Goal: Task Accomplishment & Management: Complete application form

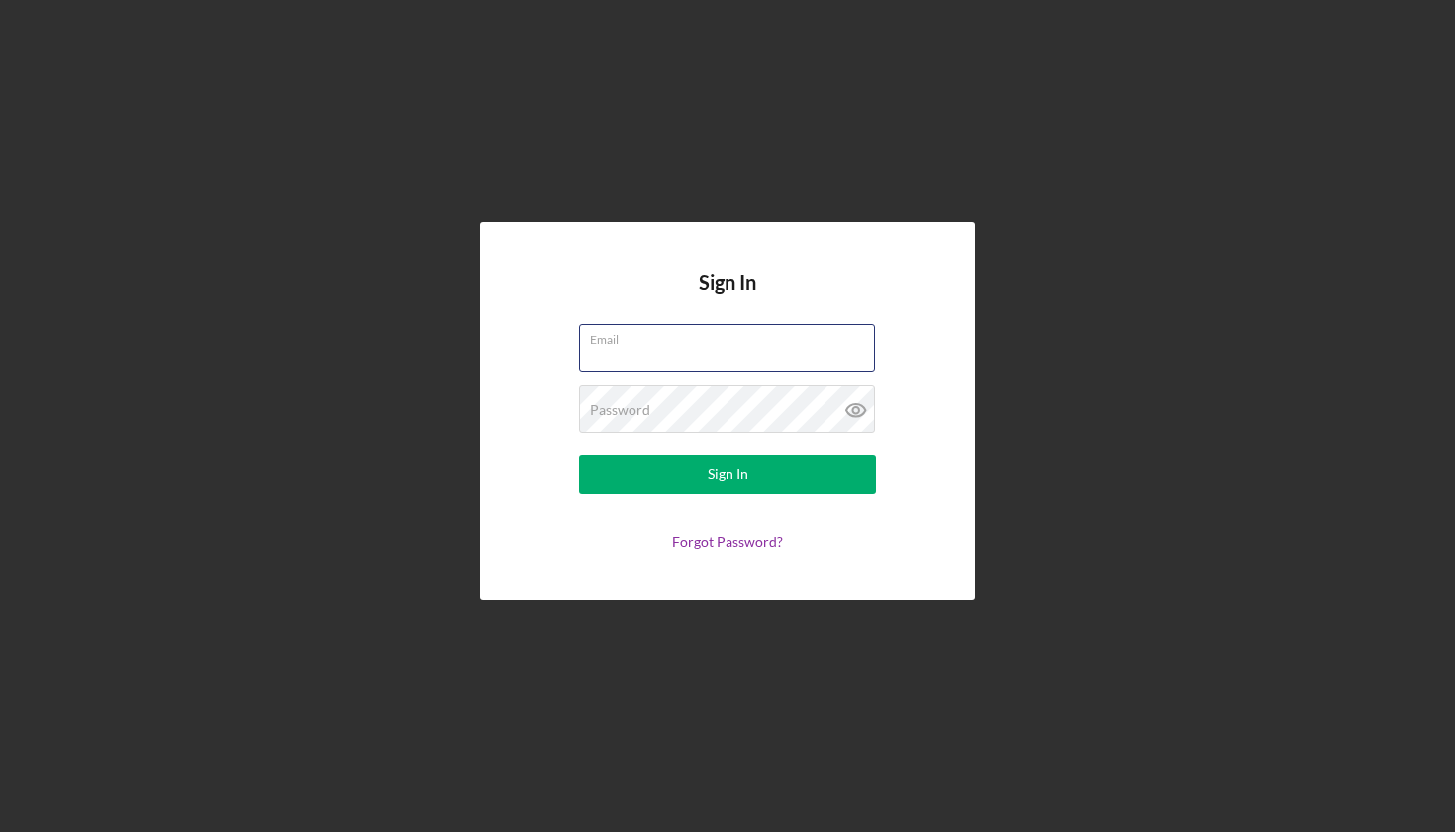
type input "[EMAIL_ADDRESS][DOMAIN_NAME]"
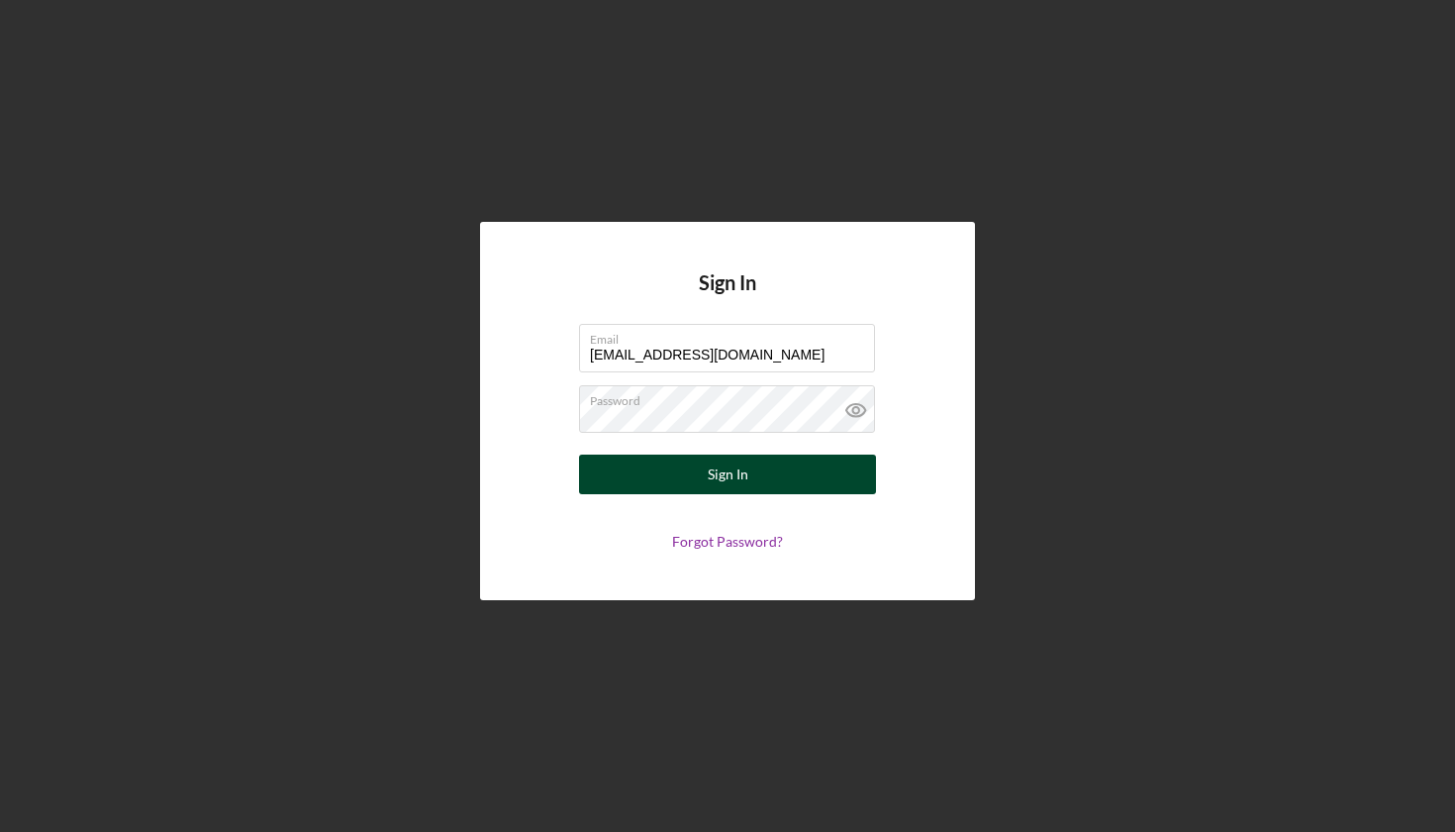
click at [736, 490] on div "Sign In" at bounding box center [728, 474] width 41 height 40
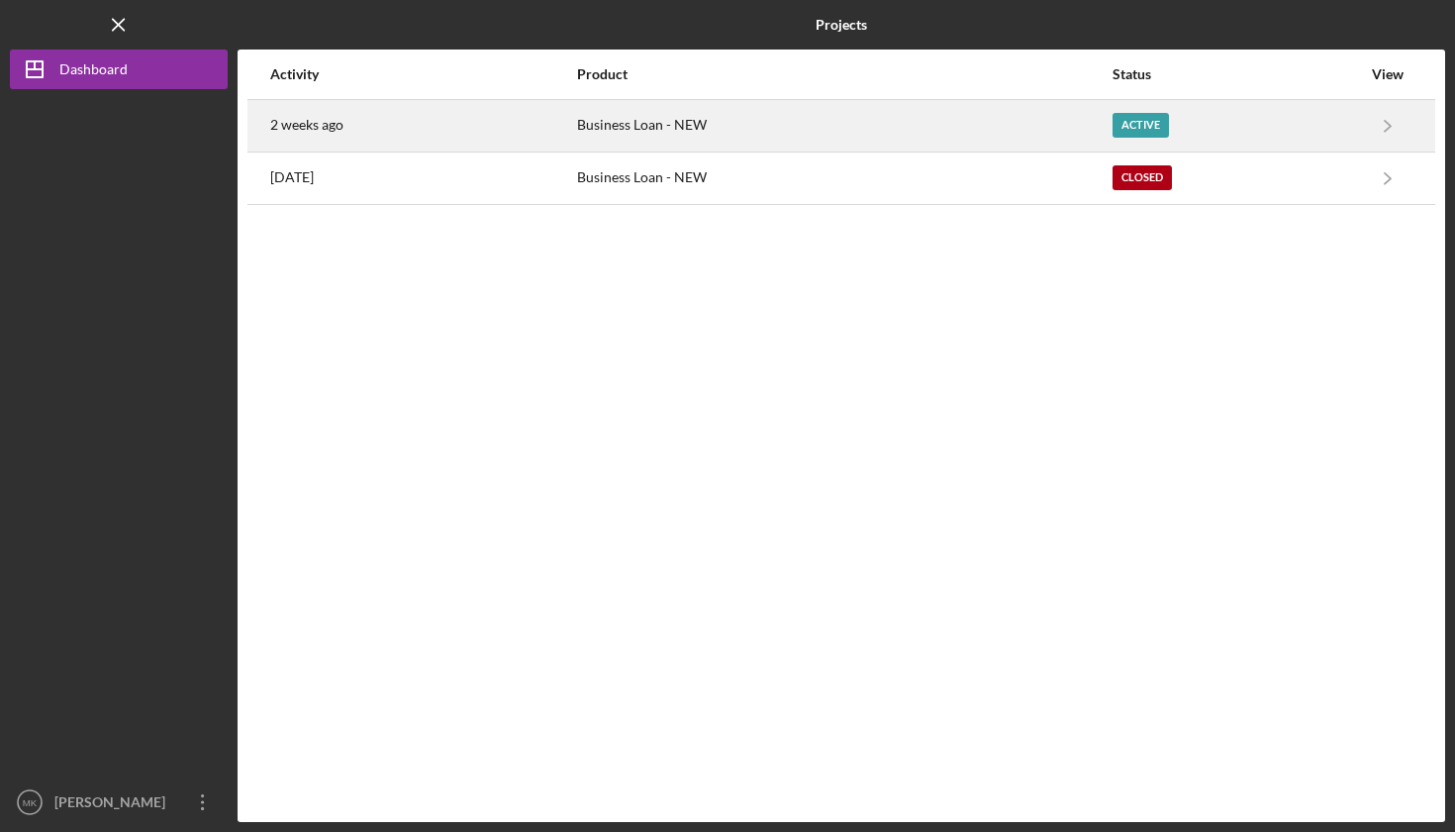
click at [1145, 120] on div "Active" at bounding box center [1141, 125] width 56 height 25
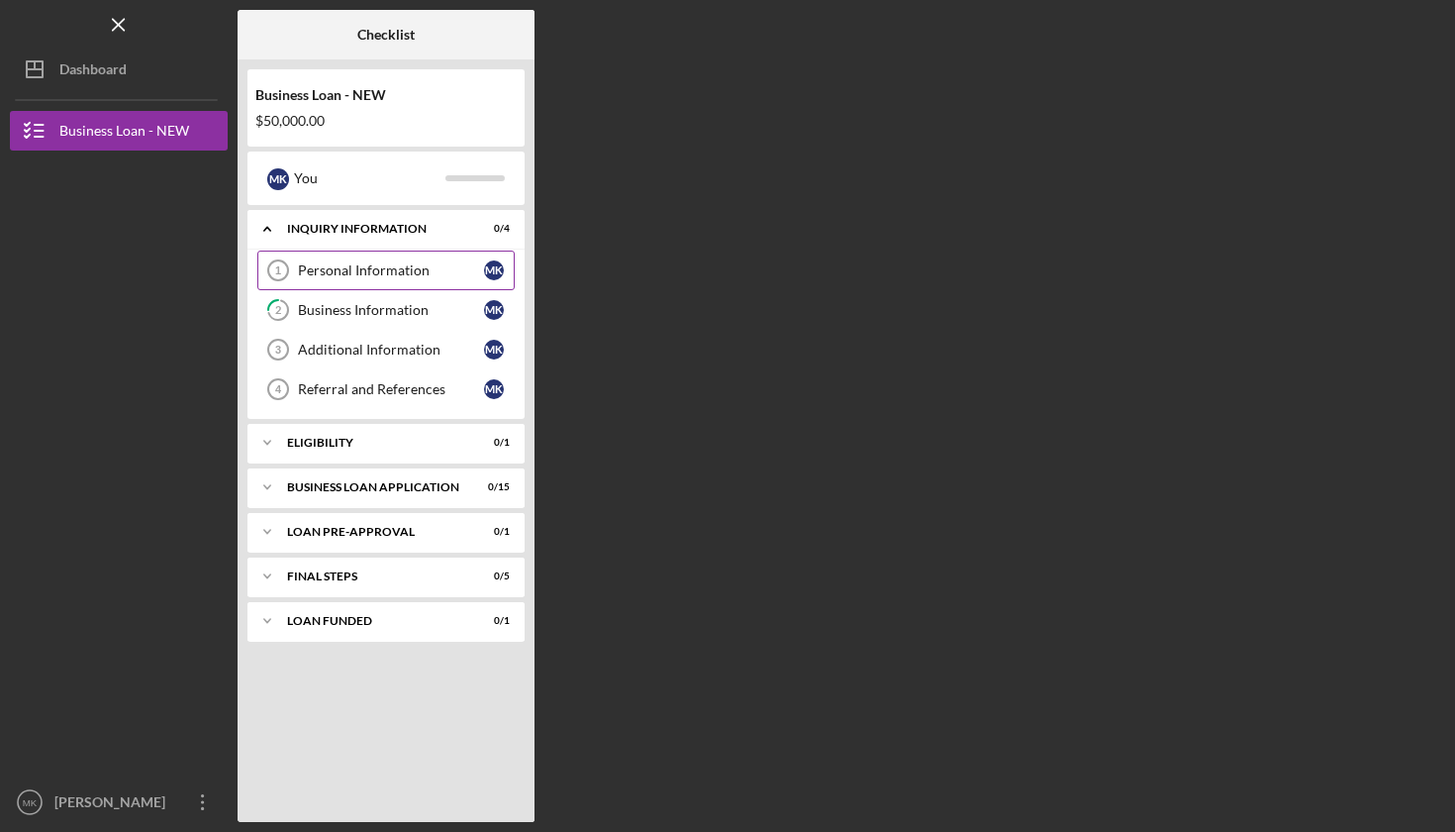
click at [387, 262] on div "Personal Information" at bounding box center [391, 270] width 186 height 16
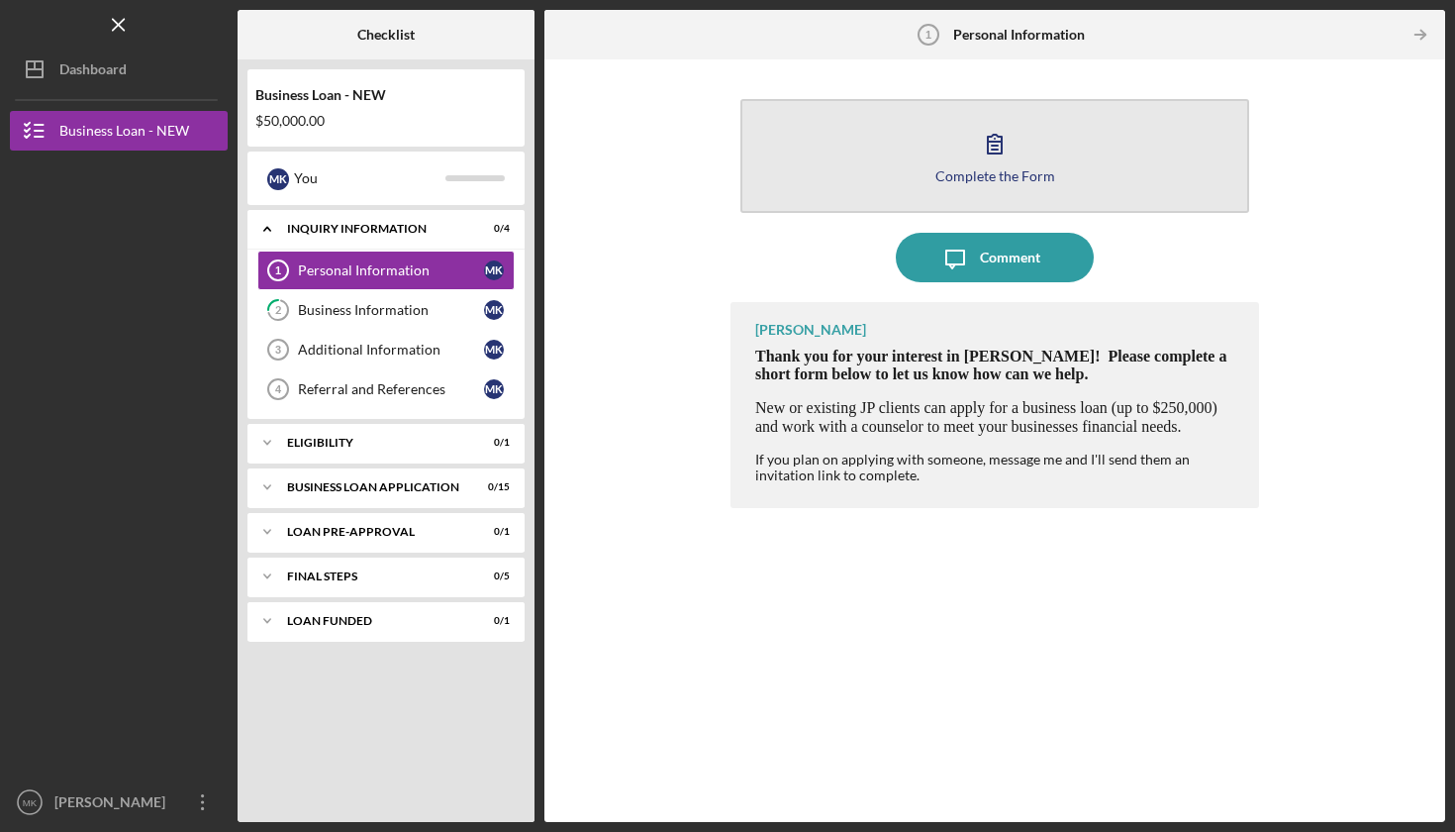
click at [997, 175] on div "Complete the Form" at bounding box center [996, 175] width 120 height 15
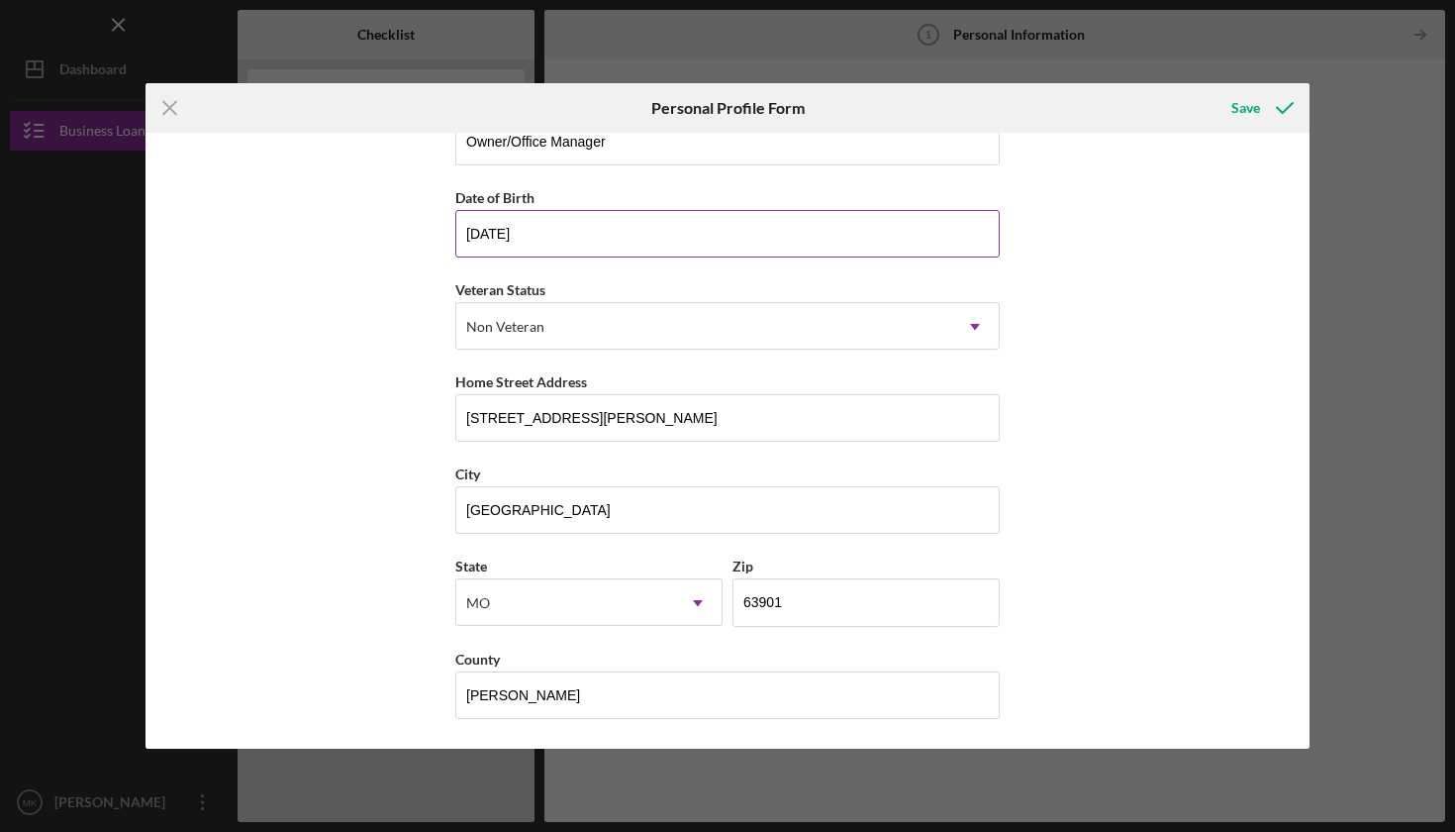
scroll to position [142, 0]
click at [1241, 106] on div "Save" at bounding box center [1246, 108] width 29 height 40
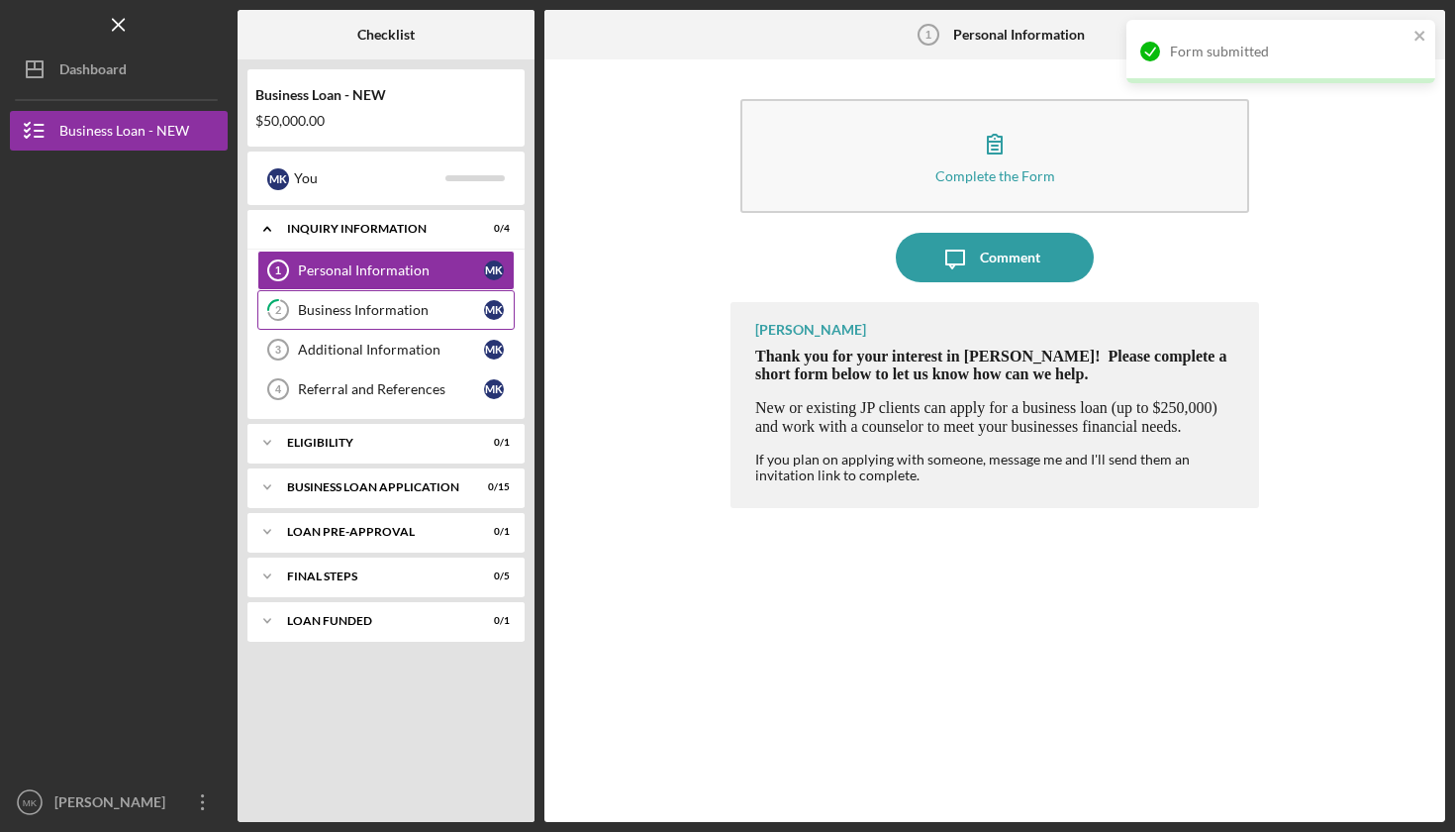
click at [360, 309] on div "Business Information" at bounding box center [391, 310] width 186 height 16
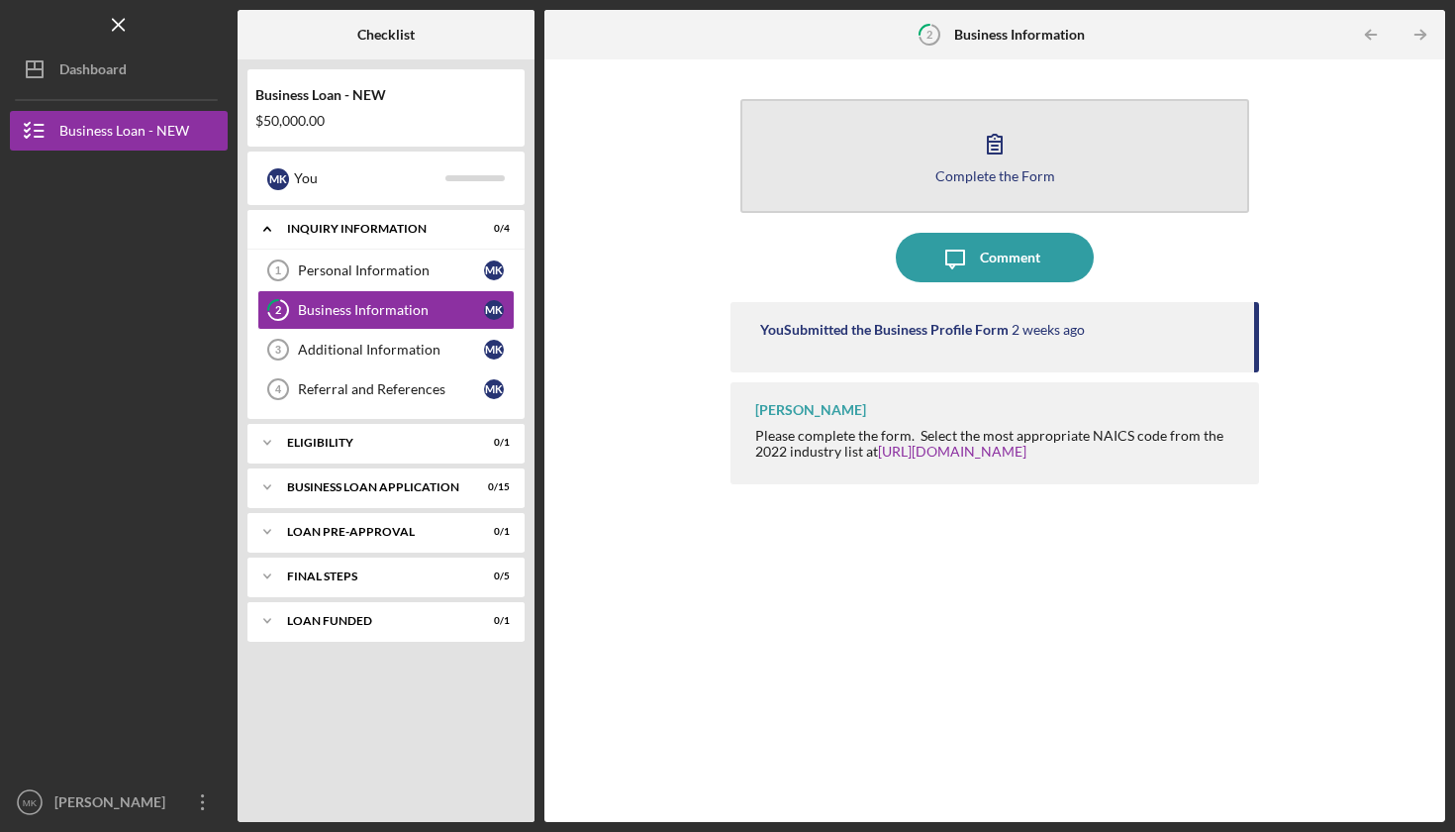
click at [1007, 175] on div "Complete the Form" at bounding box center [996, 175] width 120 height 15
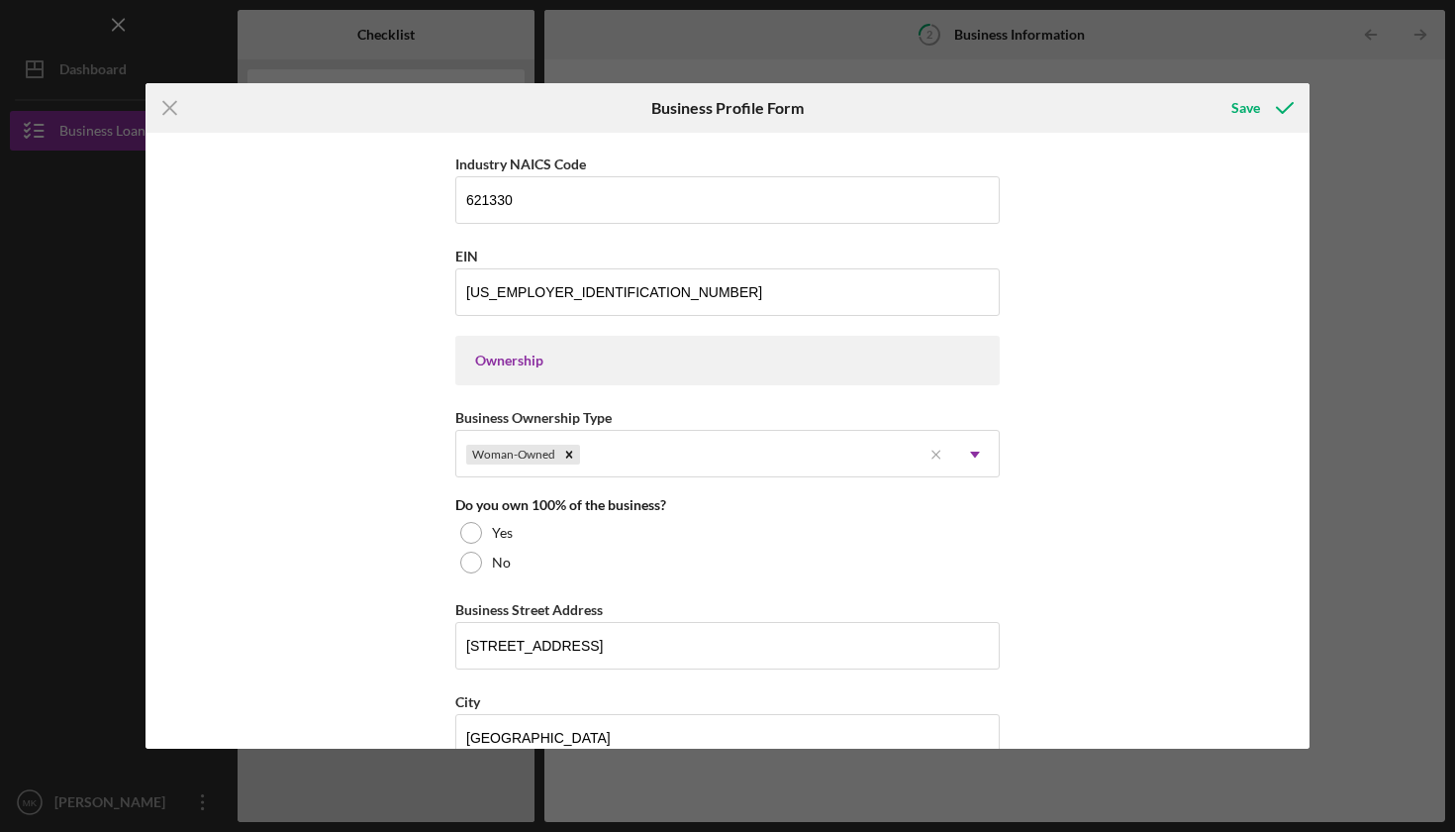
scroll to position [737, 0]
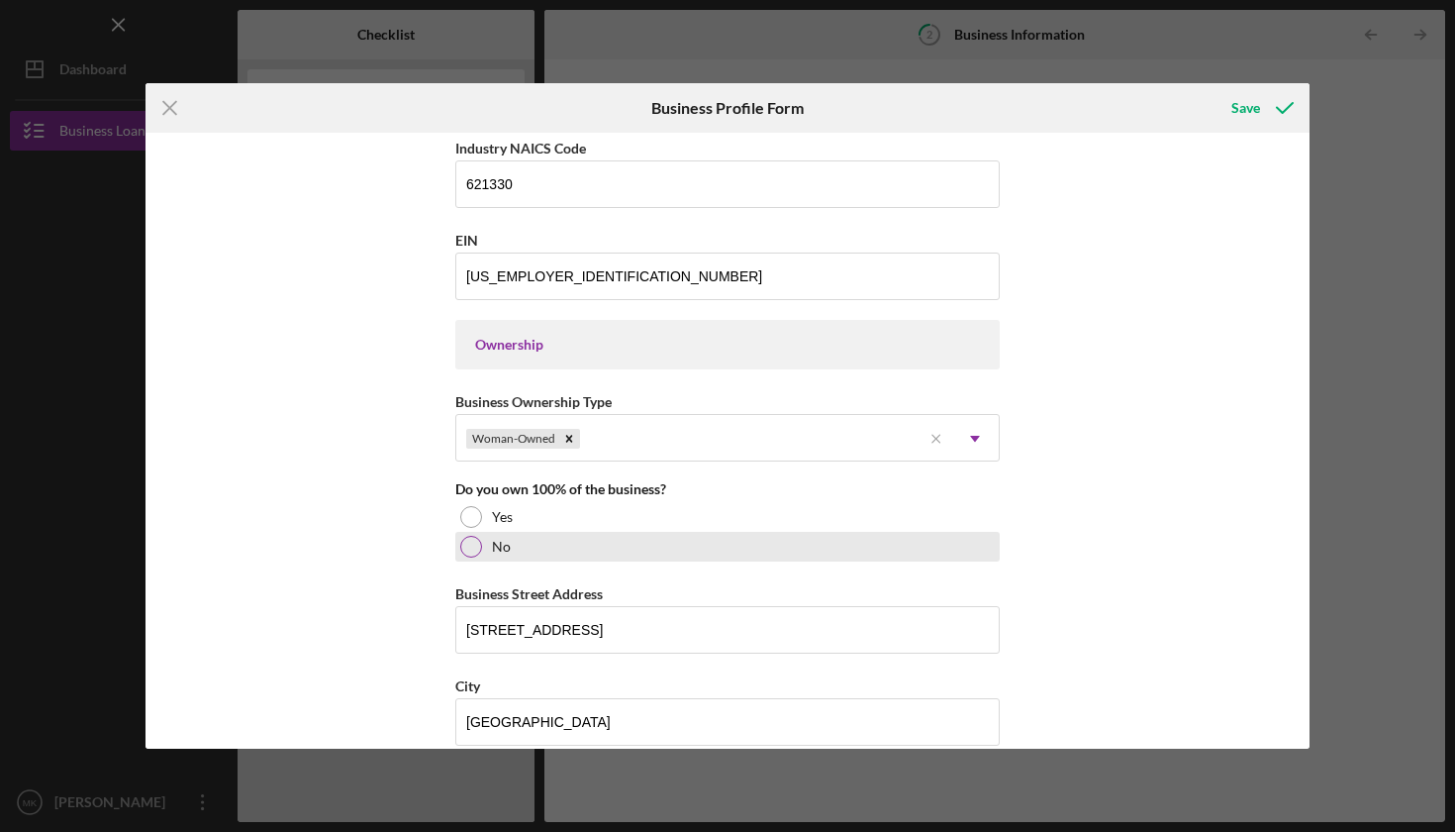
type input "Balance To Wellness Counseling LLC"
click at [467, 545] on div at bounding box center [471, 547] width 22 height 22
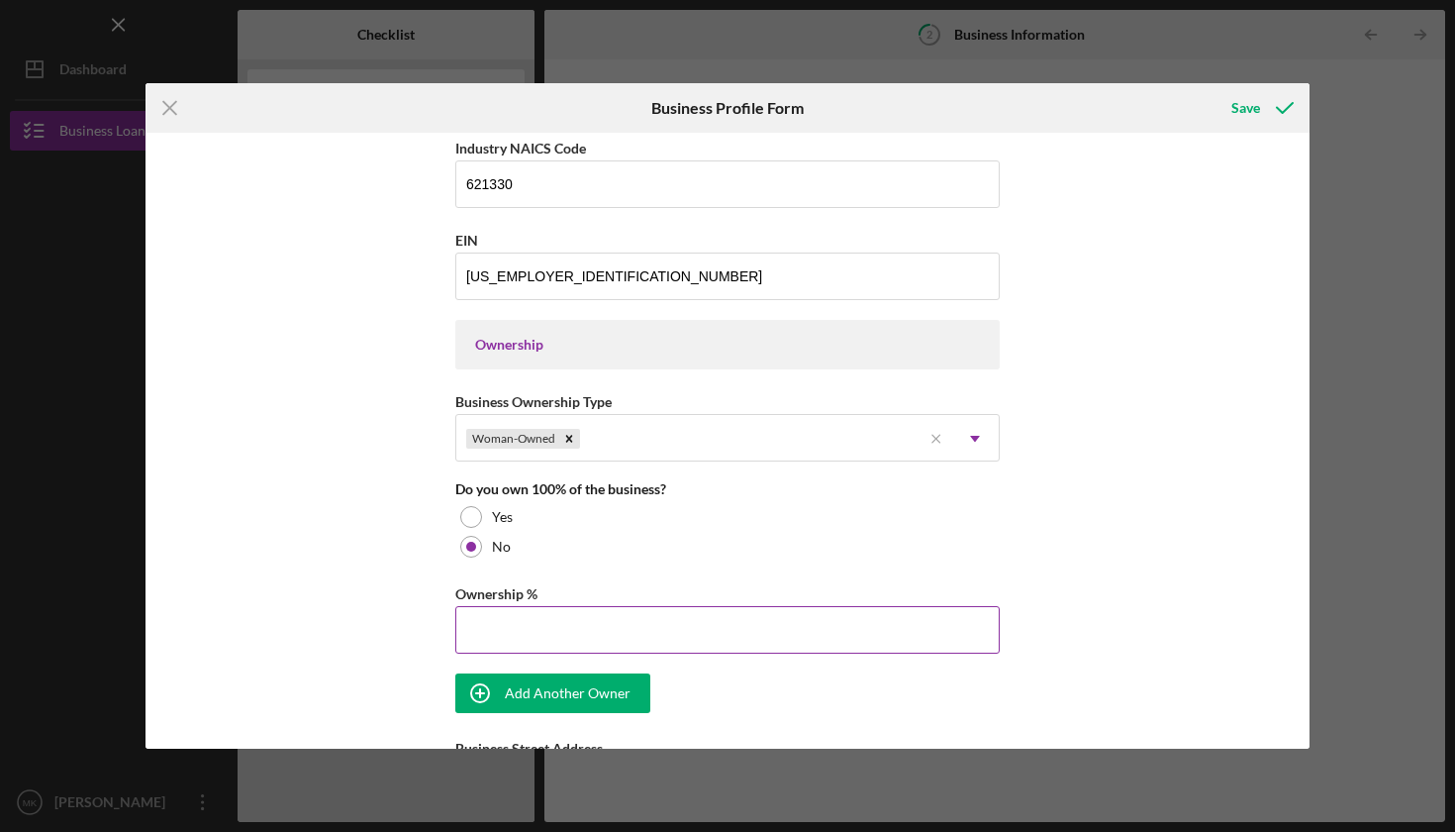
click at [559, 635] on input "Ownership %" at bounding box center [727, 630] width 544 height 48
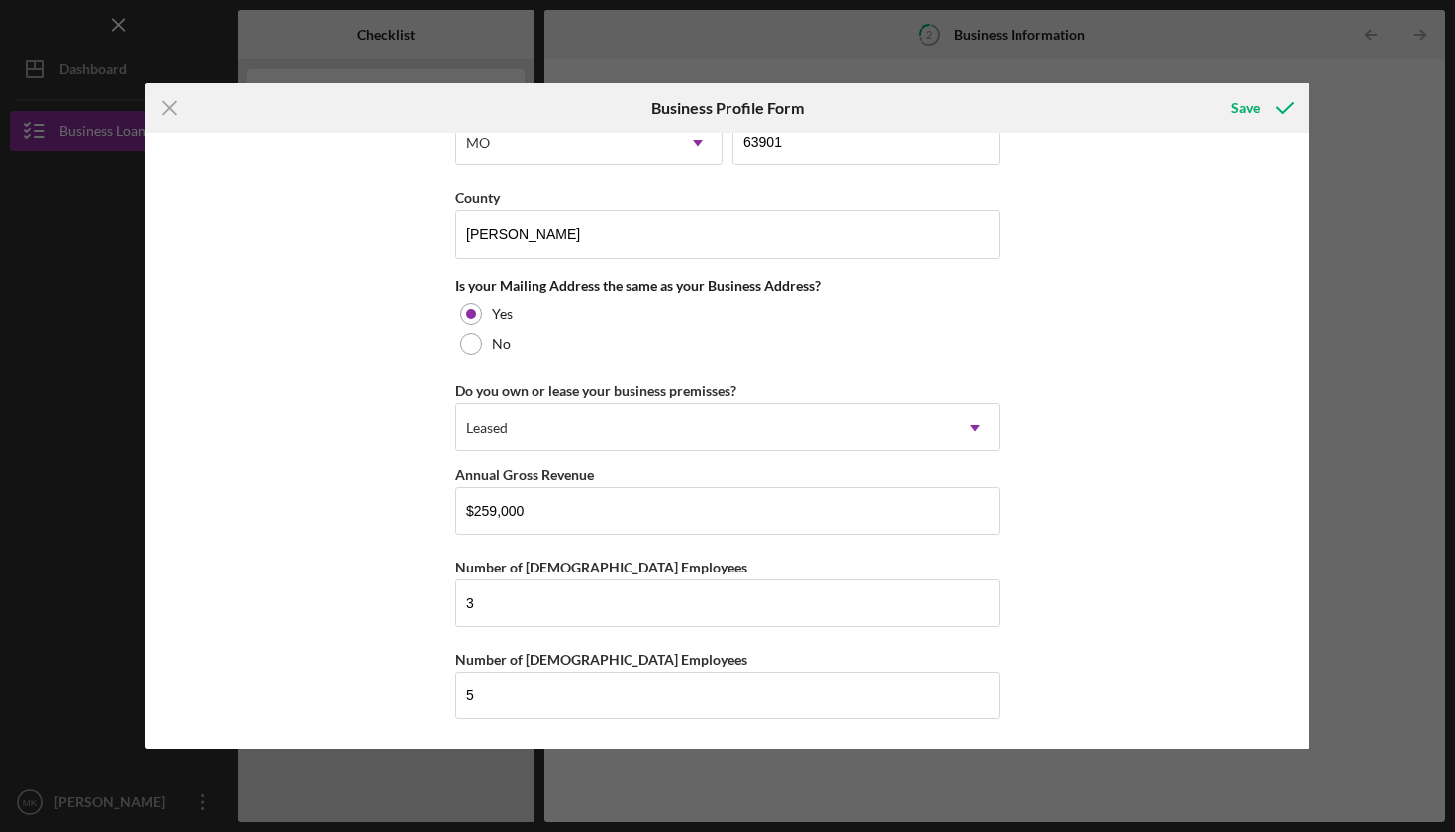
scroll to position [1568, 0]
type input "75.00%"
click at [493, 605] on input "3" at bounding box center [727, 603] width 544 height 48
type input "3"
click at [1240, 108] on div "Save" at bounding box center [1246, 108] width 29 height 40
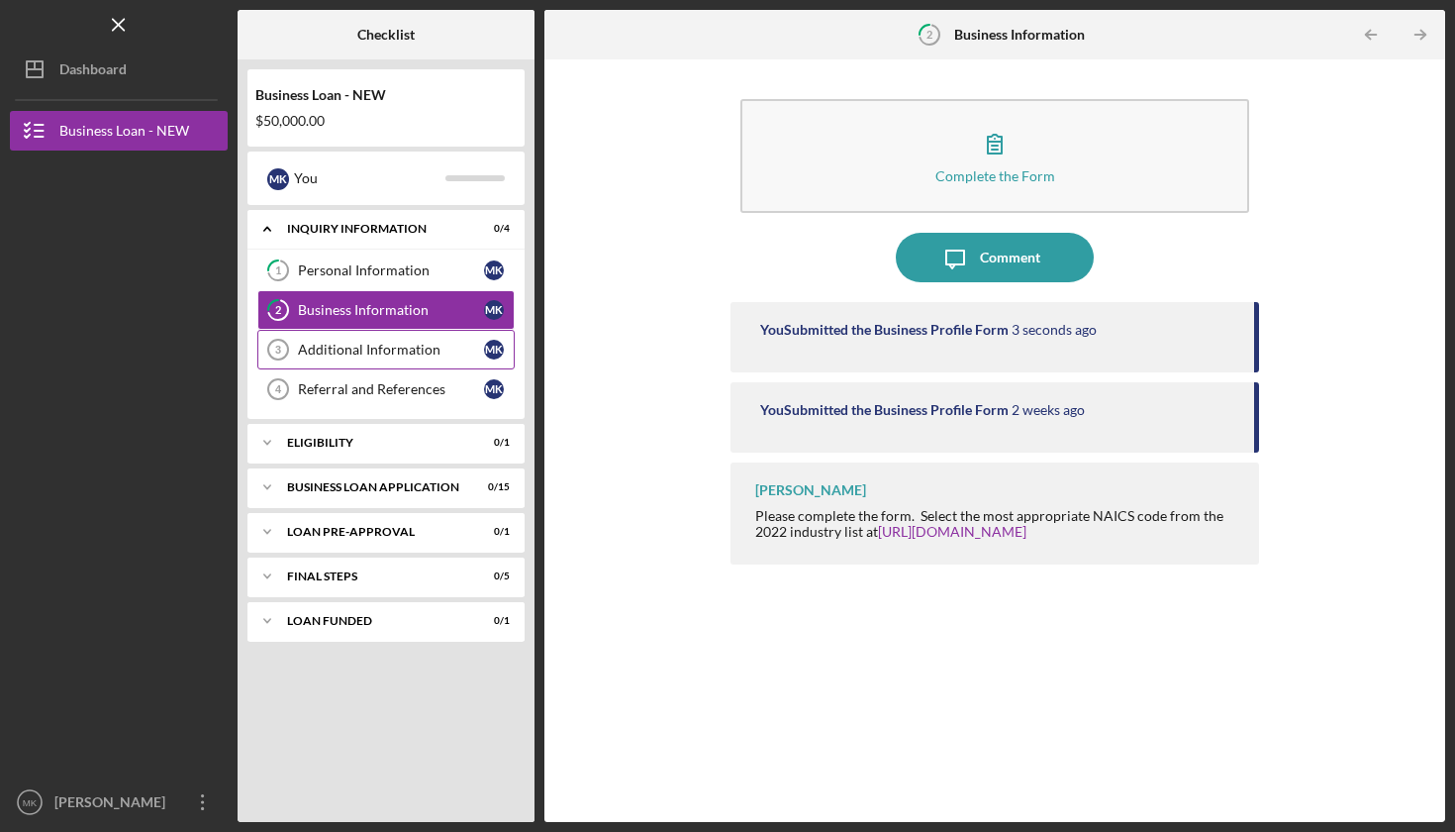
click at [364, 348] on div "Additional Information" at bounding box center [391, 350] width 186 height 16
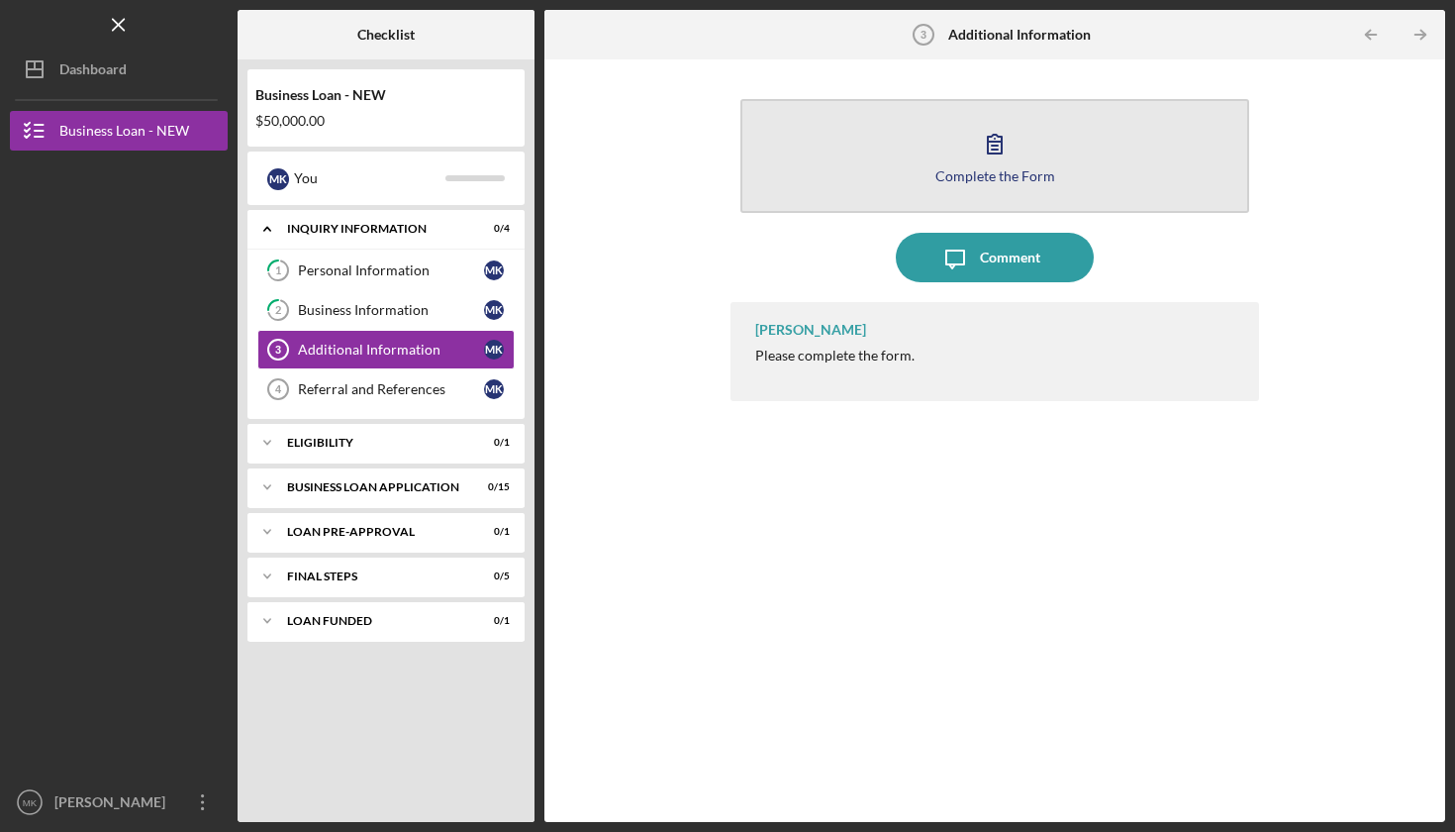
click at [1000, 178] on div "Complete the Form" at bounding box center [996, 175] width 120 height 15
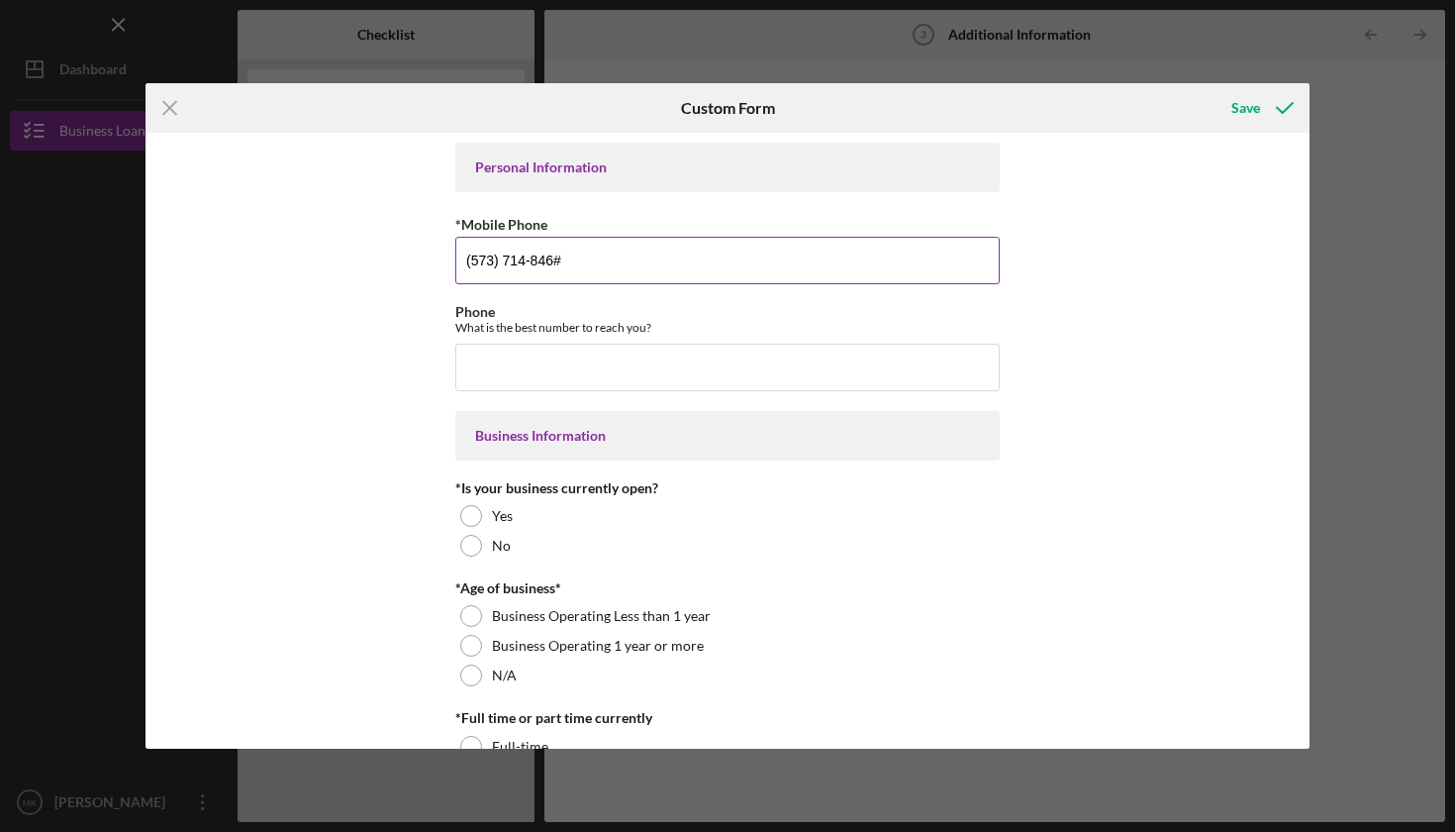
type input "[PHONE_NUMBER]"
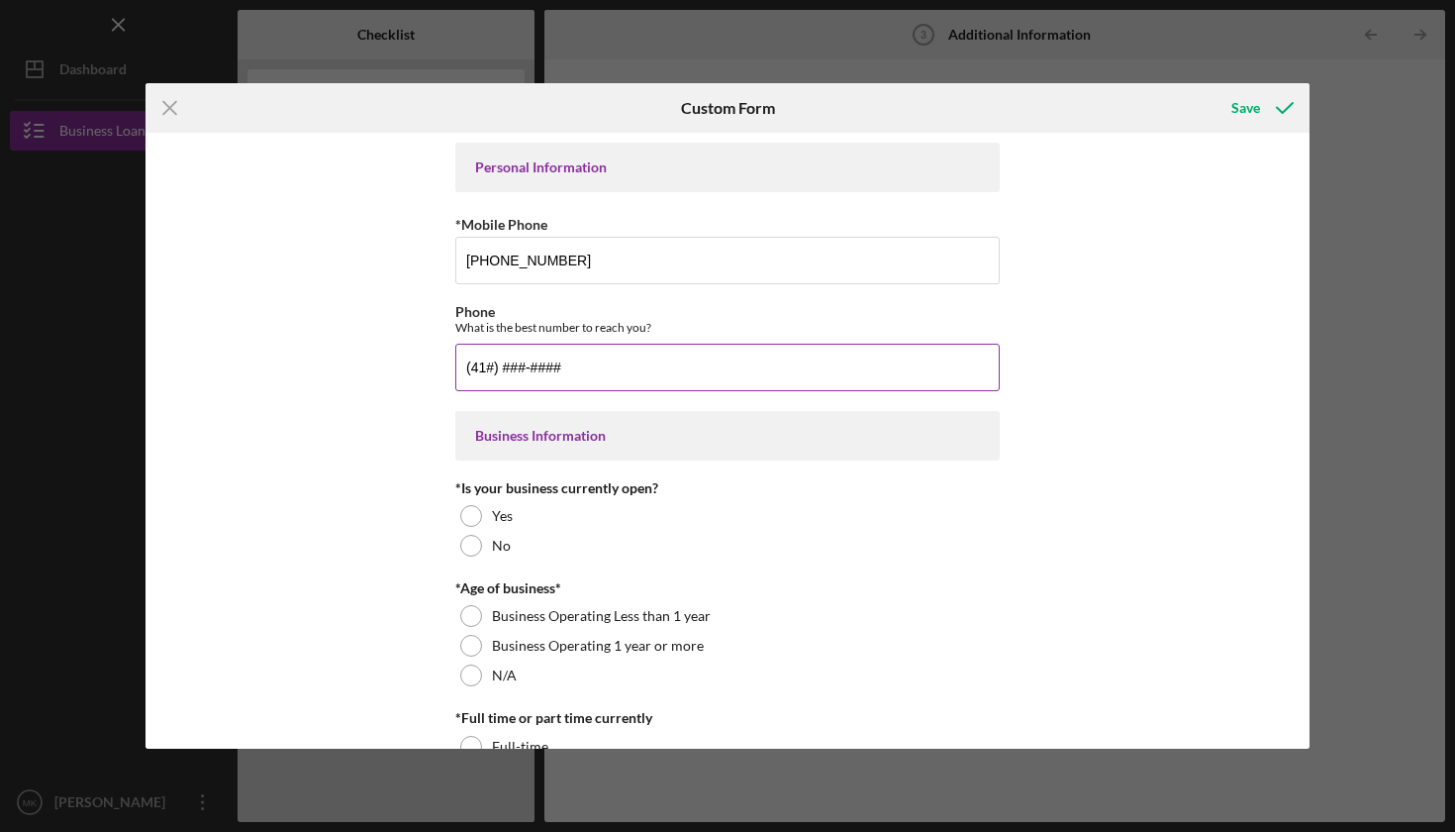
type input "(4##) ###-####"
type input "[PHONE_NUMBER]"
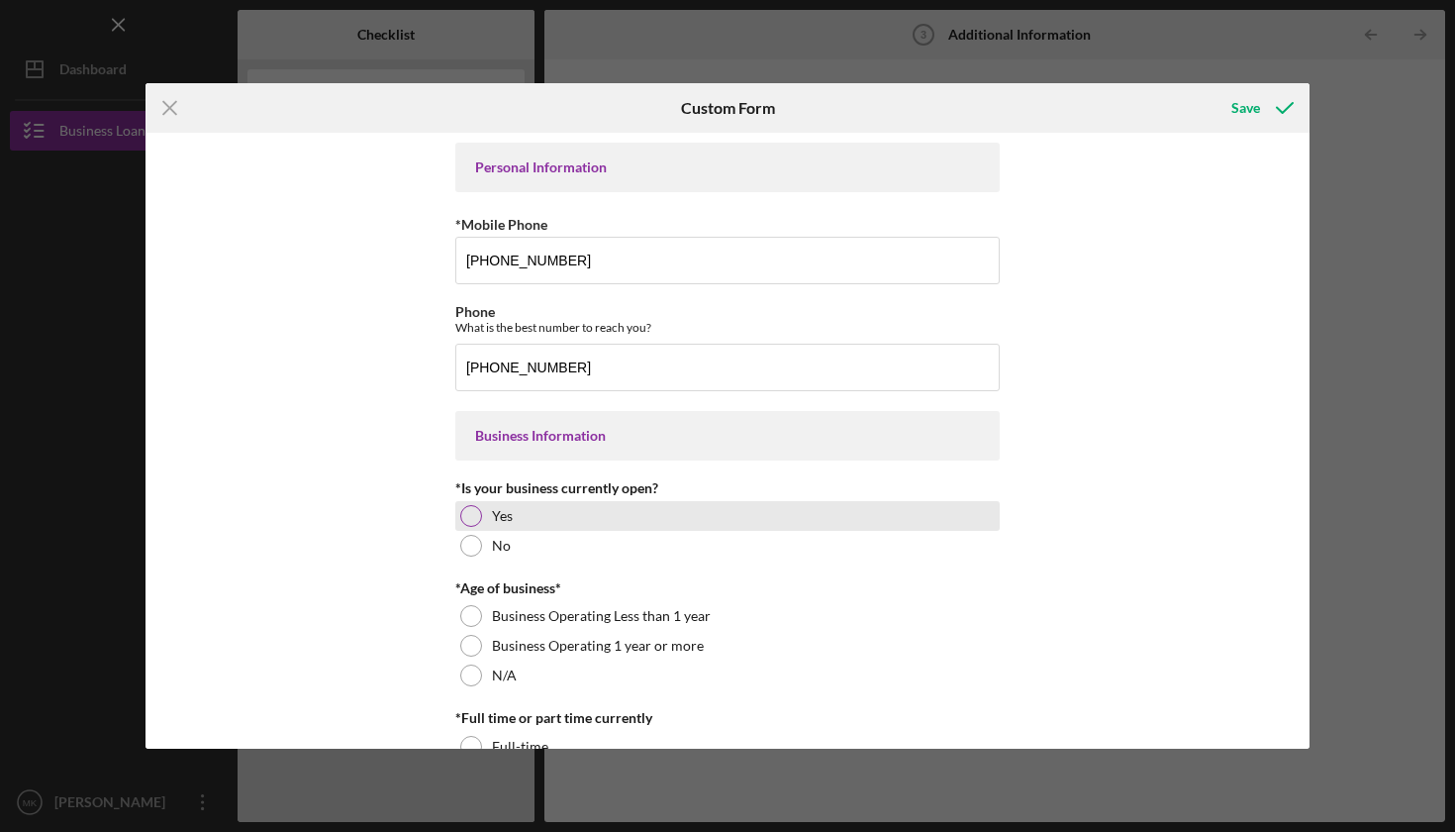
click at [465, 517] on div at bounding box center [471, 516] width 22 height 22
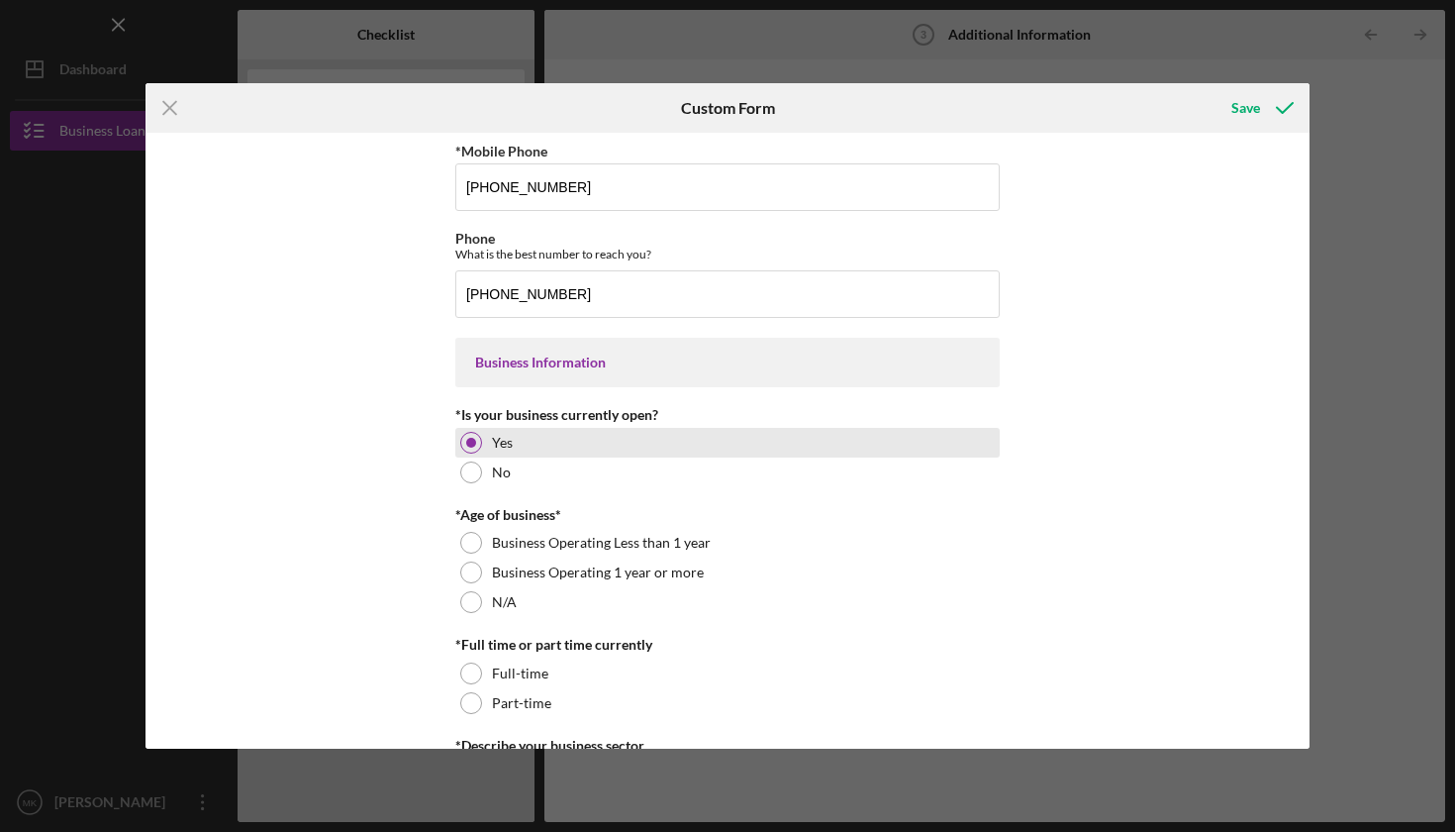
scroll to position [129, 0]
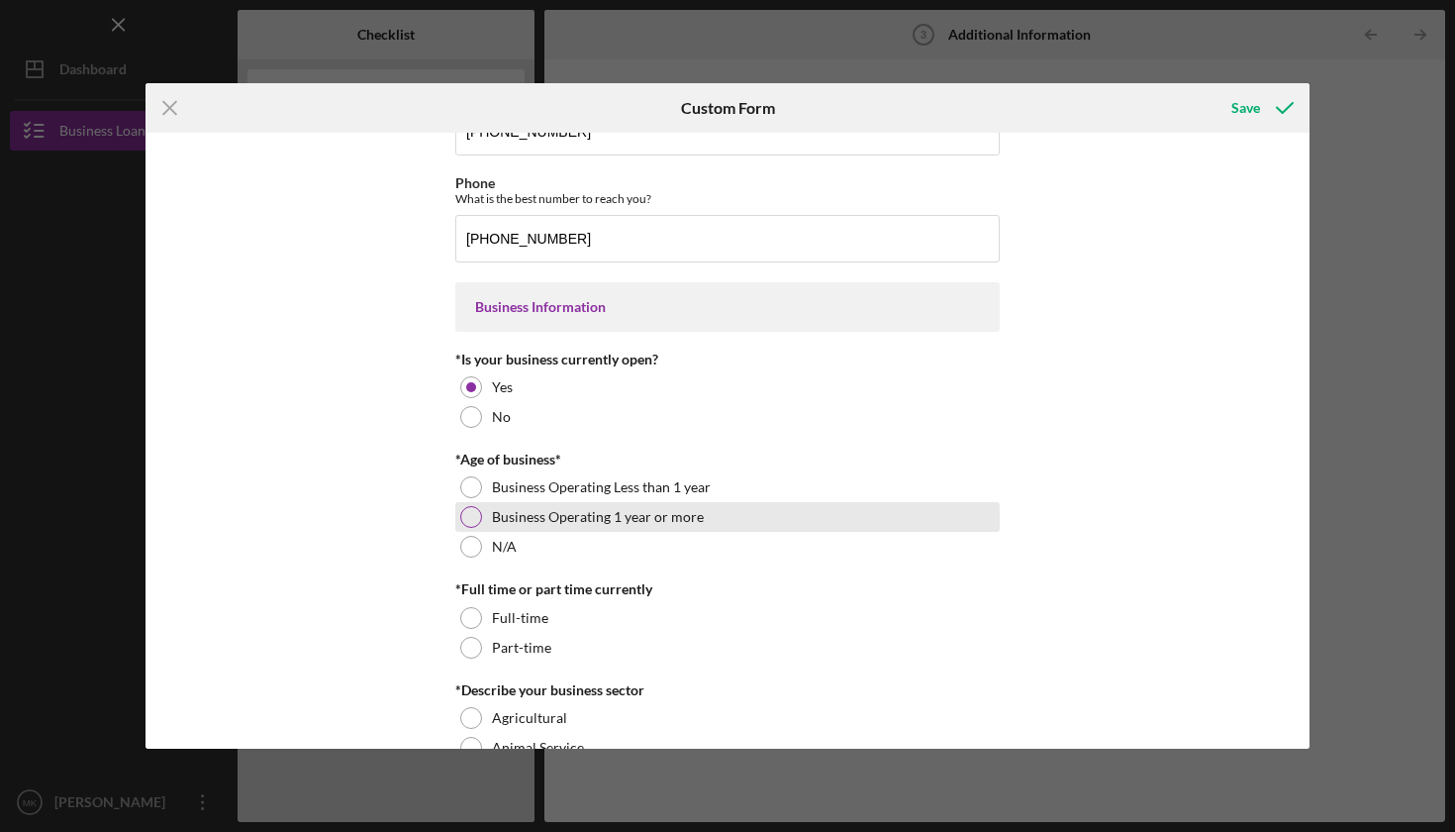
click at [468, 521] on div at bounding box center [471, 517] width 22 height 22
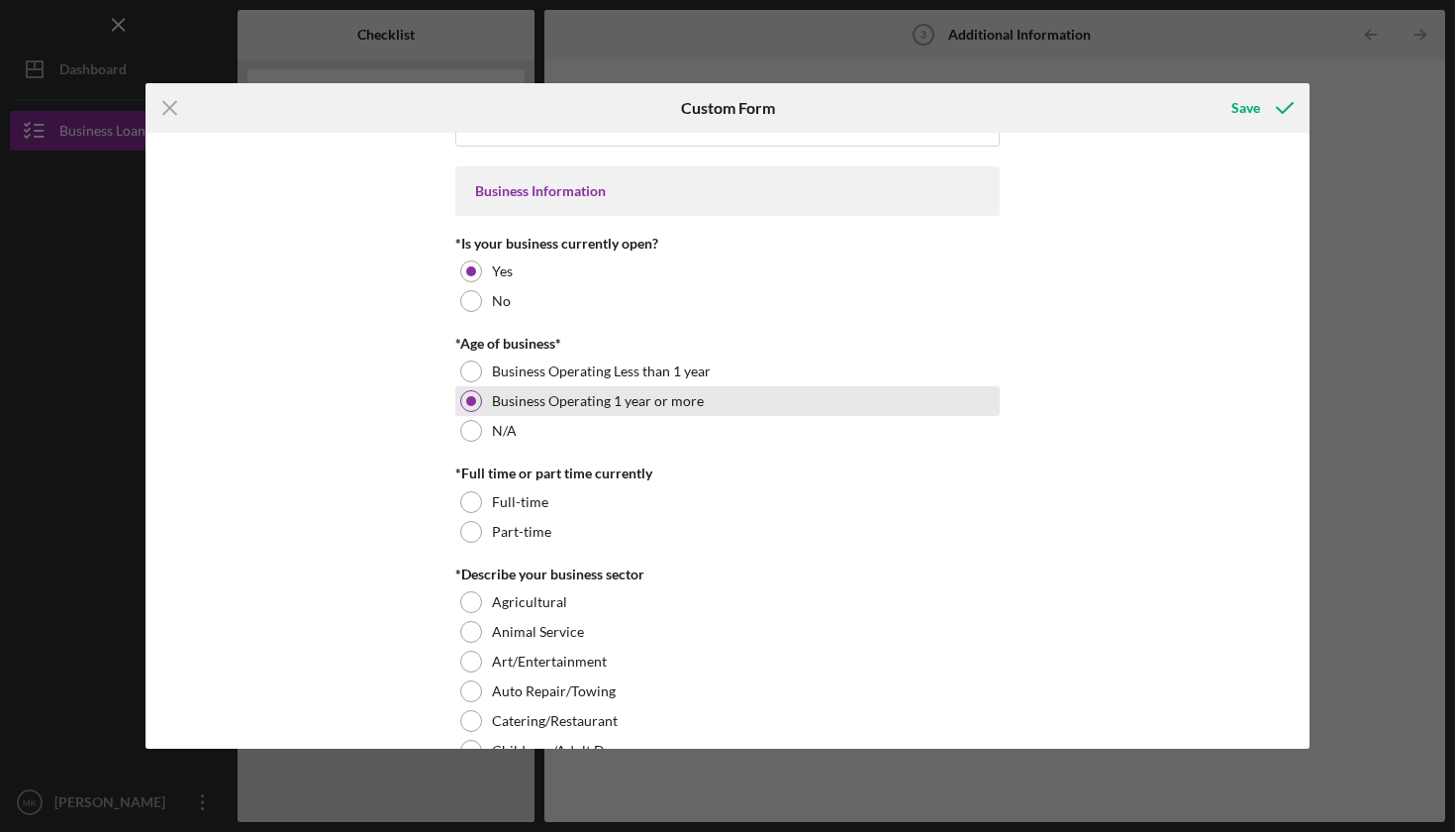
scroll to position [262, 0]
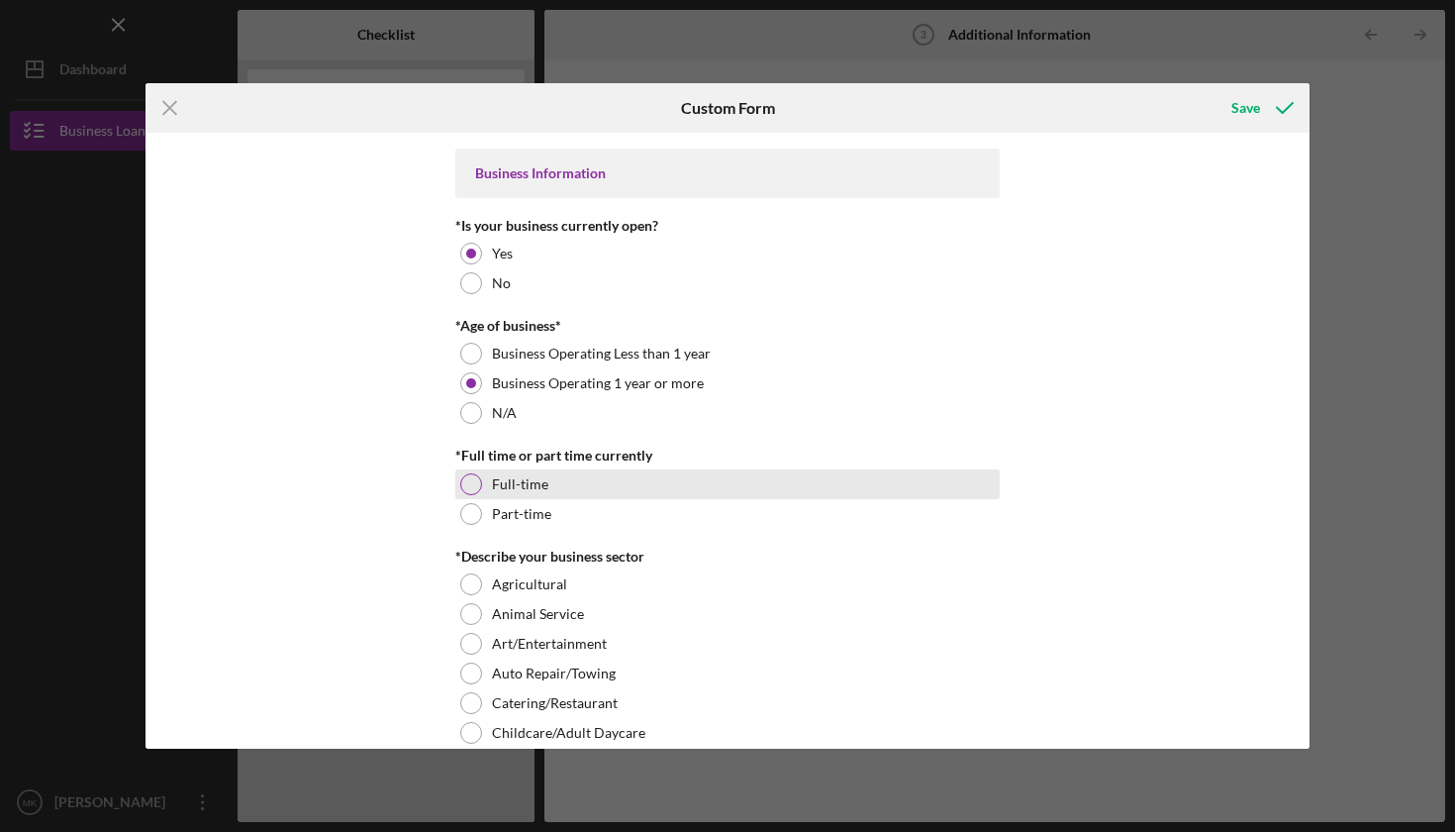
click at [465, 479] on div at bounding box center [471, 484] width 22 height 22
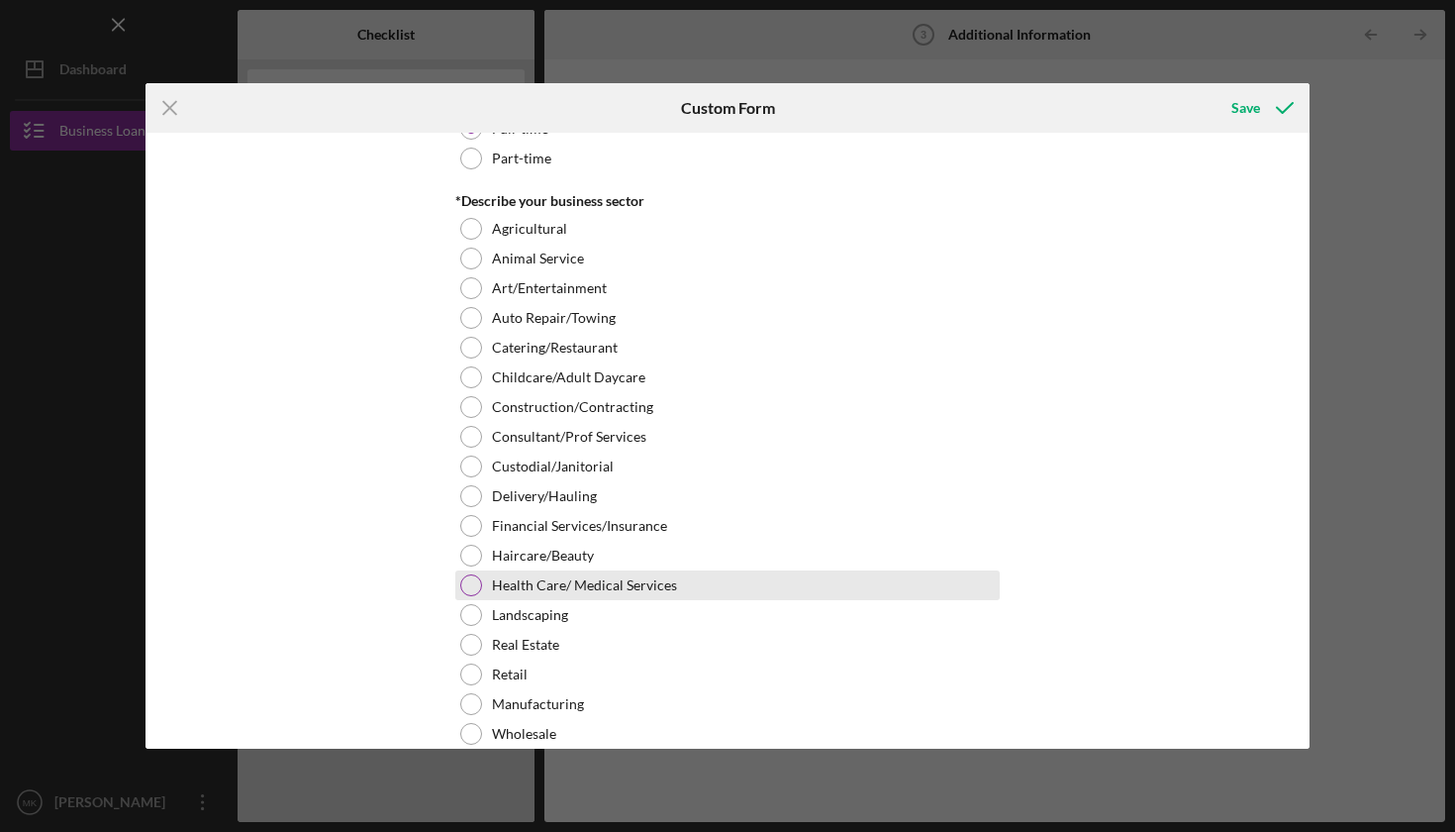
scroll to position [629, 0]
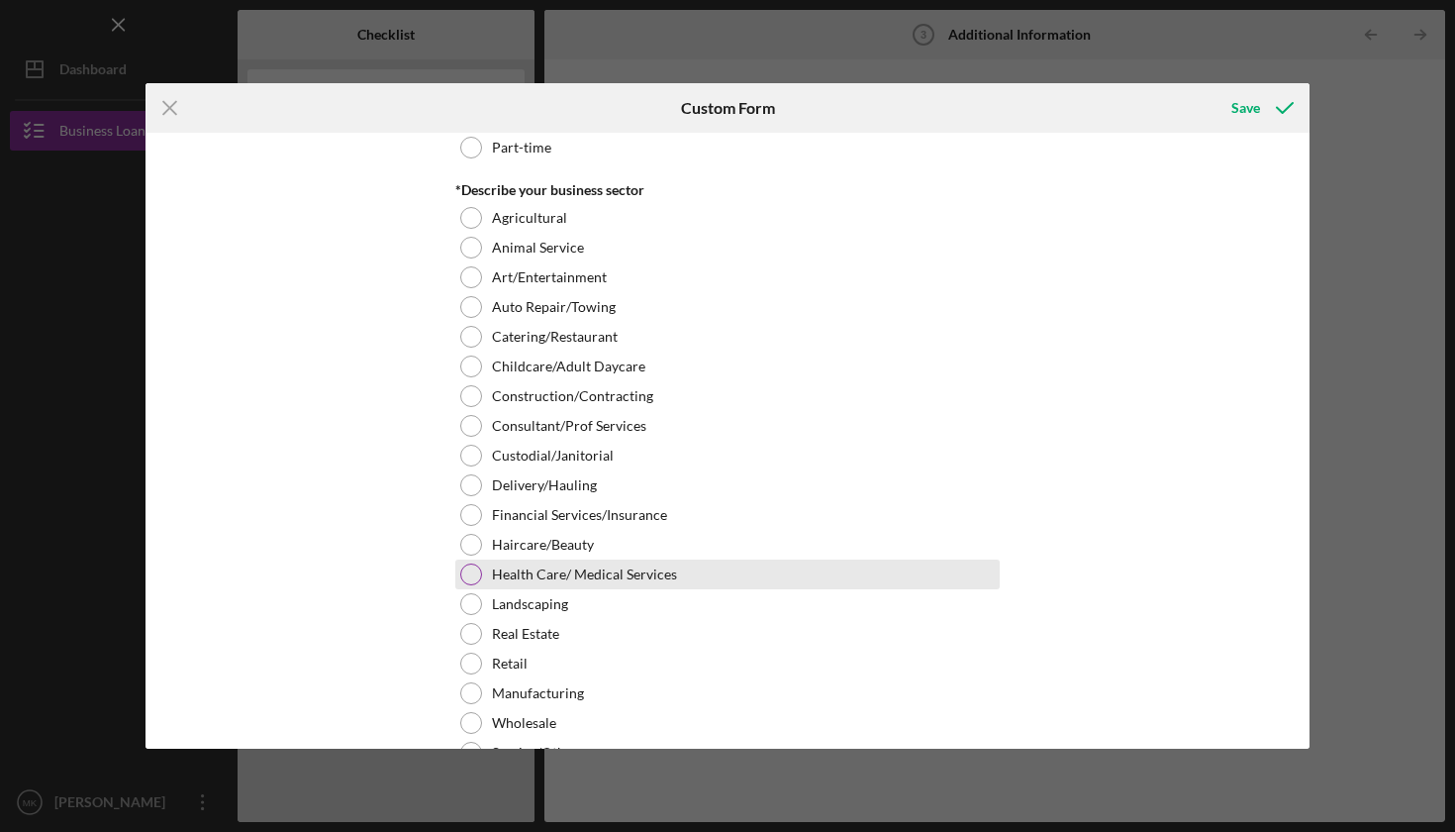
click at [464, 576] on div at bounding box center [471, 574] width 22 height 22
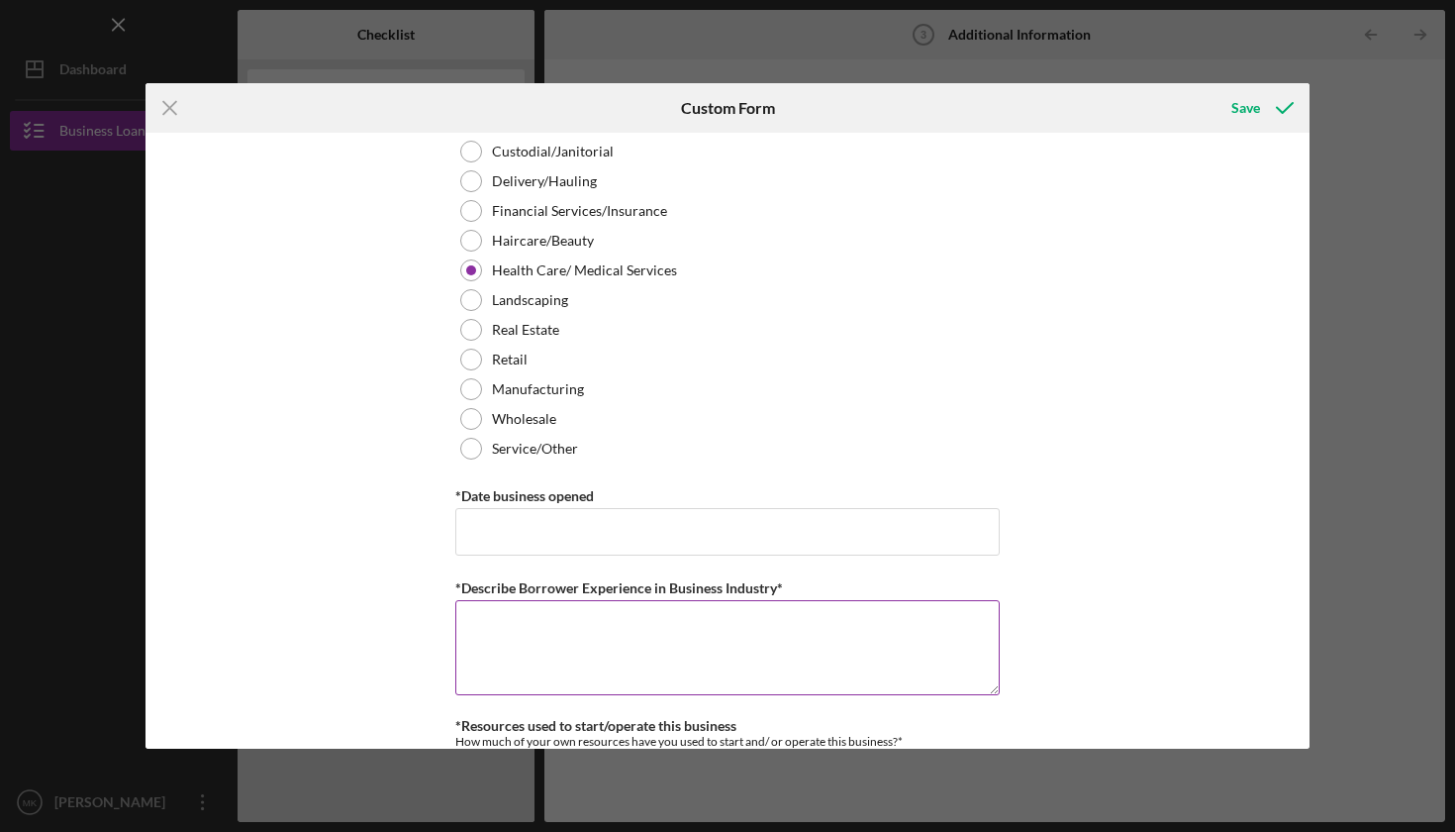
scroll to position [944, 0]
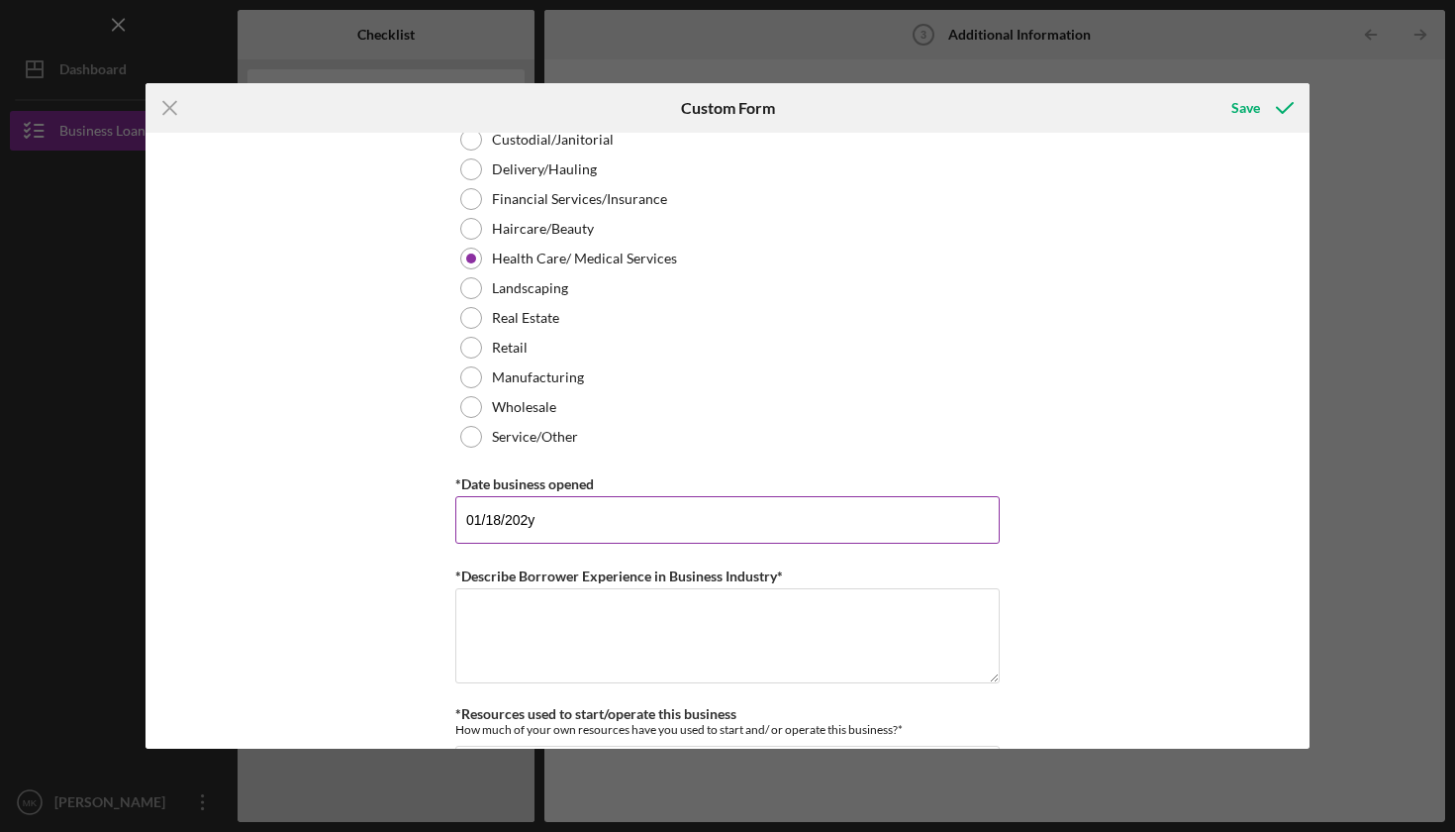
type input "[DATE]"
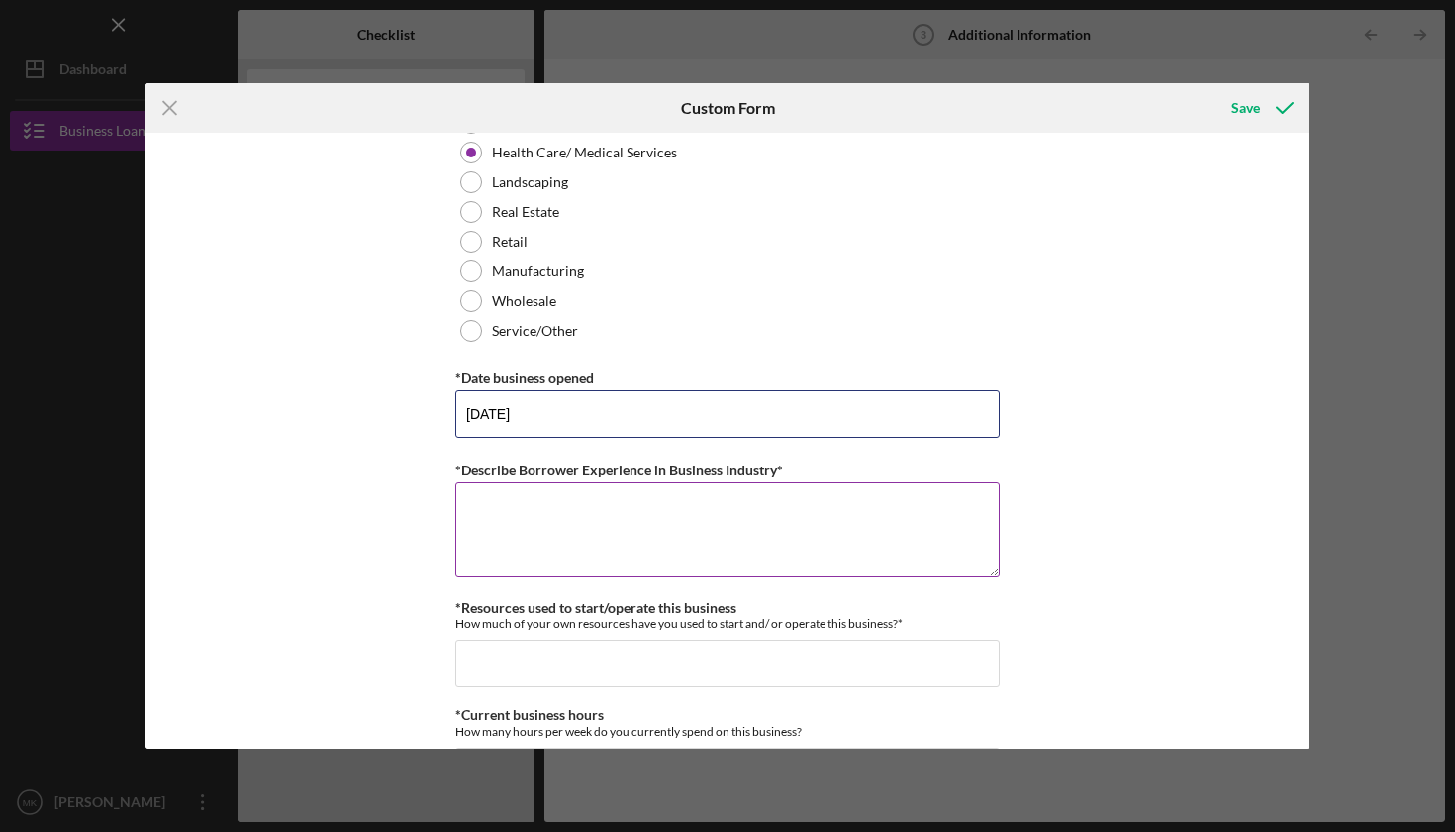
scroll to position [1055, 0]
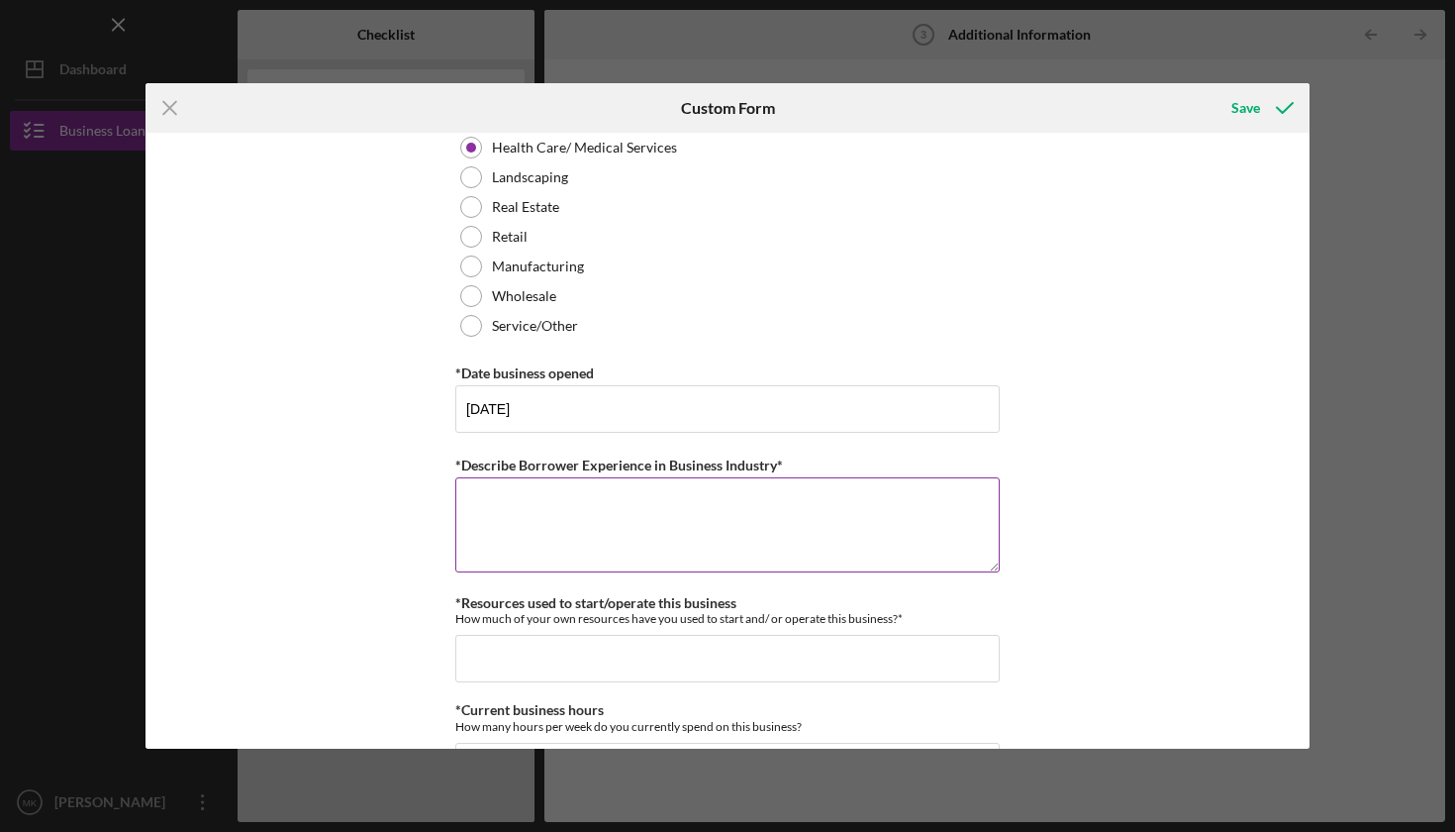
click at [597, 524] on textarea "*Describe Borrower Experience in Business Industry*" at bounding box center [727, 524] width 544 height 95
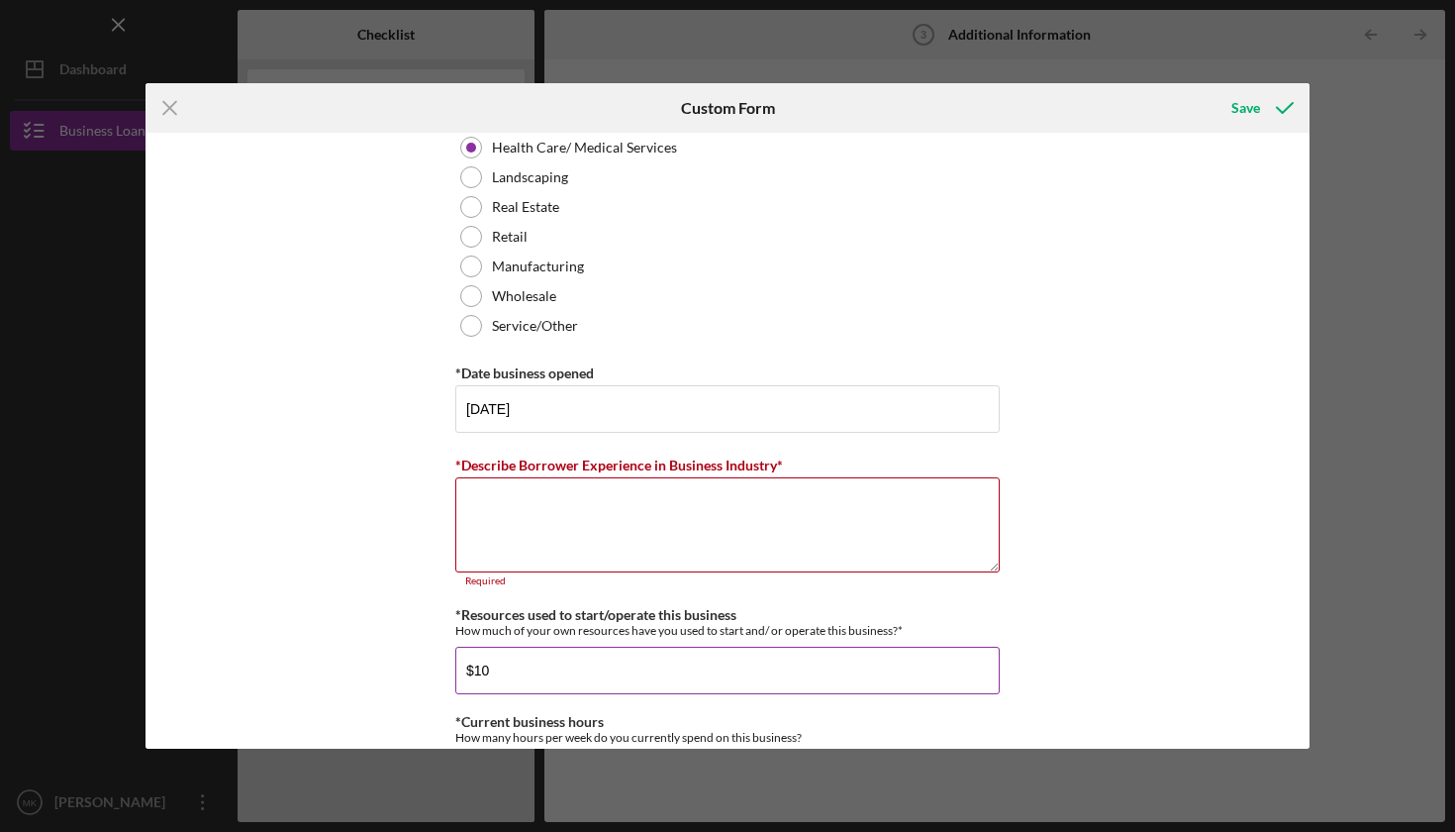
type input "$1"
type input "$4"
type input "$65,000"
click at [632, 533] on textarea "*Describe Borrower Experience in Business Industry*" at bounding box center [727, 524] width 544 height 95
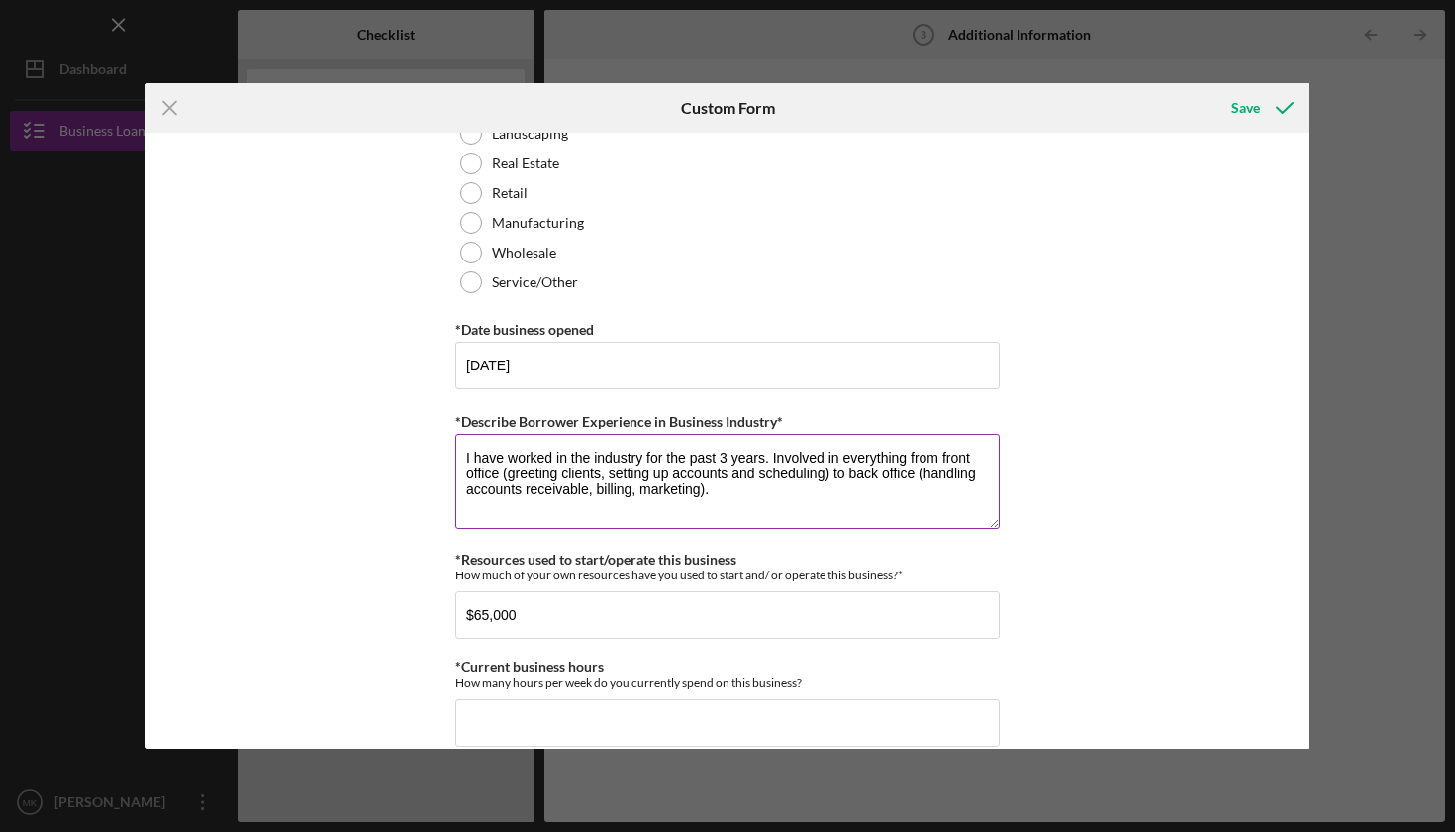
scroll to position [1151, 0]
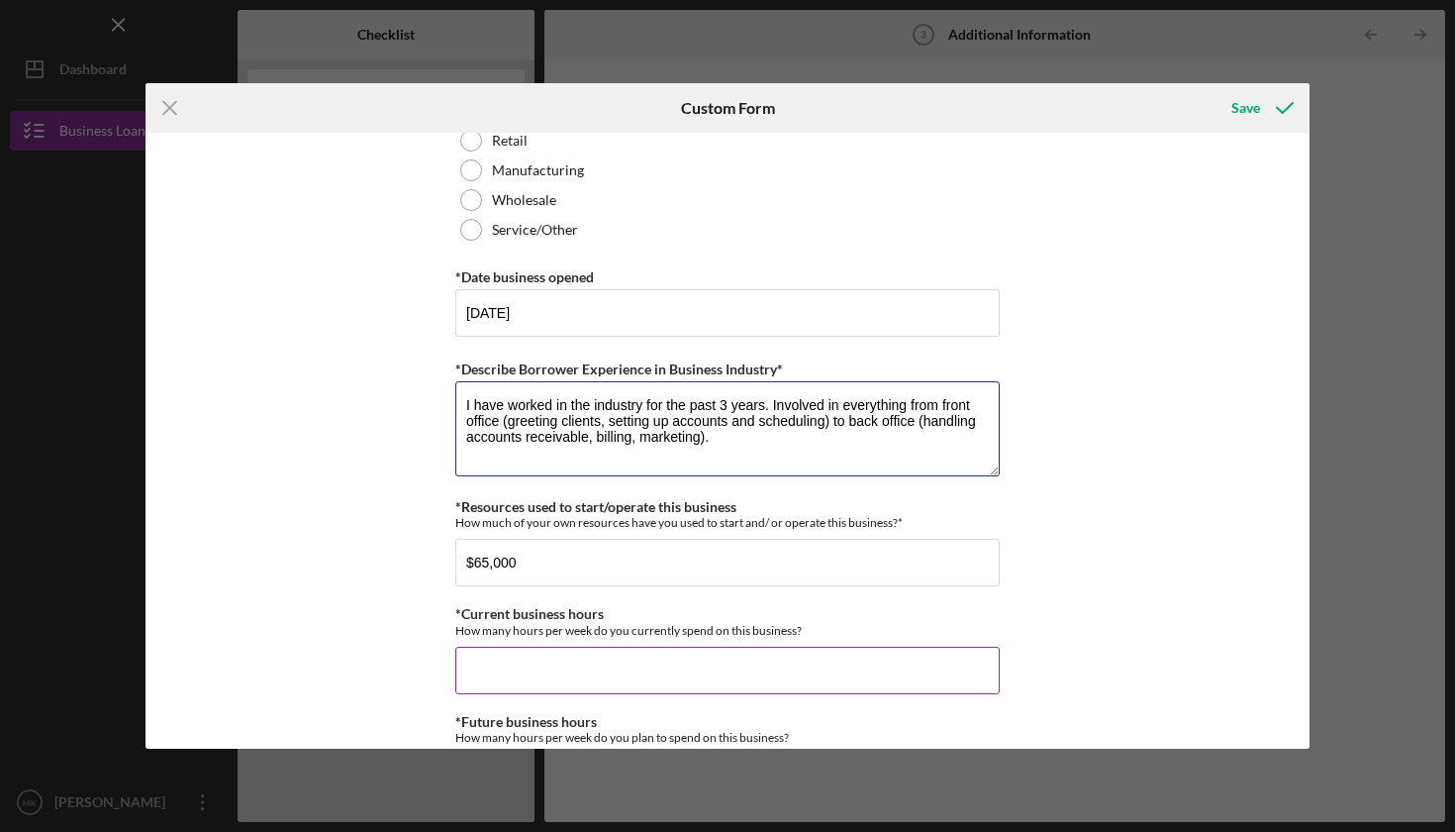
type textarea "I have worked in the industry for the past 3 years. Involved in everything from…"
type input "6"
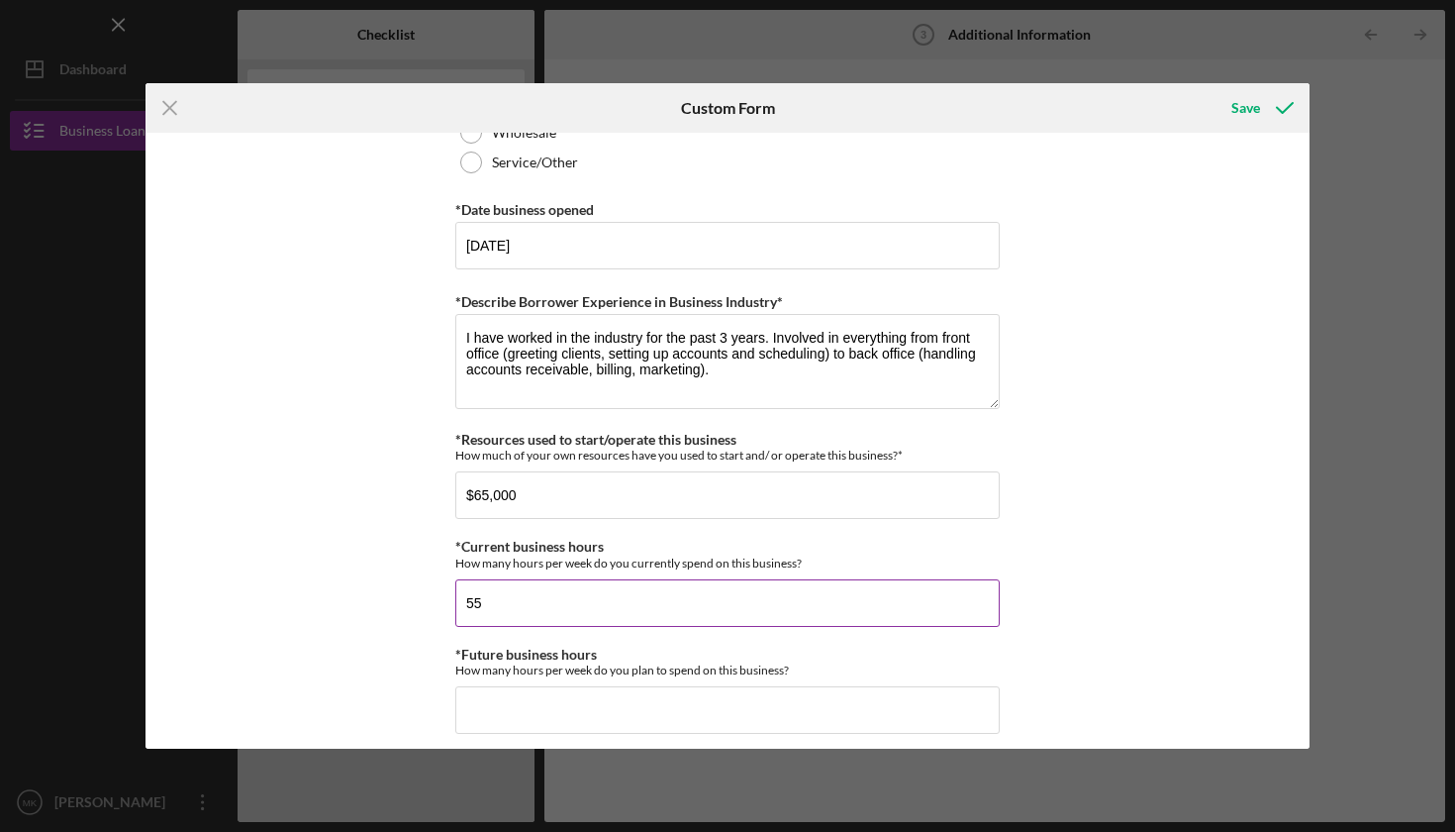
scroll to position [1436, 0]
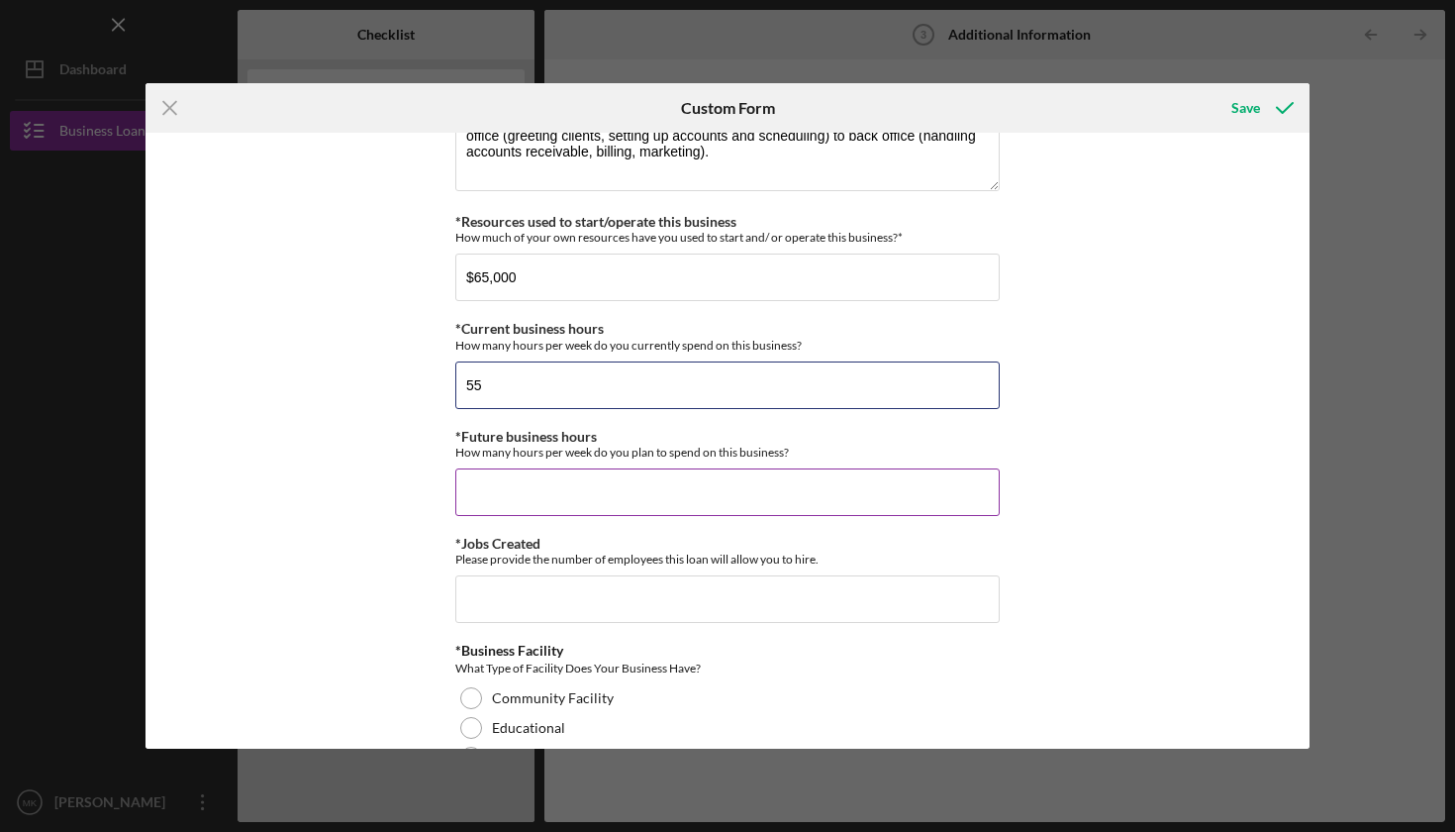
type input "55"
type input "65"
click at [547, 603] on input "*Jobs Created" at bounding box center [727, 599] width 544 height 48
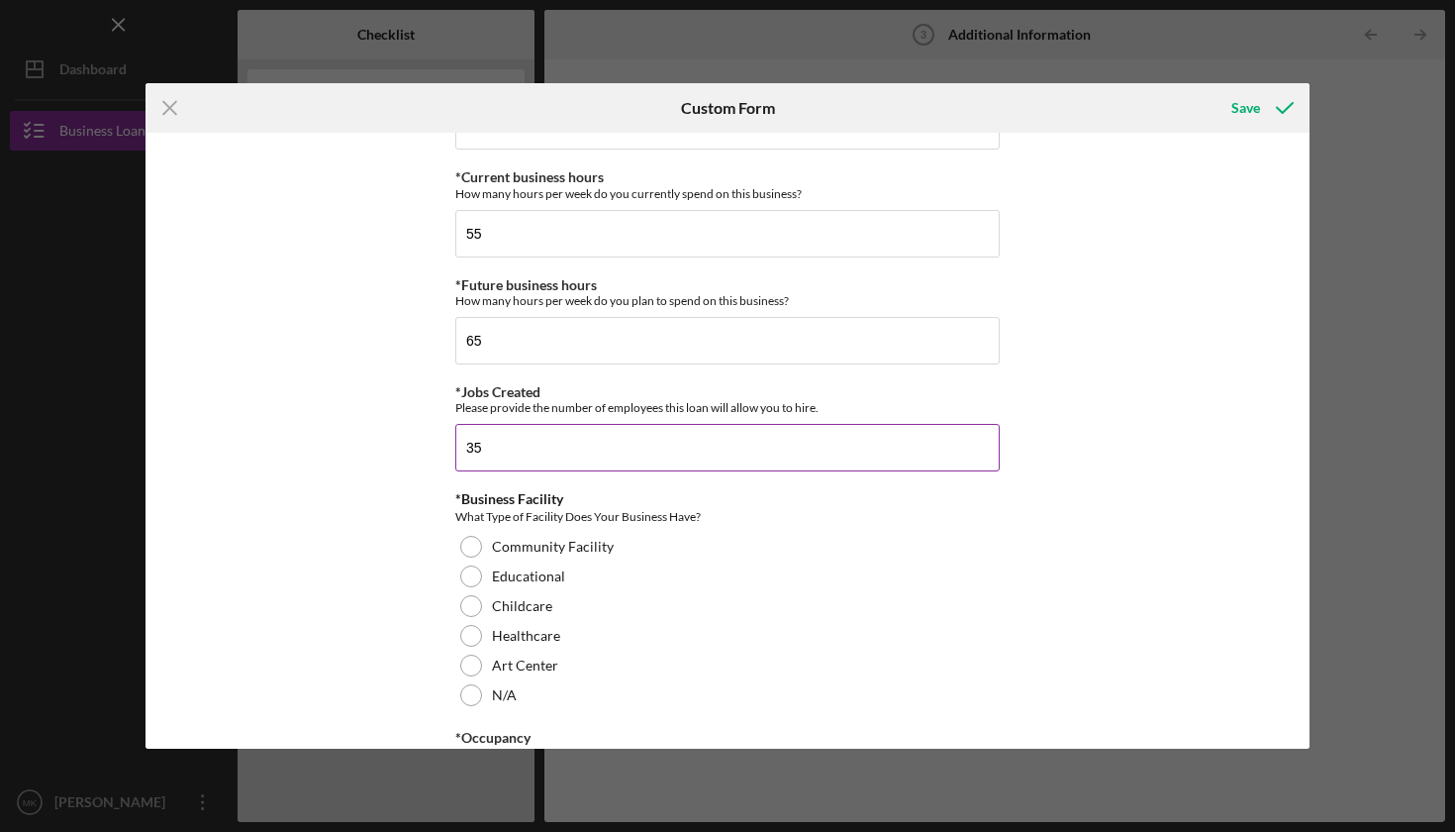
scroll to position [1715, 0]
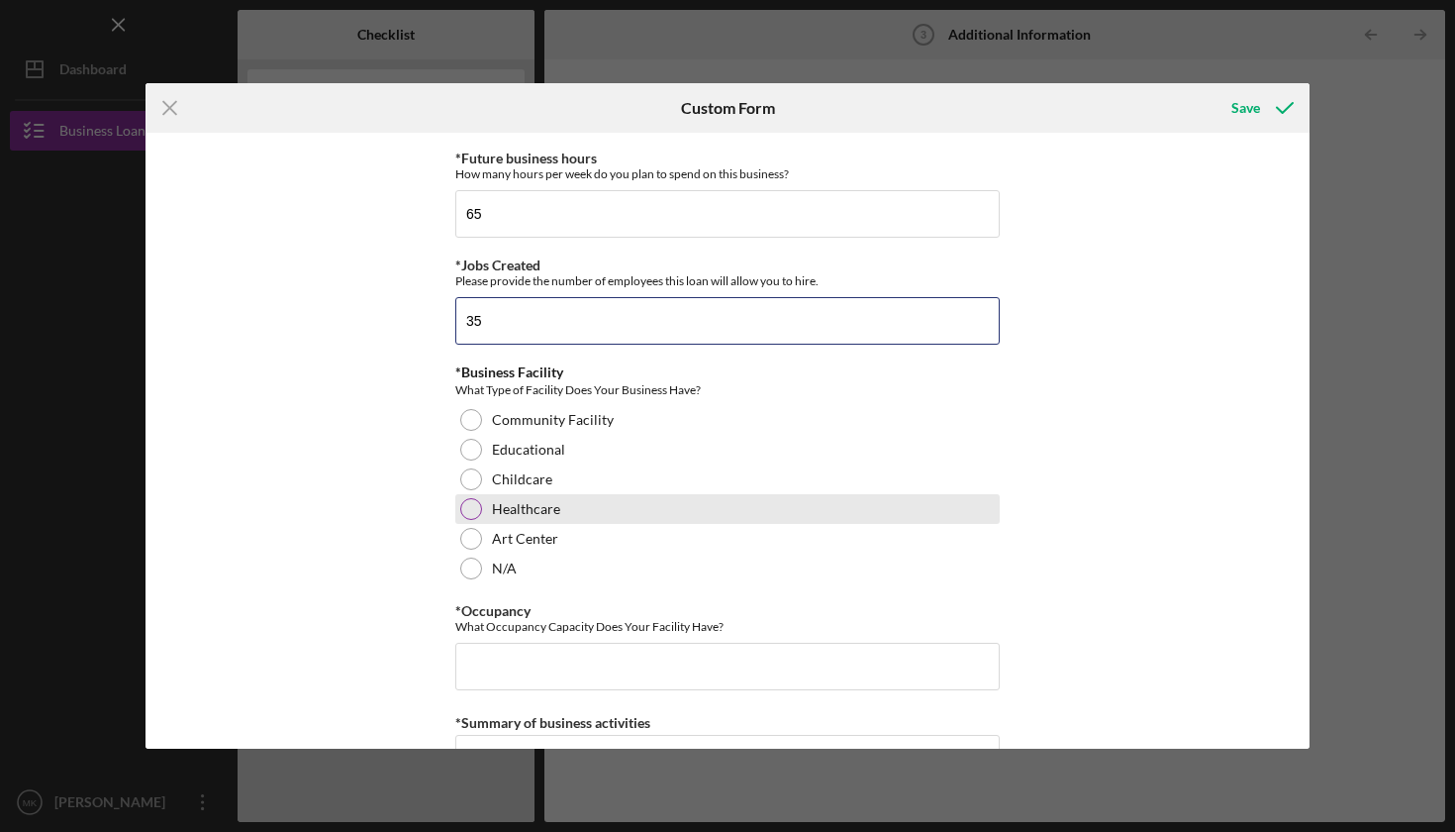
type input "35"
click at [473, 509] on div at bounding box center [471, 509] width 22 height 22
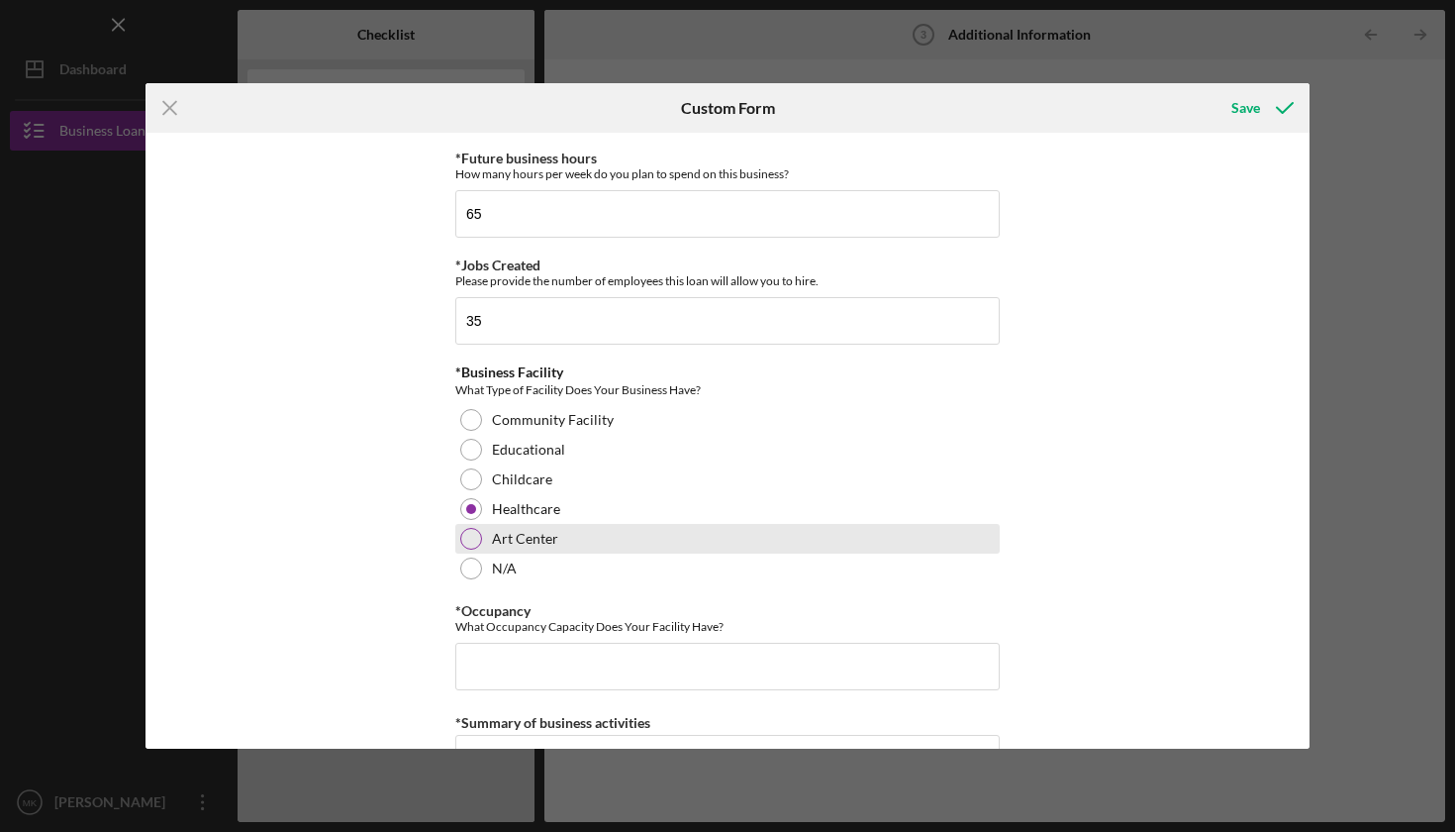
scroll to position [1819, 0]
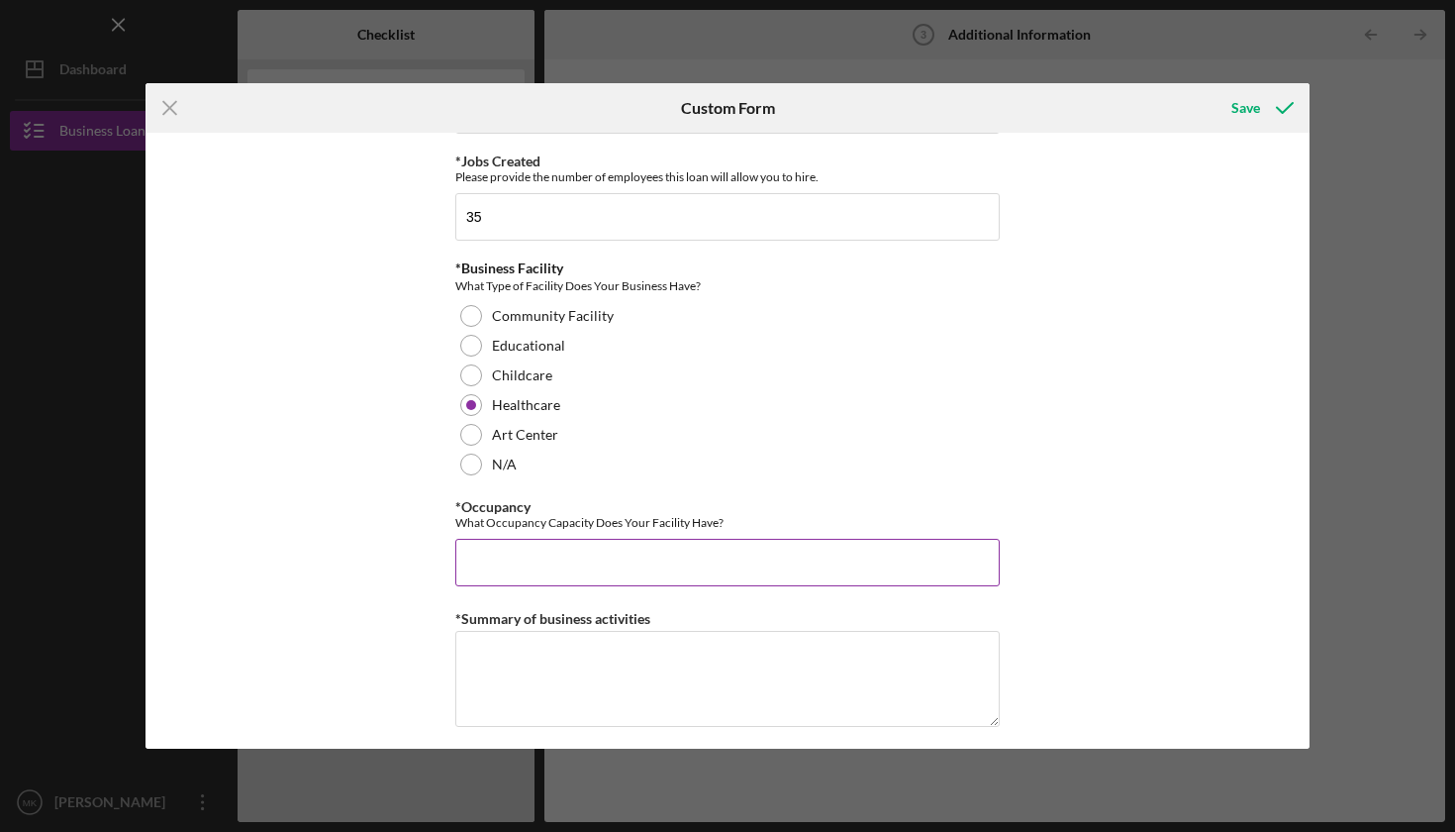
click at [557, 565] on input "*Occupancy" at bounding box center [727, 563] width 544 height 48
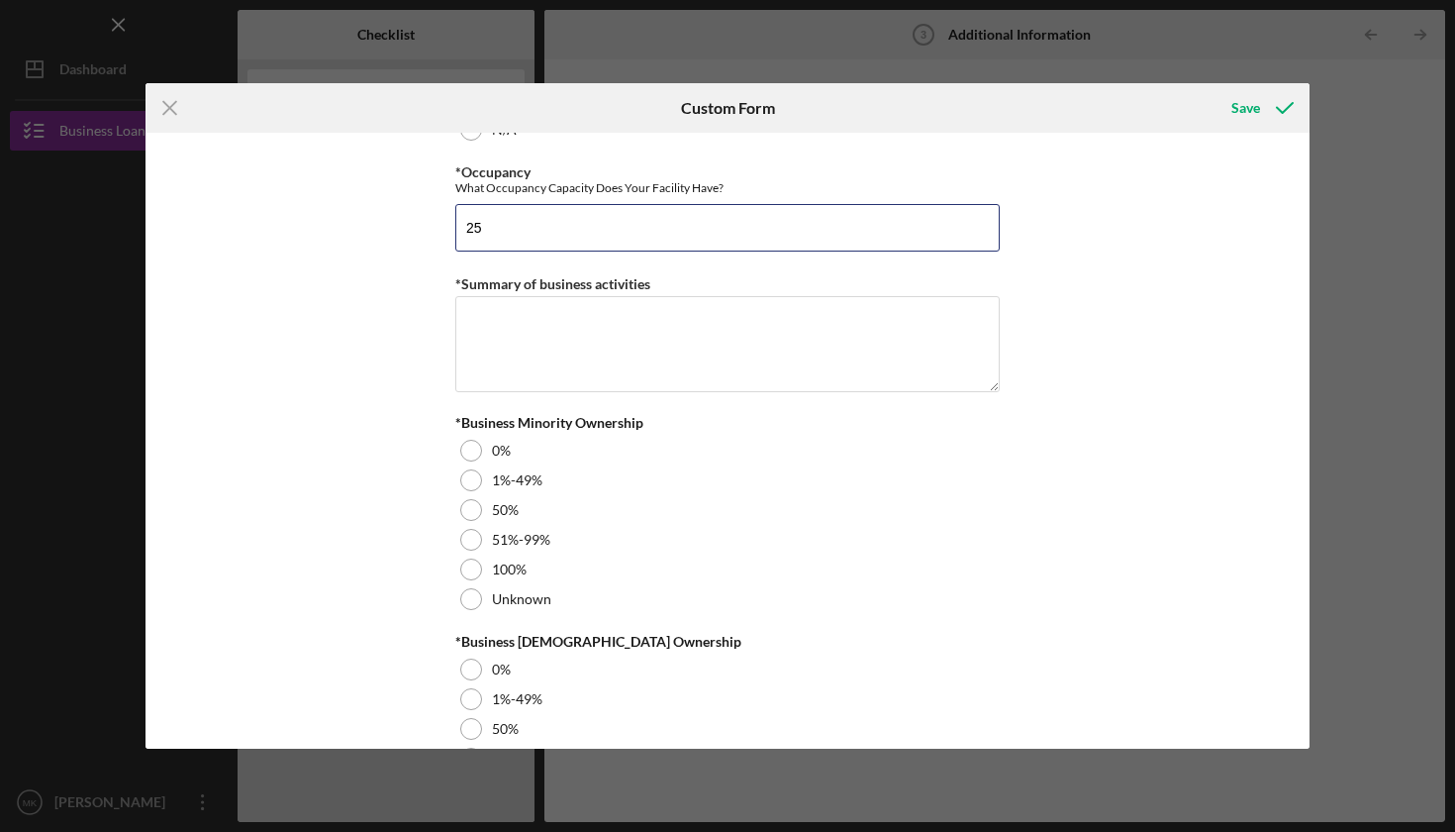
scroll to position [2213, 0]
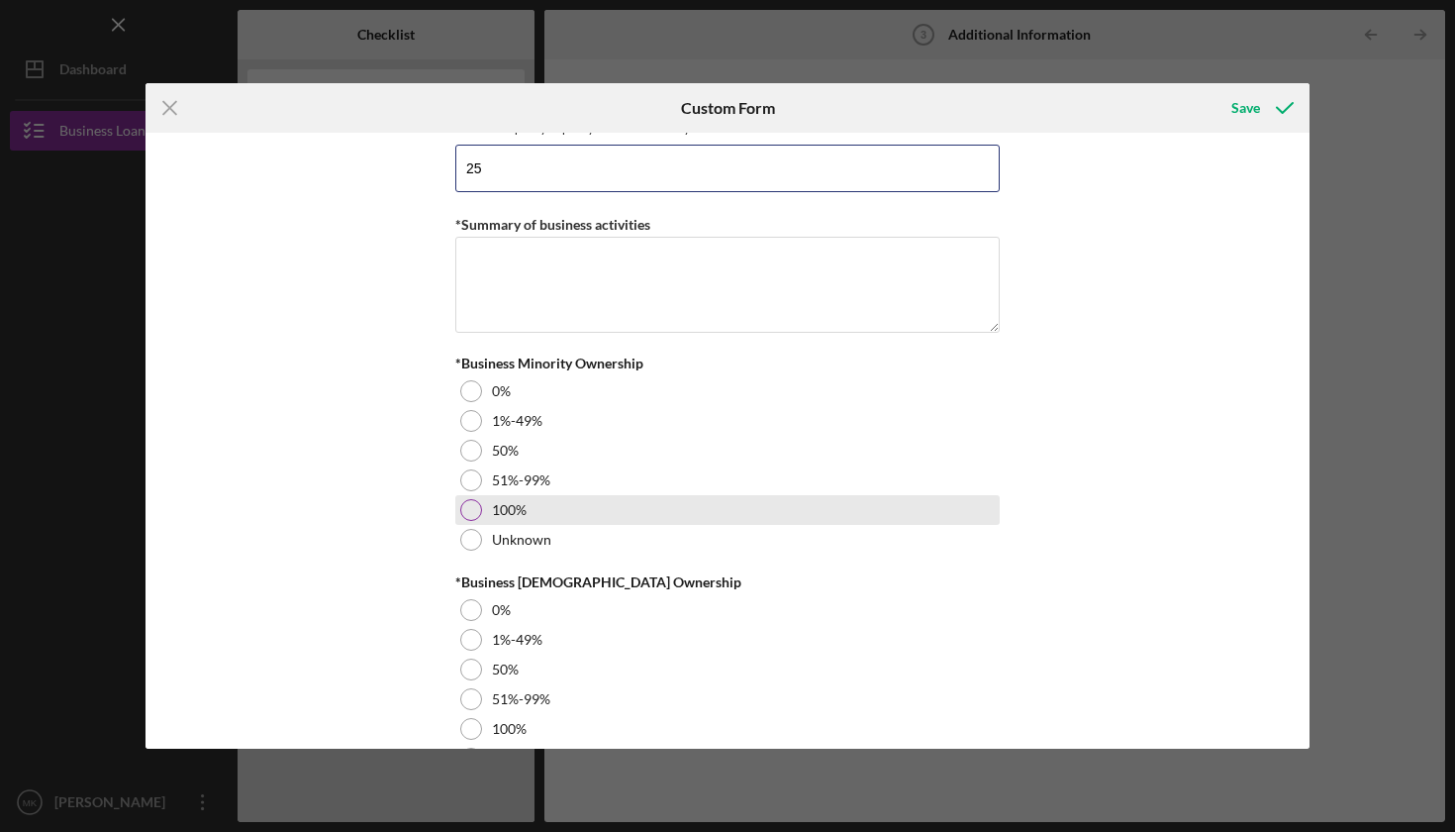
type input "25"
click at [469, 504] on div at bounding box center [471, 510] width 22 height 22
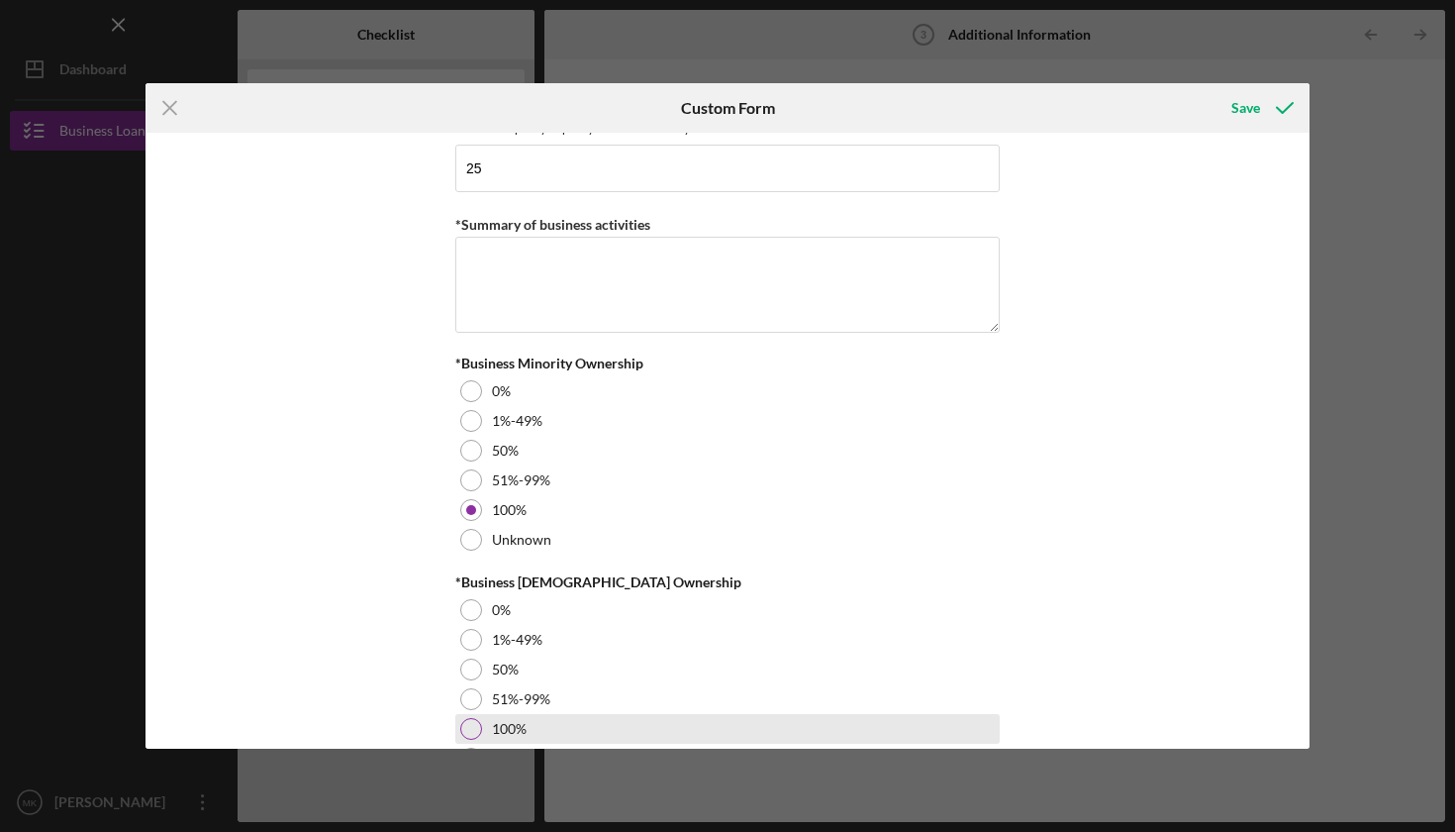
click at [473, 722] on div at bounding box center [471, 729] width 22 height 22
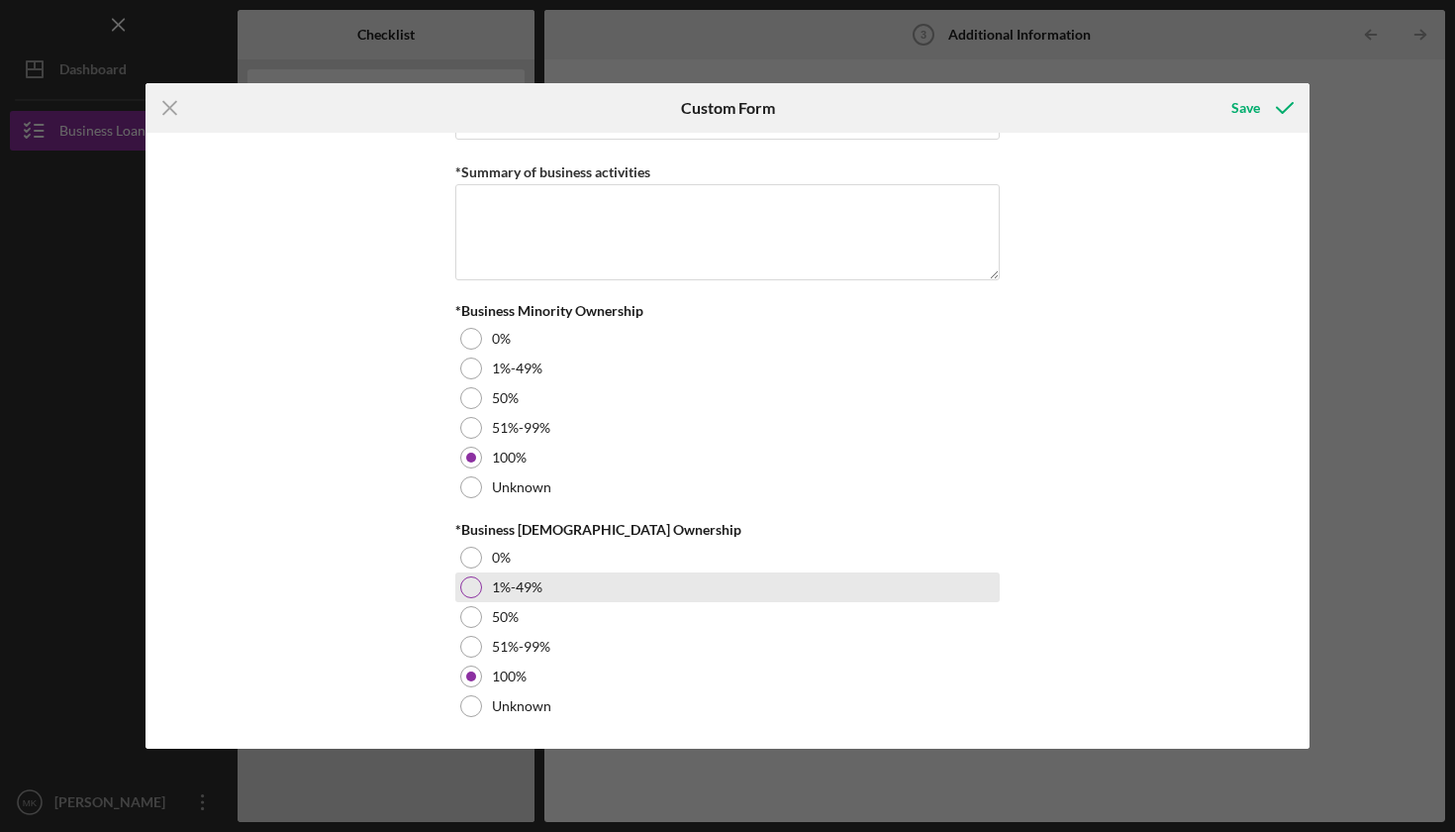
scroll to position [2095, 0]
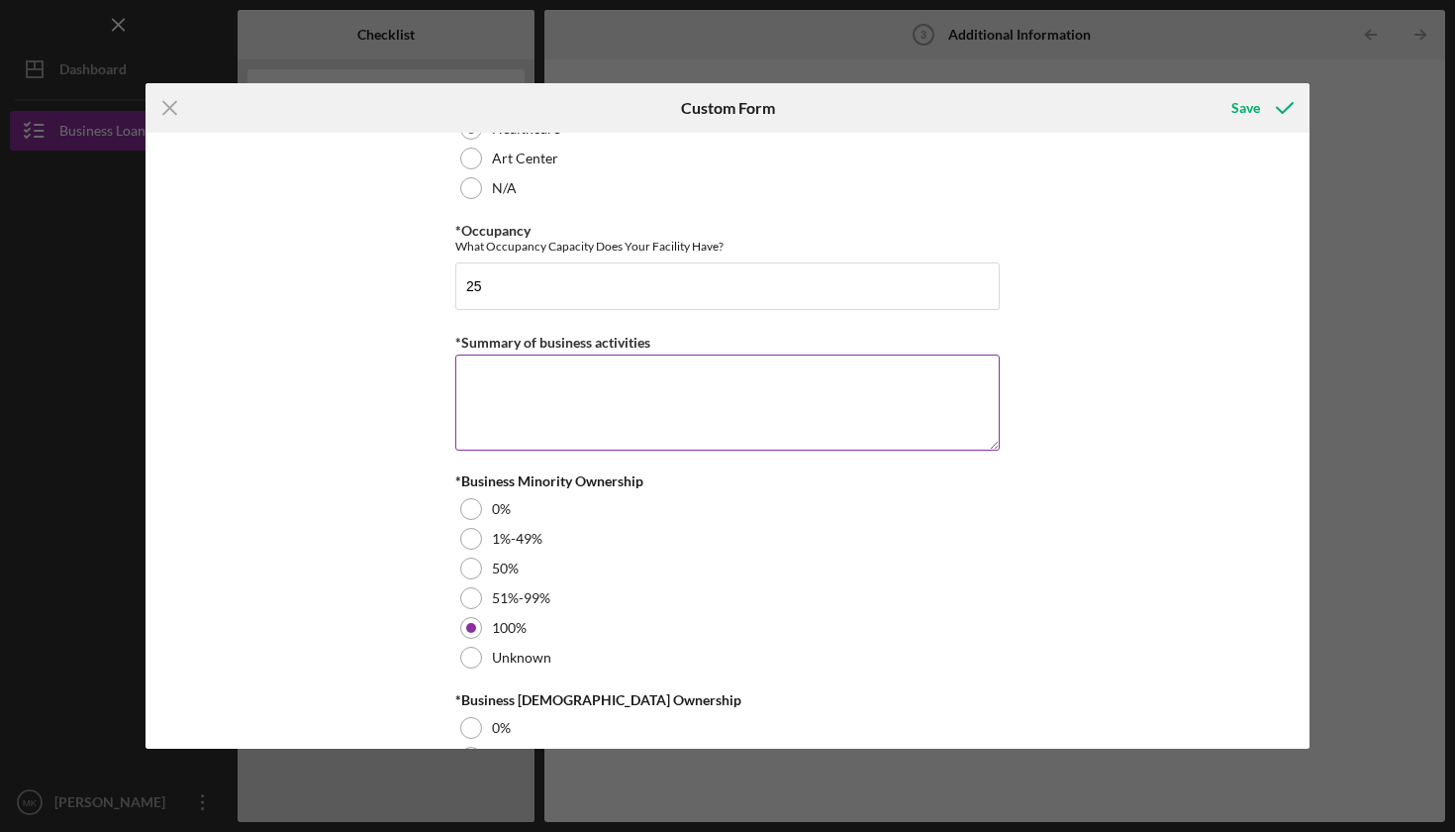
click at [699, 384] on textarea "*Summary of business activities" at bounding box center [727, 401] width 544 height 95
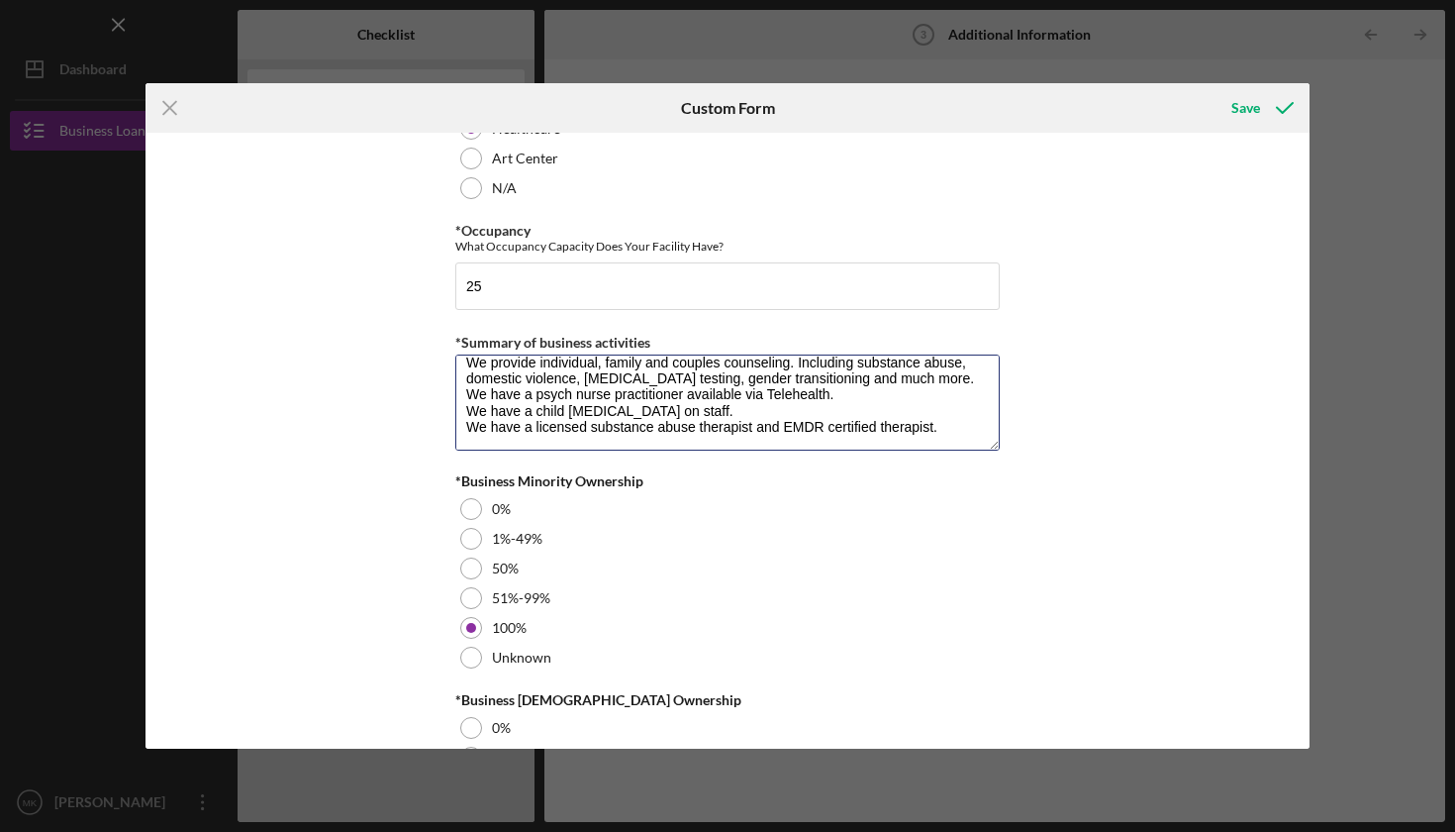
scroll to position [16, 0]
type textarea "We provide individual, family and couples counseling. Including substance abuse…"
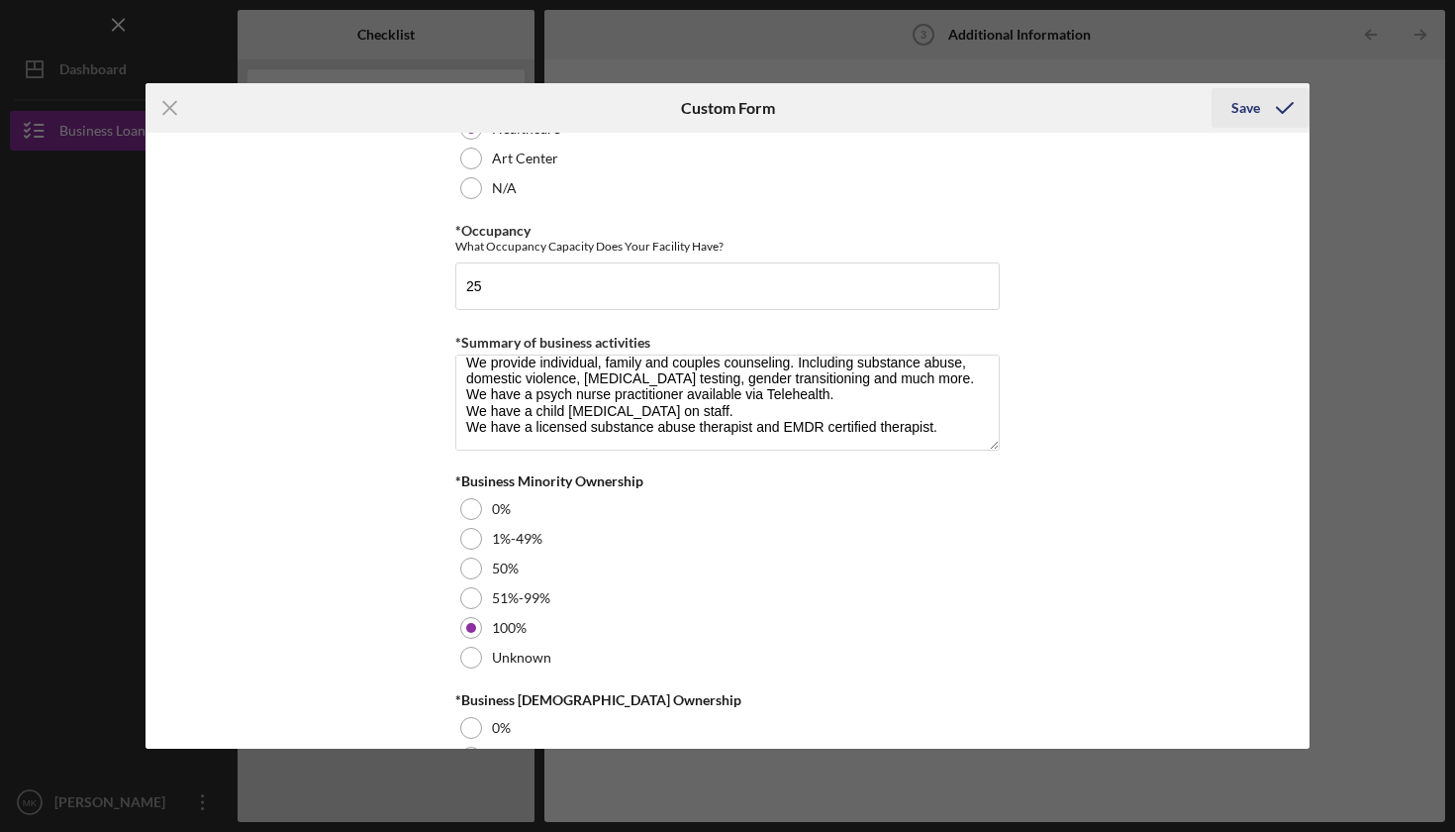
click at [1245, 104] on div "Save" at bounding box center [1246, 108] width 29 height 40
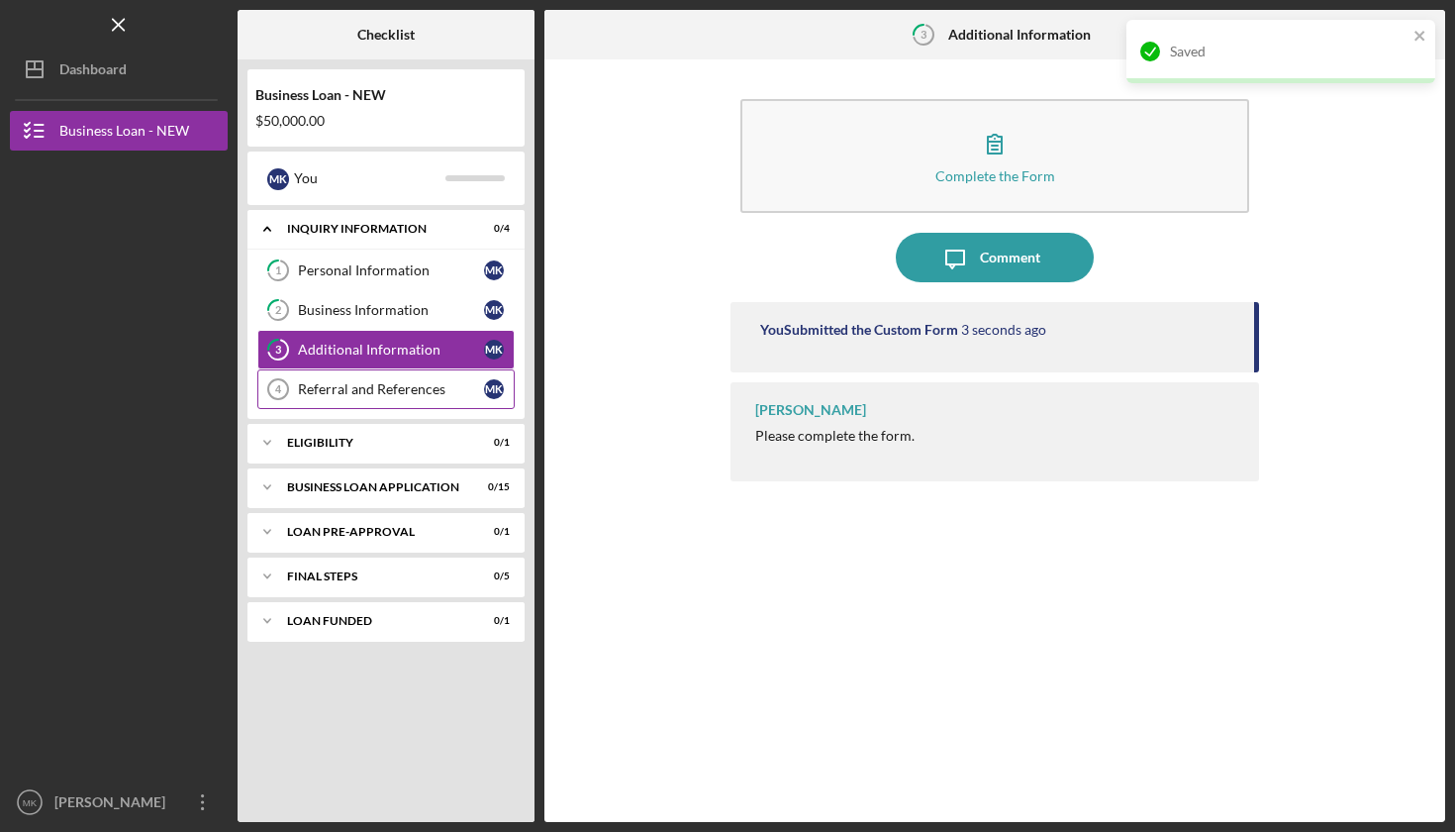
click at [363, 384] on div "Referral and References" at bounding box center [391, 389] width 186 height 16
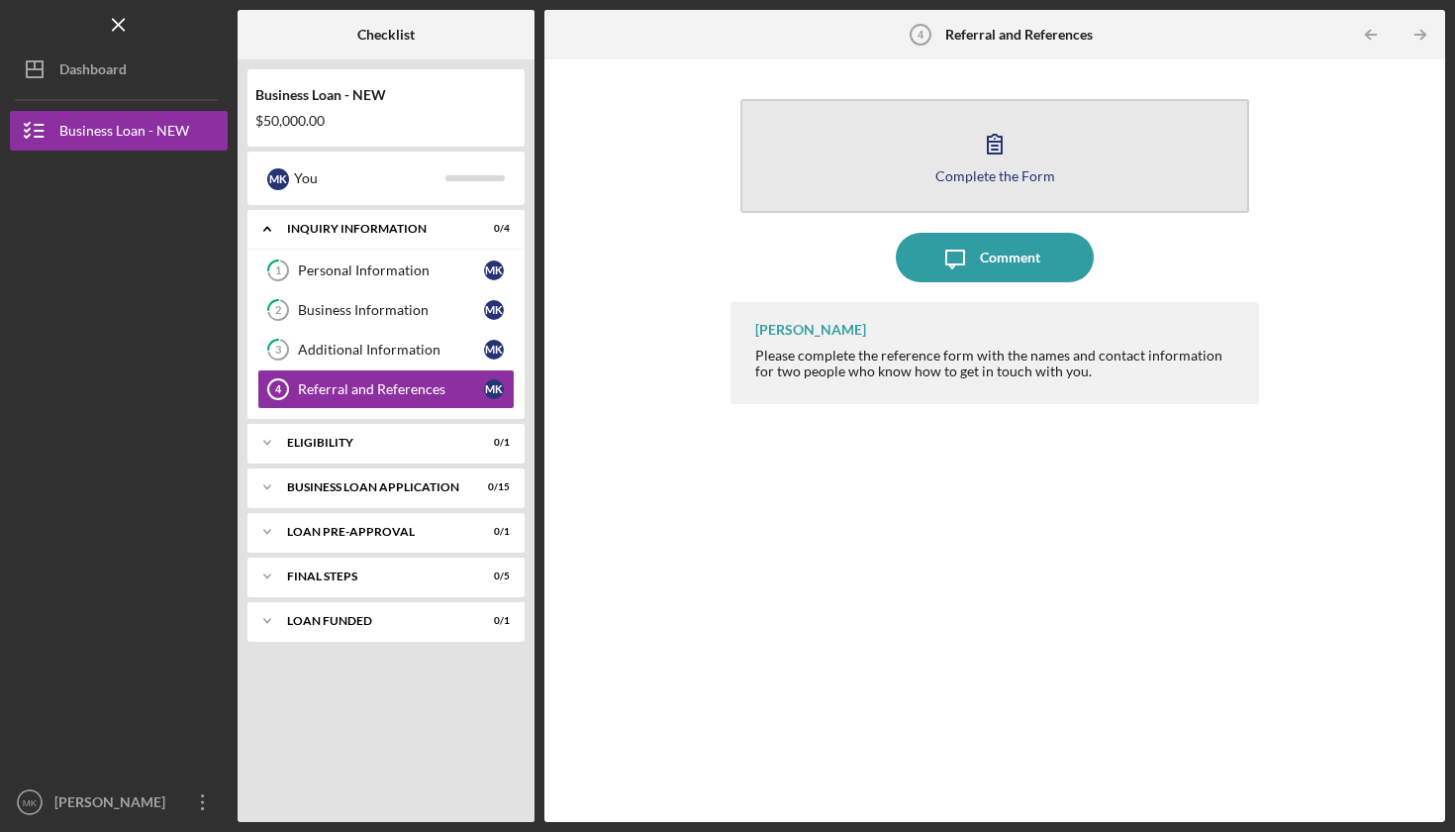
click at [1008, 166] on icon "button" at bounding box center [994, 143] width 49 height 49
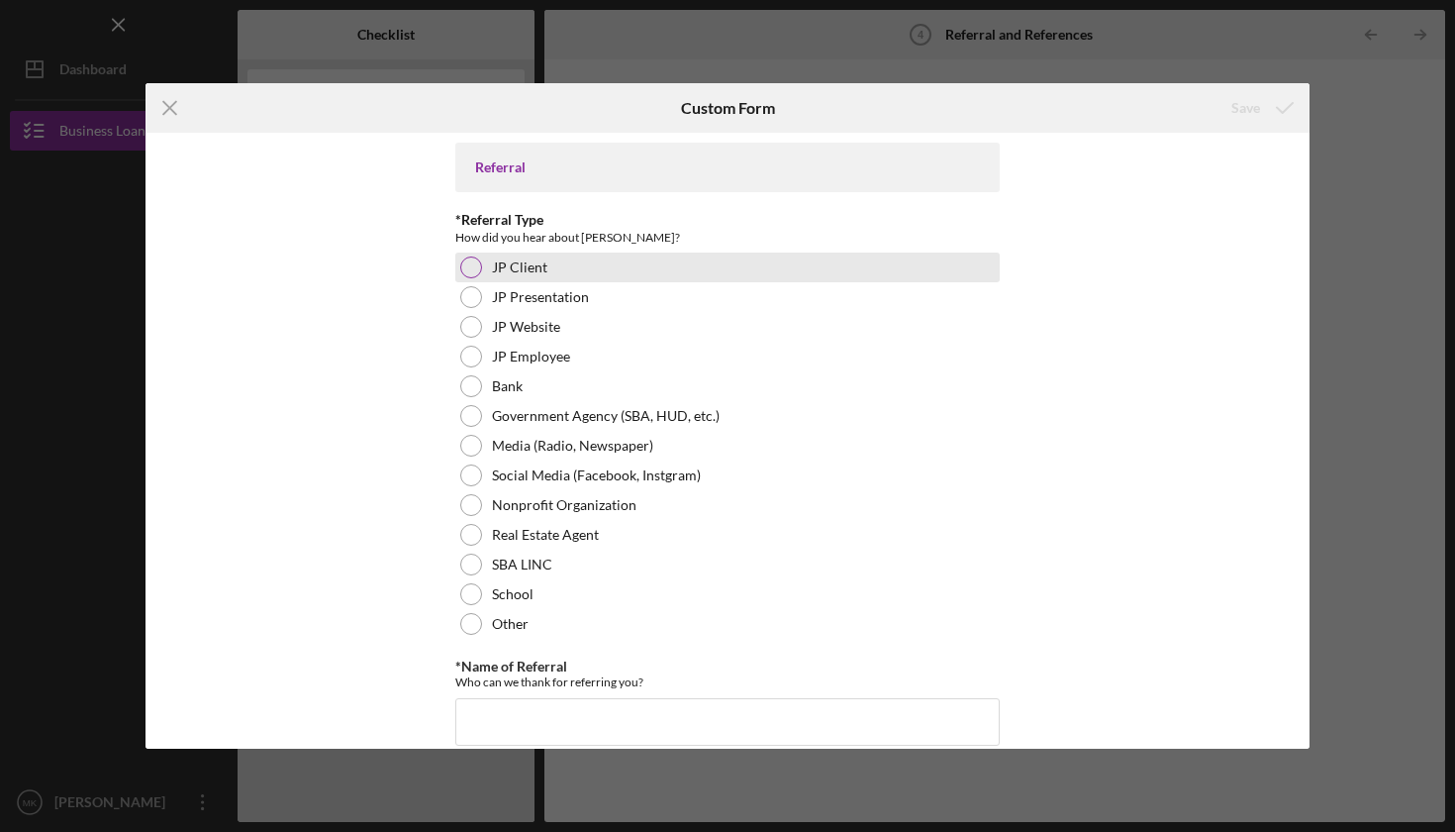
click at [466, 264] on div at bounding box center [471, 267] width 22 height 22
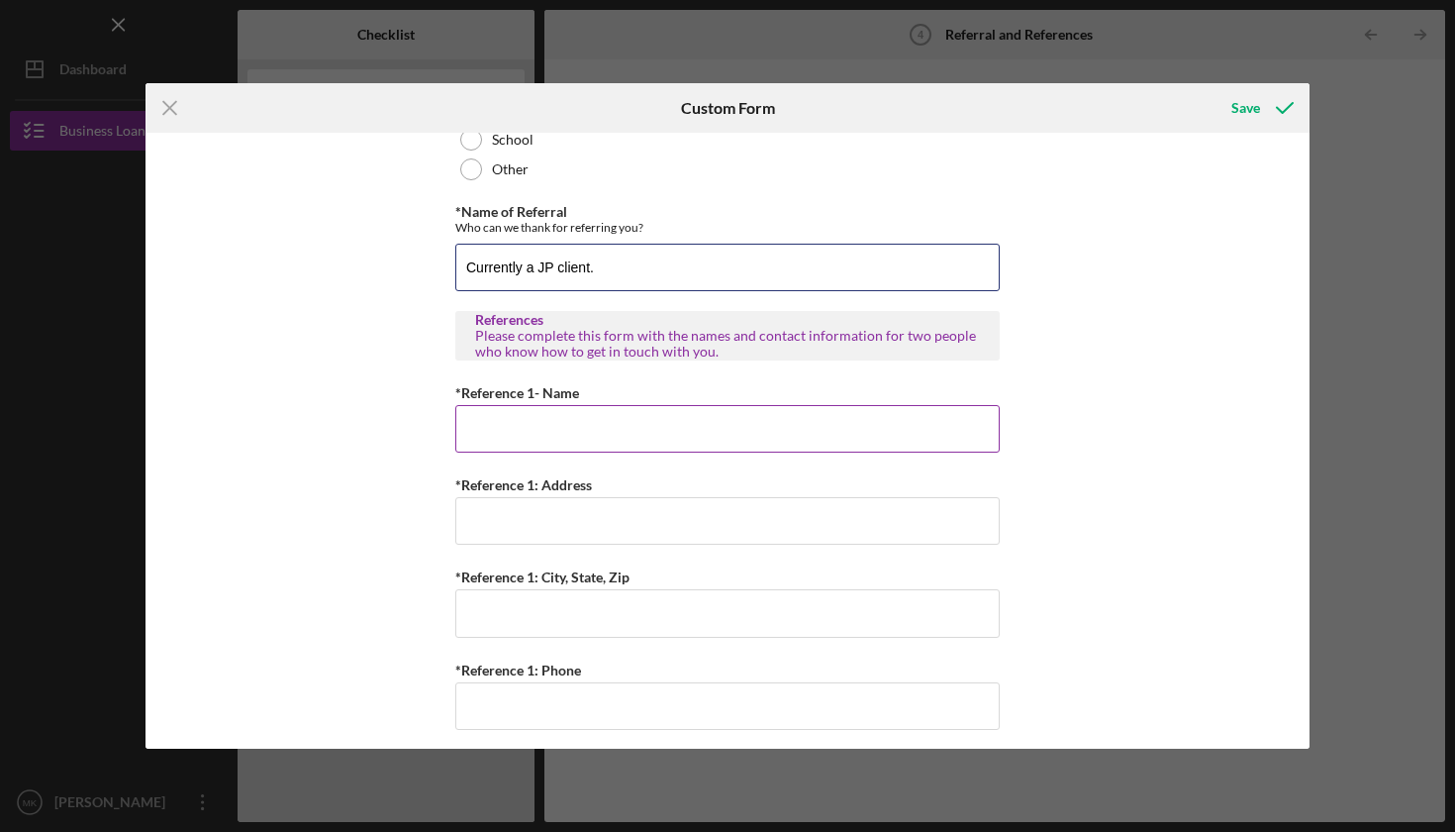
scroll to position [462, 0]
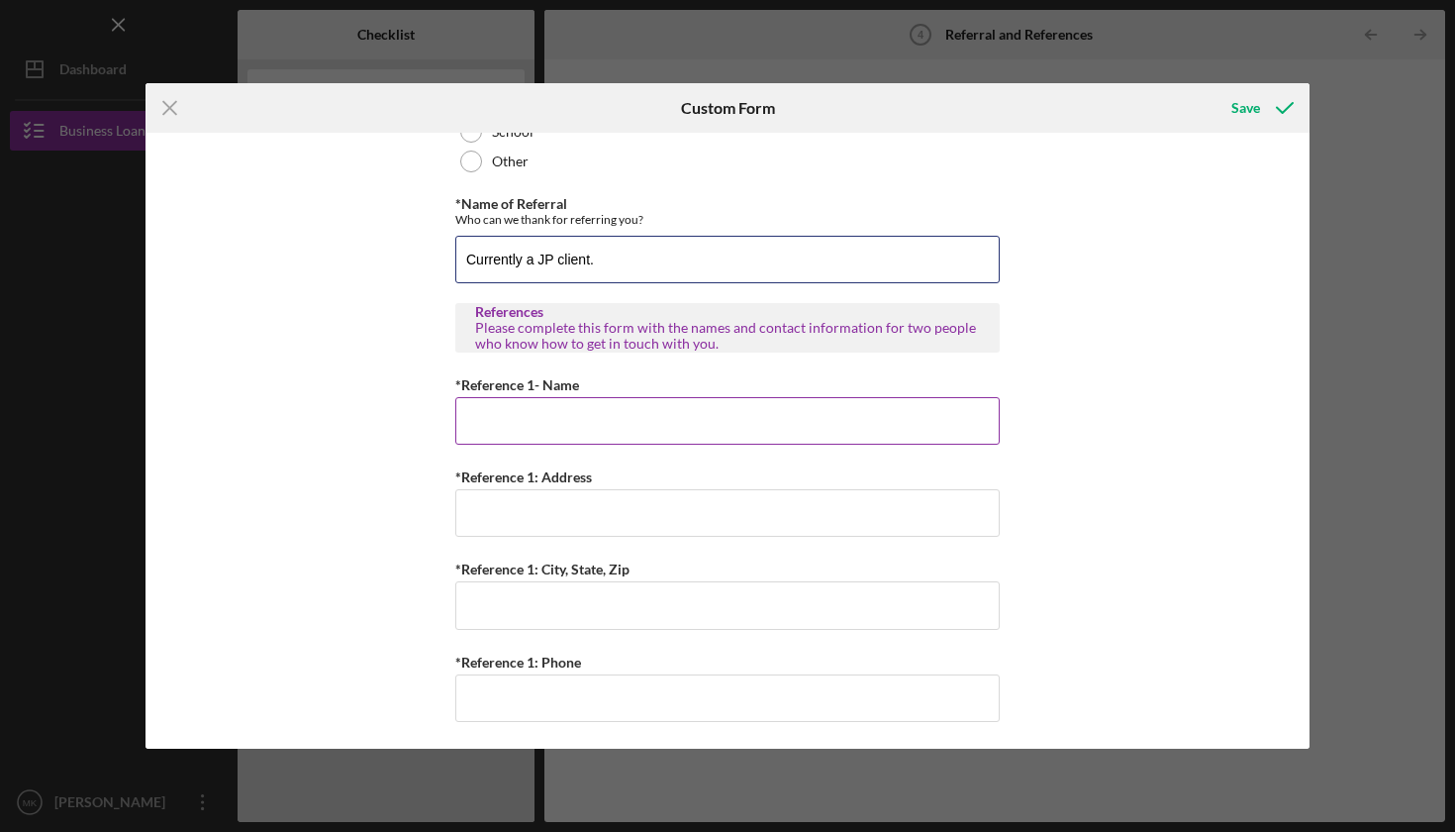
type input "Currently a JP client."
type input "[PERSON_NAME]"
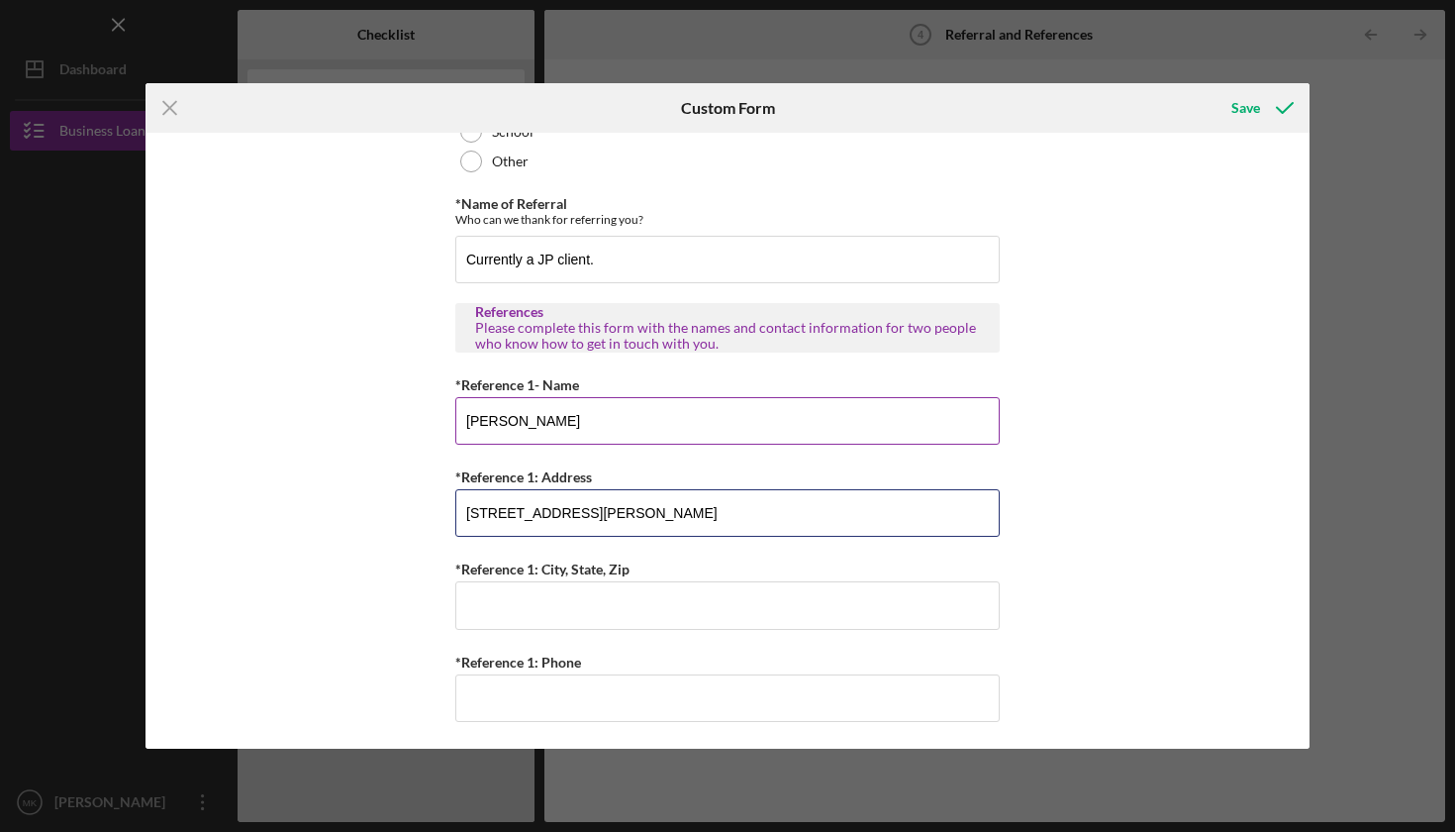
type input "[STREET_ADDRESS][PERSON_NAME]"
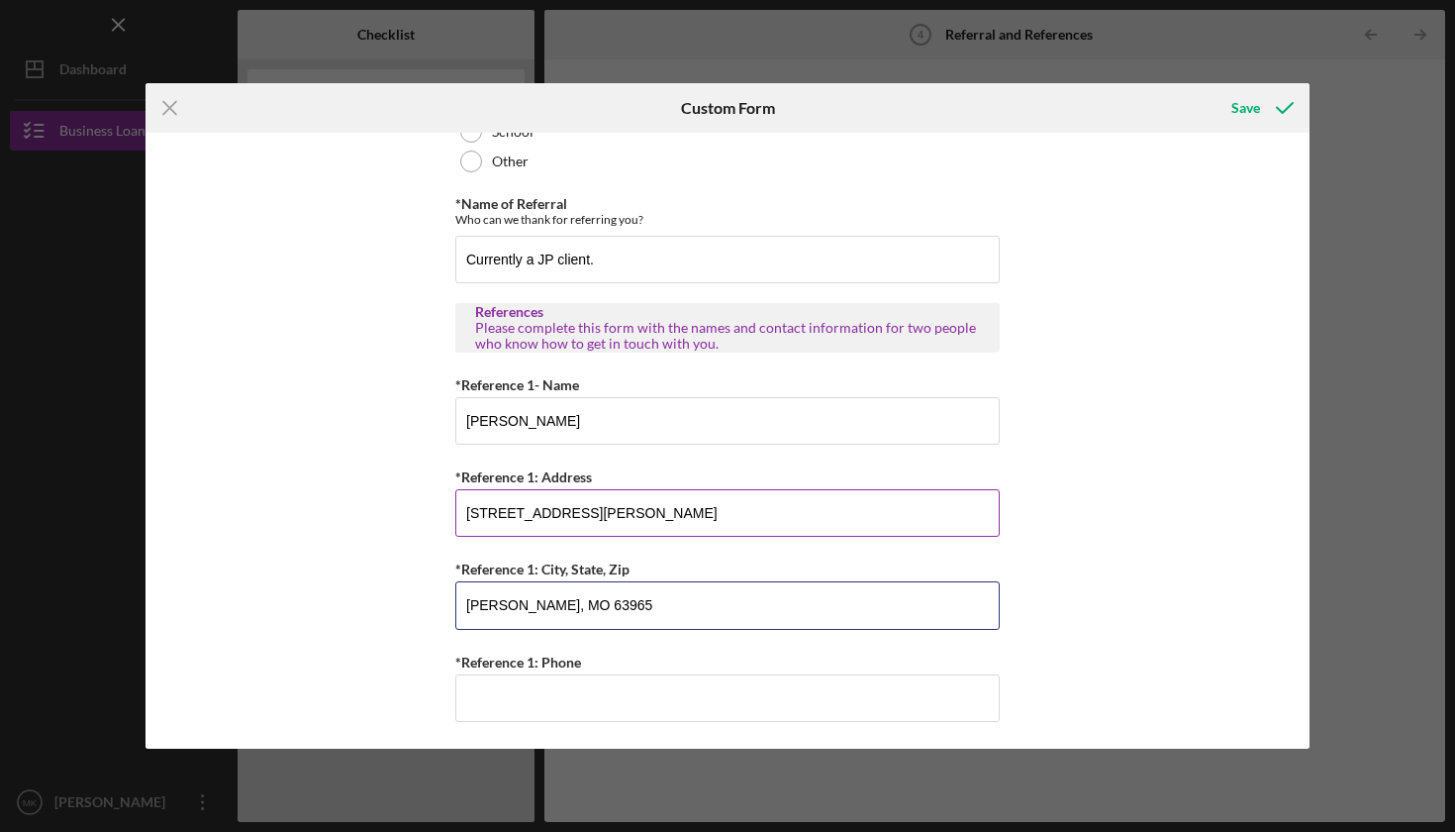
type input "[PERSON_NAME], MO 63965"
click at [490, 509] on input "[STREET_ADDRESS][PERSON_NAME]" at bounding box center [727, 513] width 544 height 48
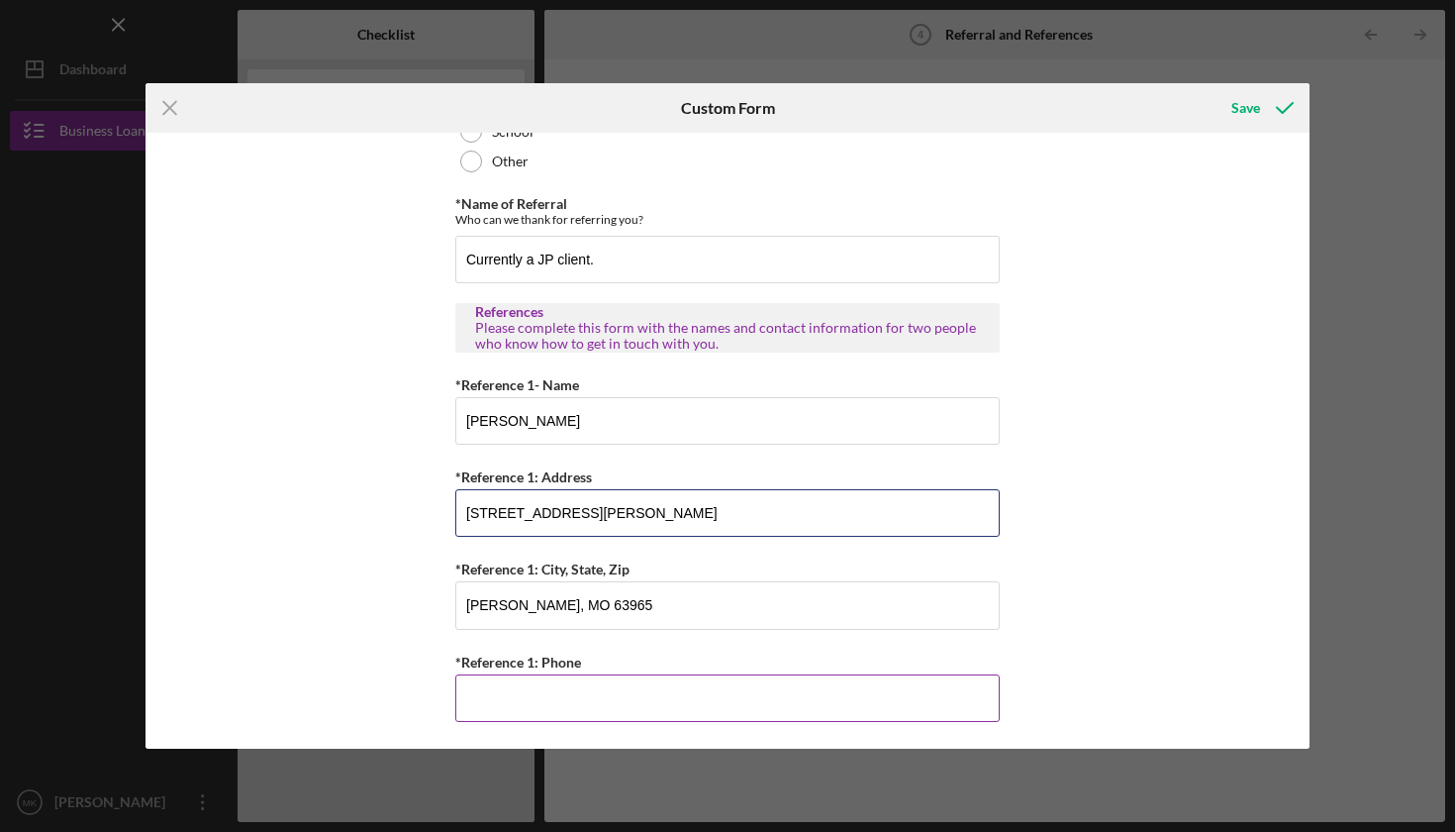
type input "[STREET_ADDRESS][PERSON_NAME]"
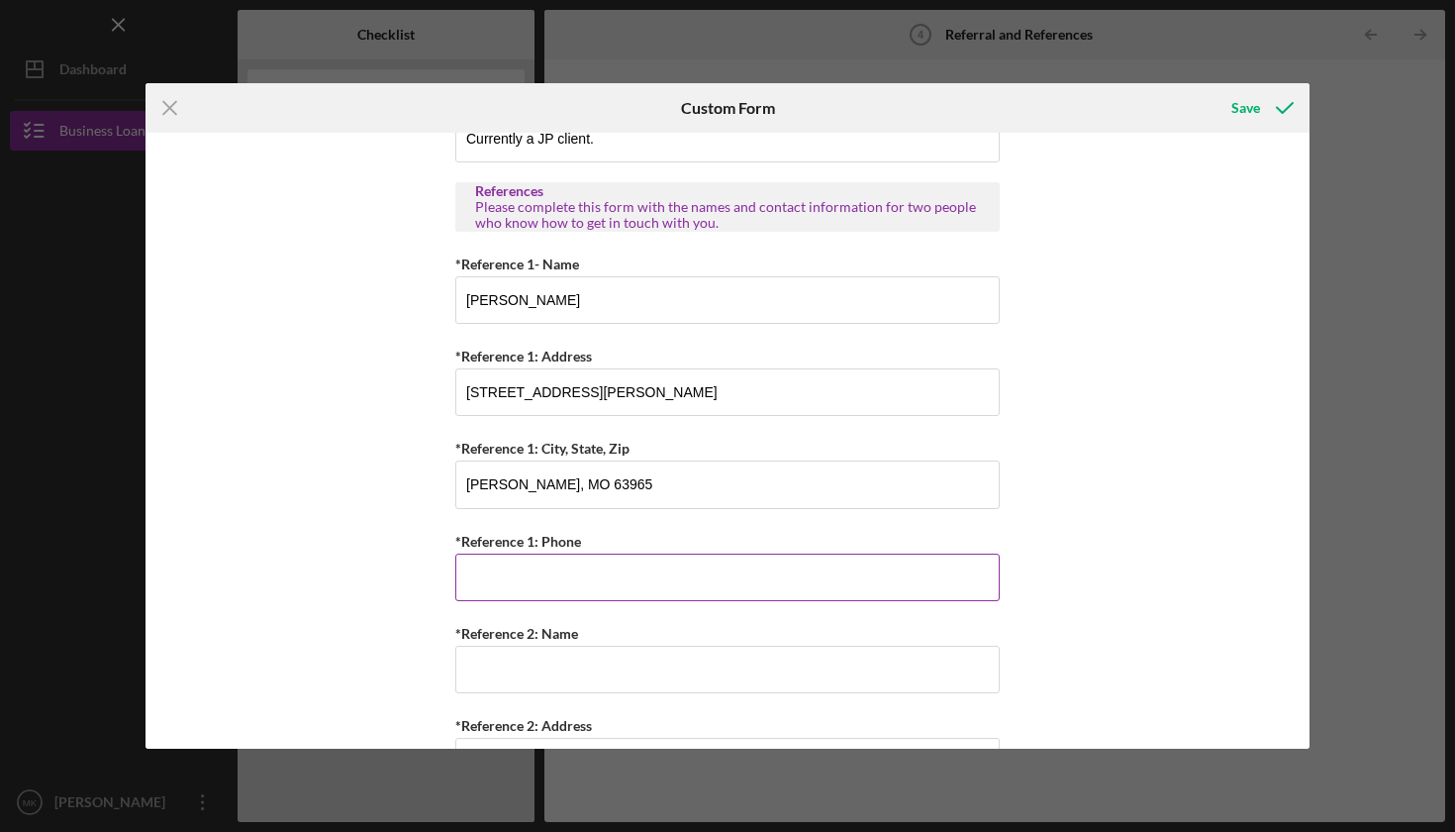
scroll to position [612, 0]
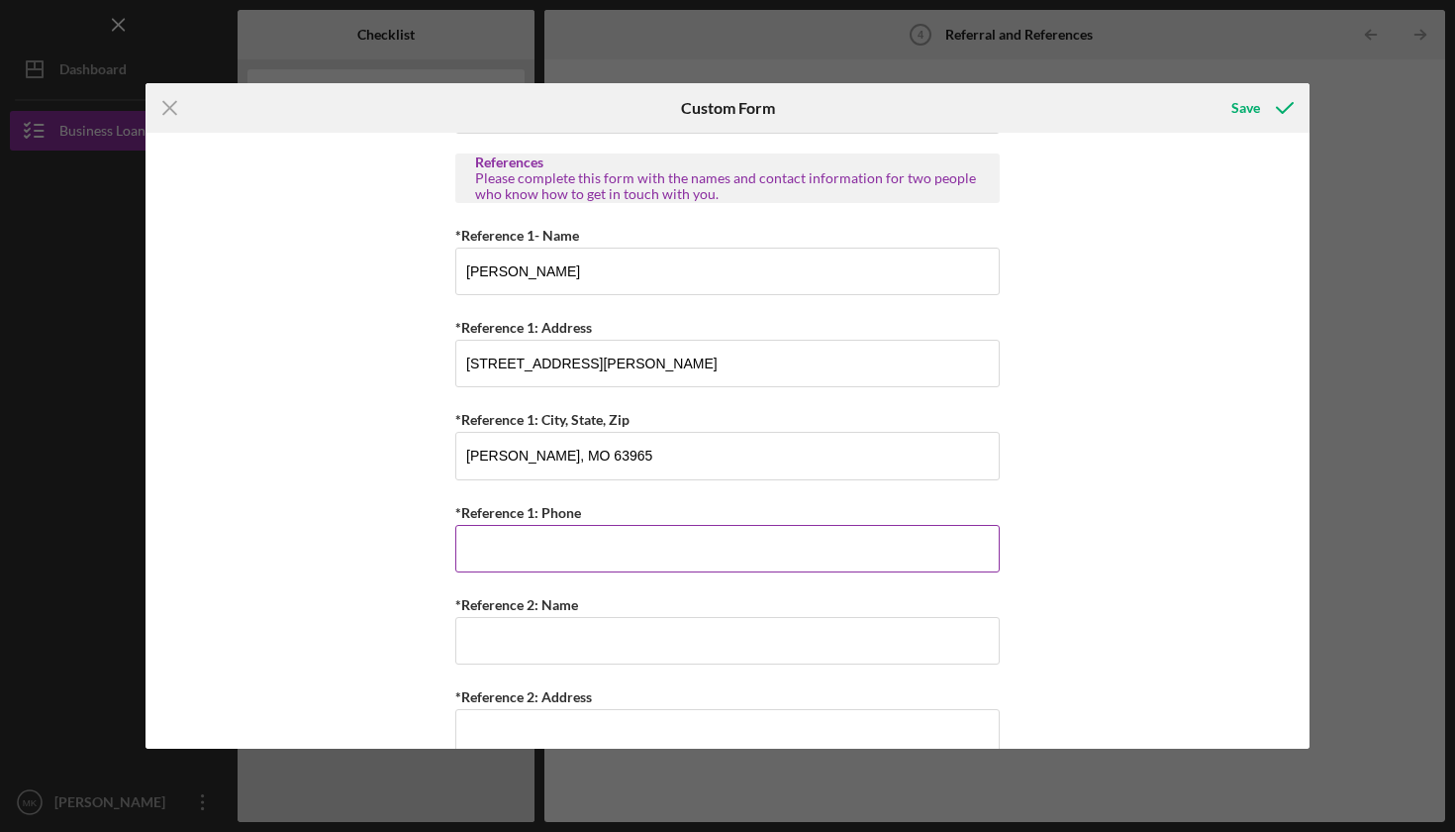
click at [598, 552] on input "*Reference 1: Phone" at bounding box center [727, 549] width 544 height 48
type input "[PHONE_NUMBER]"
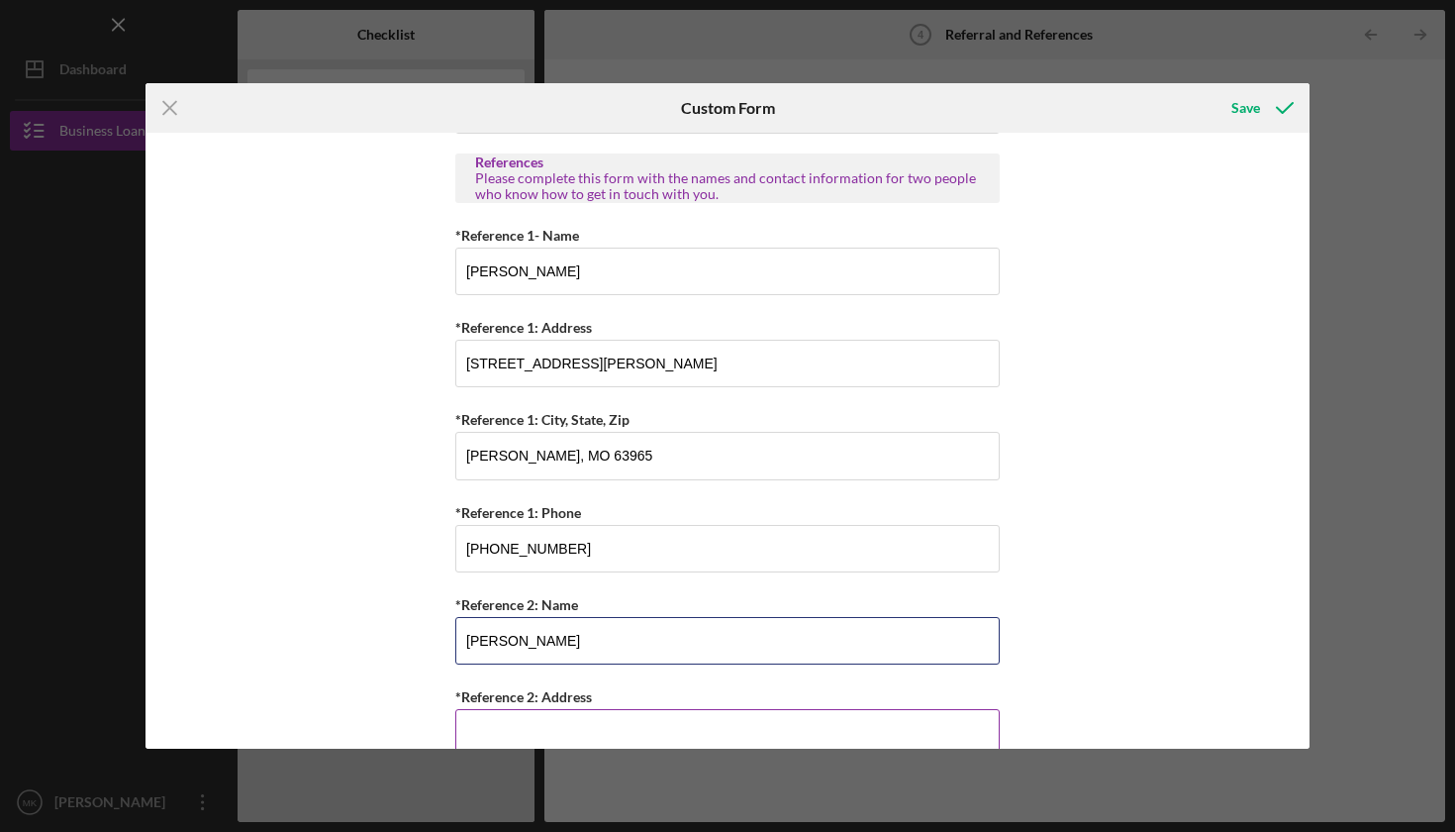
type input "[PERSON_NAME]"
click at [808, 684] on div "*Reference 2: Address" at bounding box center [727, 696] width 544 height 25
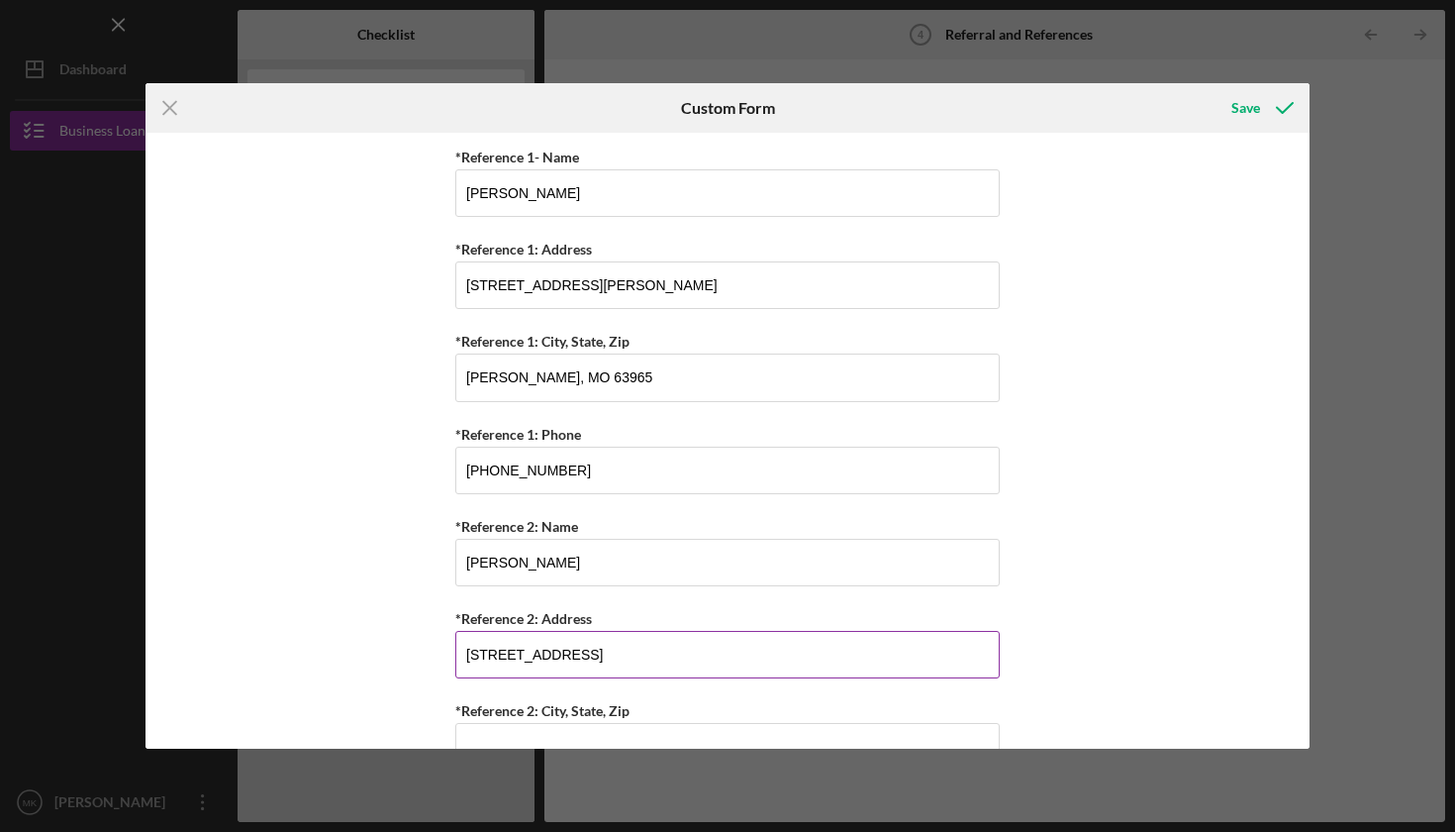
scroll to position [710, 0]
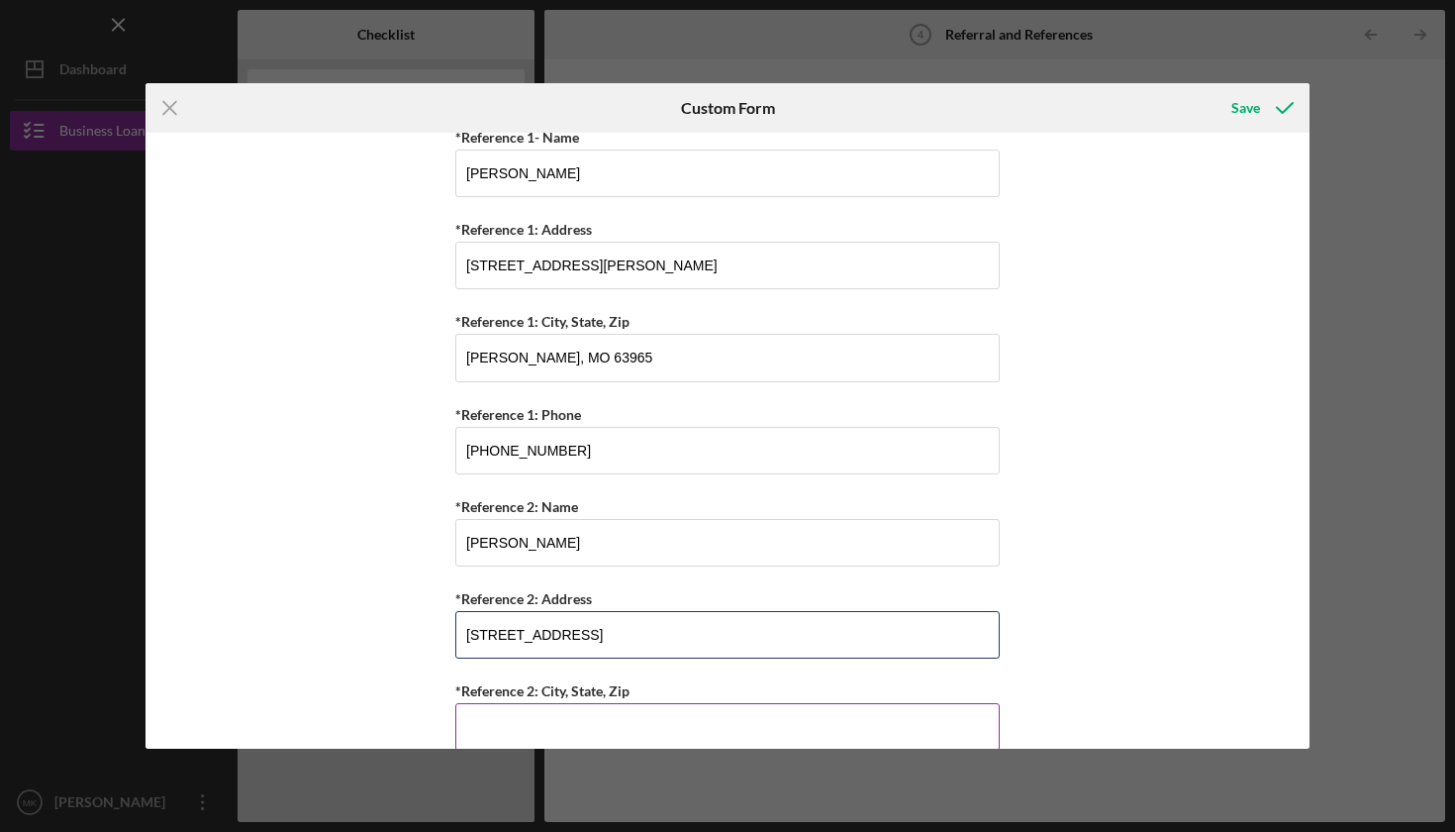
type input "[STREET_ADDRESS]"
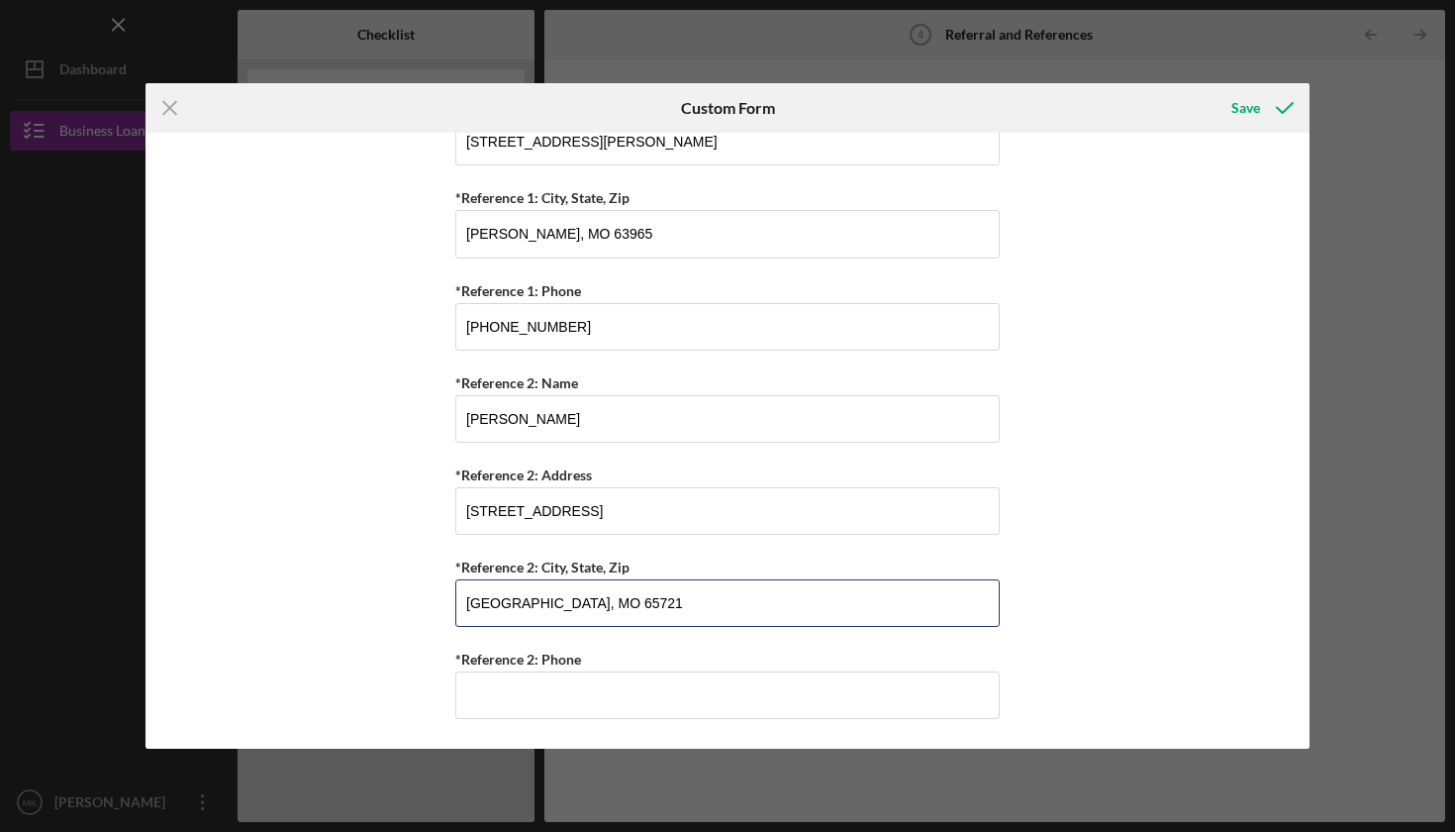
scroll to position [834, 0]
type input "[GEOGRAPHIC_DATA], MO 65721"
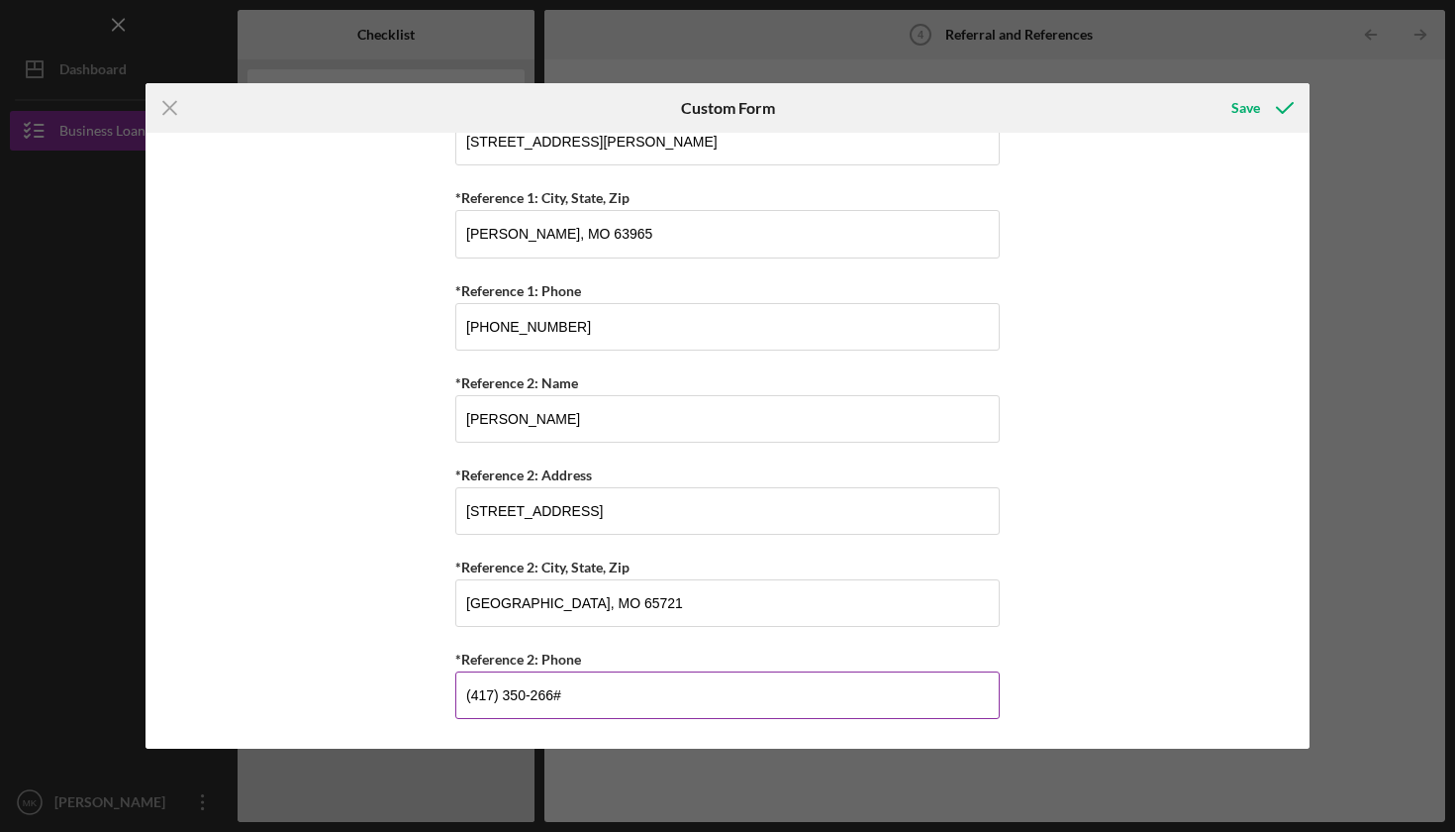
type input "[PHONE_NUMBER]"
click at [1261, 102] on icon "submit" at bounding box center [1284, 107] width 49 height 49
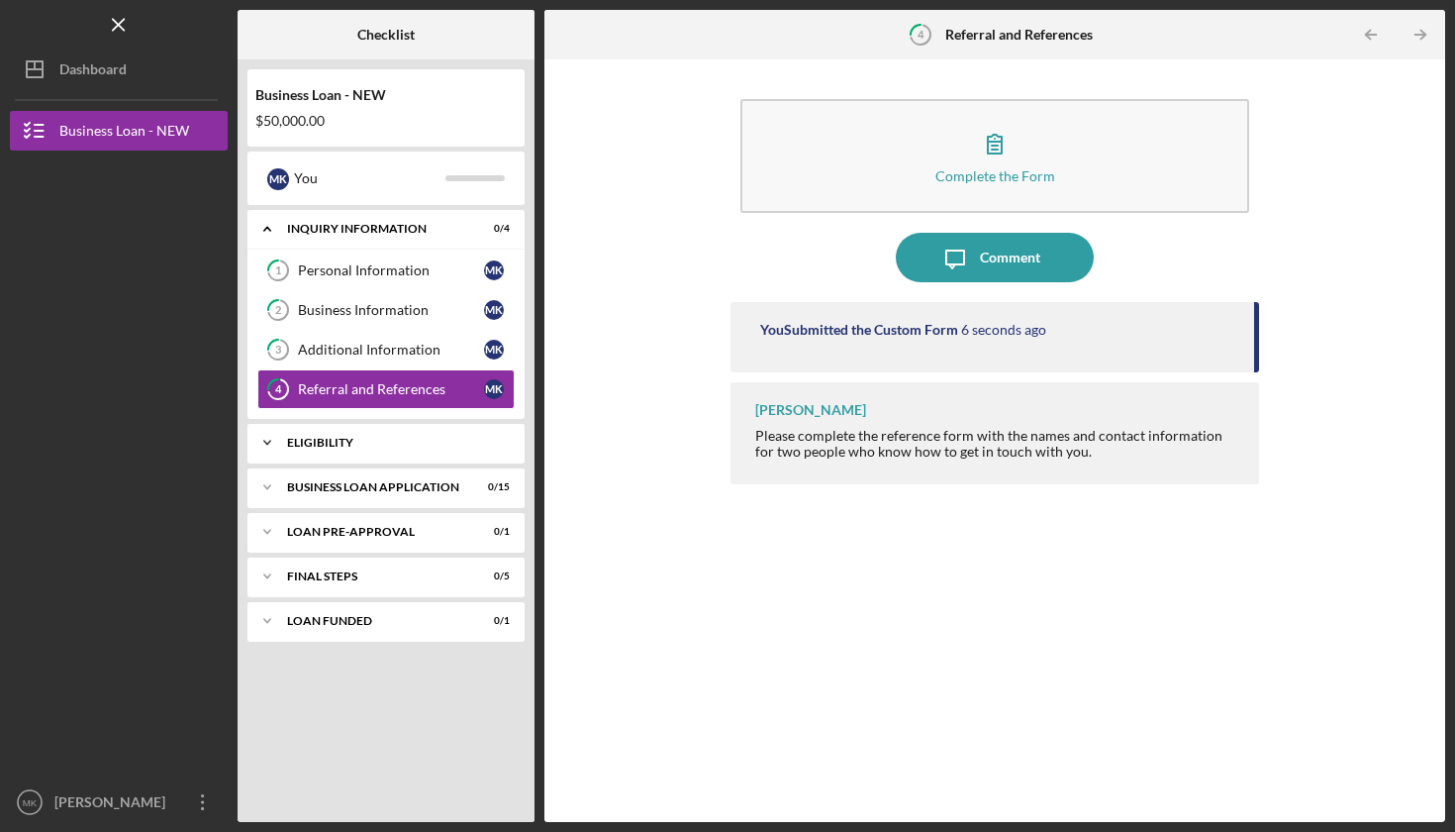
click at [334, 445] on div "ELIGIBILITY" at bounding box center [393, 443] width 213 height 12
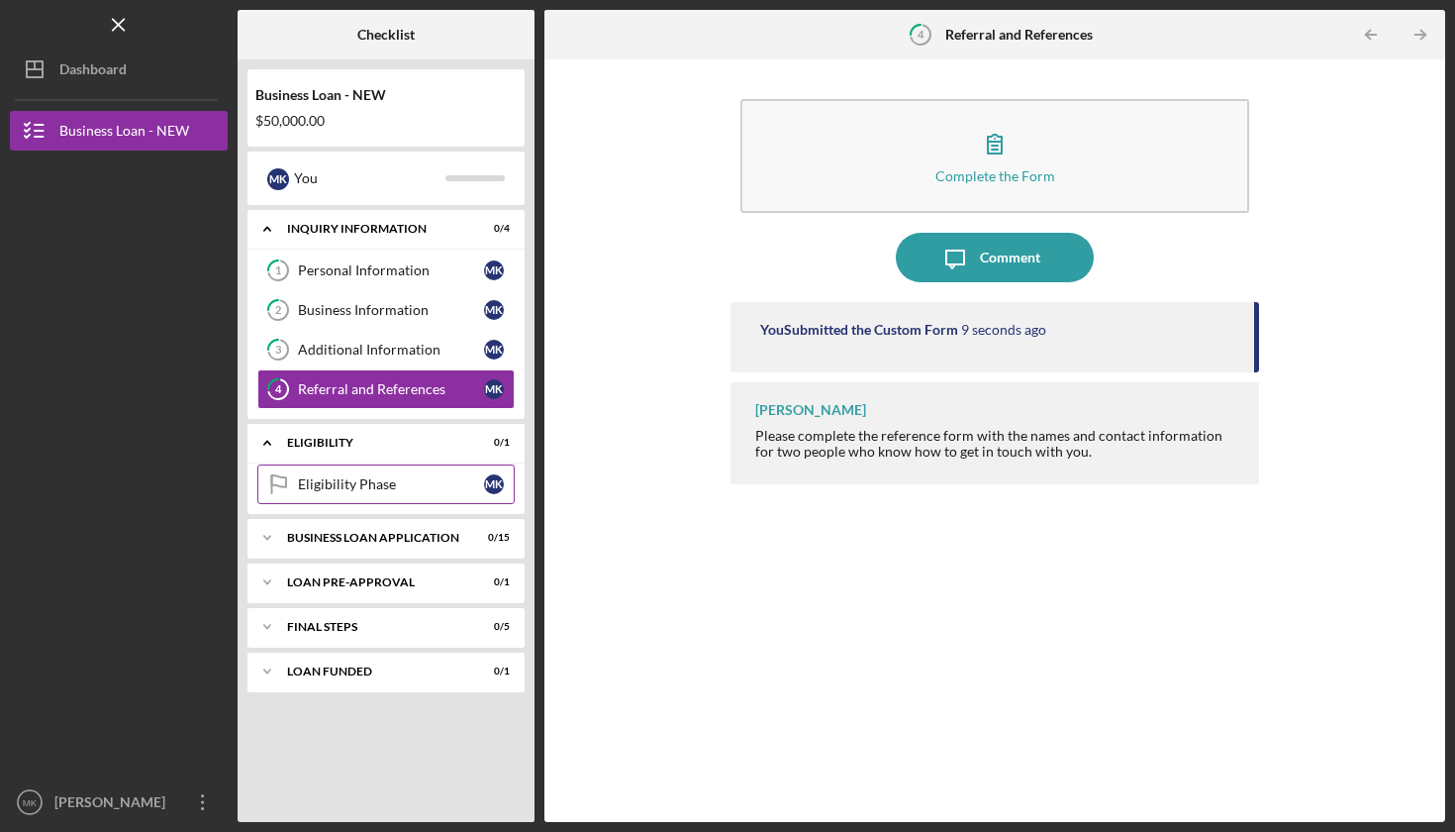
click at [359, 476] on div "Eligibility Phase" at bounding box center [391, 484] width 186 height 16
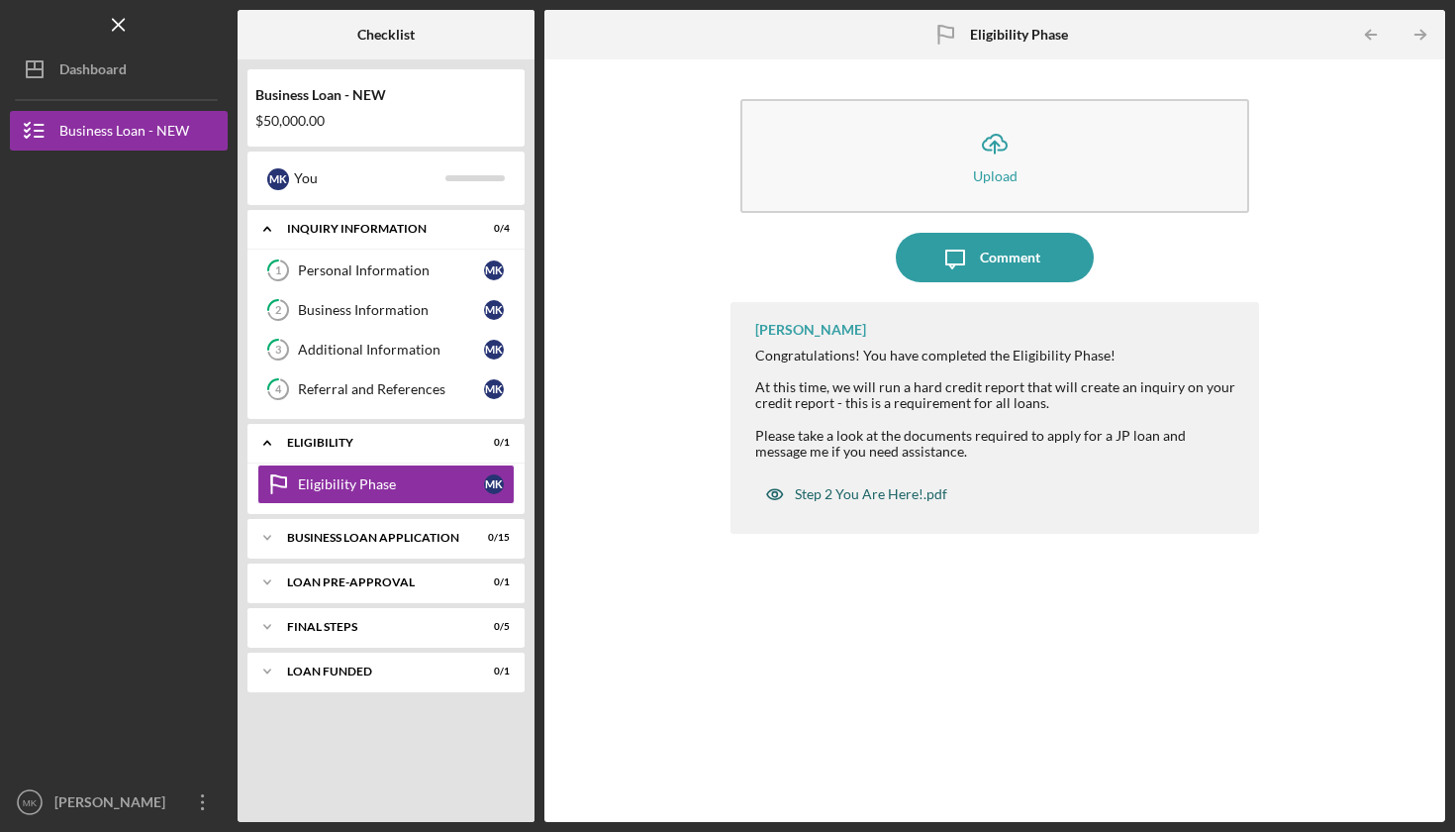
click at [881, 491] on div "Step 2 You Are Here!.pdf" at bounding box center [871, 494] width 152 height 16
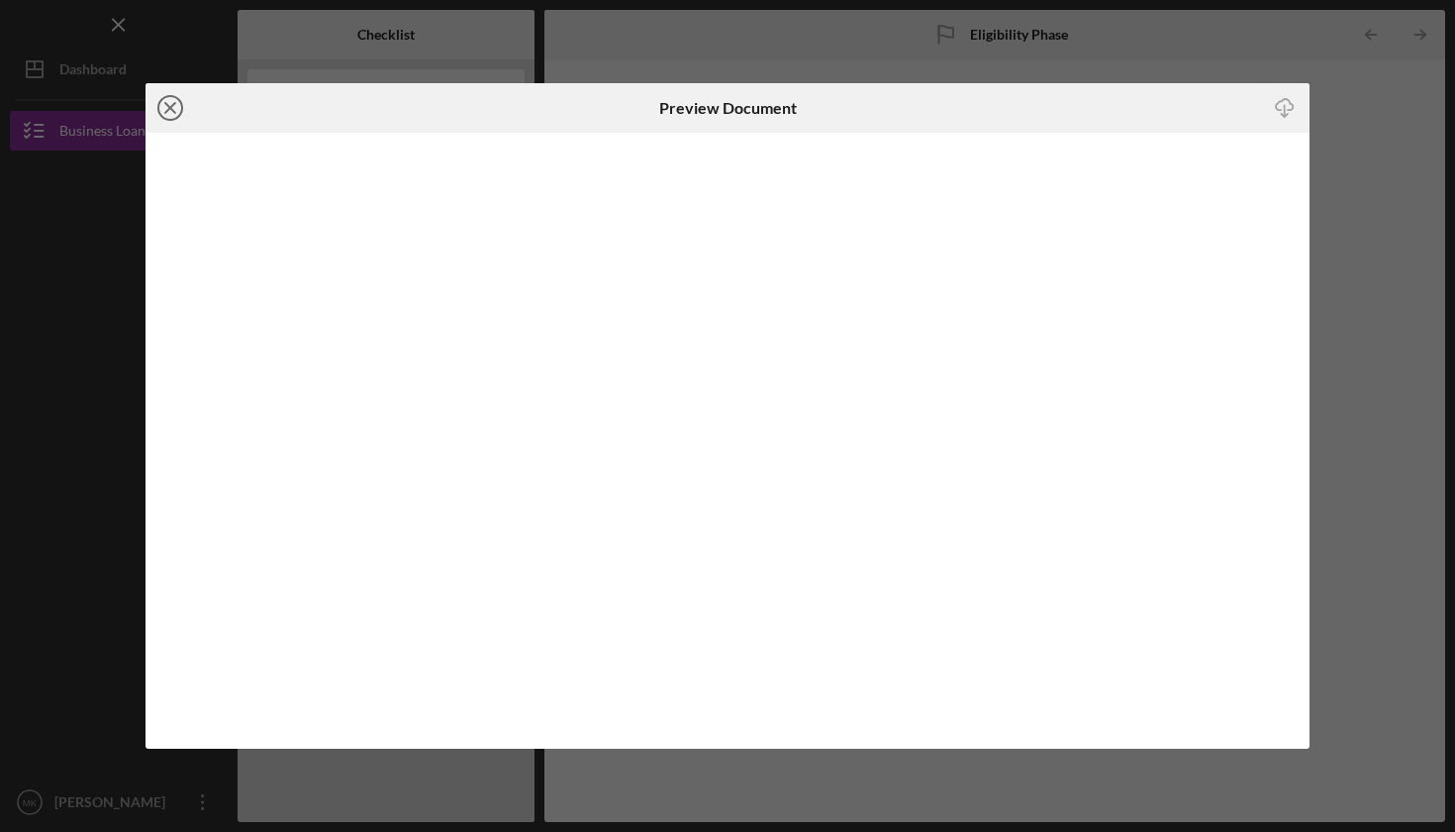
click at [158, 98] on icon "Icon/Close" at bounding box center [170, 107] width 49 height 49
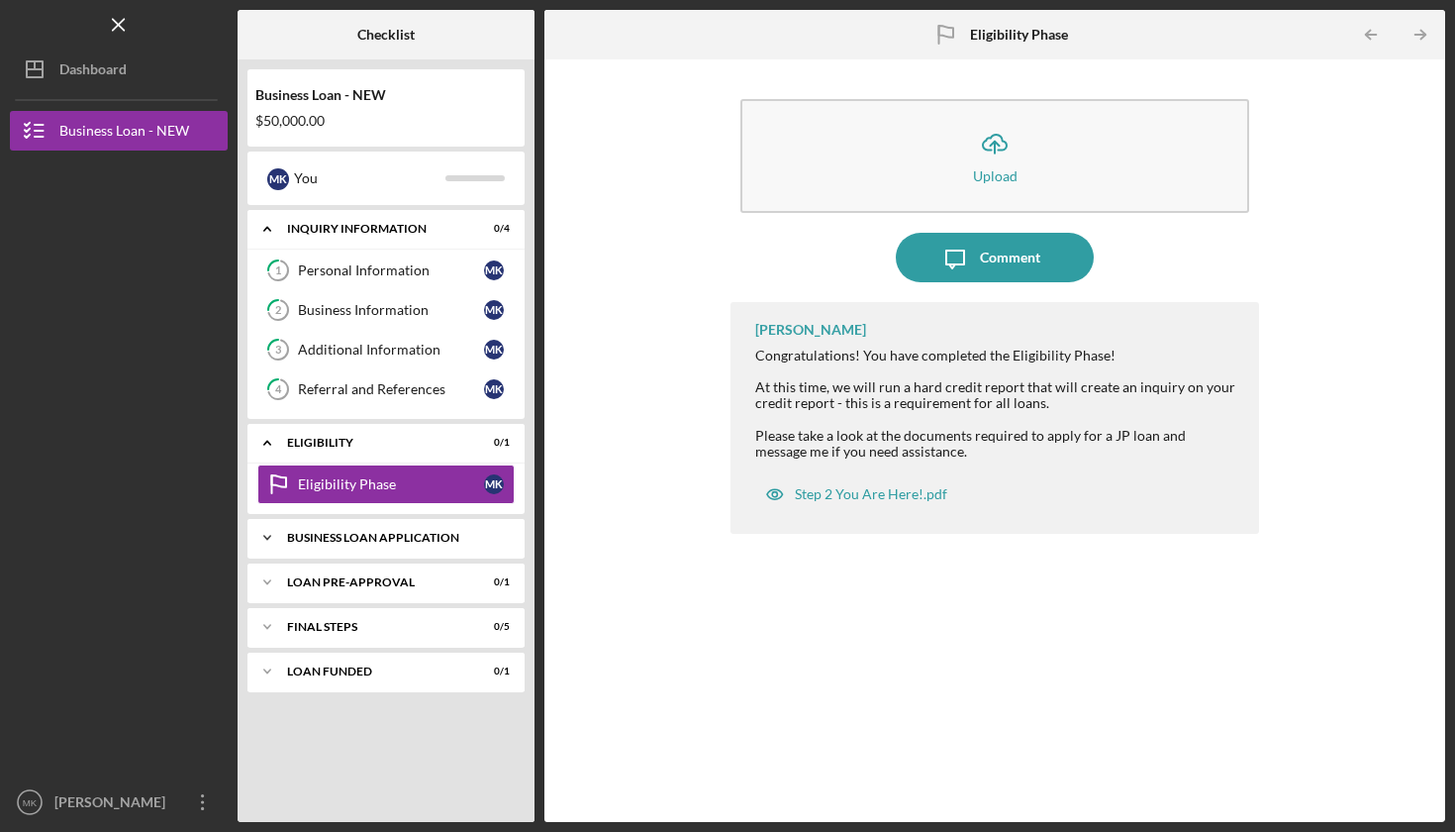
click at [357, 535] on div "BUSINESS LOAN APPLICATION" at bounding box center [393, 538] width 213 height 12
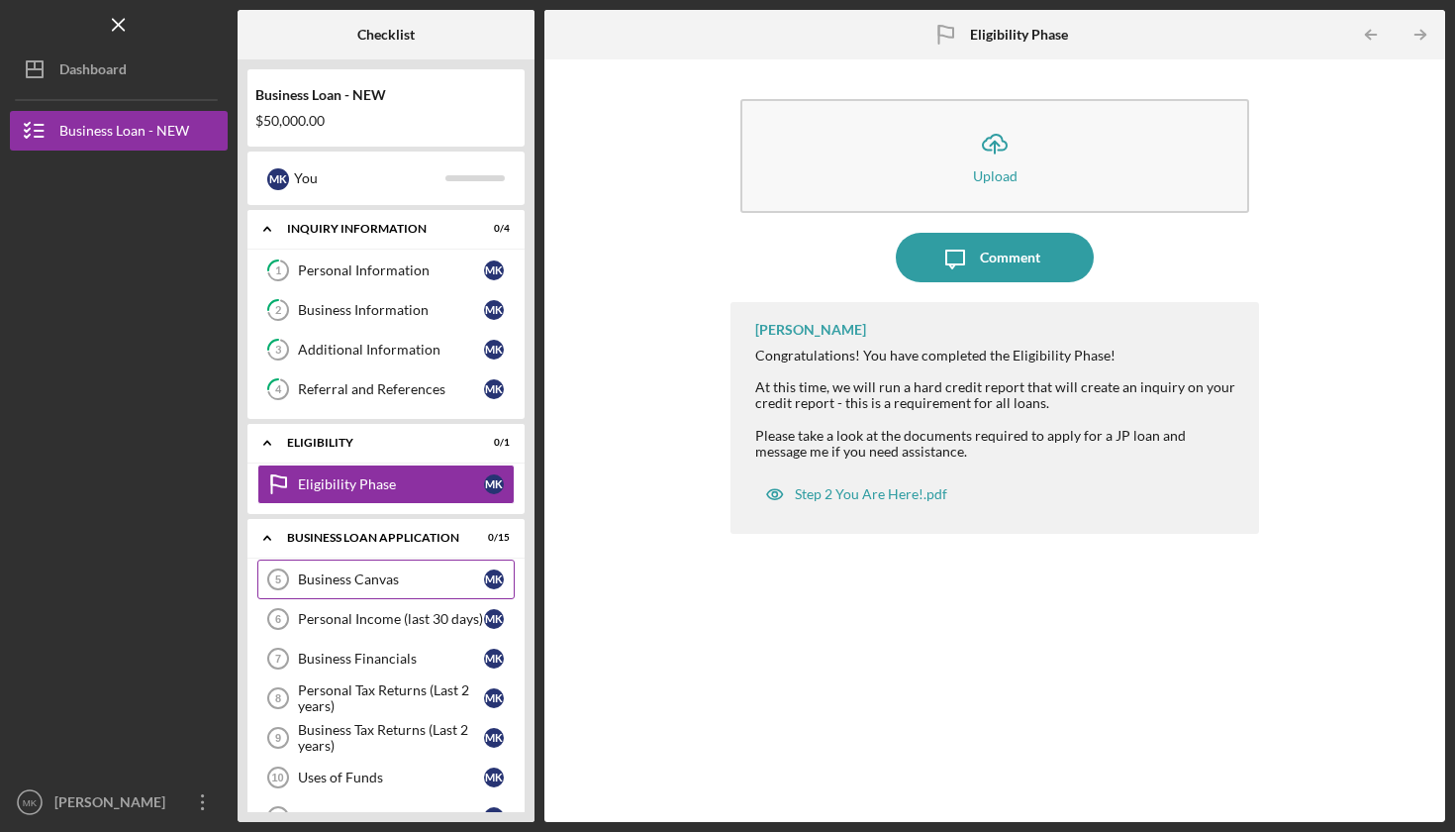
click at [347, 574] on div "Business Canvas" at bounding box center [391, 579] width 186 height 16
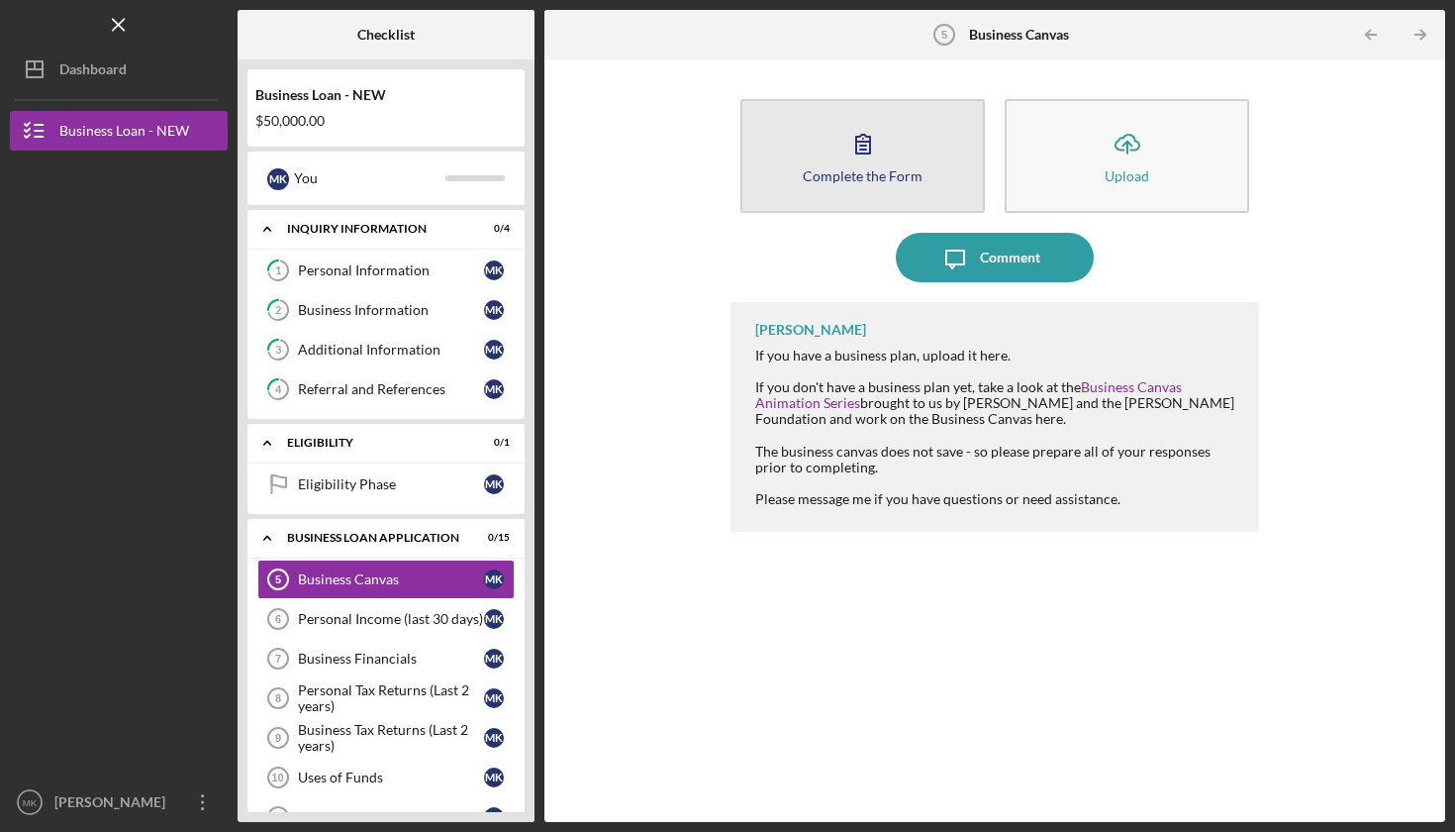
click at [859, 149] on icon "button" at bounding box center [863, 143] width 49 height 49
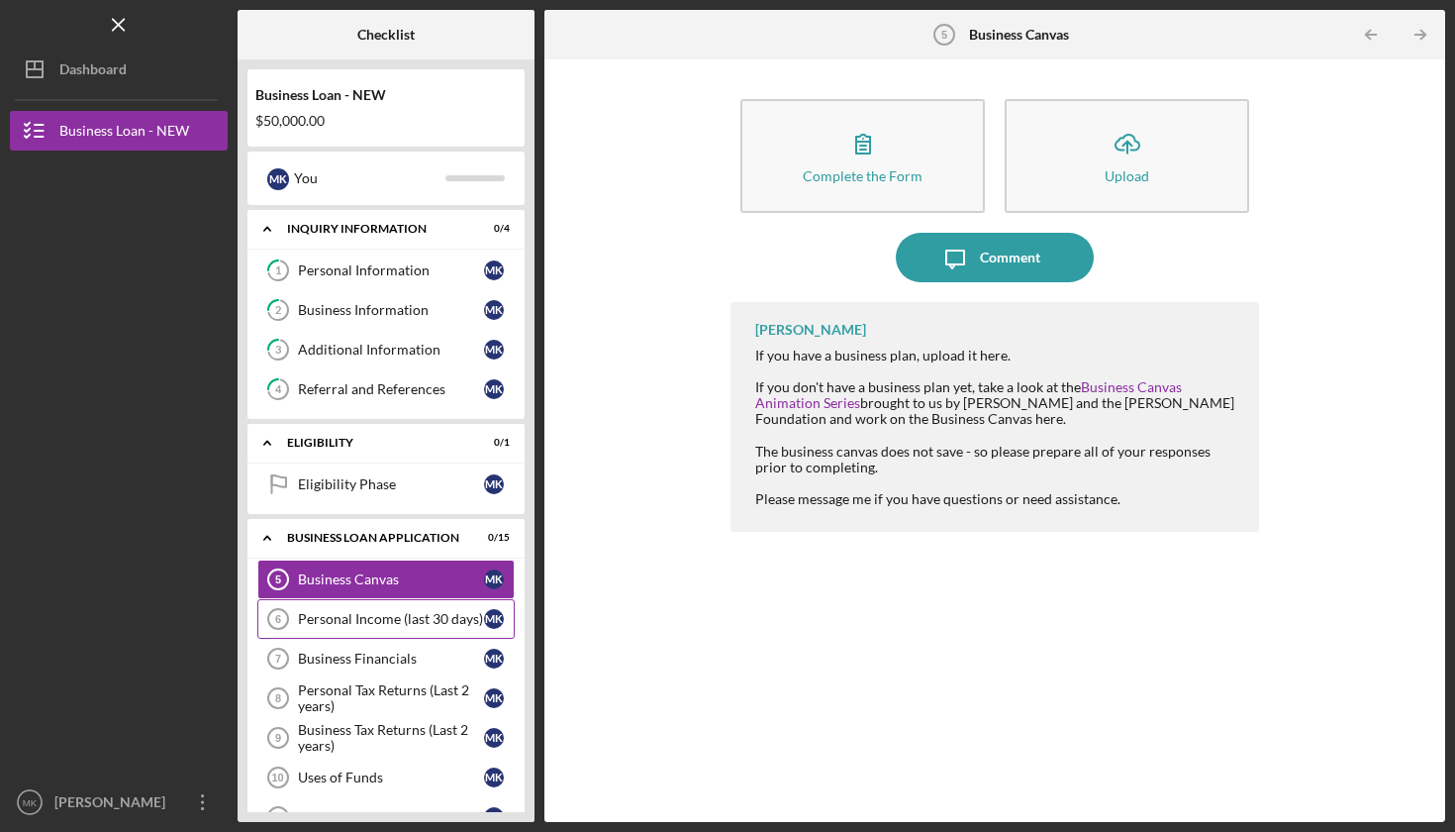
click at [367, 617] on div "Personal Income (last 30 days)" at bounding box center [391, 619] width 186 height 16
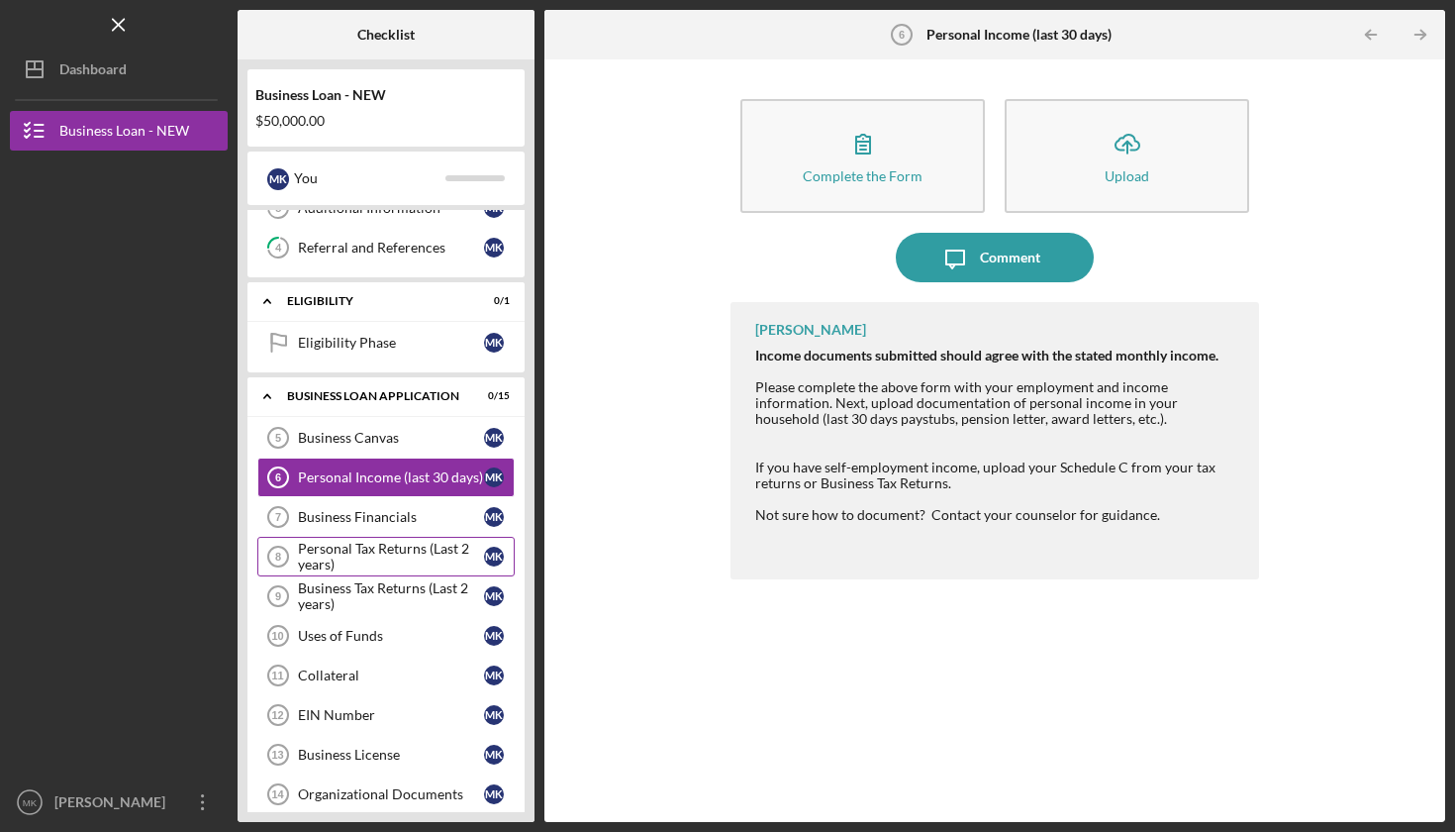
scroll to position [155, 0]
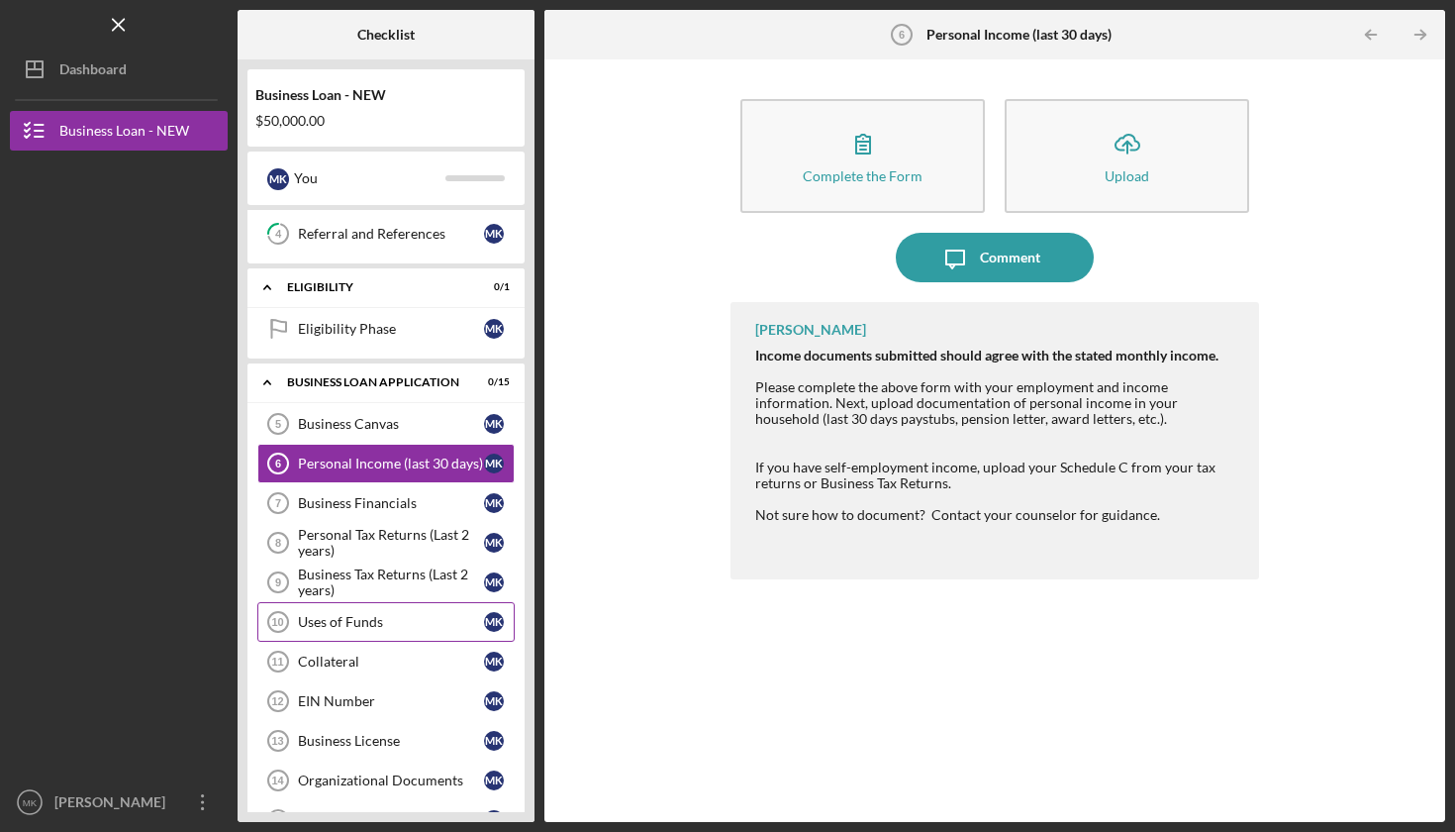
click at [349, 623] on div "Uses of Funds" at bounding box center [391, 622] width 186 height 16
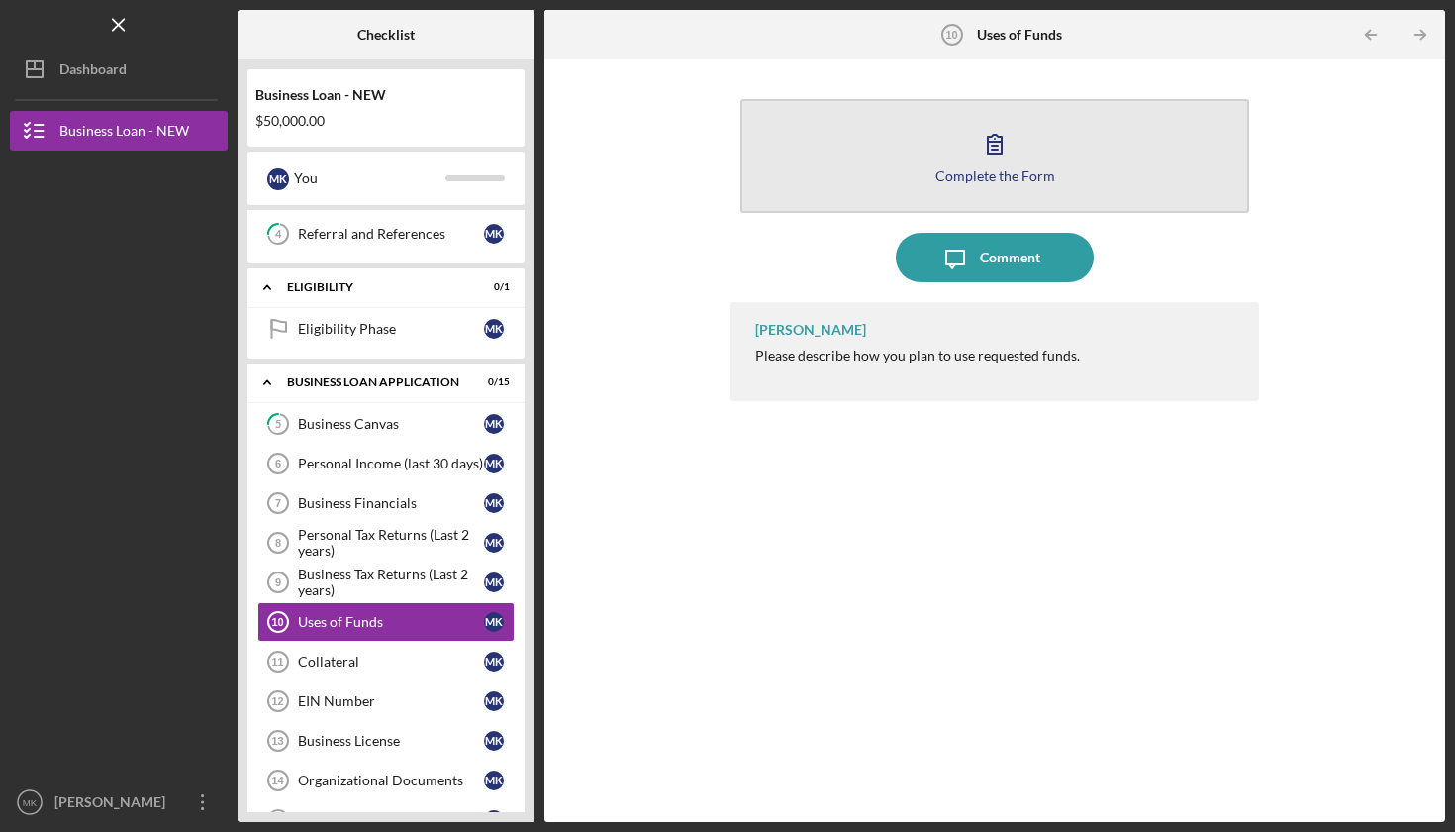
click at [1028, 162] on button "Complete the Form Form" at bounding box center [994, 156] width 509 height 114
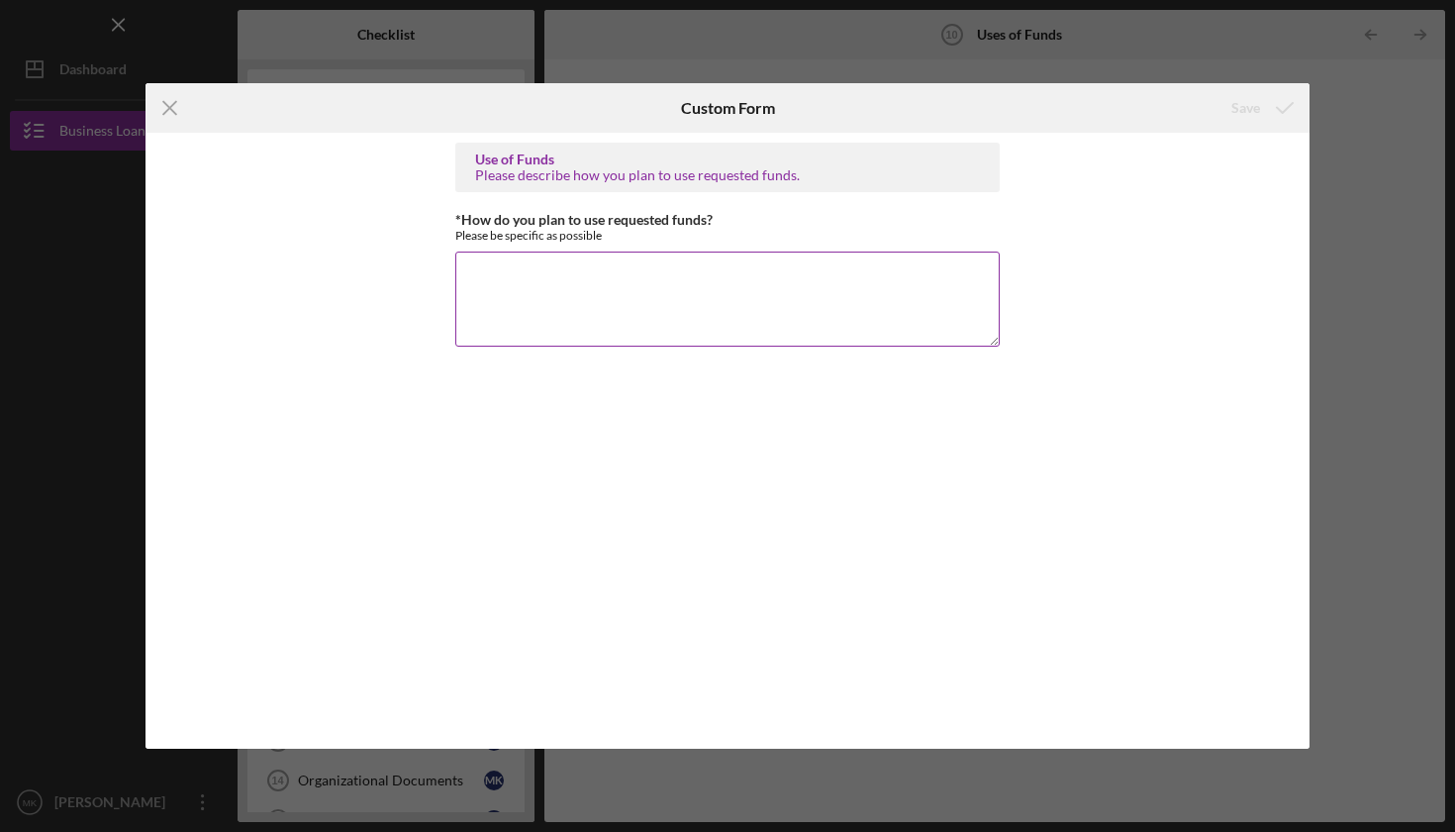
click at [593, 280] on textarea "*How do you plan to use requested funds?" at bounding box center [727, 298] width 544 height 95
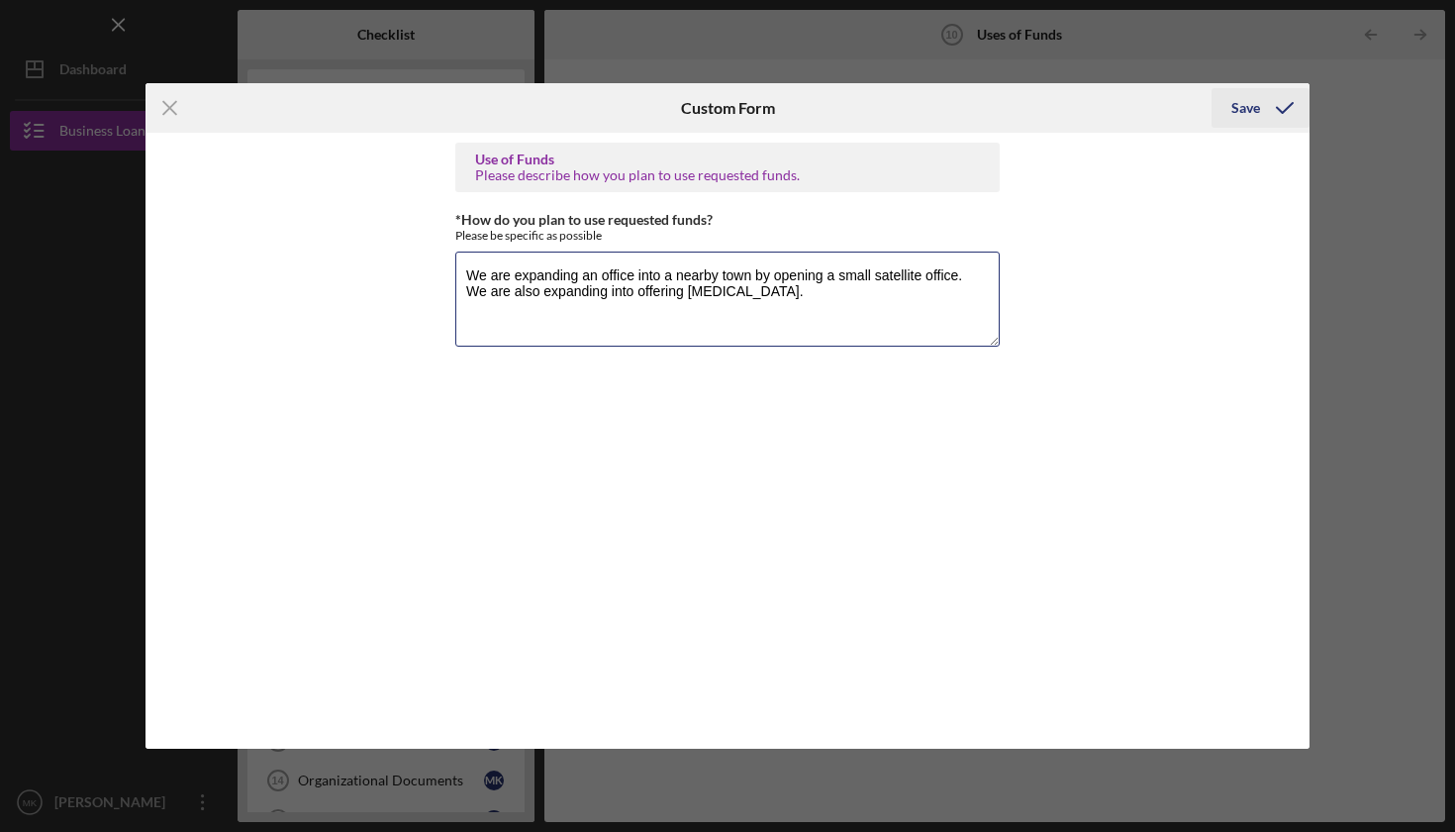
type textarea "We are expanding an office into a nearby town by opening a small satellite offi…"
click at [1242, 106] on div "Save" at bounding box center [1246, 108] width 29 height 40
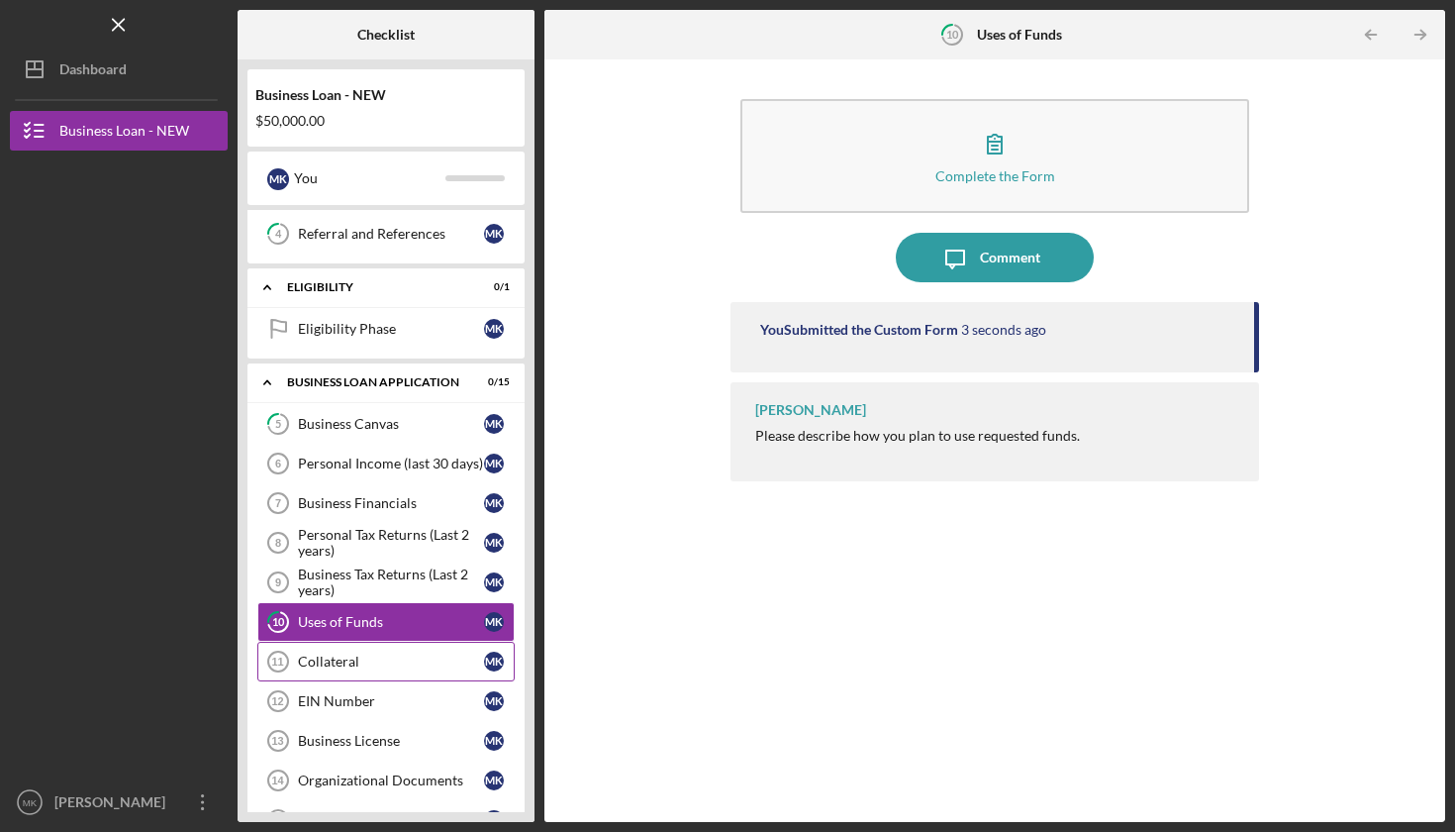
click at [340, 663] on div "Collateral" at bounding box center [391, 661] width 186 height 16
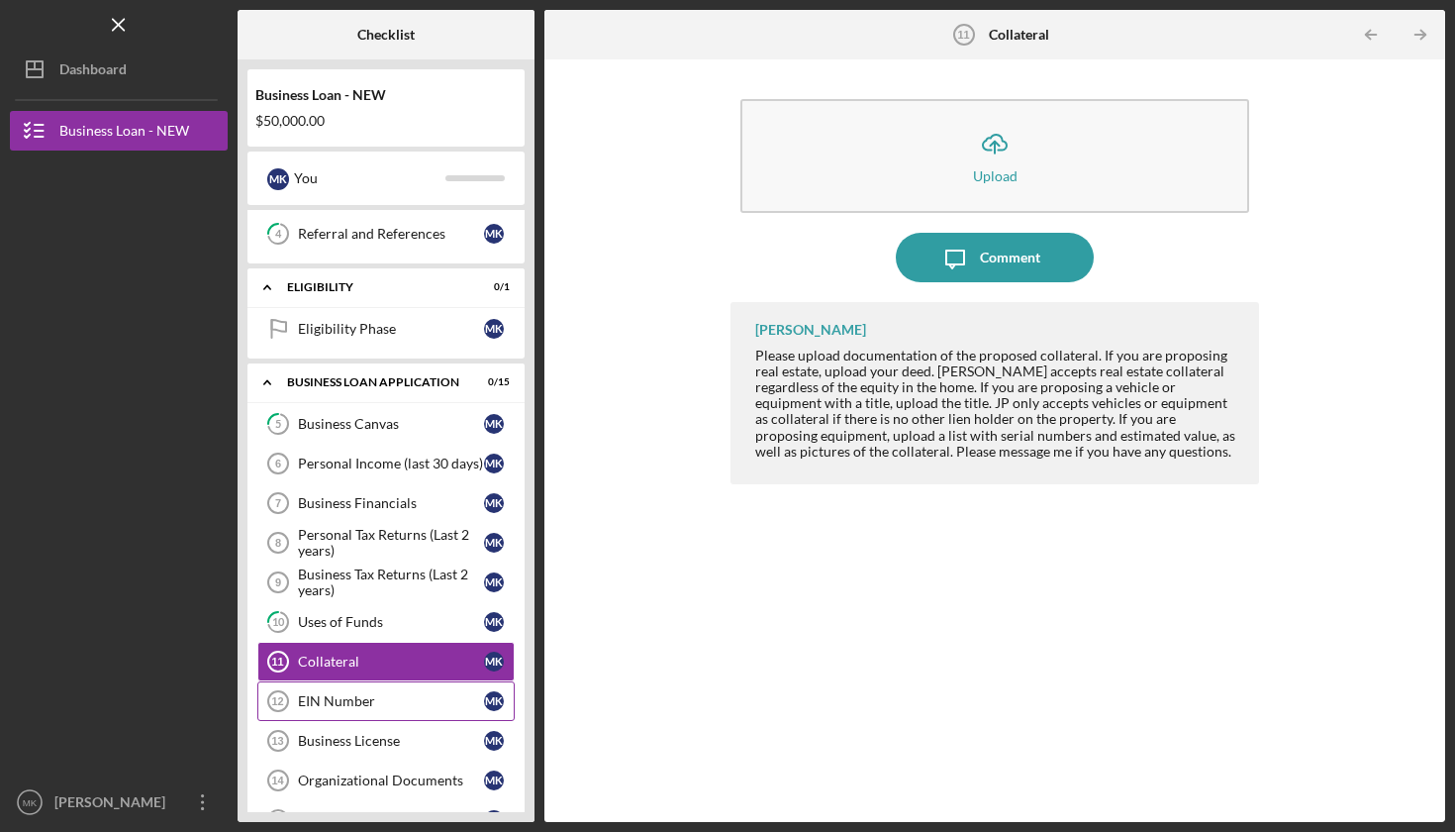
click at [355, 703] on div "EIN Number" at bounding box center [391, 701] width 186 height 16
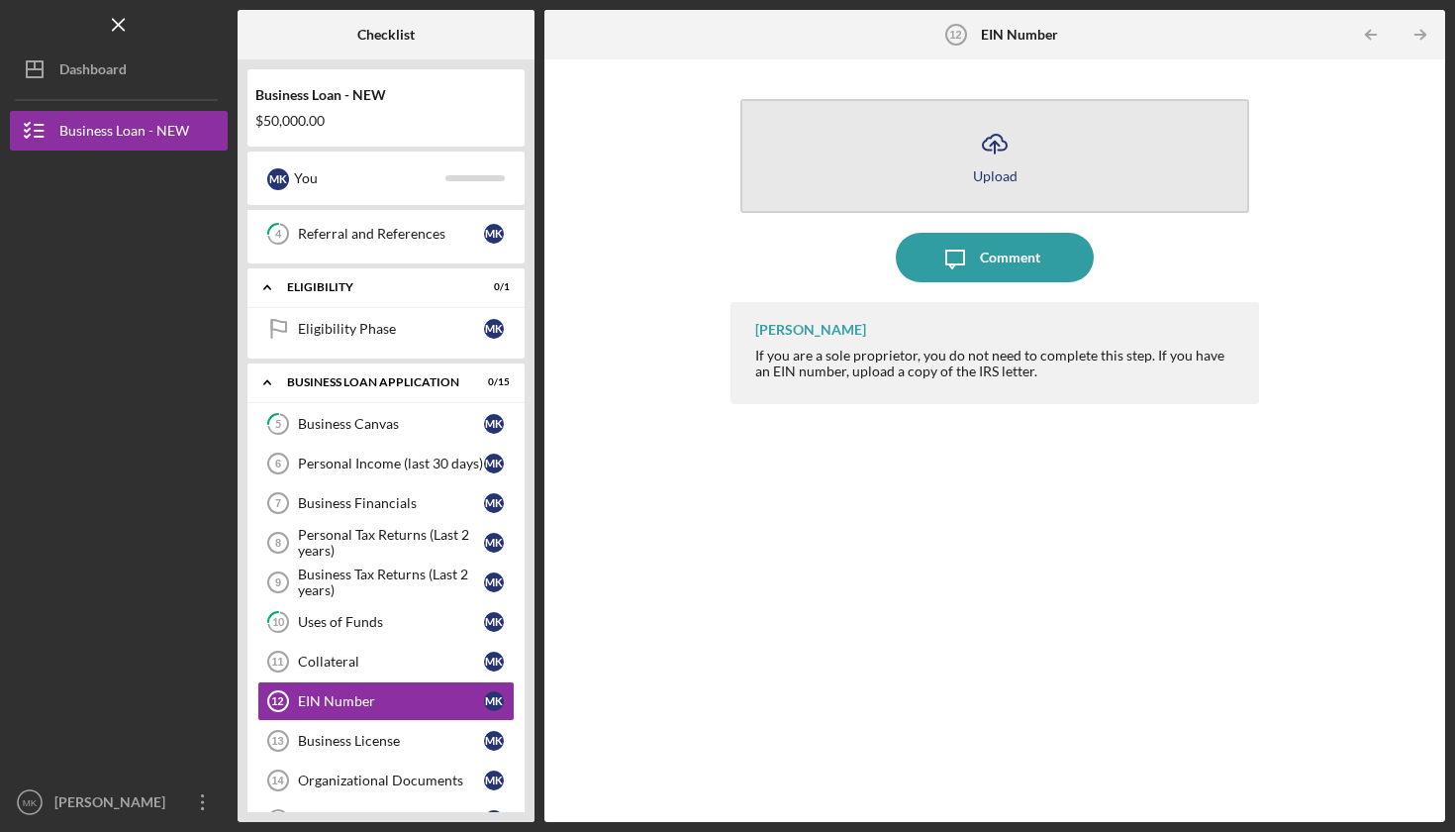
click at [996, 170] on div "Upload" at bounding box center [995, 175] width 45 height 15
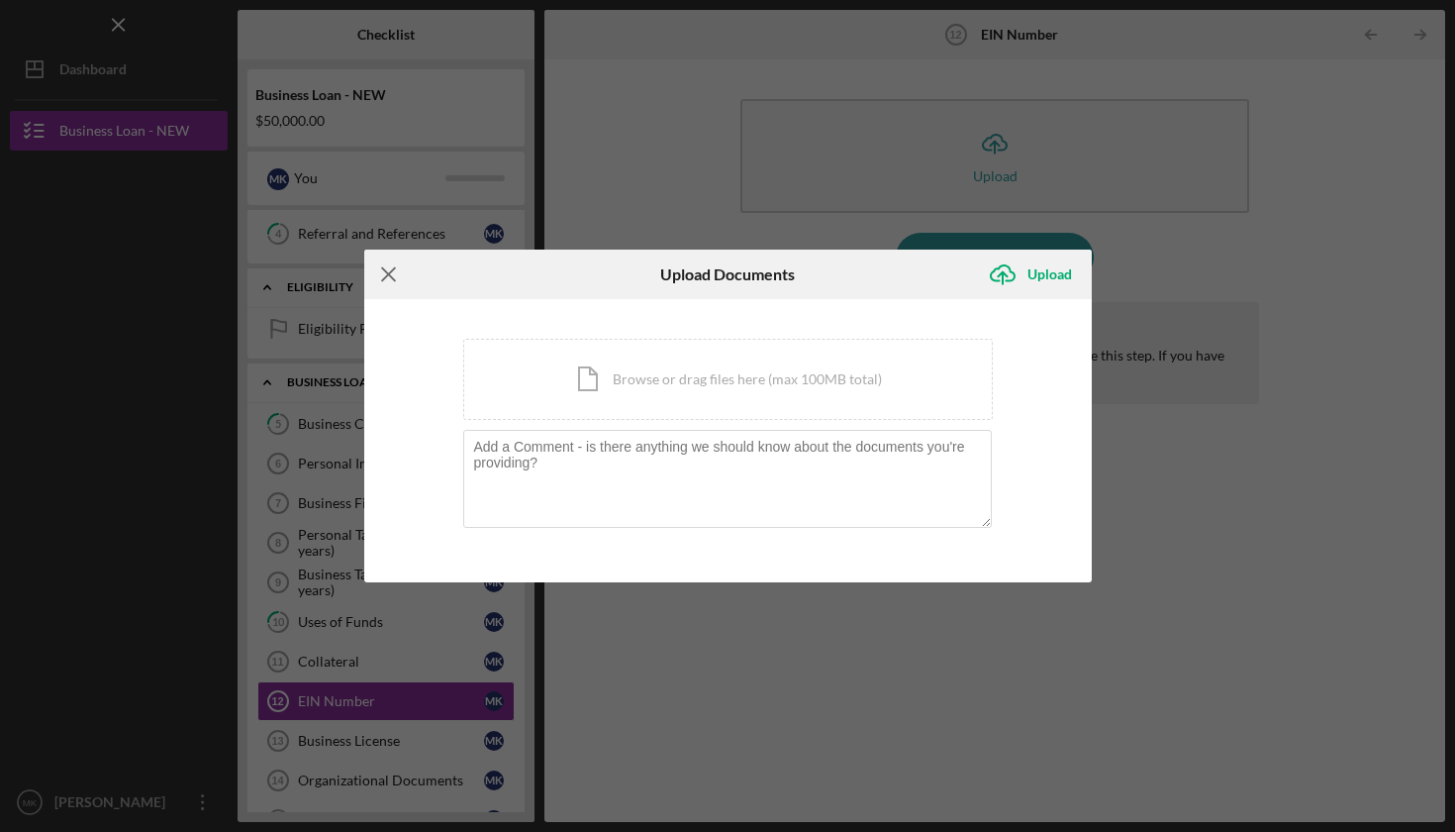
click at [388, 270] on icon "Icon/Menu Close" at bounding box center [388, 273] width 49 height 49
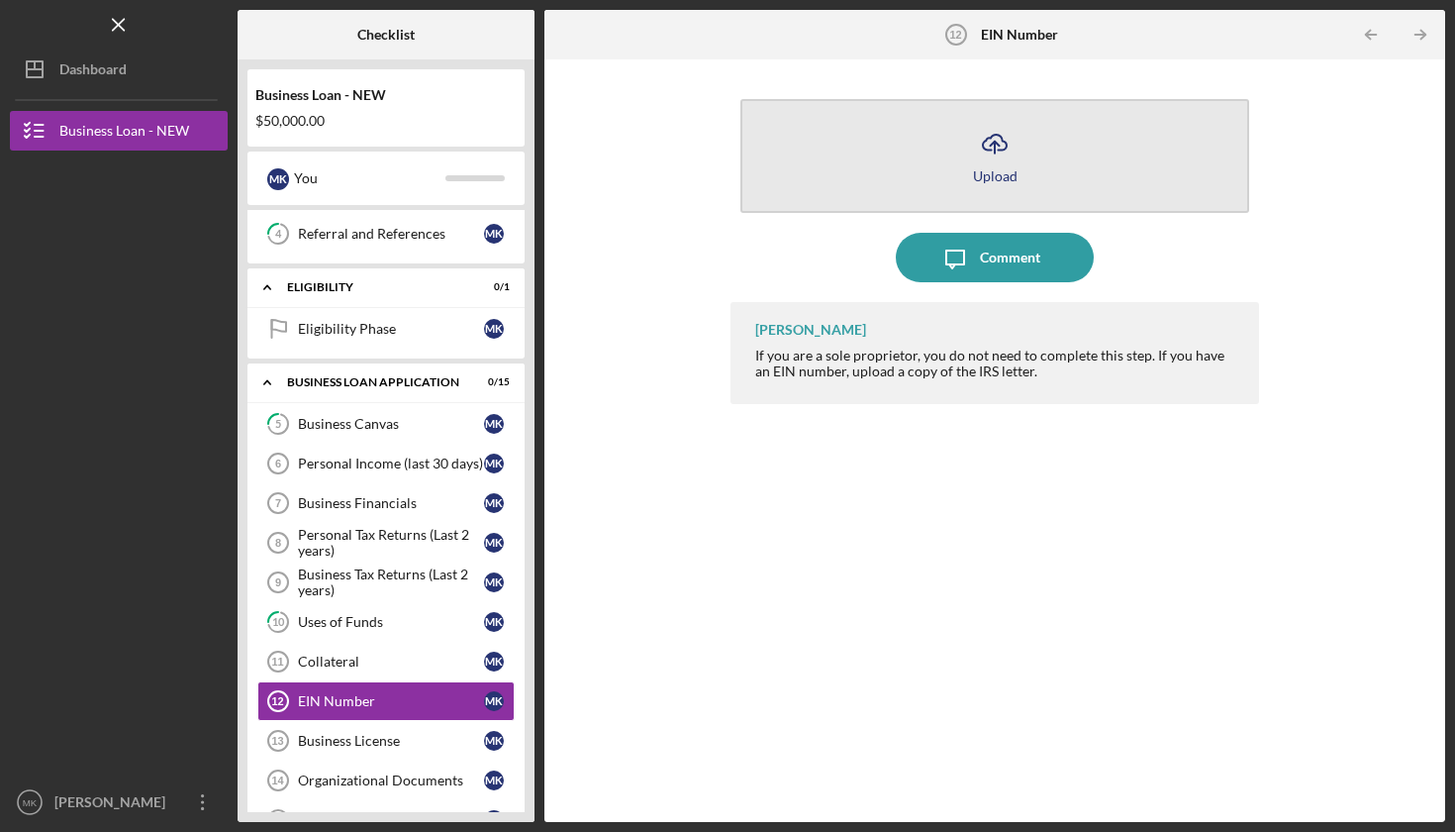
click at [990, 171] on div "Upload" at bounding box center [995, 175] width 45 height 15
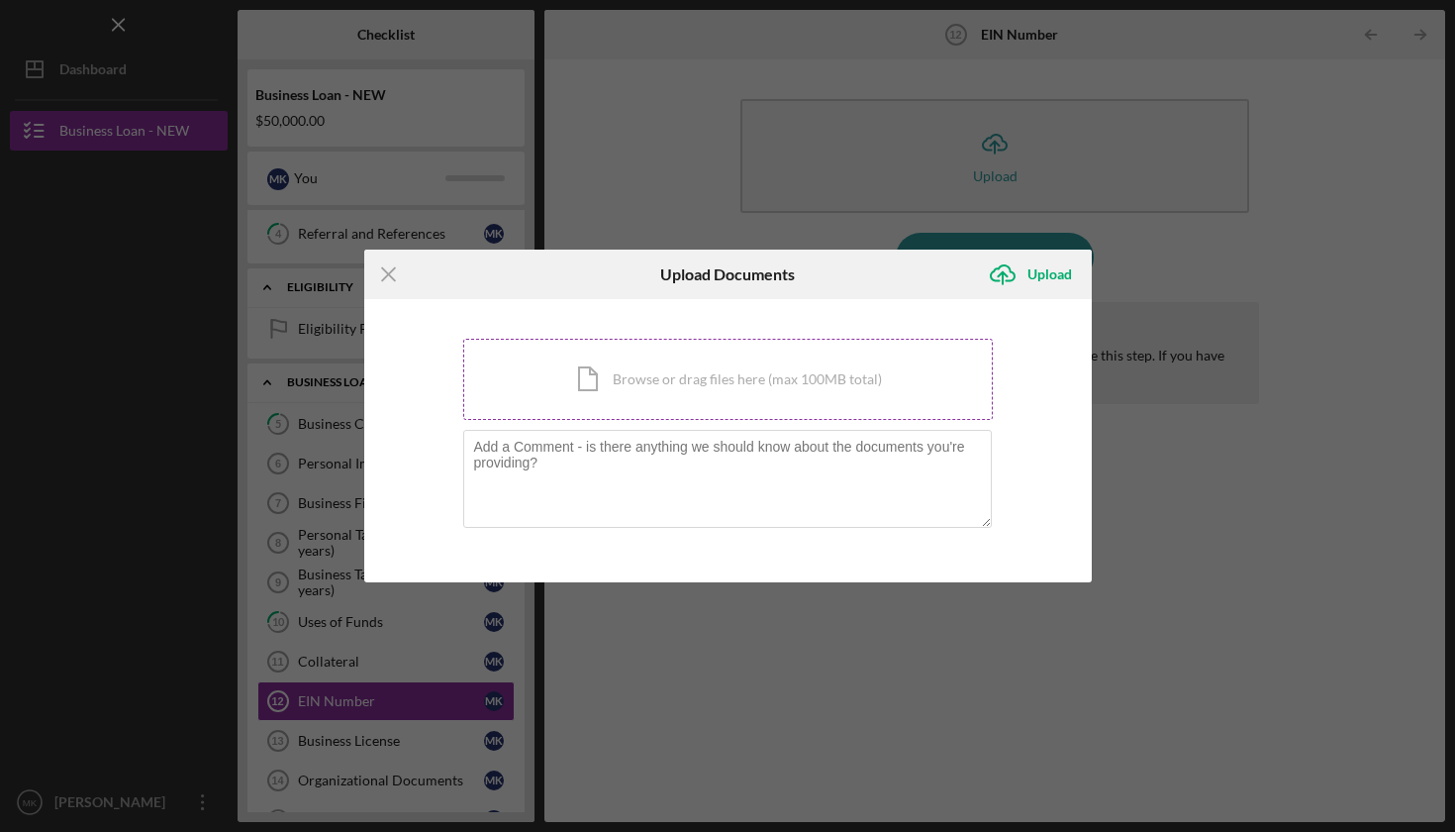
click at [745, 384] on div "Icon/Document Browse or drag files here (max 100MB total) Tap to choose files o…" at bounding box center [728, 379] width 530 height 81
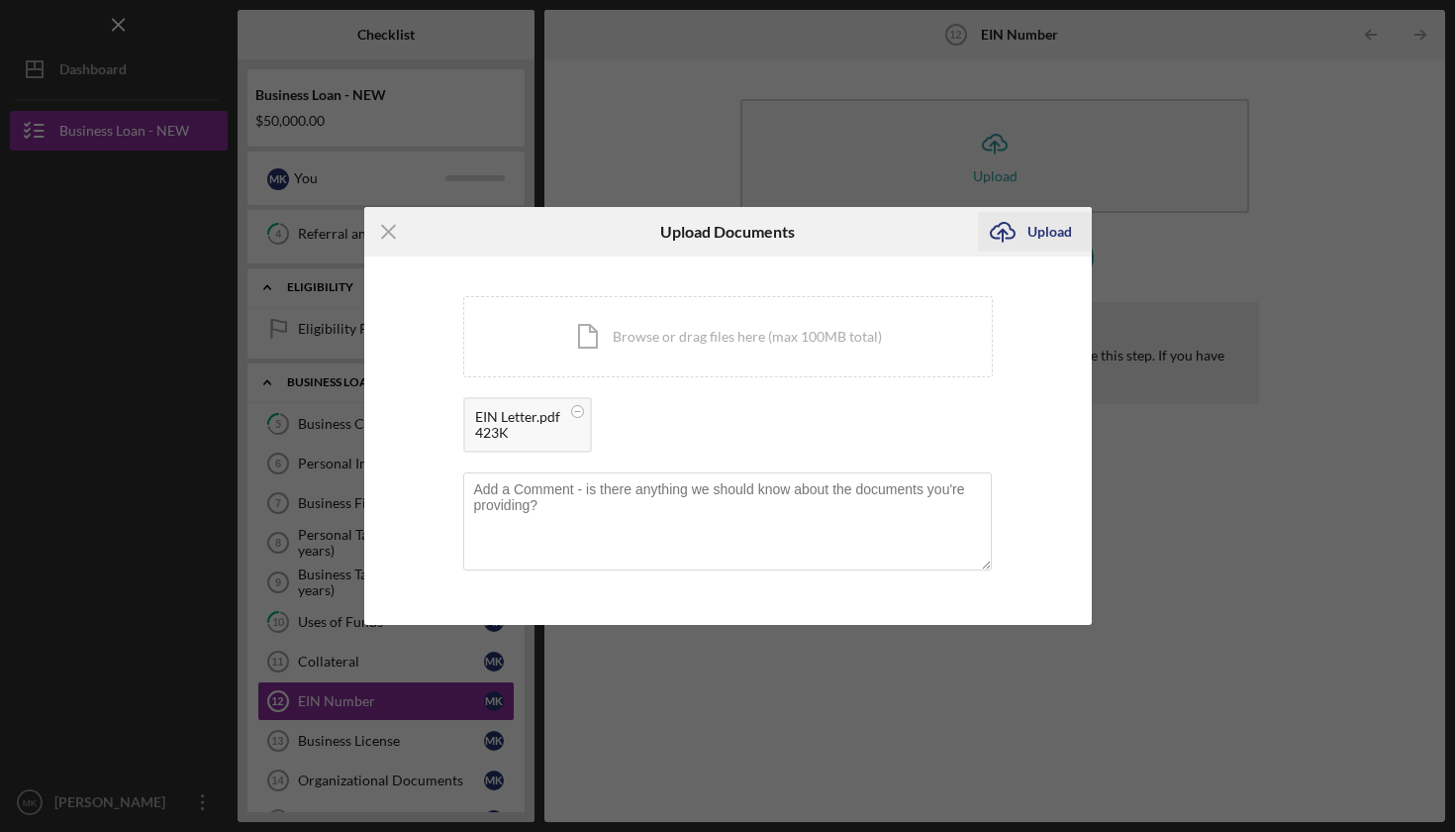
click at [1049, 229] on div "Upload" at bounding box center [1050, 232] width 45 height 40
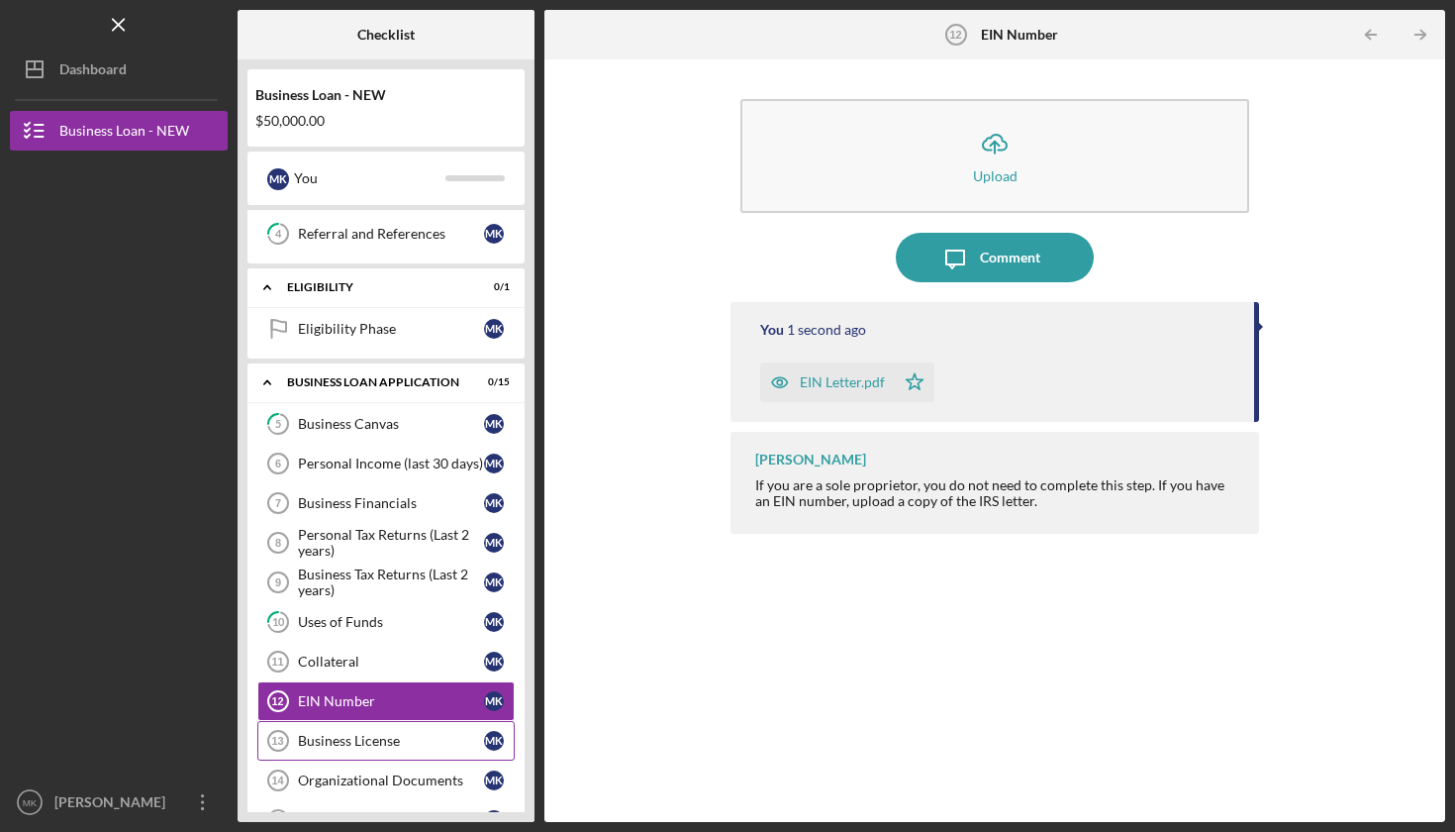
click at [364, 736] on div "Business License" at bounding box center [391, 741] width 186 height 16
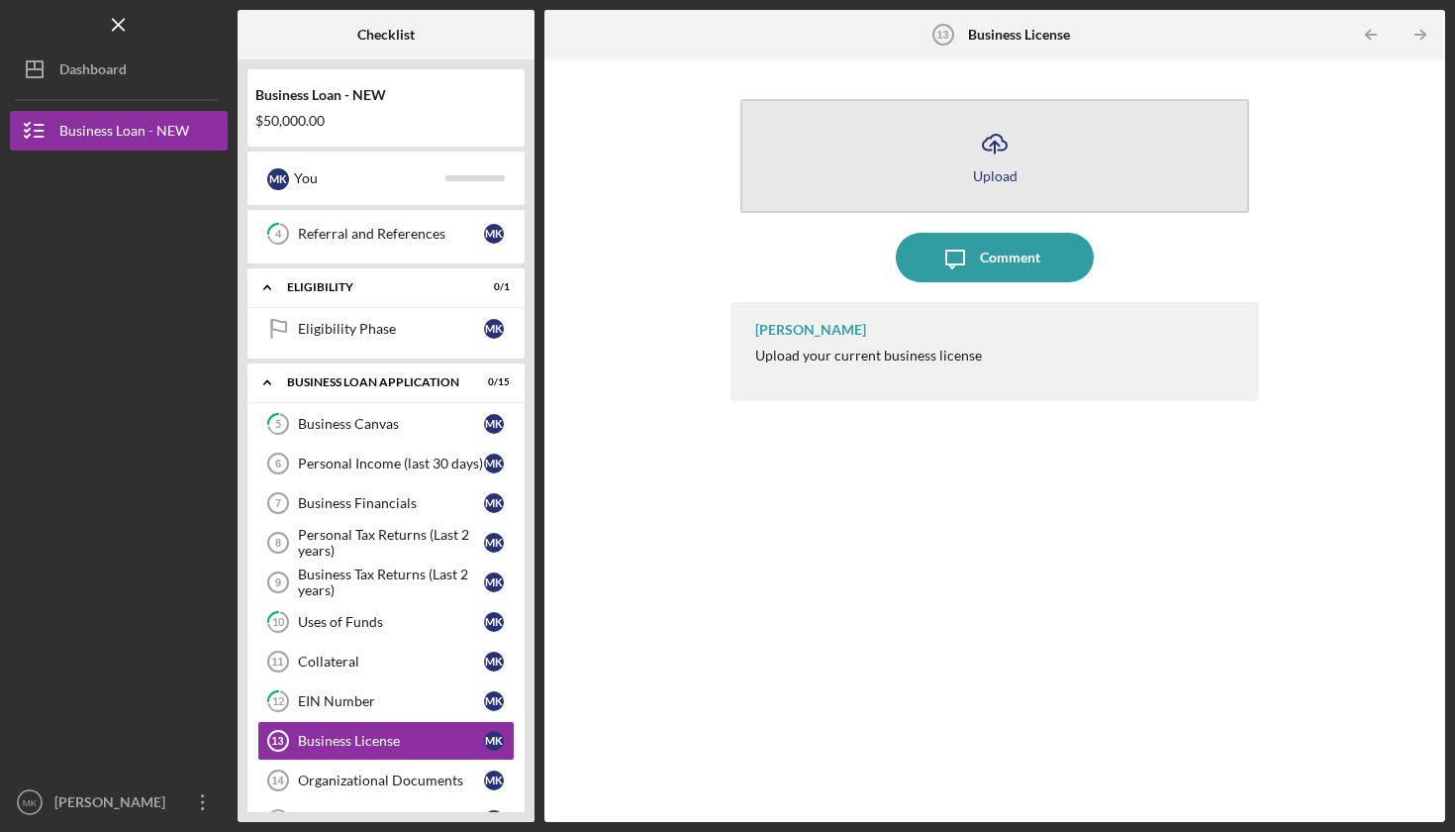
click at [1003, 168] on div "Upload" at bounding box center [995, 175] width 45 height 15
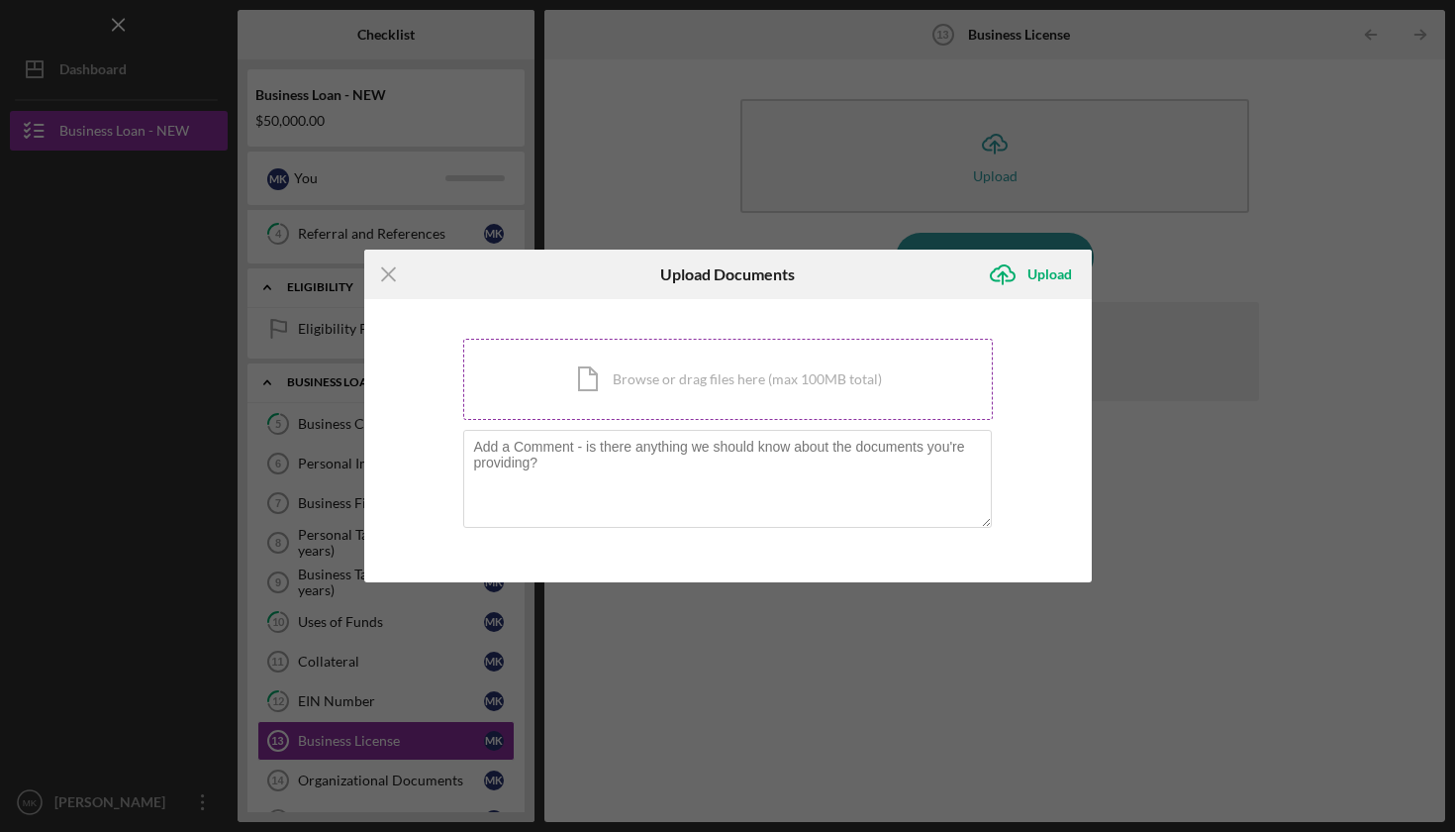
click at [681, 365] on div "Icon/Document Browse or drag files here (max 100MB total) Tap to choose files o…" at bounding box center [728, 379] width 530 height 81
click at [388, 272] on icon "Icon/Menu Close" at bounding box center [388, 273] width 49 height 49
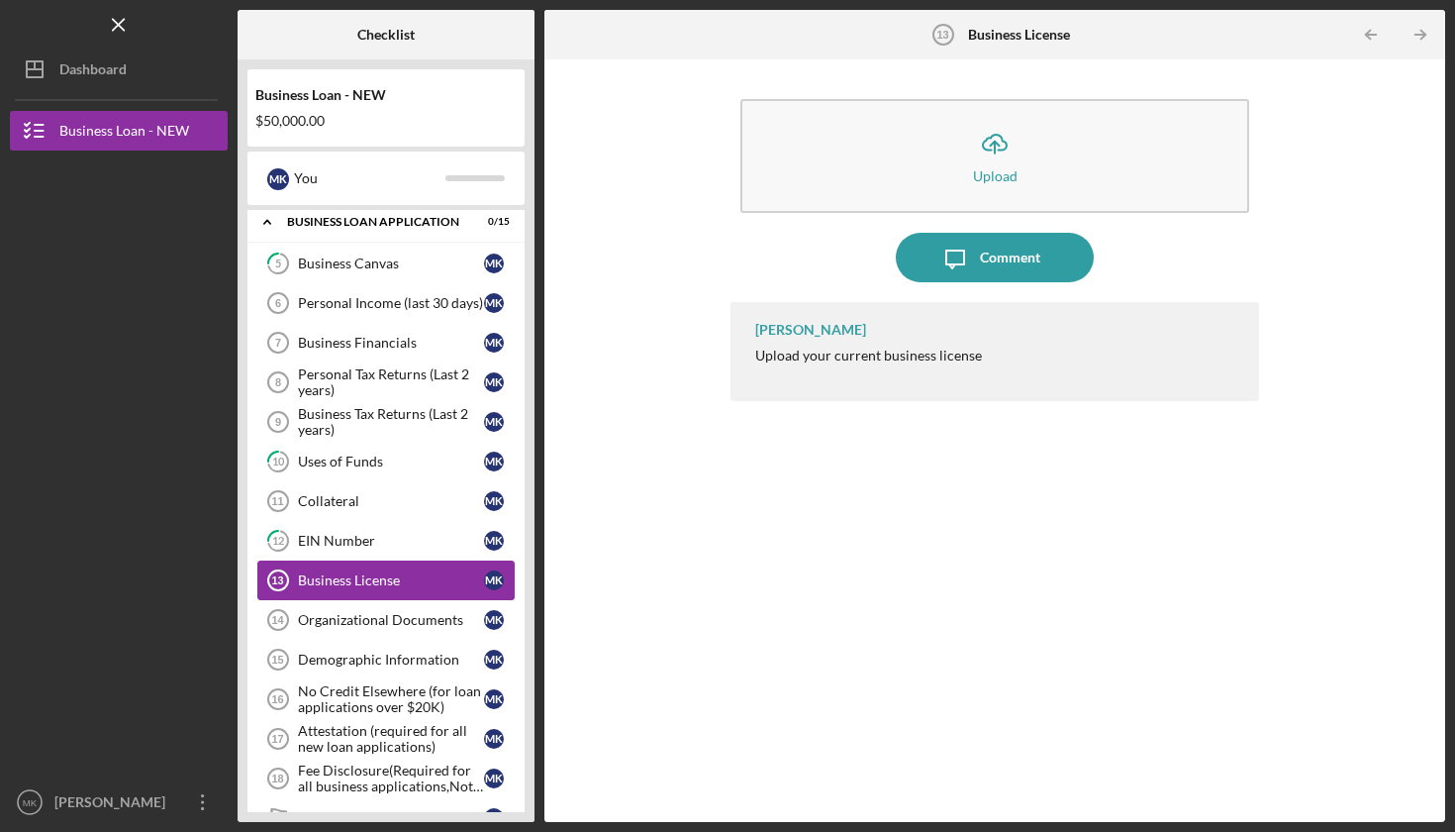
scroll to position [320, 0]
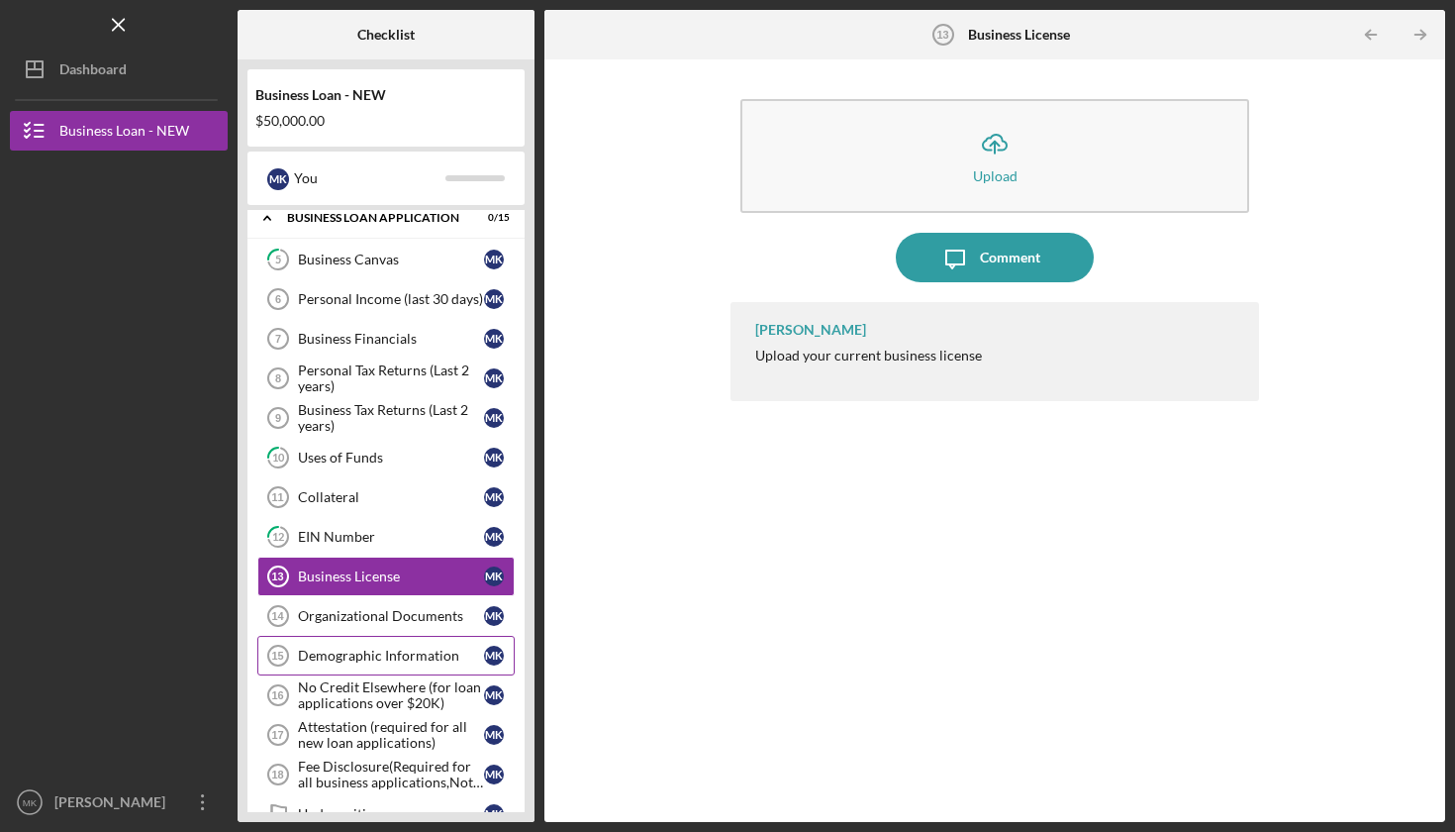
click at [388, 653] on div "Demographic Information" at bounding box center [391, 655] width 186 height 16
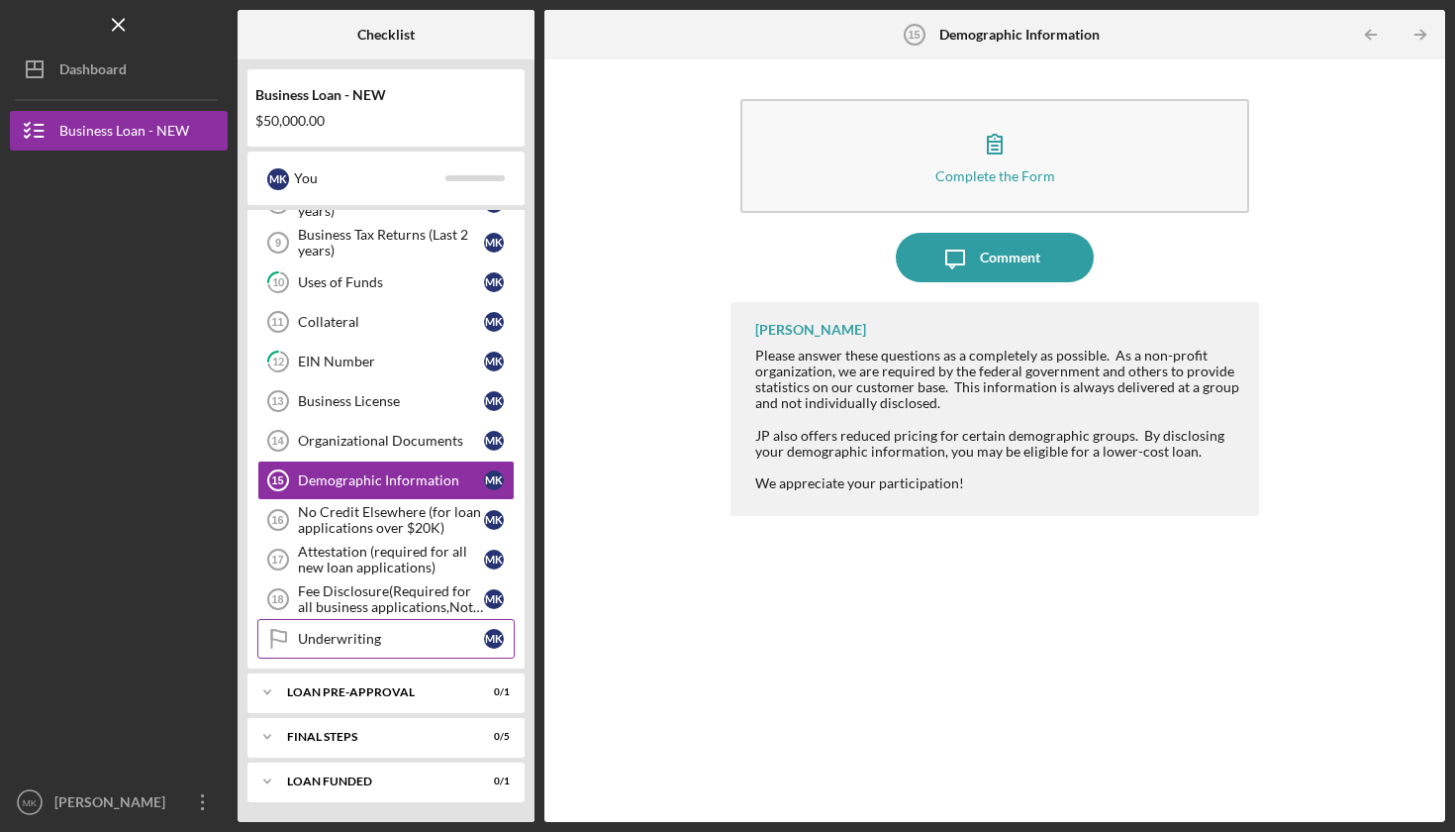
scroll to position [495, 0]
click at [353, 596] on div "Fee Disclosure(Required for all business applications,Not needed for Contractor…" at bounding box center [391, 599] width 186 height 32
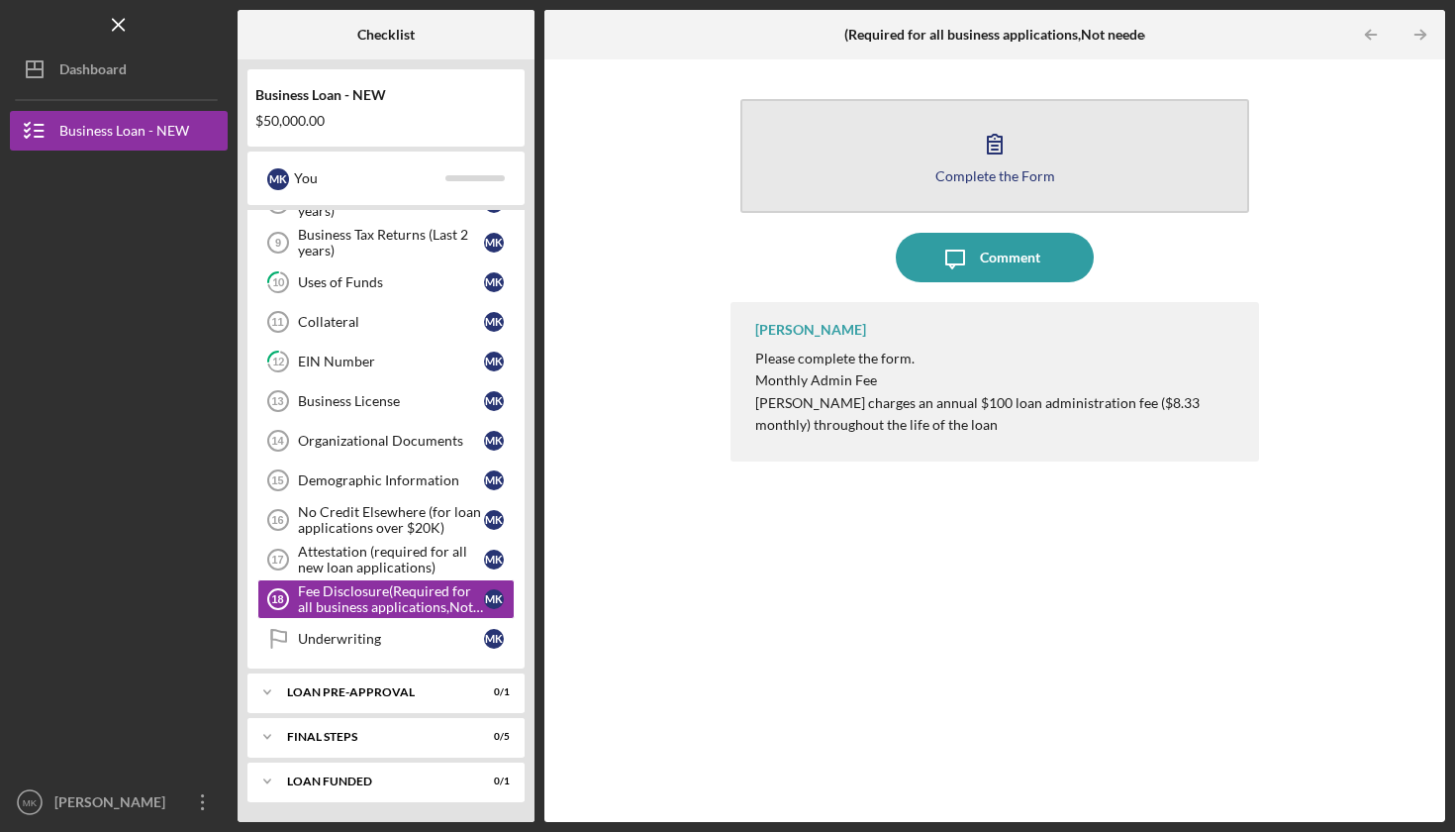
click at [987, 177] on div "Complete the Form" at bounding box center [996, 175] width 120 height 15
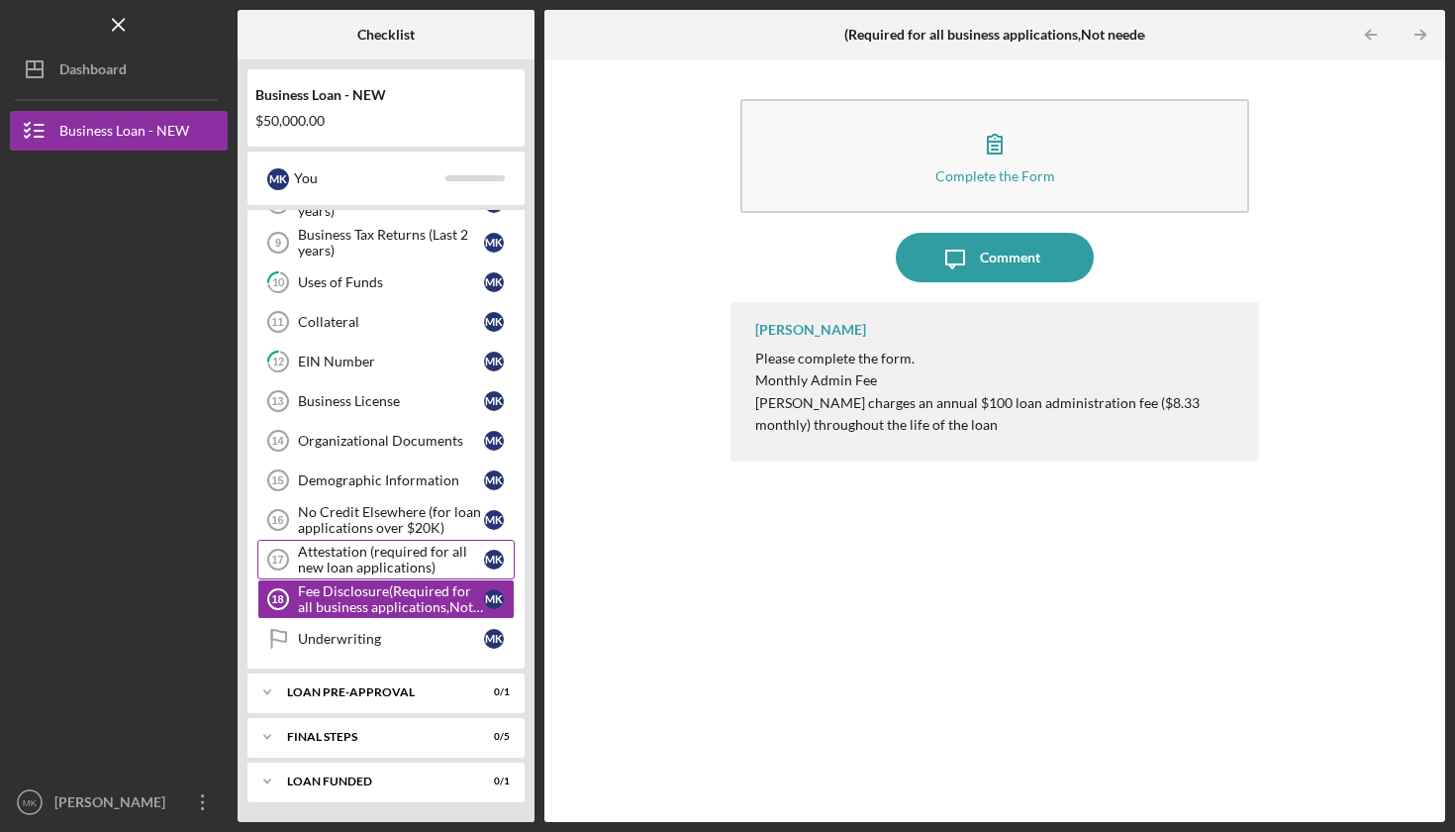
click at [364, 557] on div "Attestation (required for all new loan applications)" at bounding box center [391, 559] width 186 height 32
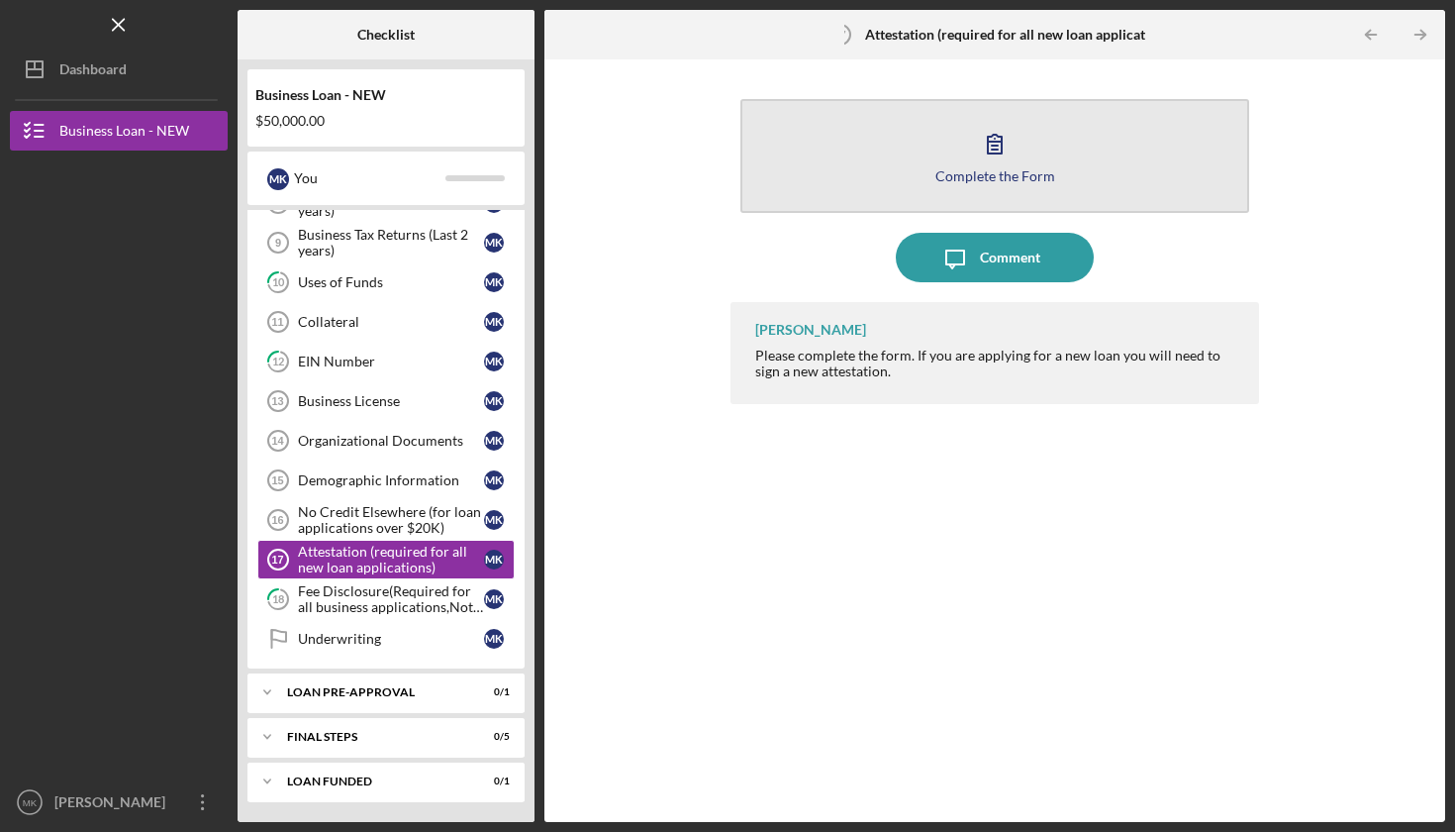
click at [1018, 176] on div "Complete the Form" at bounding box center [996, 175] width 120 height 15
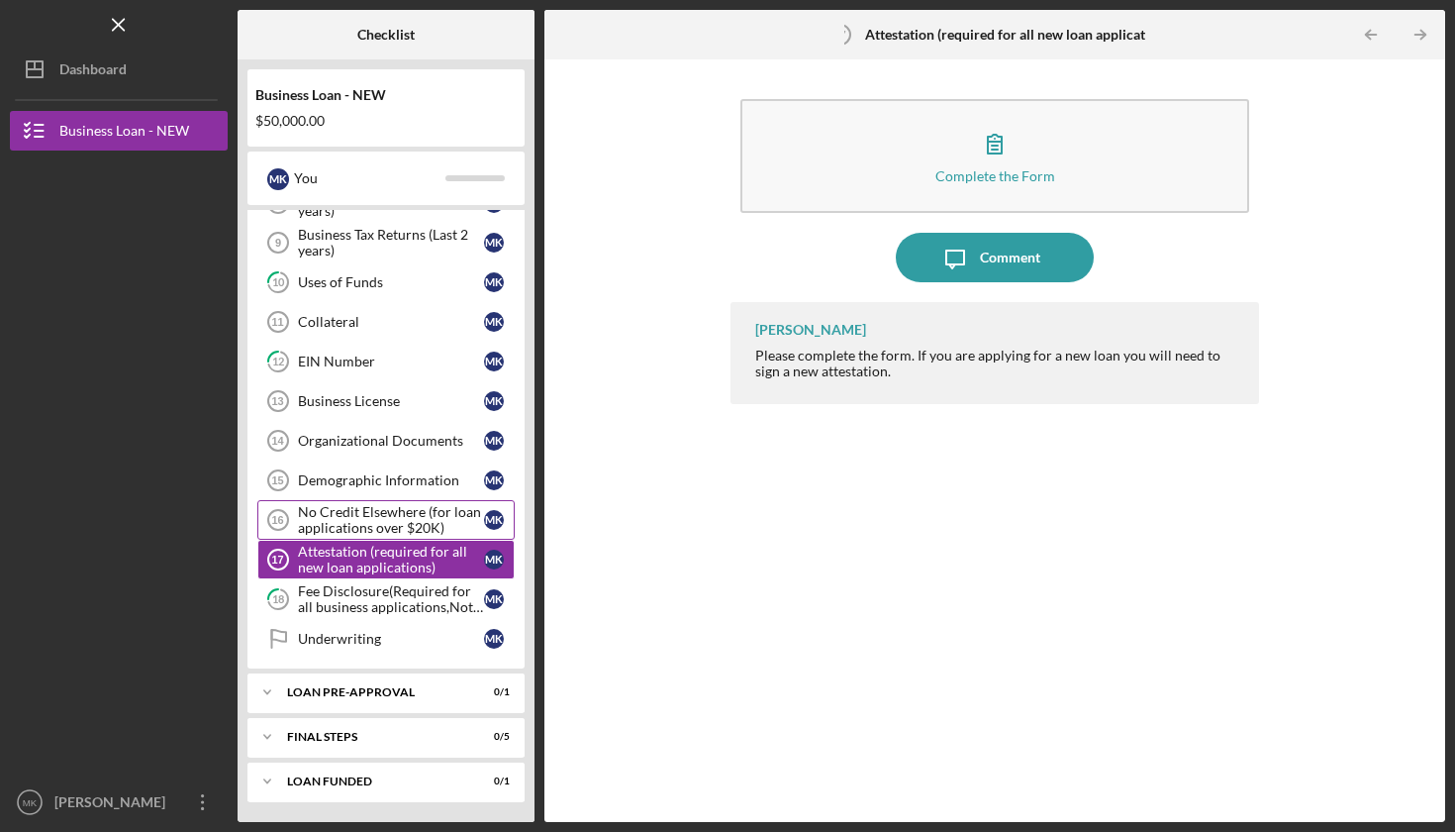
click at [370, 508] on div "No Credit Elsewhere (for loan applications over $20K)" at bounding box center [391, 520] width 186 height 32
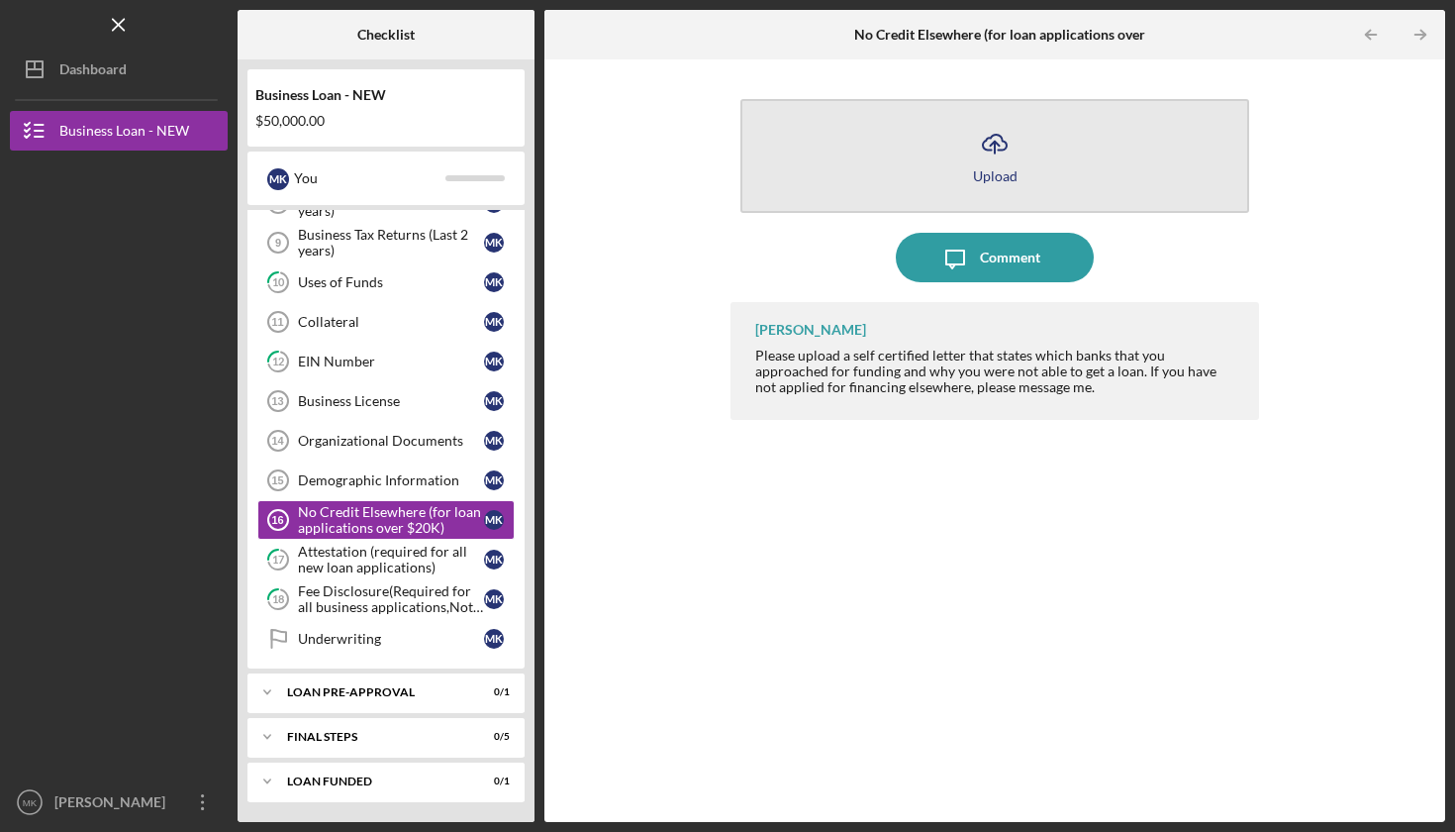
click at [1004, 173] on div "Upload" at bounding box center [995, 175] width 45 height 15
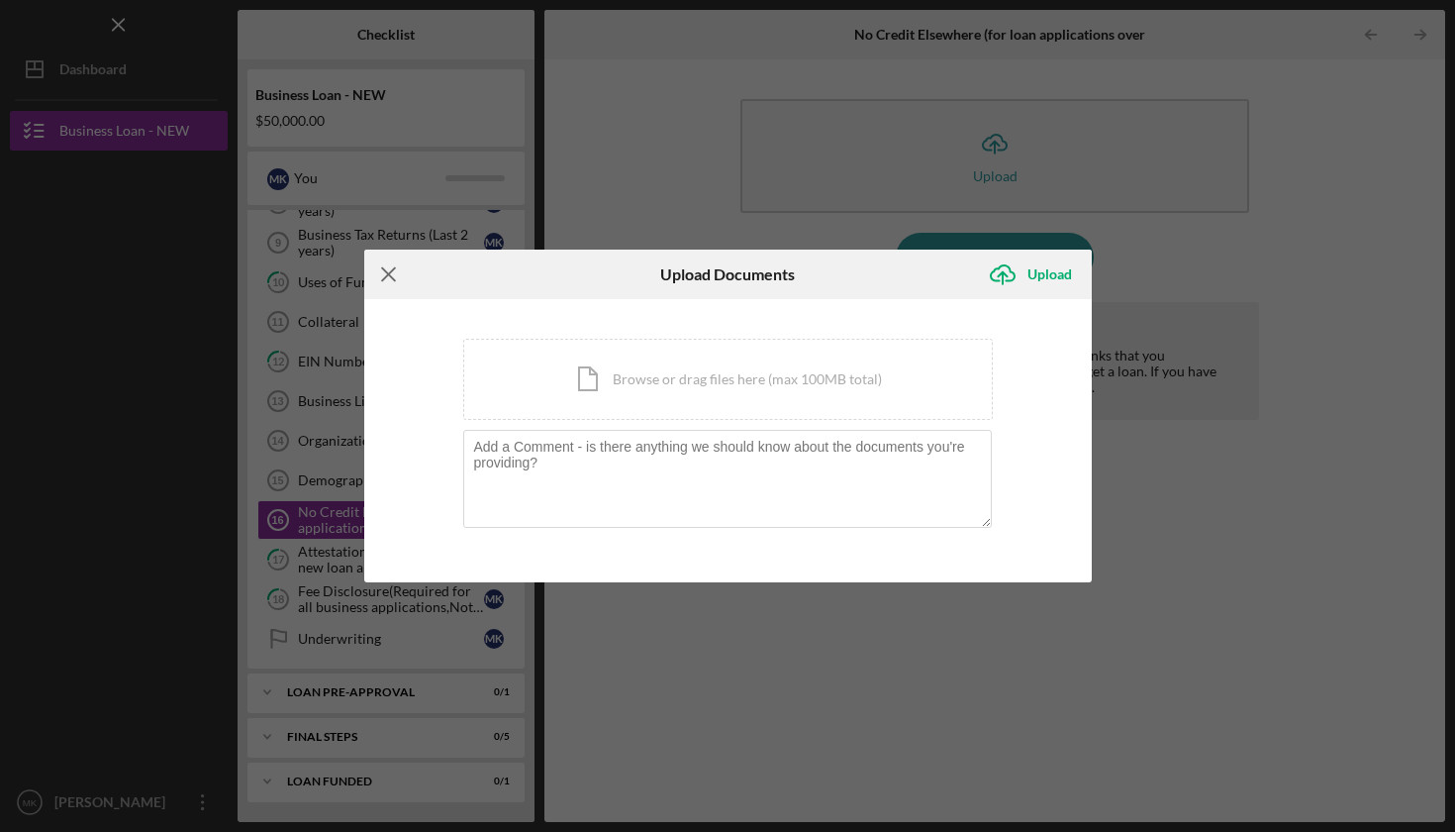
click at [395, 275] on icon "Icon/Menu Close" at bounding box center [388, 273] width 49 height 49
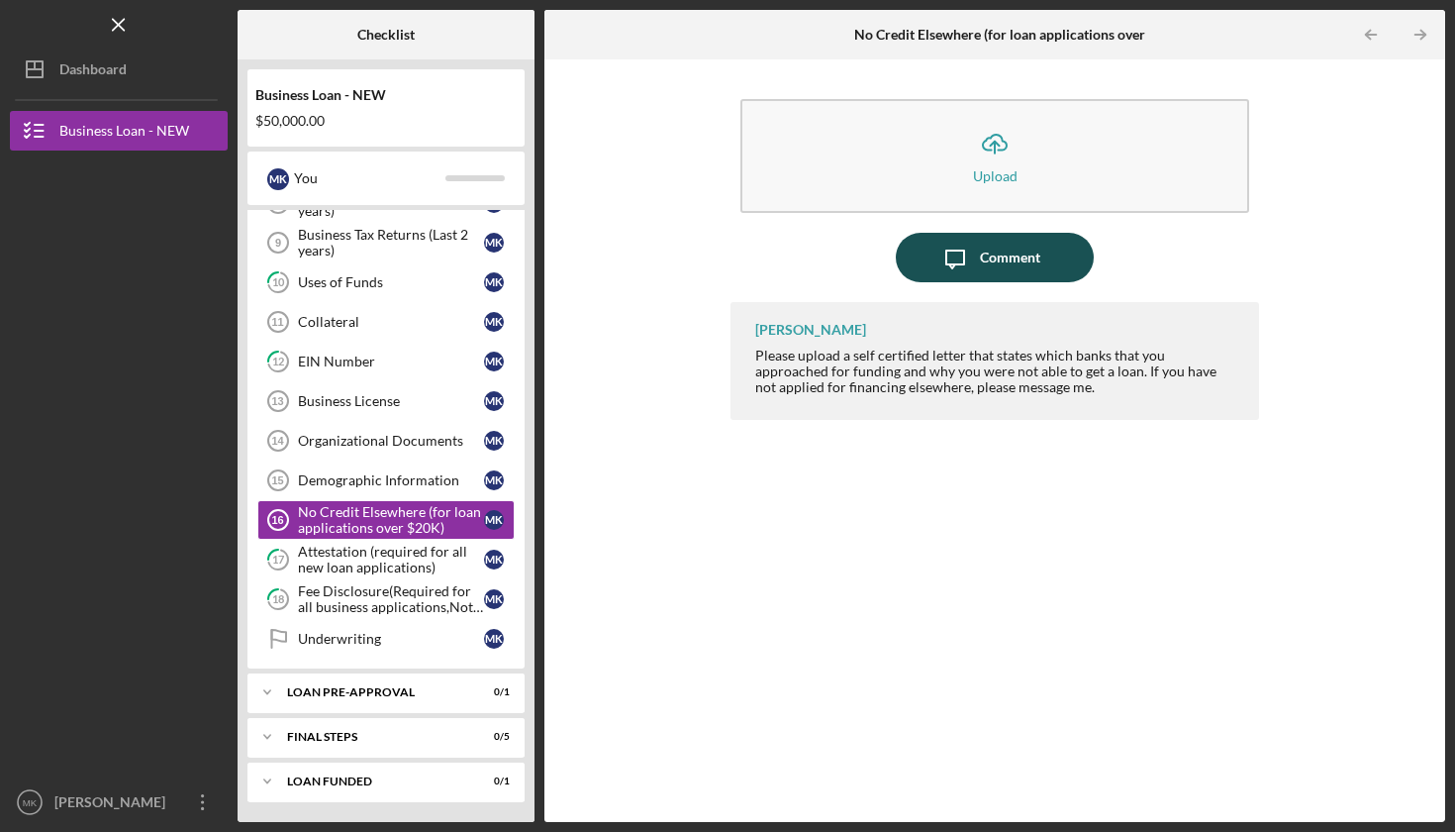
click at [1009, 254] on div "Comment" at bounding box center [1010, 257] width 60 height 49
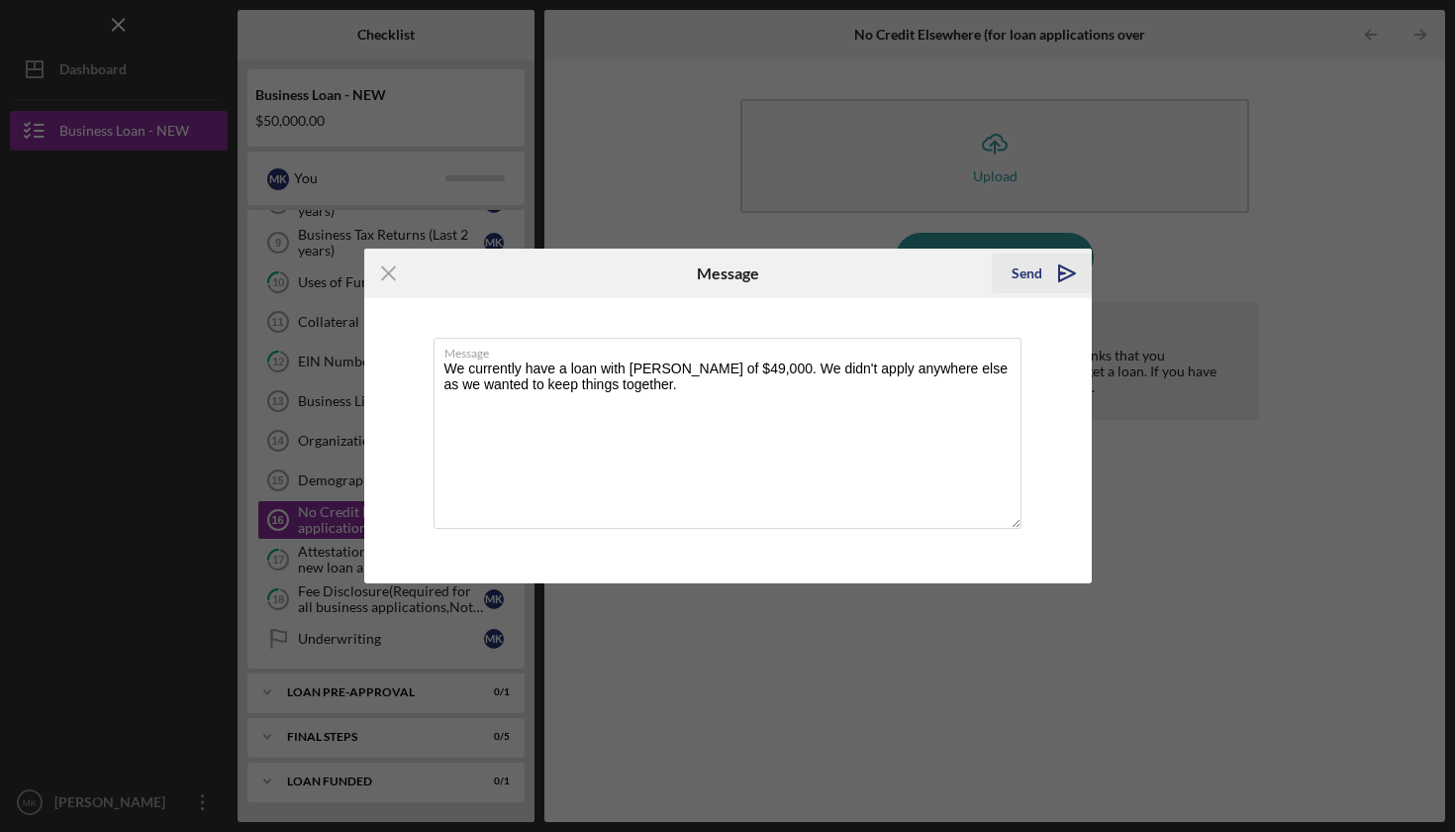
type textarea "We currently have a loan with [PERSON_NAME] of $49,000. We didn't apply anywher…"
click at [1024, 273] on div "Send" at bounding box center [1027, 273] width 31 height 40
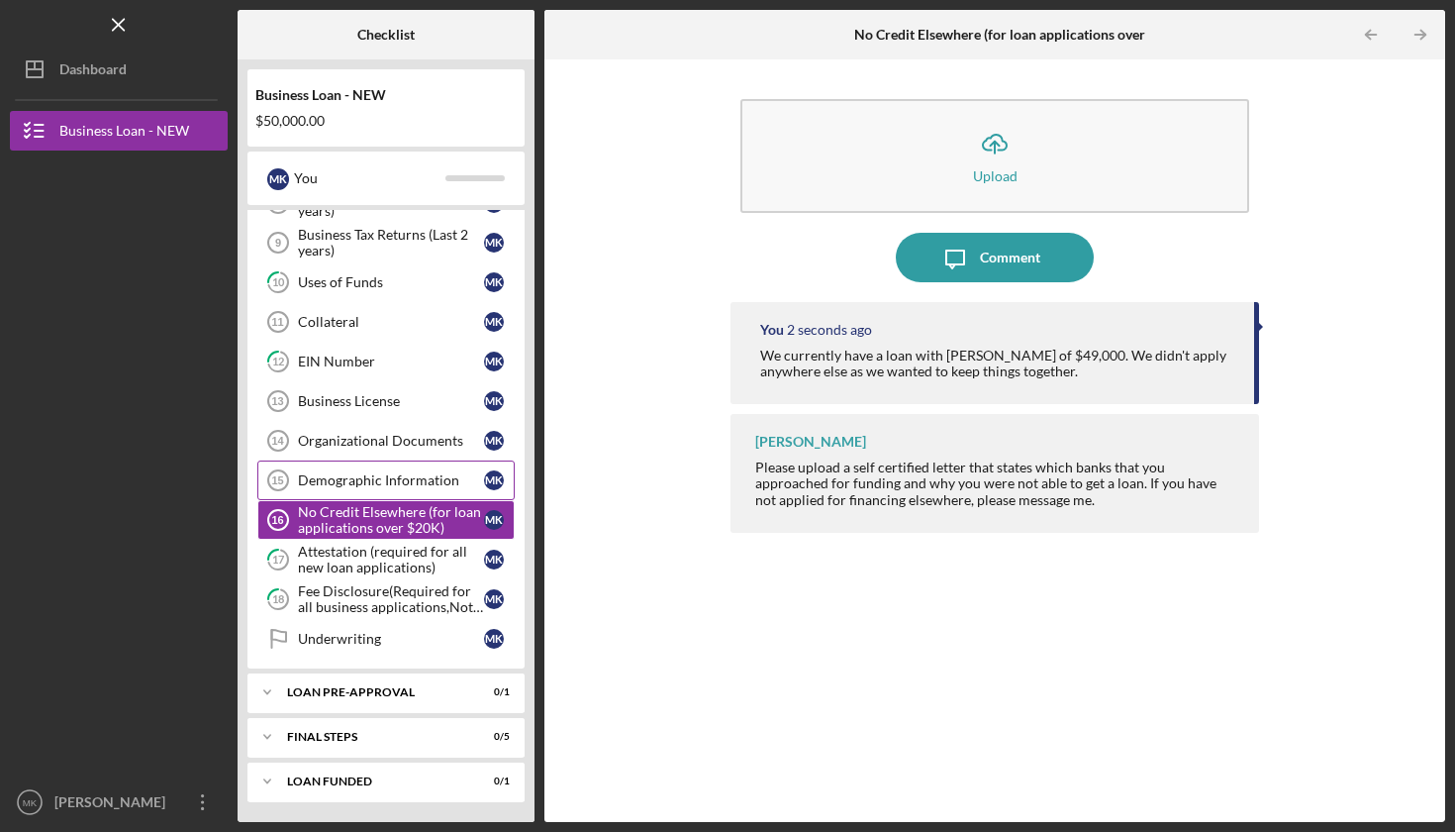
click at [336, 479] on div "Demographic Information" at bounding box center [391, 480] width 186 height 16
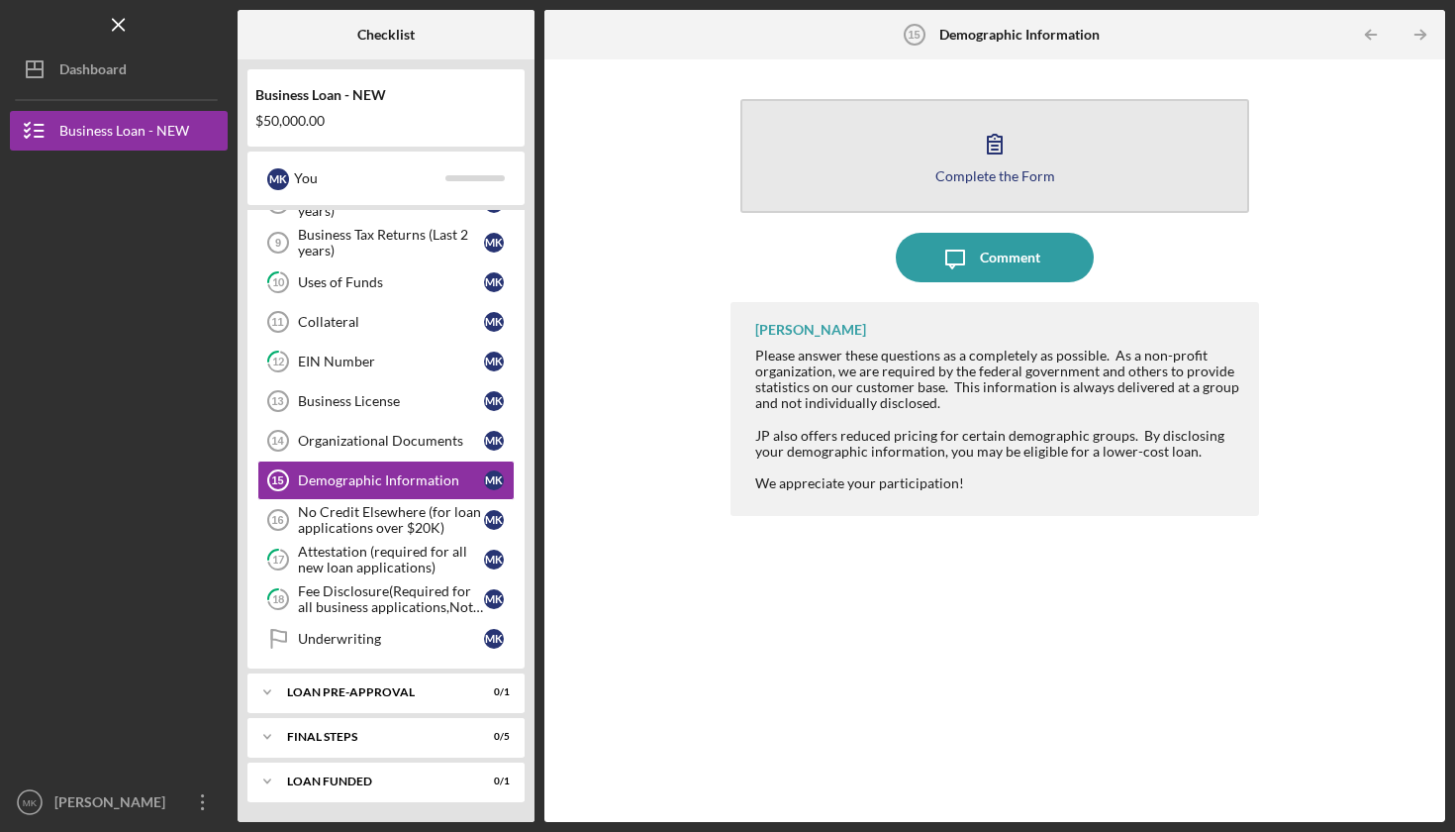
click at [994, 166] on icon "button" at bounding box center [994, 143] width 49 height 49
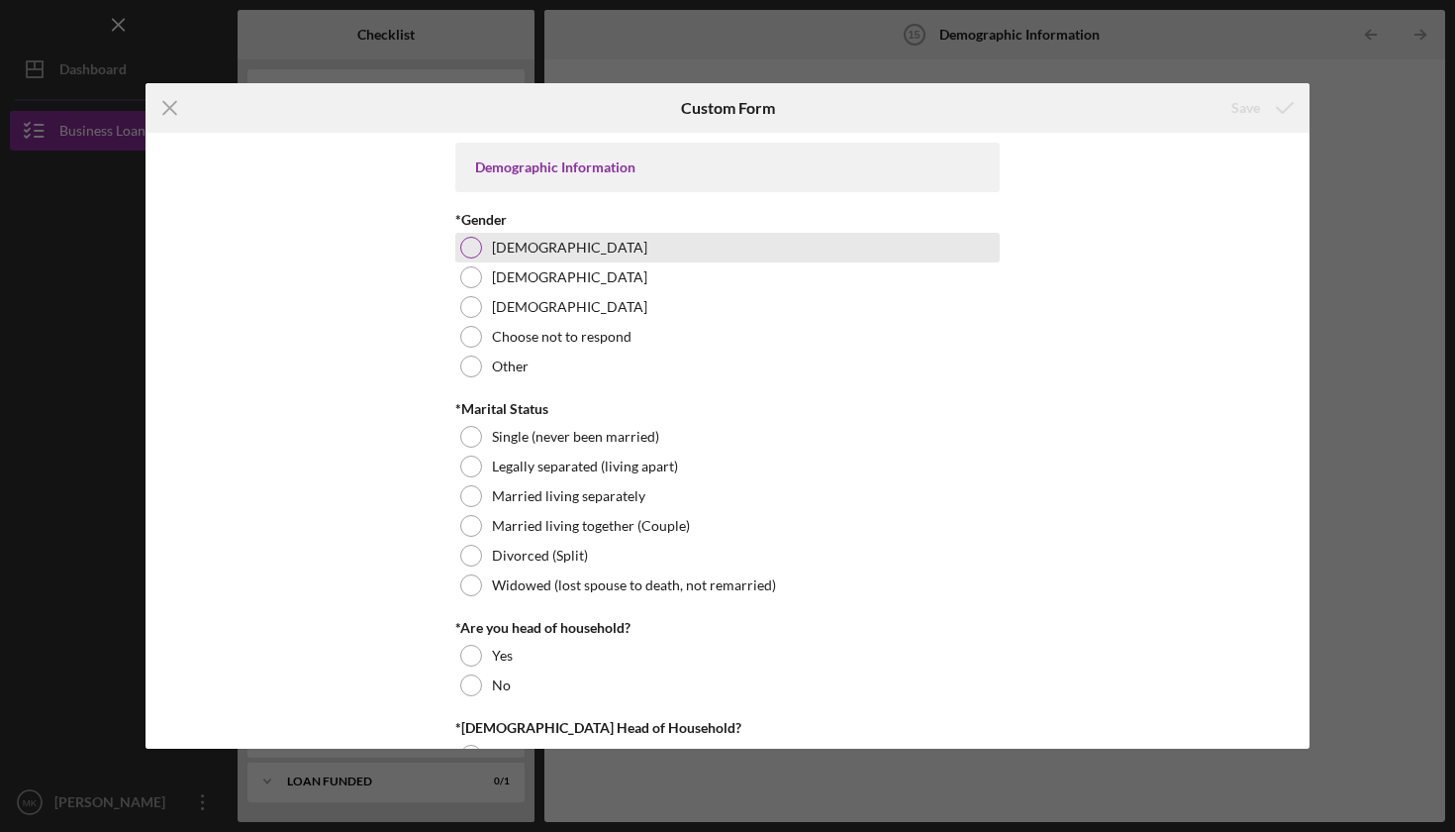
click at [470, 249] on div at bounding box center [471, 248] width 22 height 22
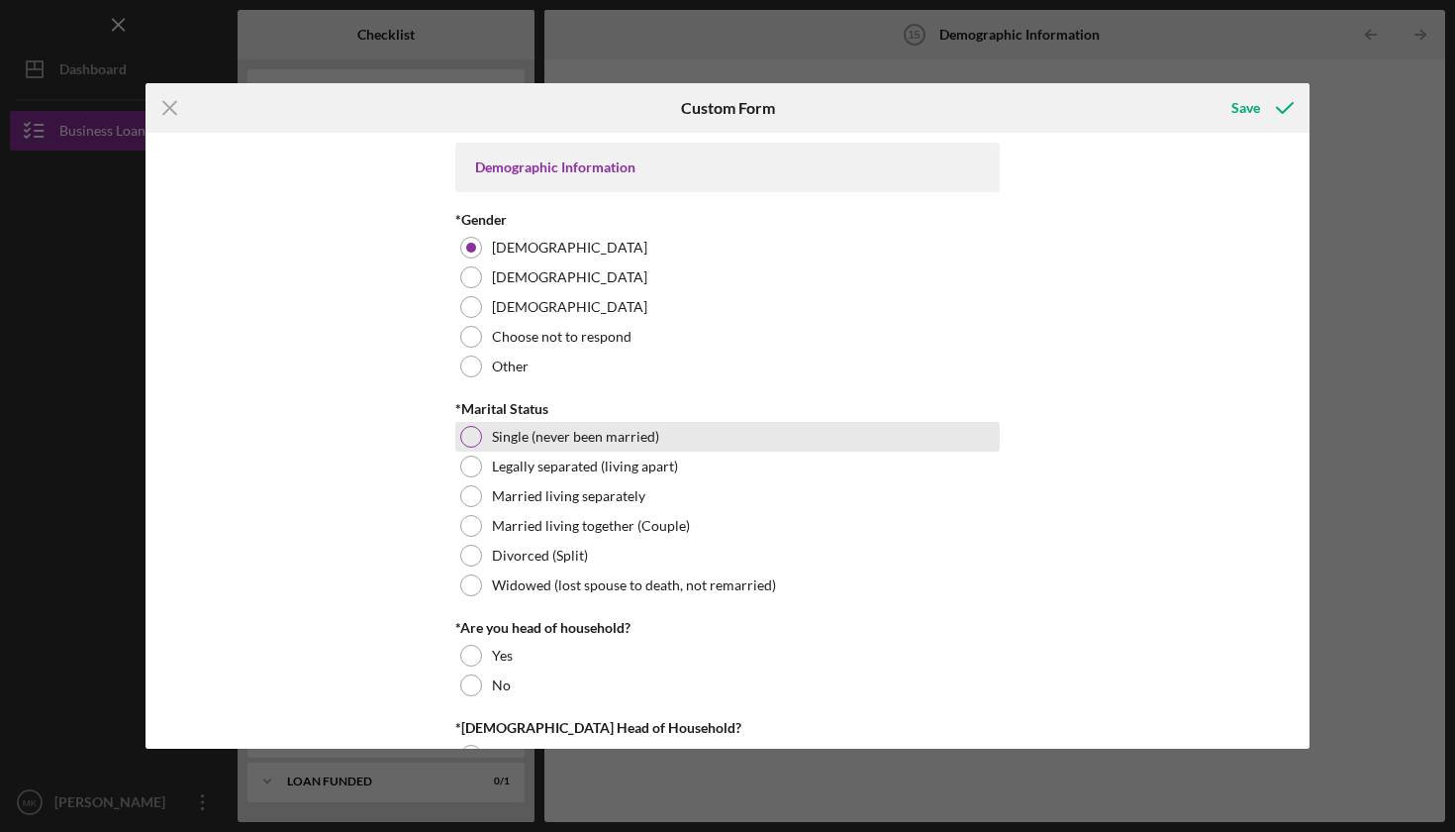
click at [470, 435] on div at bounding box center [471, 437] width 22 height 22
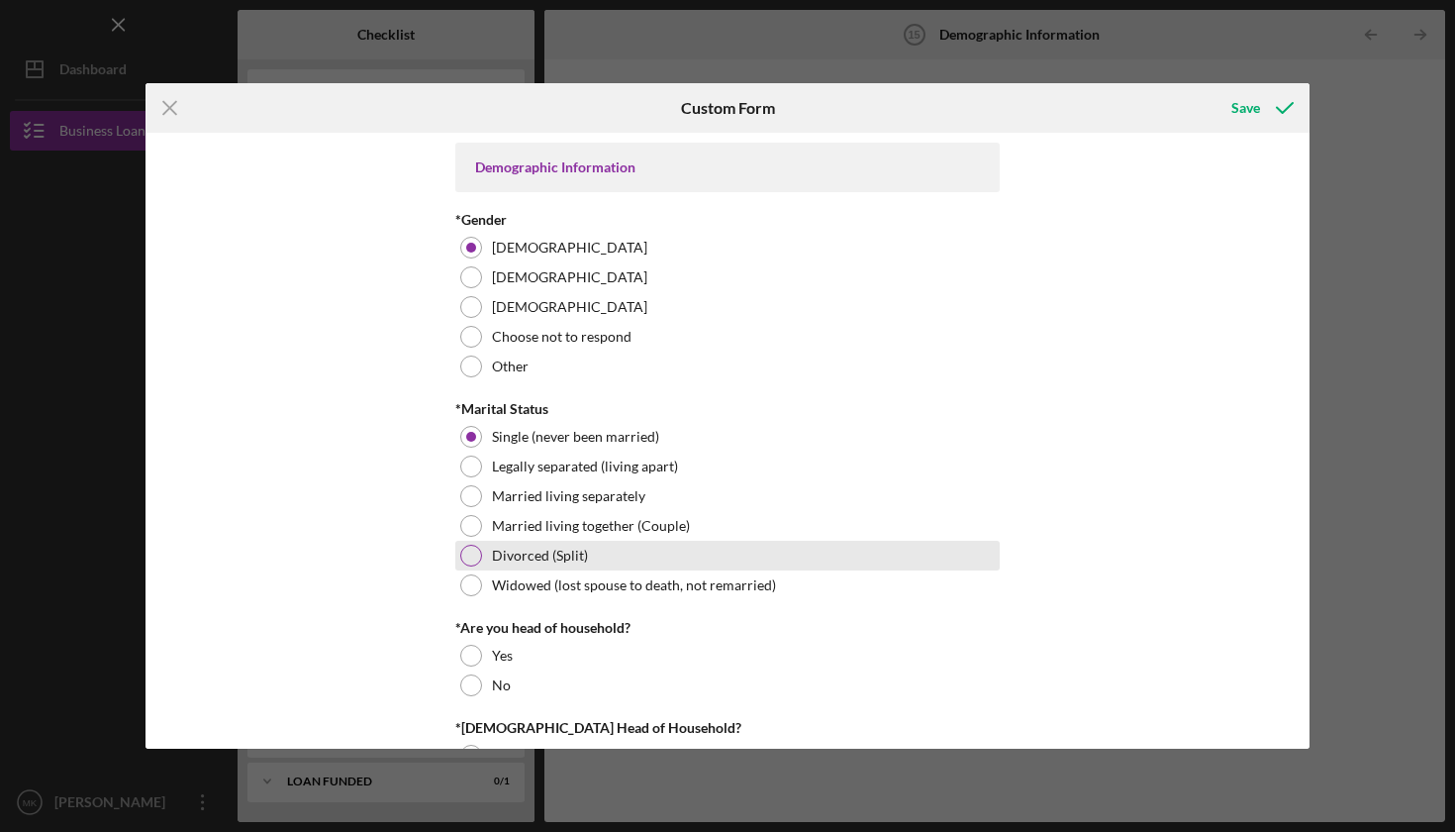
click at [466, 552] on div at bounding box center [471, 555] width 22 height 22
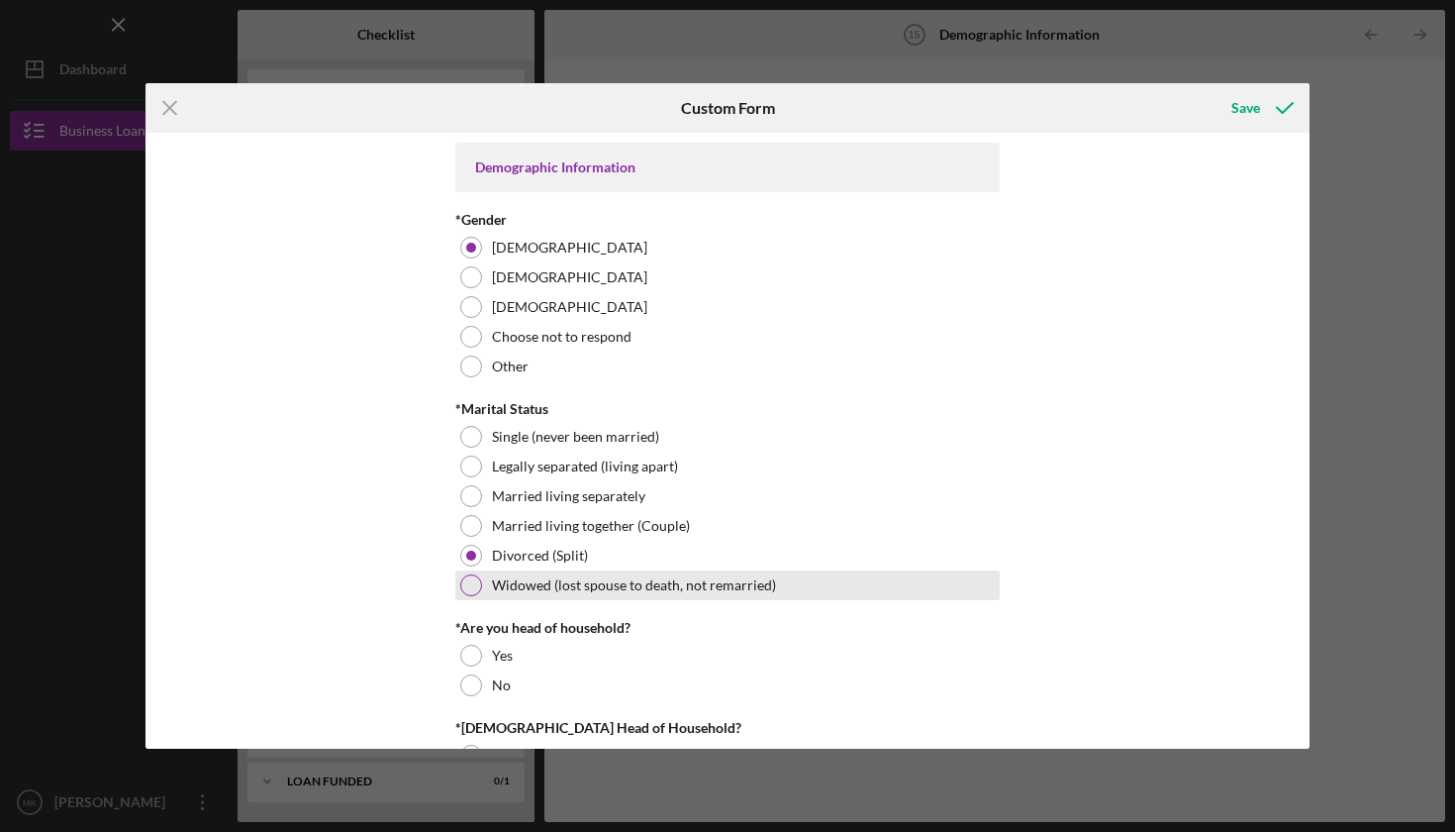
click at [468, 580] on div at bounding box center [471, 585] width 22 height 22
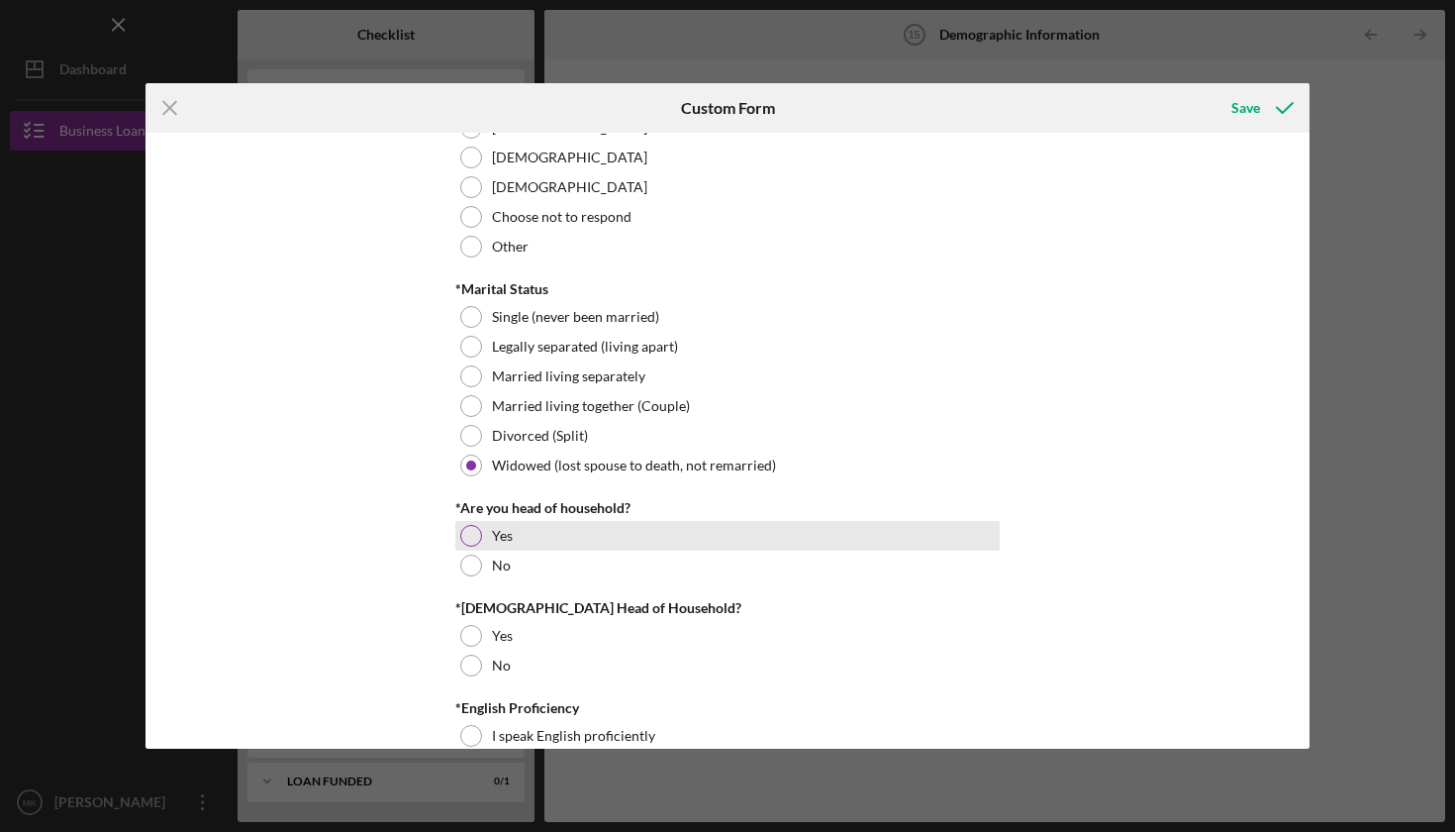
scroll to position [155, 0]
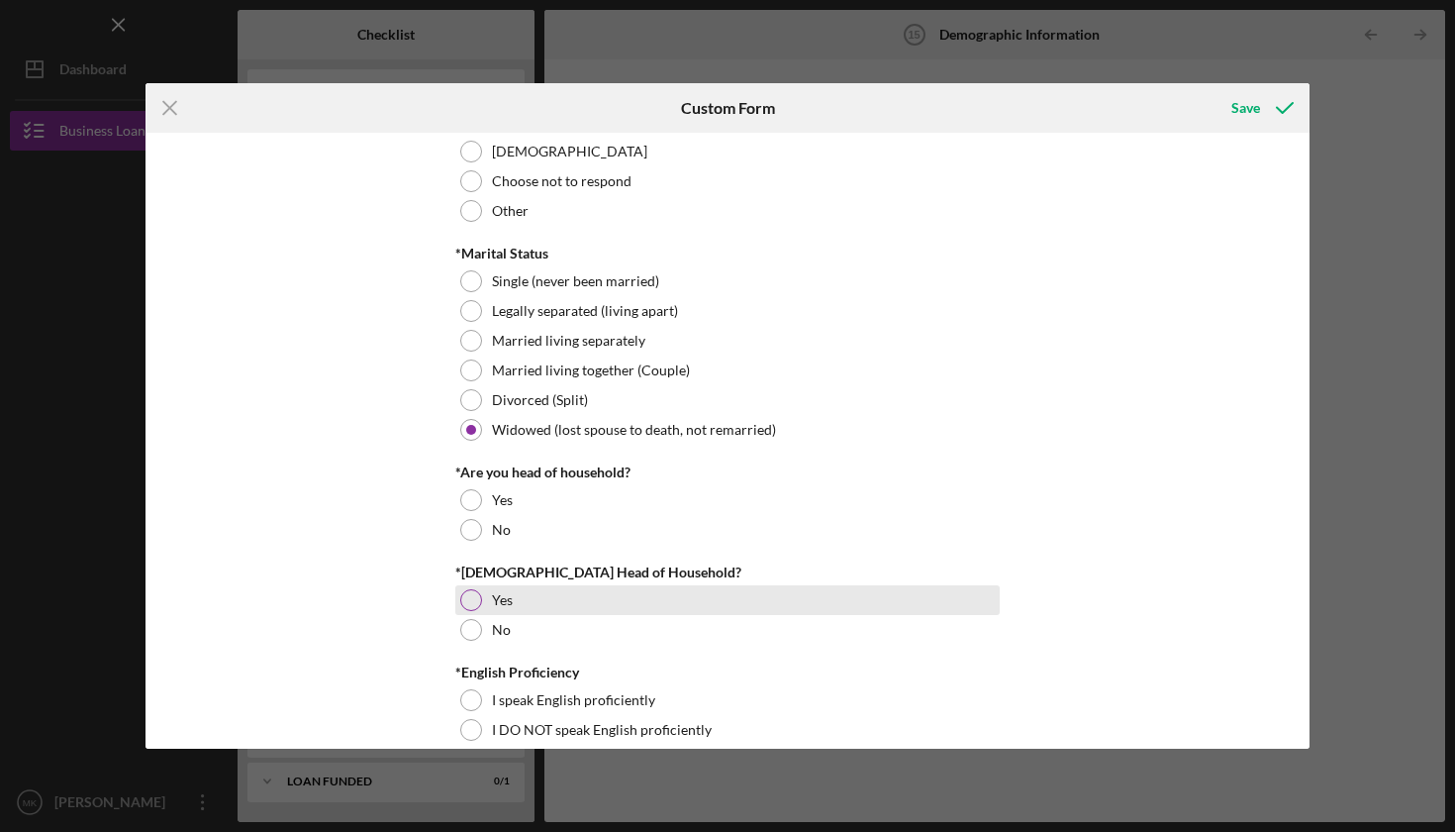
click at [469, 600] on div at bounding box center [471, 600] width 22 height 22
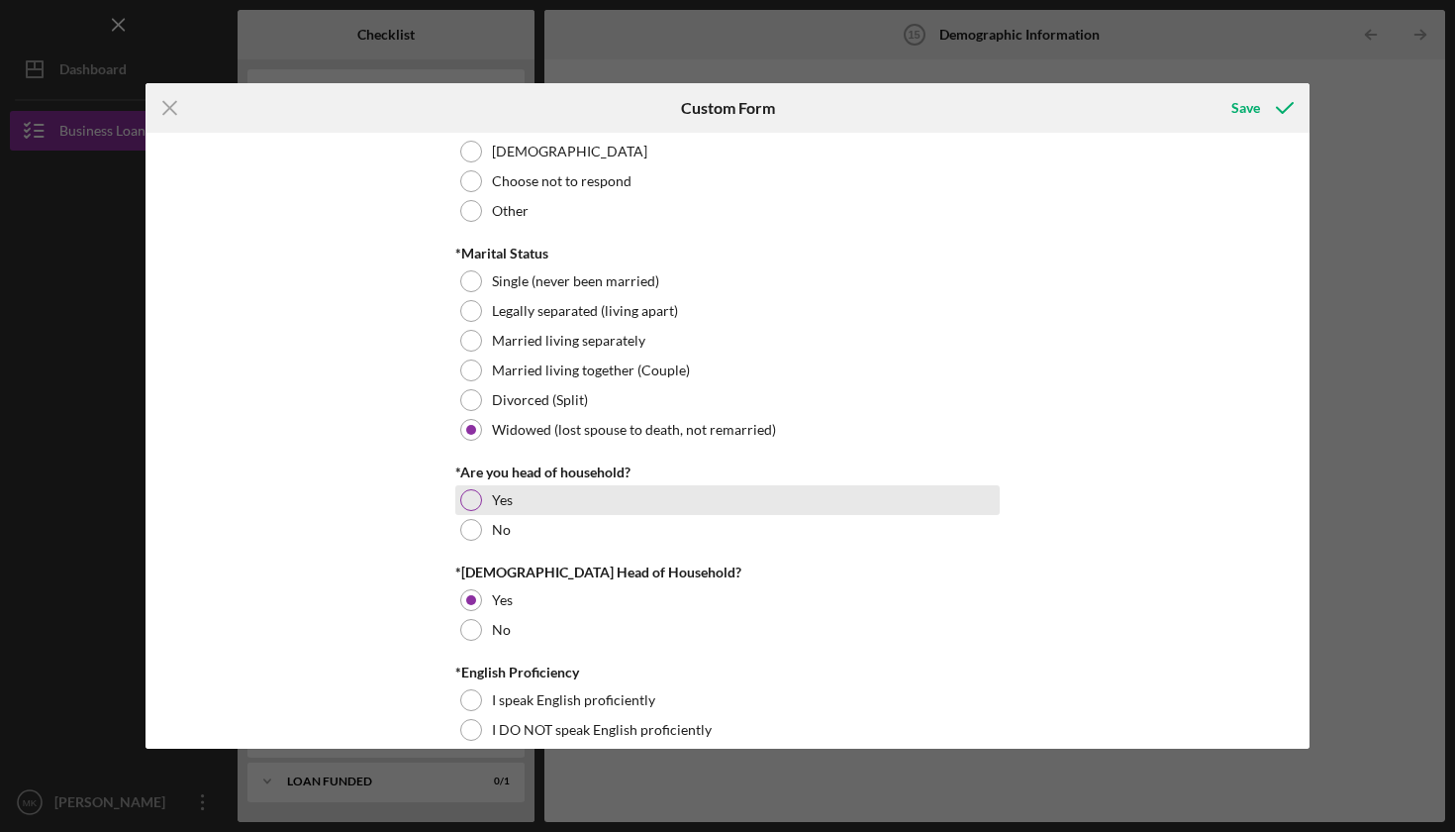
click at [473, 493] on div at bounding box center [471, 500] width 22 height 22
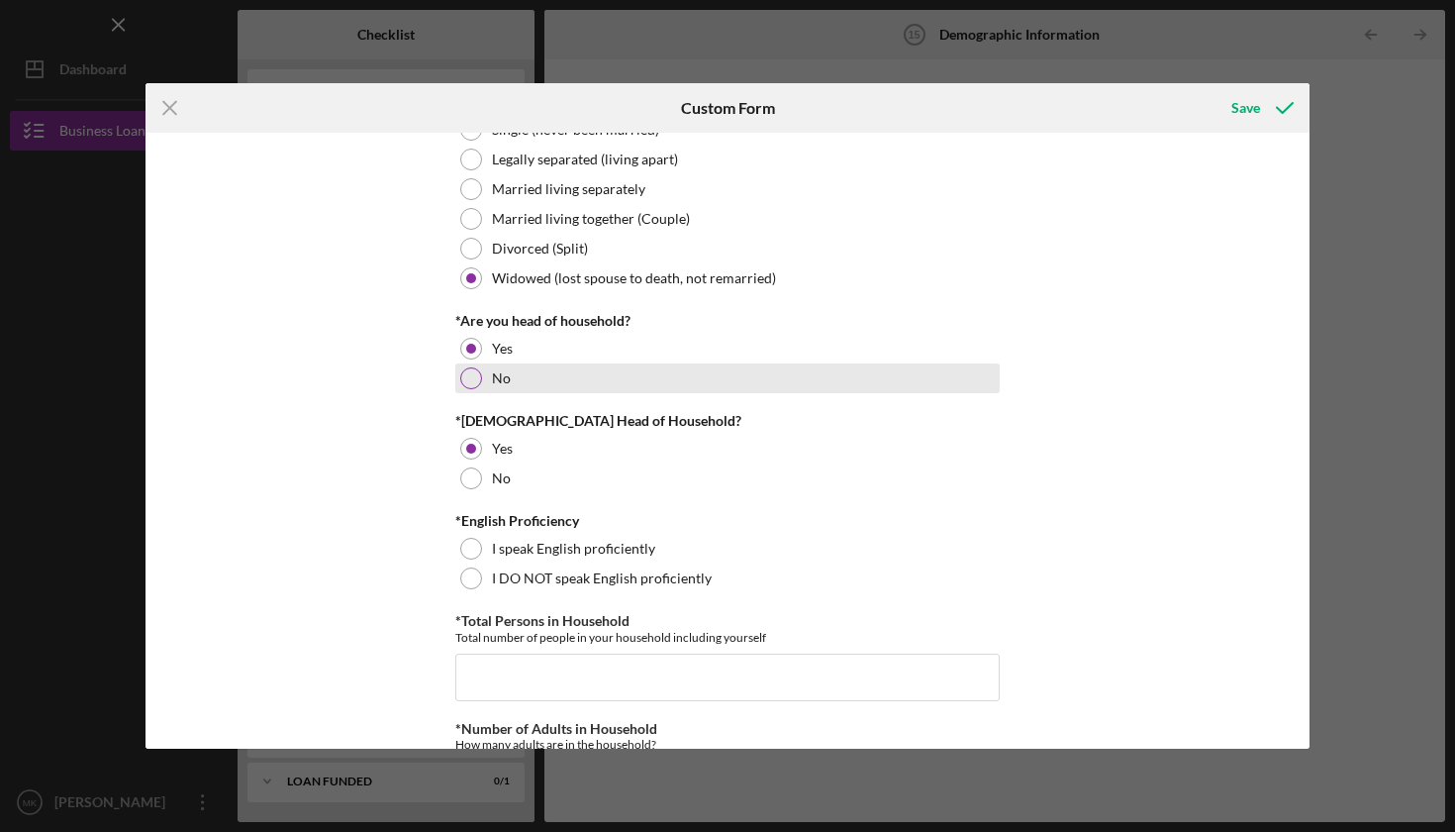
scroll to position [375, 0]
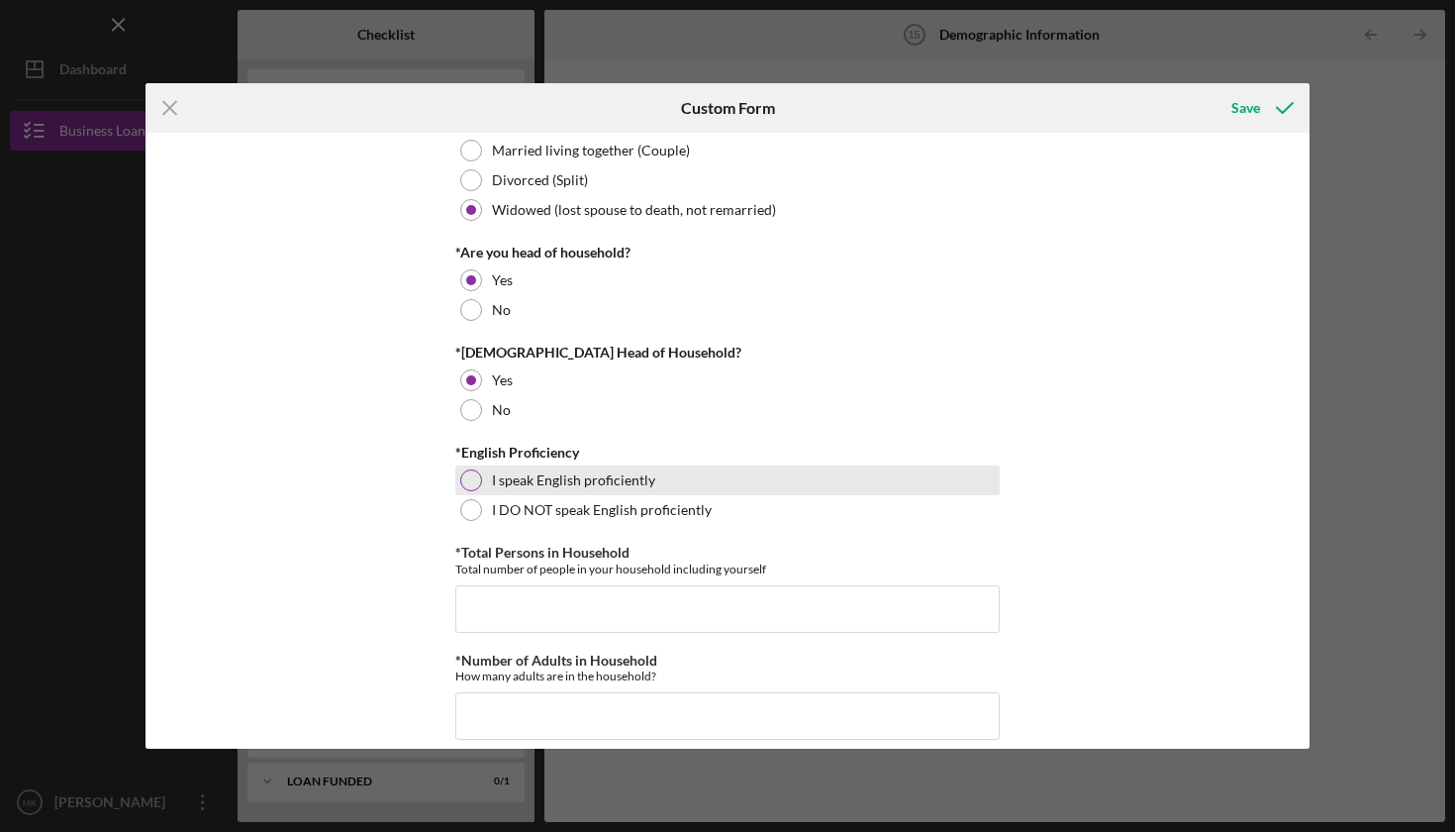
click at [474, 474] on div at bounding box center [471, 480] width 22 height 22
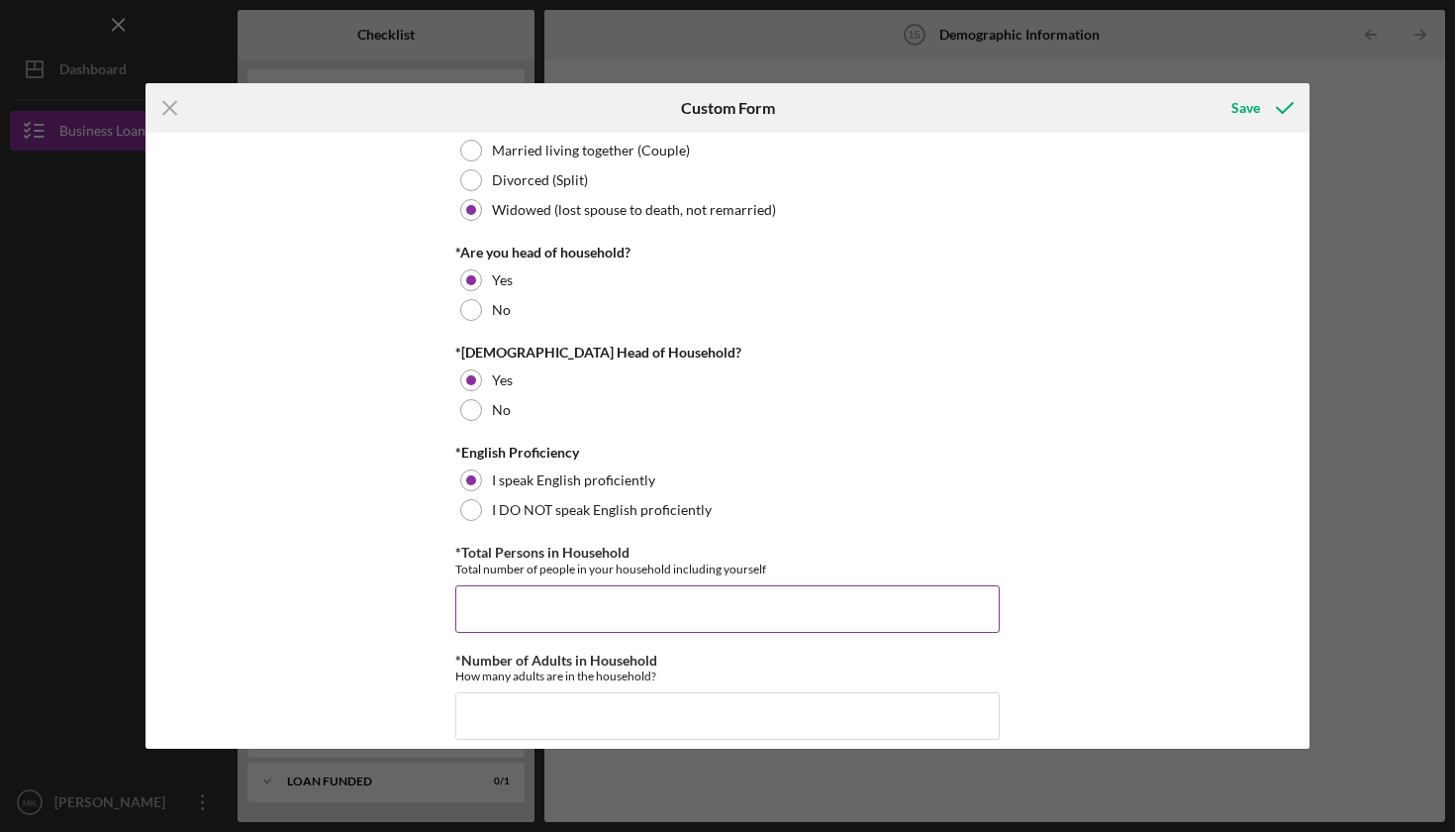
click at [586, 604] on input "*Total Persons in Household" at bounding box center [727, 609] width 544 height 48
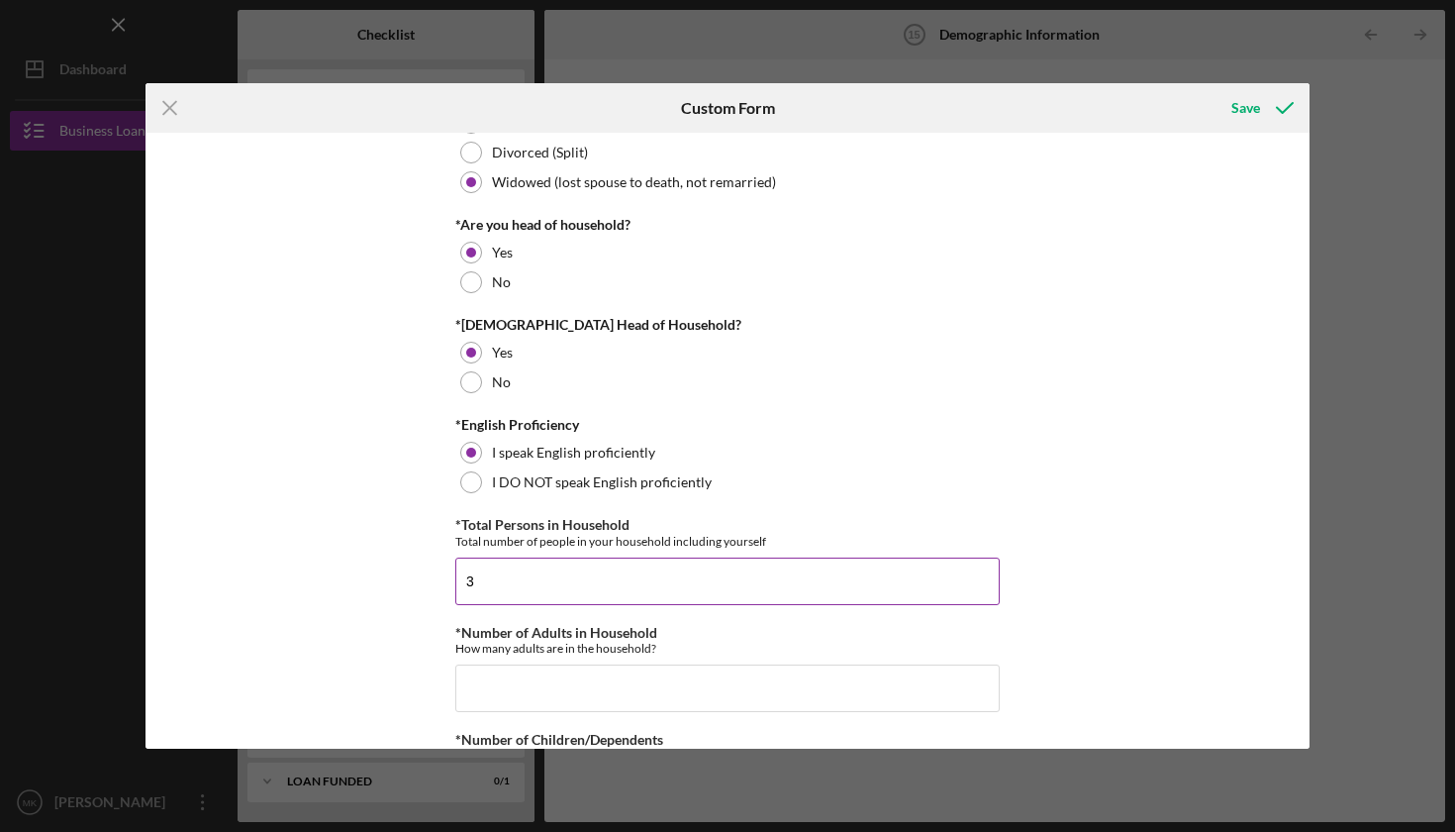
scroll to position [525, 0]
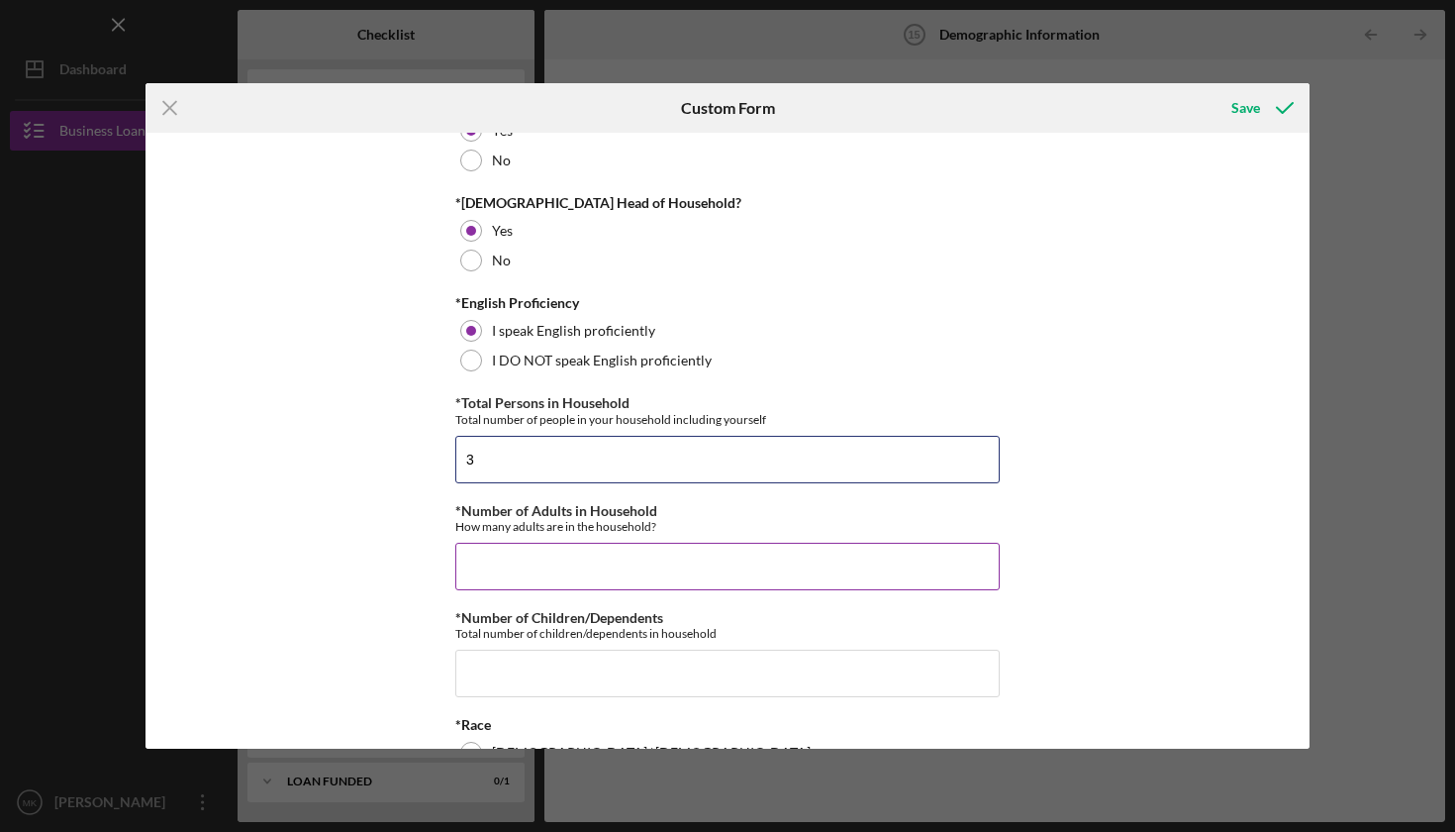
type input "3"
click at [550, 562] on input "*Number of Adults in Household" at bounding box center [727, 567] width 544 height 48
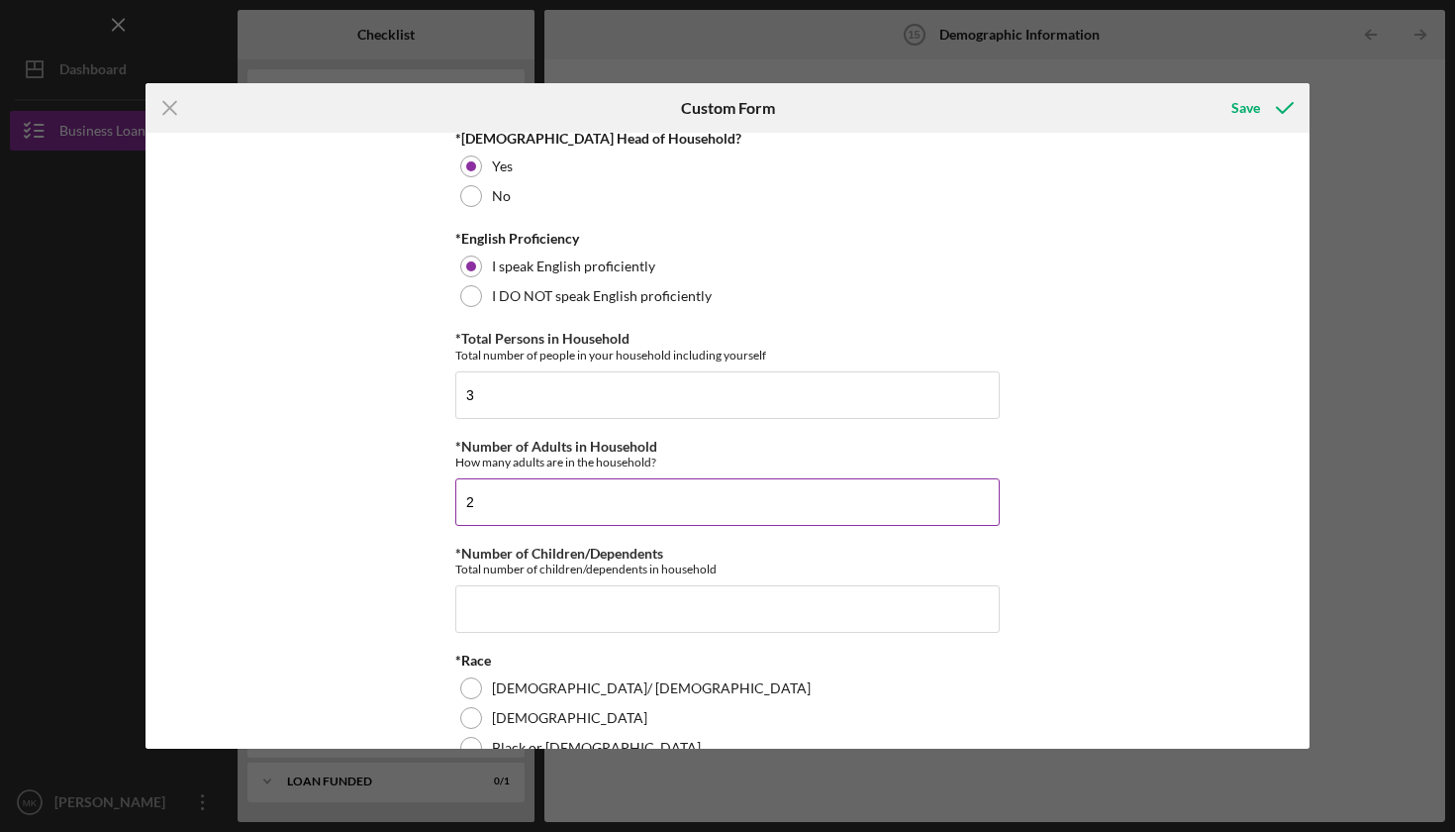
scroll to position [642, 0]
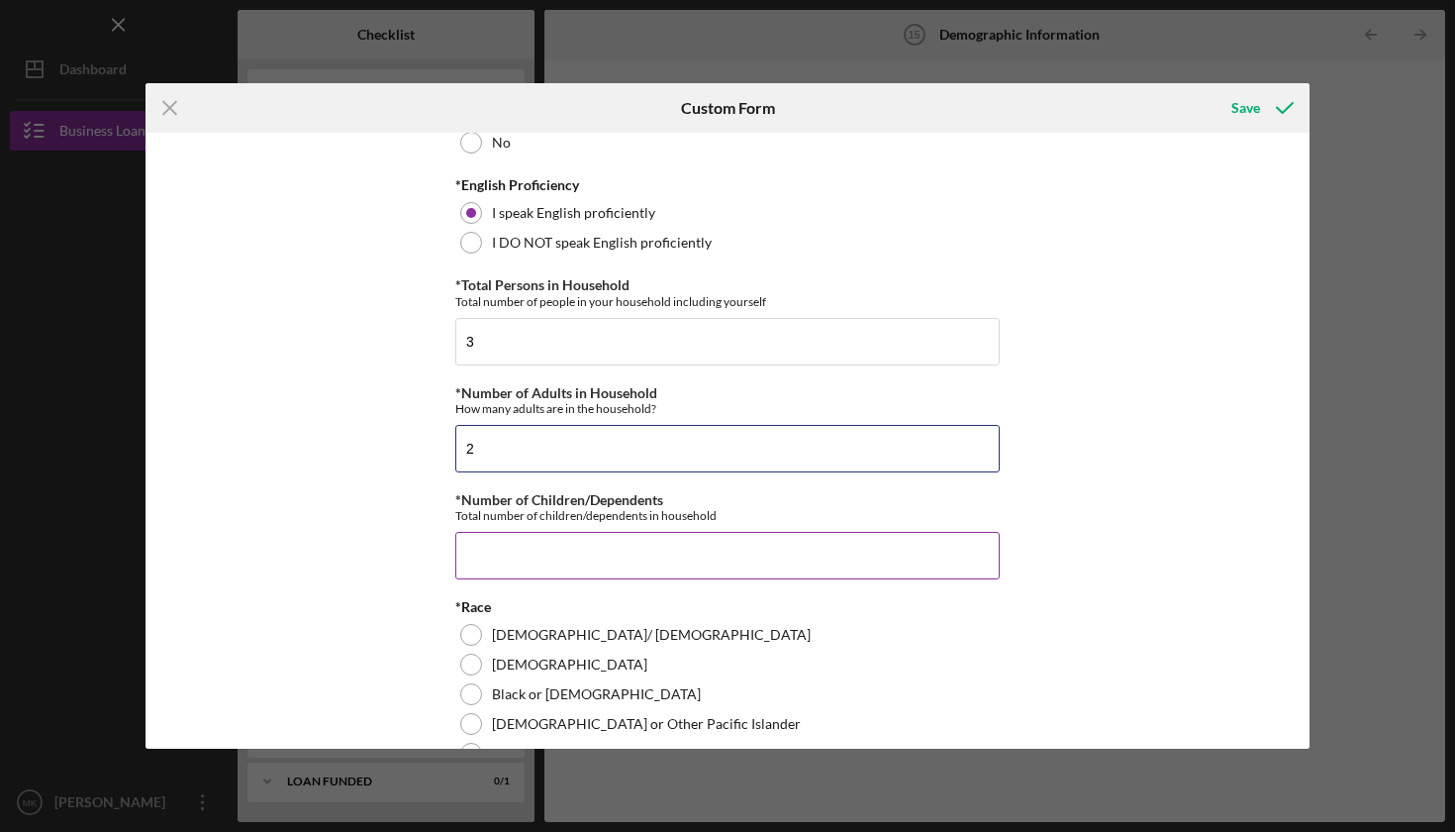
type input "2"
click at [551, 569] on input "*Number of Children/Dependents" at bounding box center [727, 556] width 544 height 48
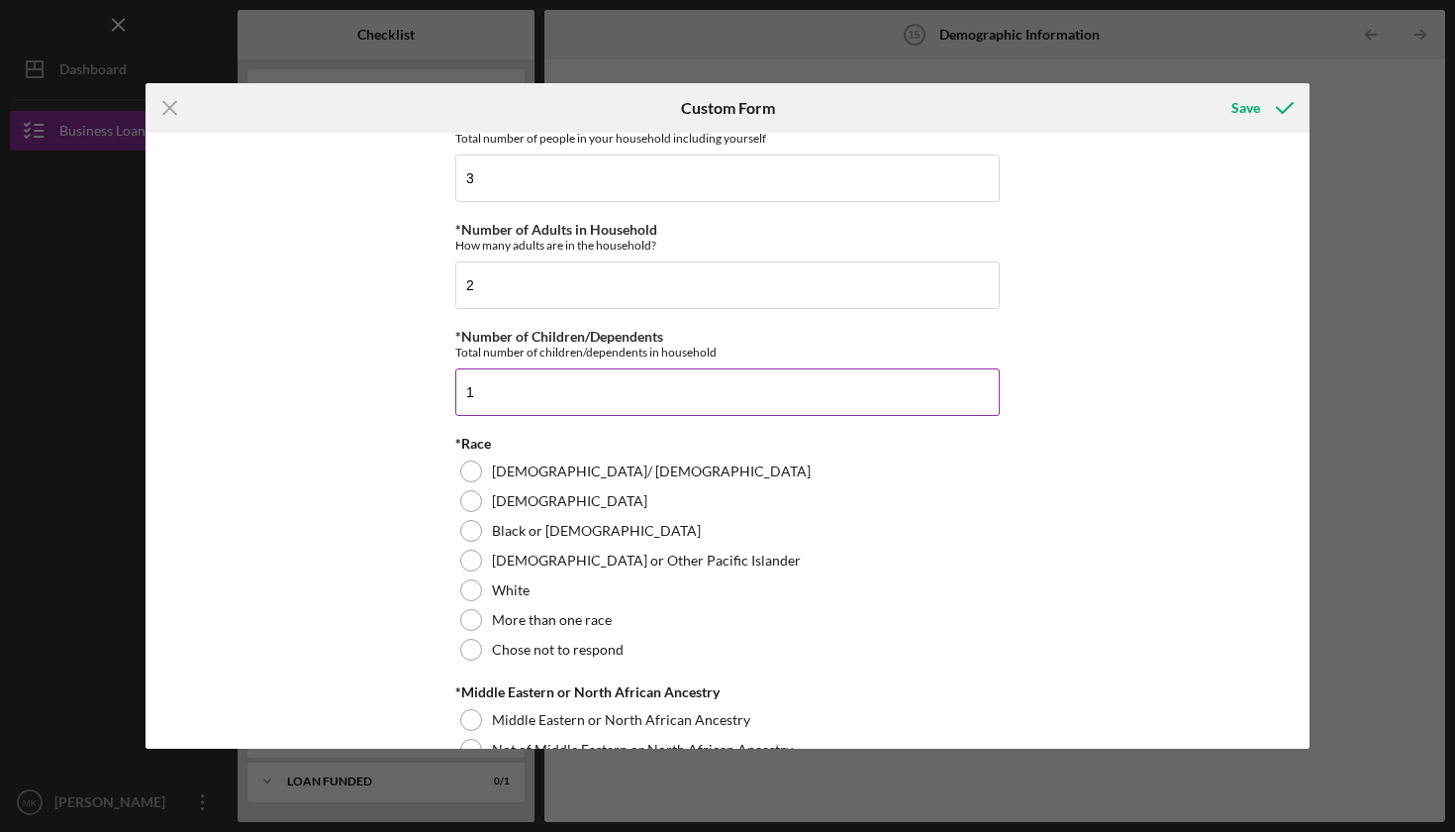
scroll to position [810, 0]
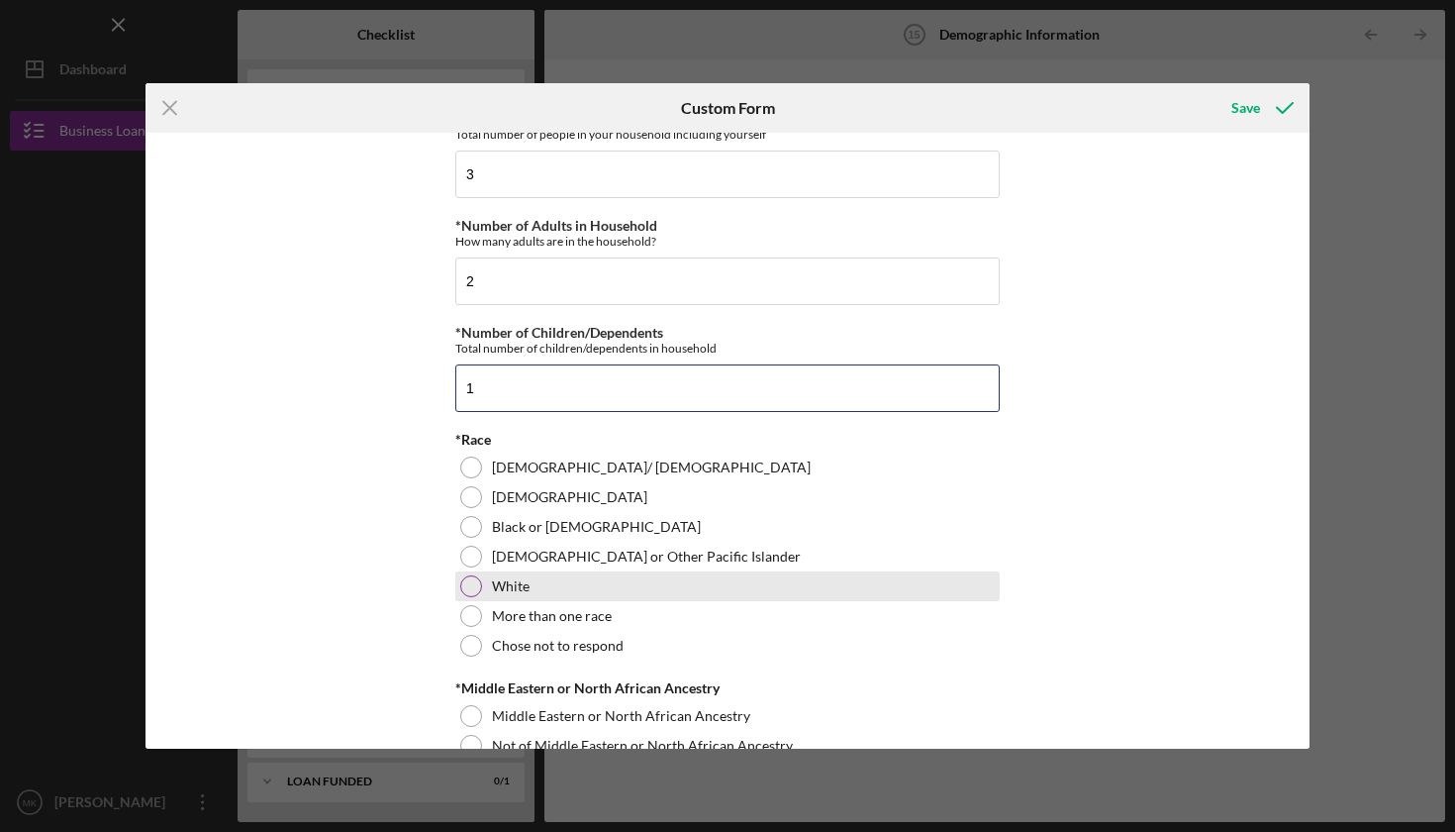
type input "1"
click at [471, 580] on div at bounding box center [471, 586] width 22 height 22
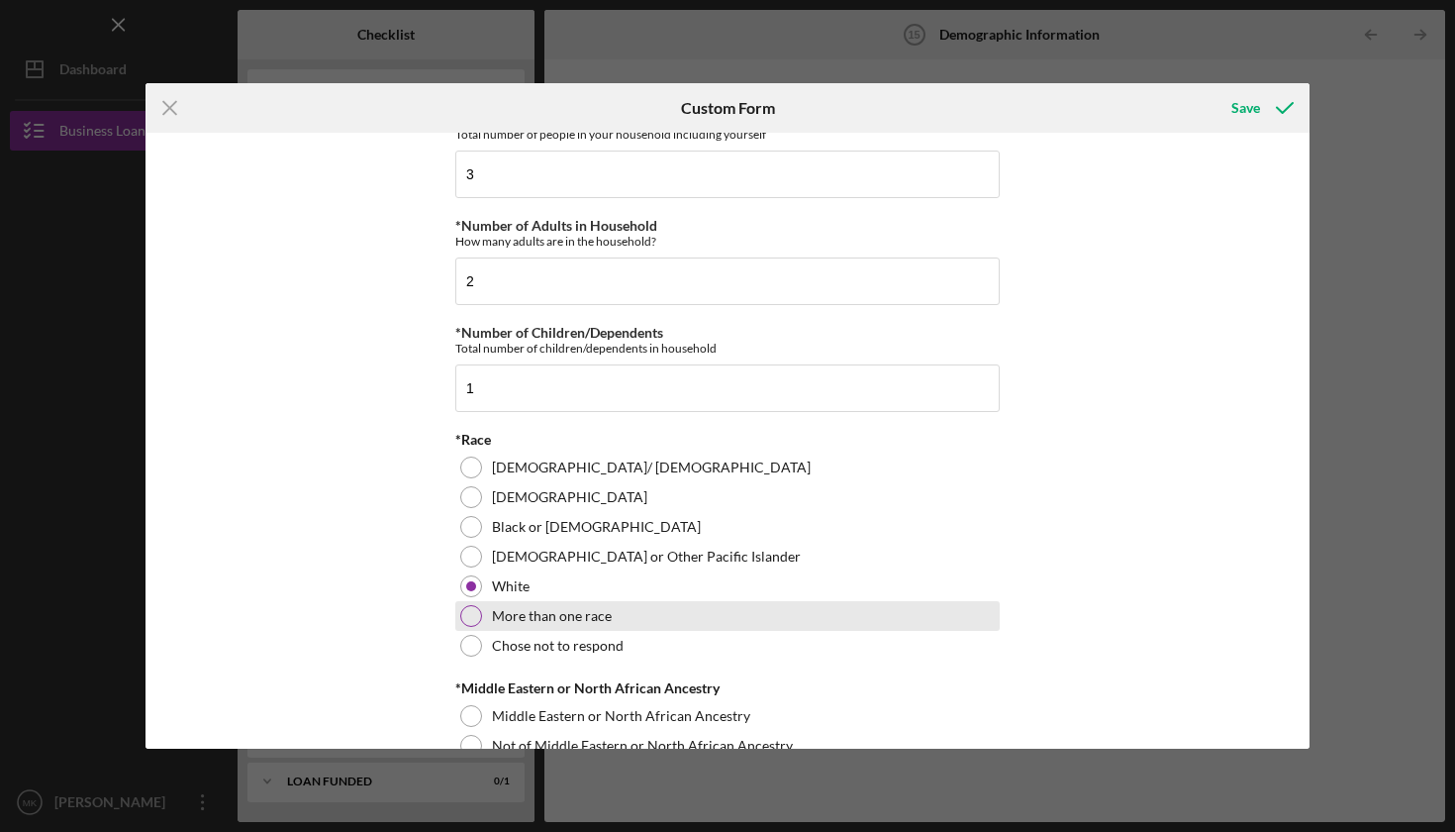
click at [473, 607] on div at bounding box center [471, 616] width 22 height 22
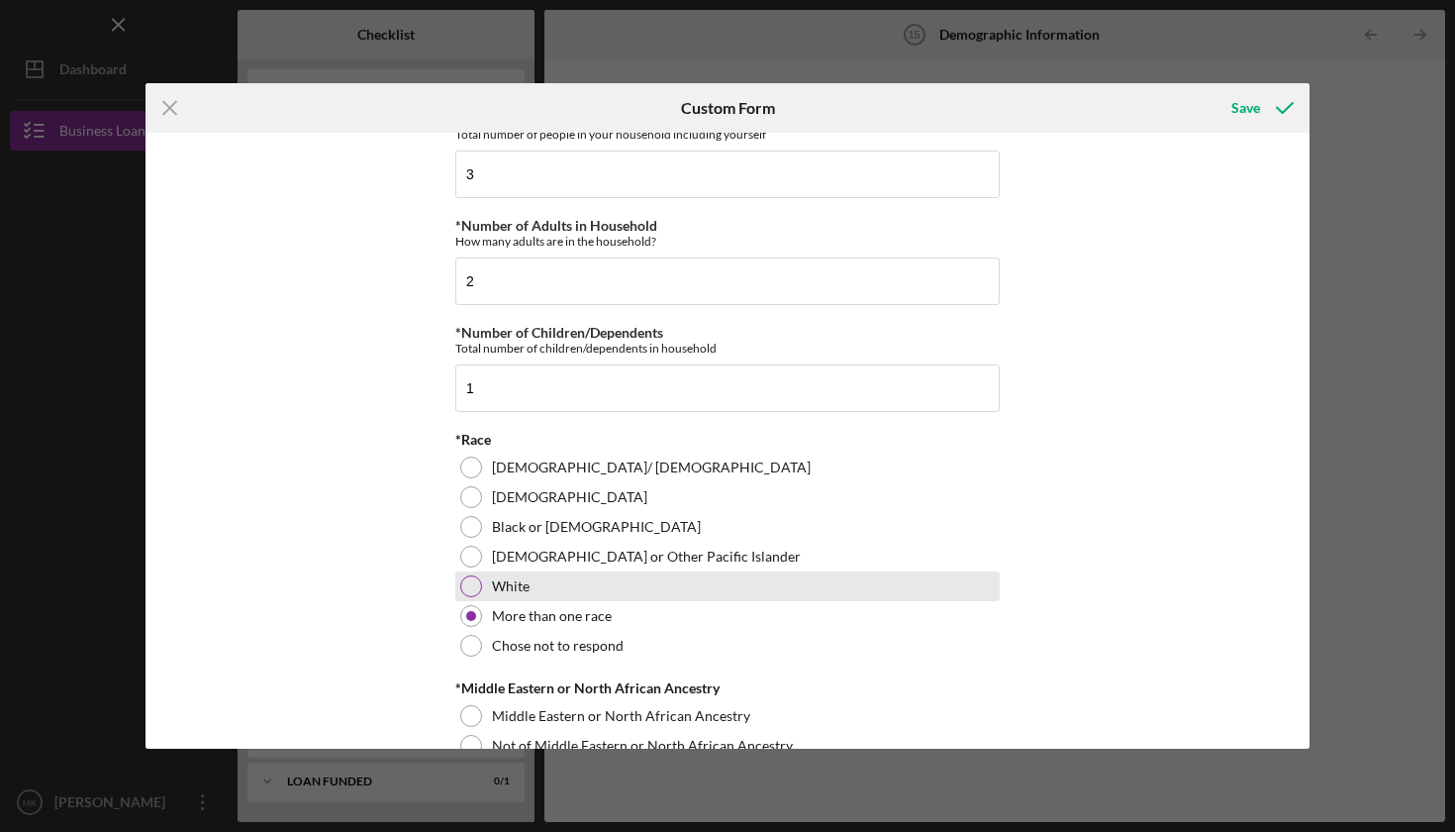
scroll to position [1046, 0]
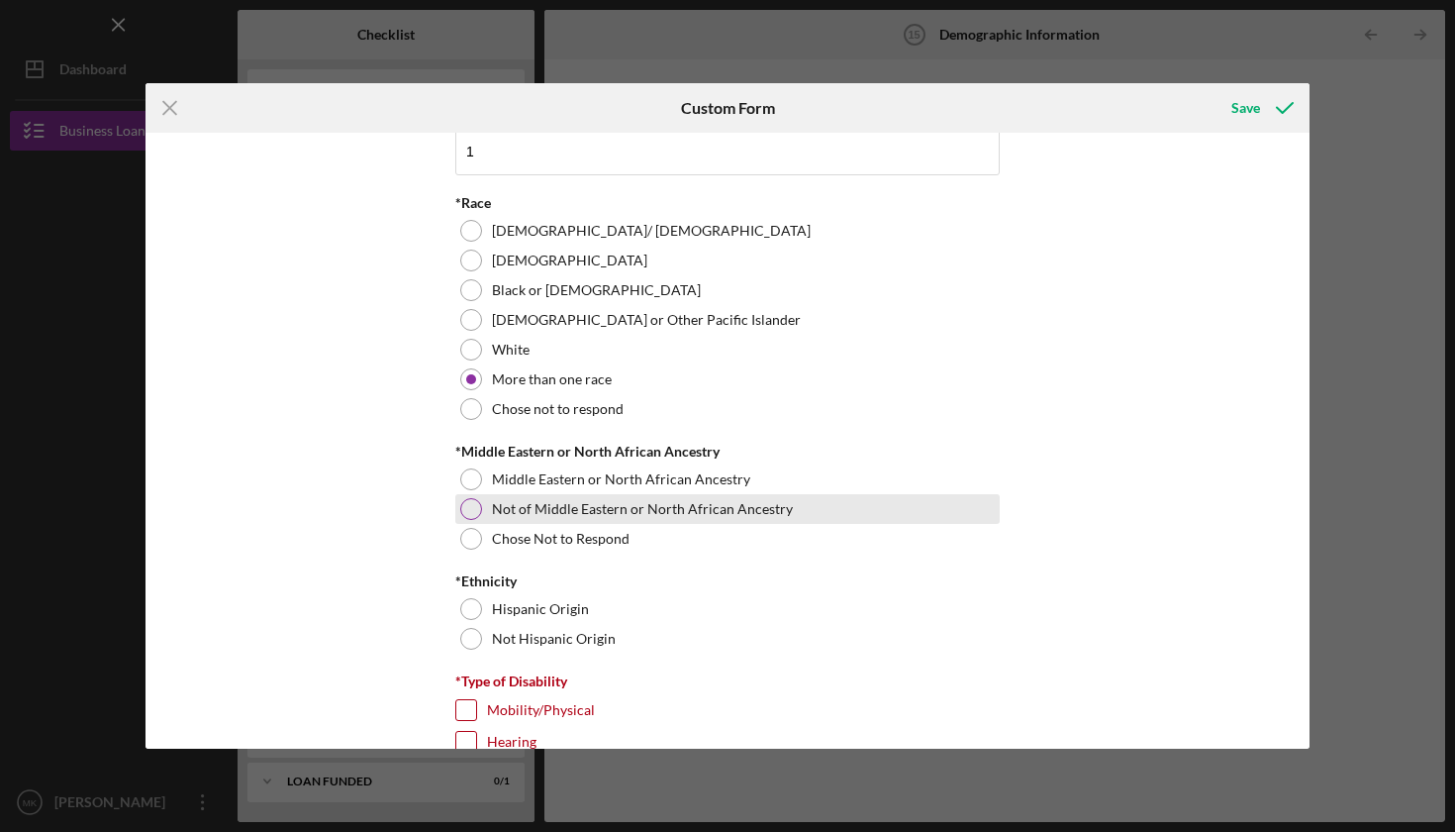
click at [471, 510] on div at bounding box center [471, 509] width 22 height 22
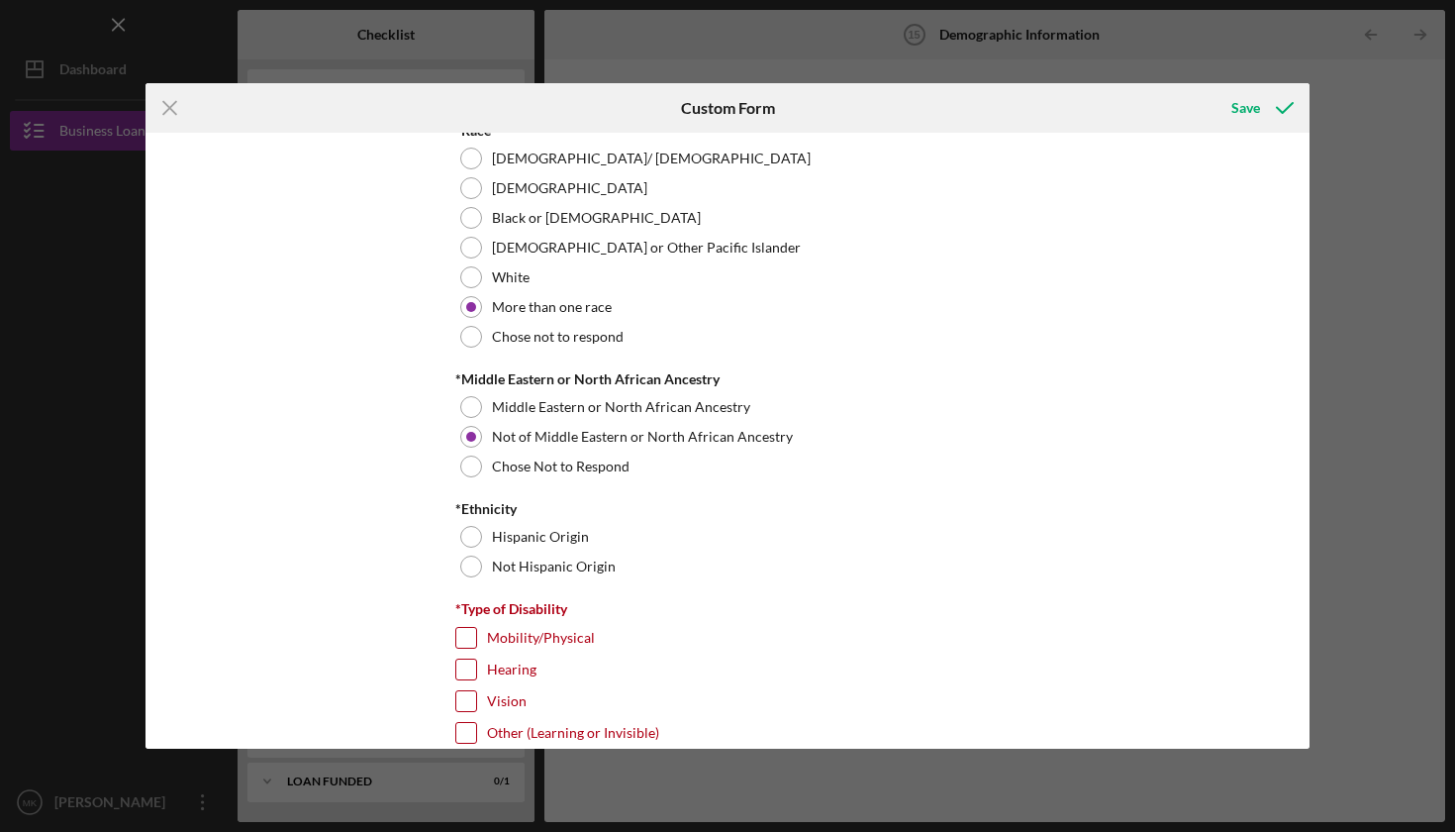
scroll to position [1141, 0]
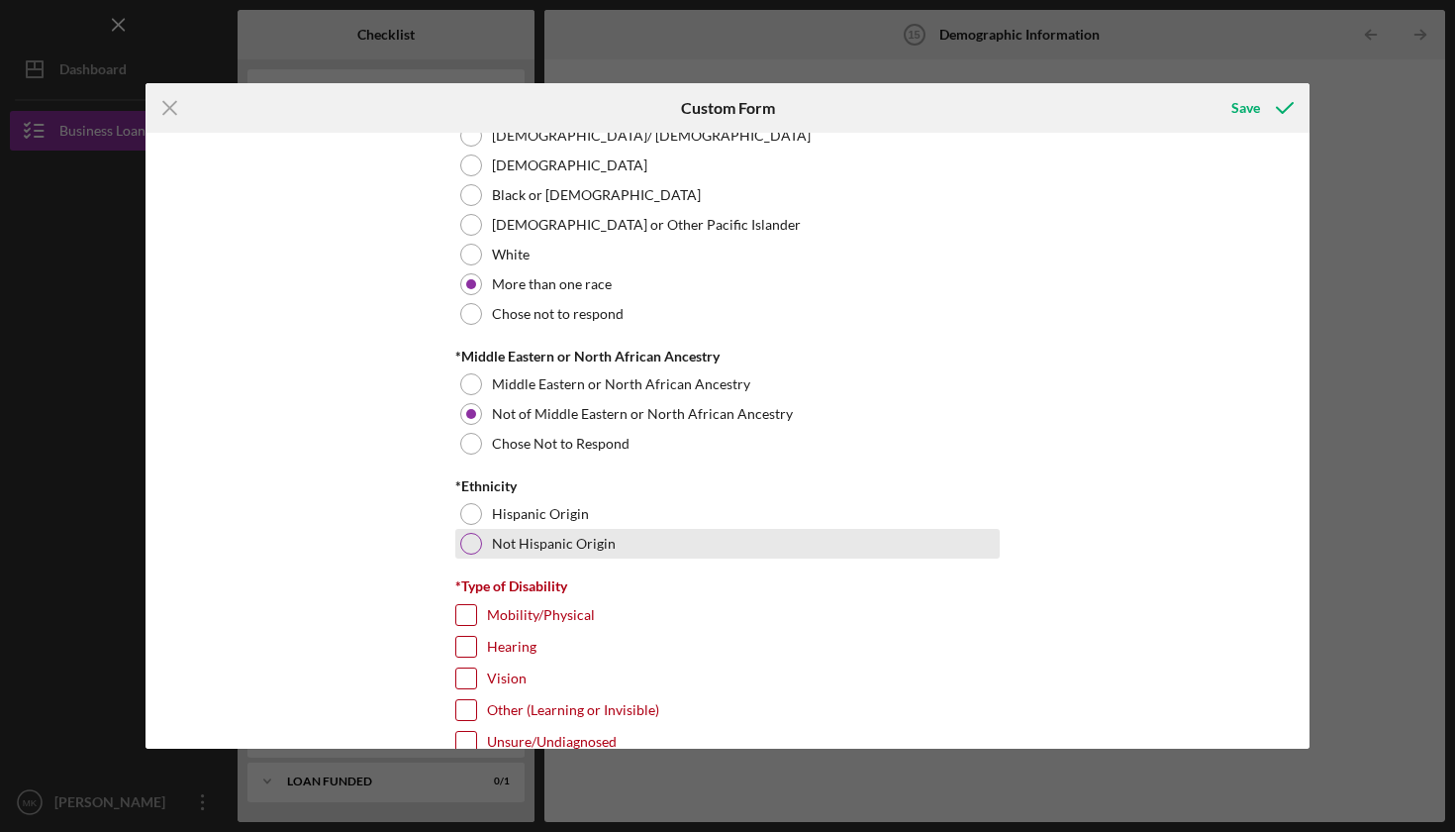
click at [468, 542] on div at bounding box center [471, 544] width 22 height 22
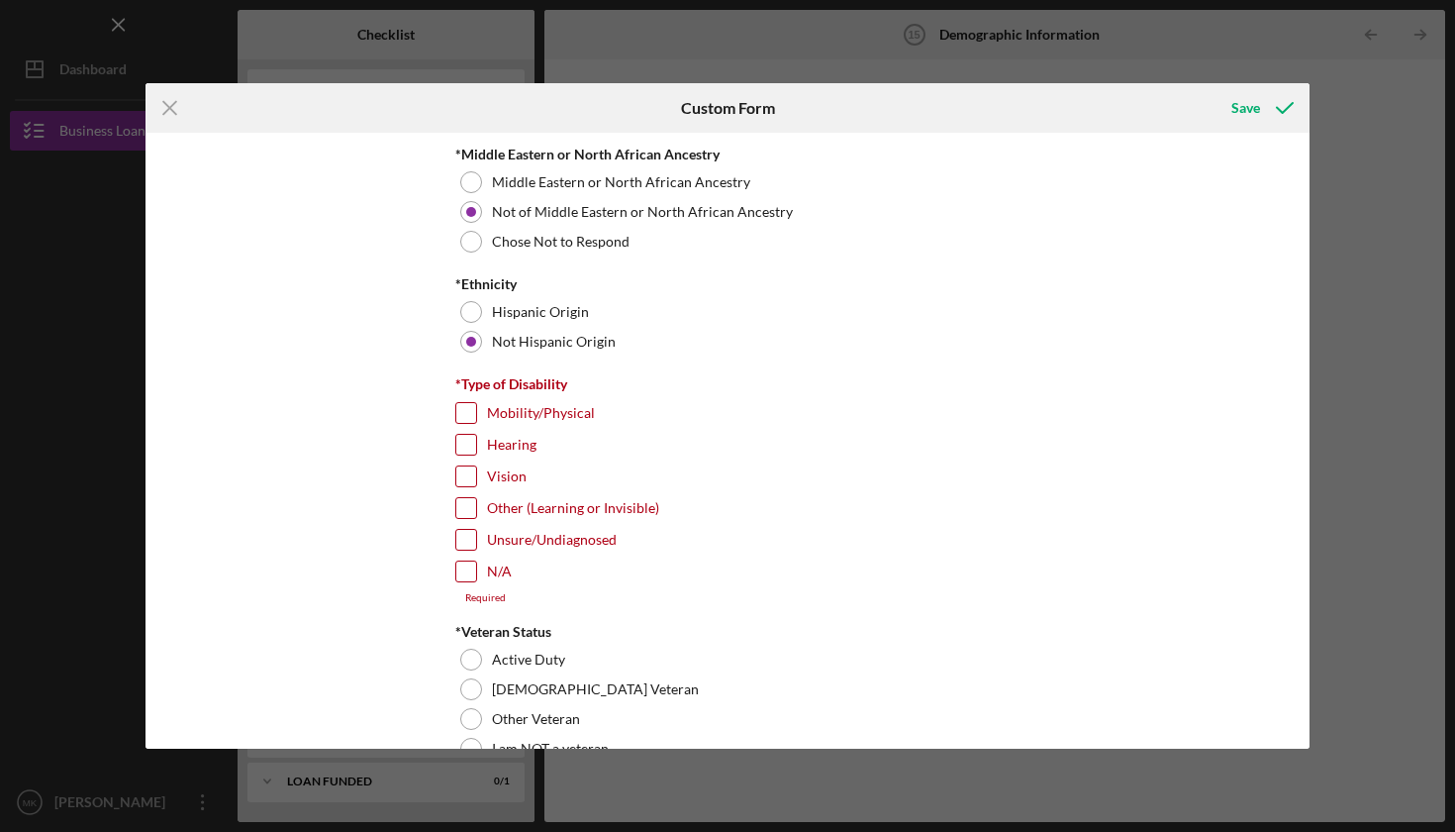
scroll to position [1344, 0]
click at [467, 564] on input "N/A" at bounding box center [466, 570] width 20 height 20
checkbox input "true"
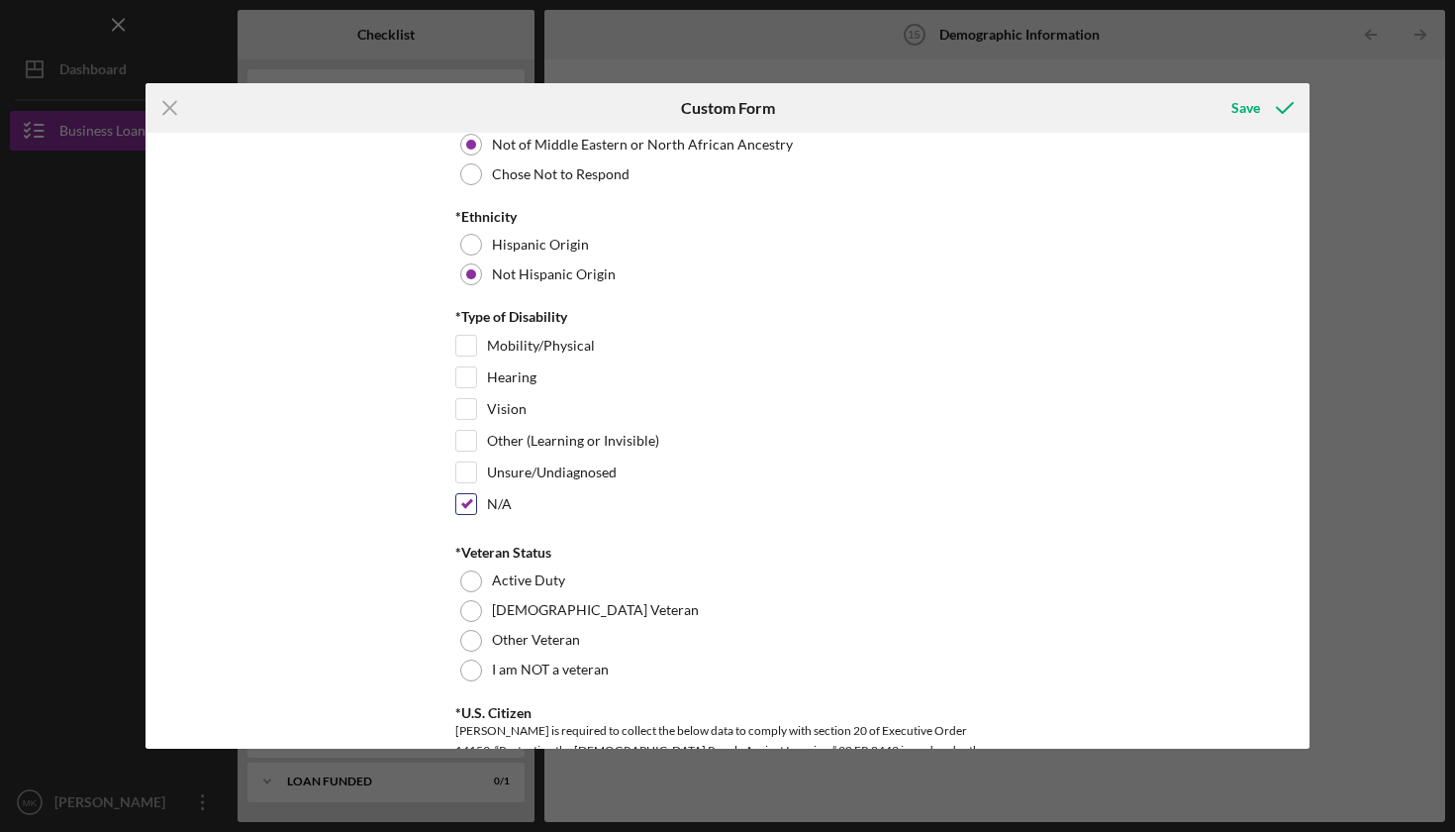
scroll to position [1523, 0]
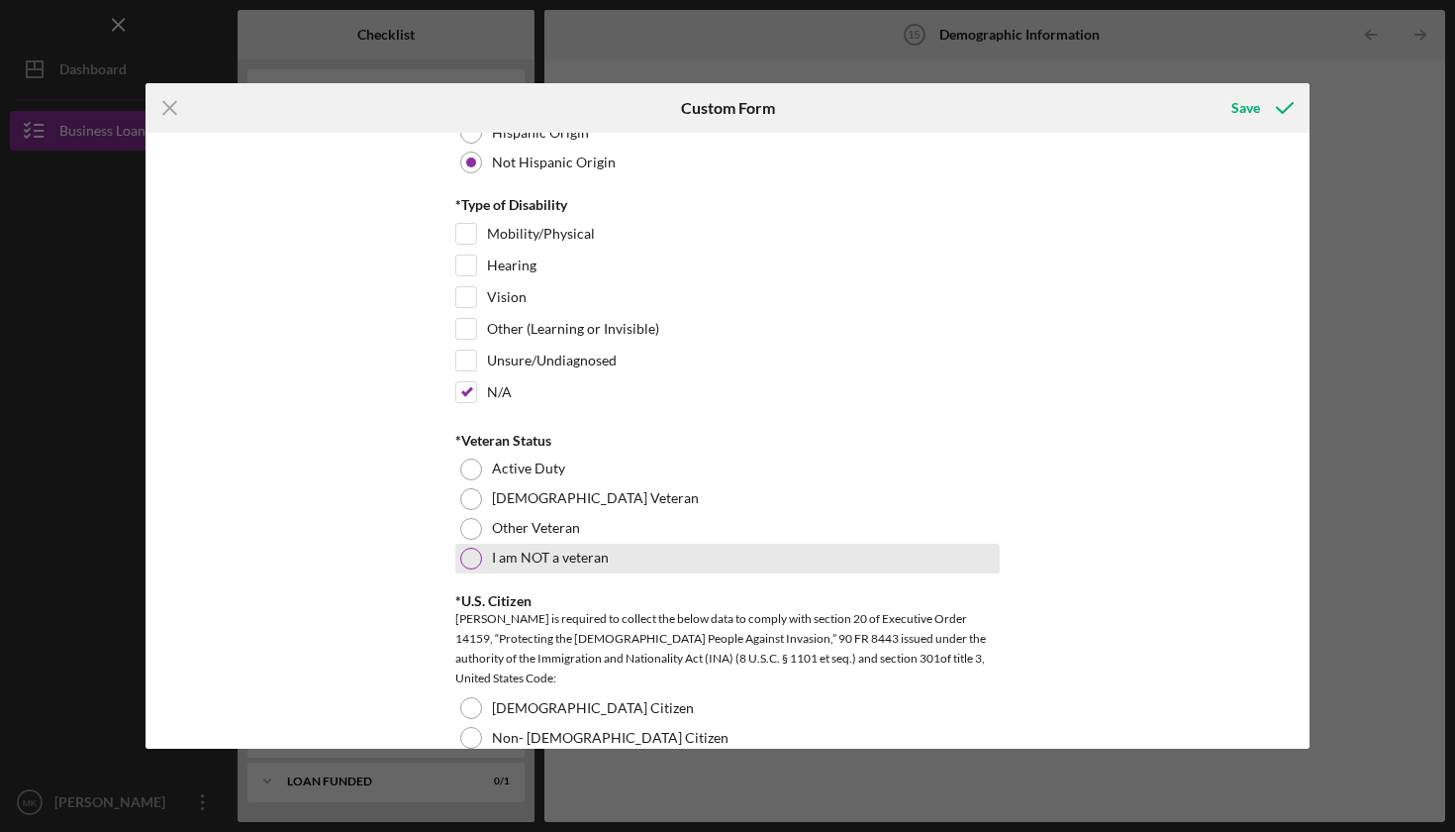
click at [464, 551] on div at bounding box center [471, 558] width 22 height 22
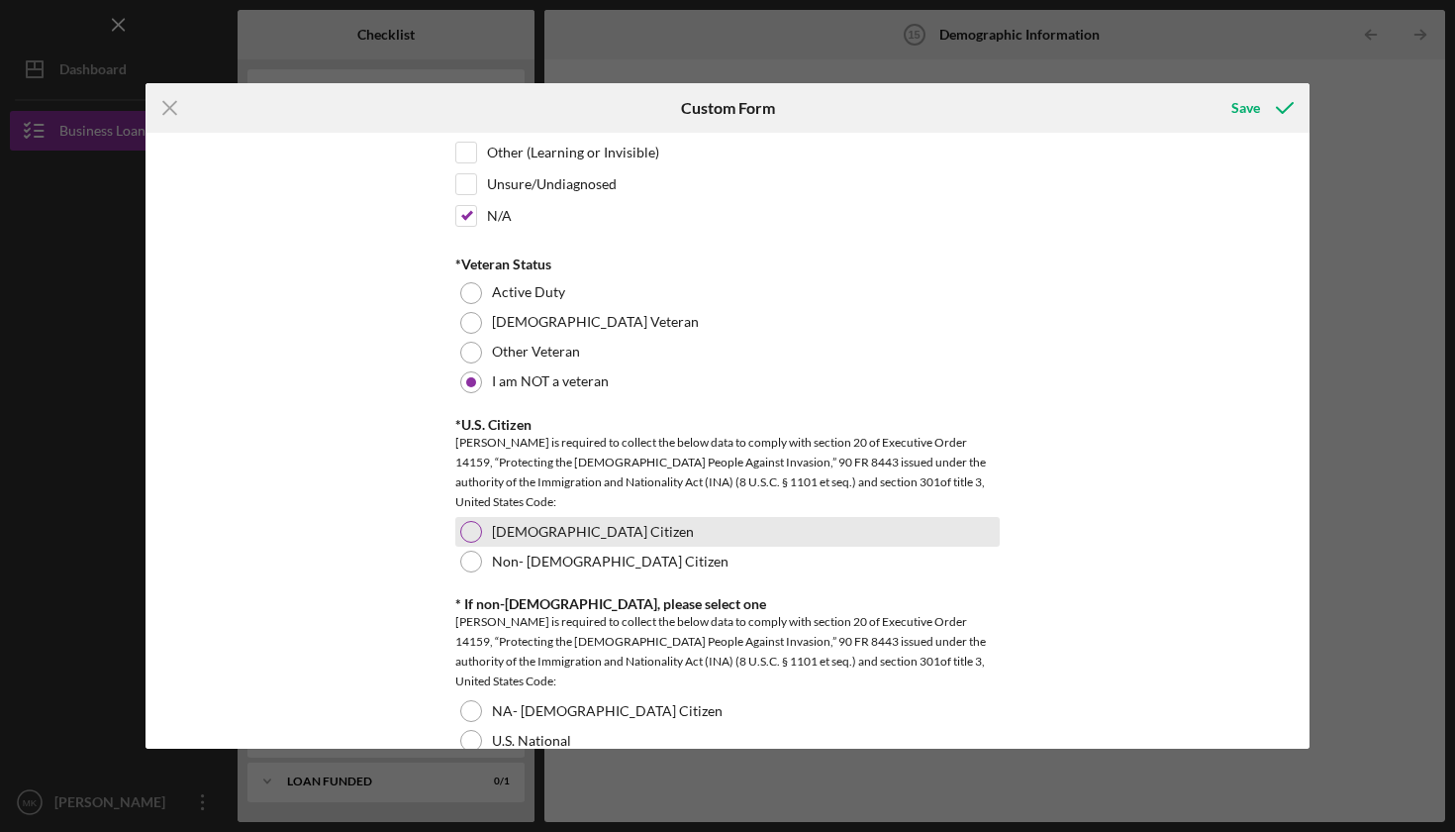
scroll to position [1714, 0]
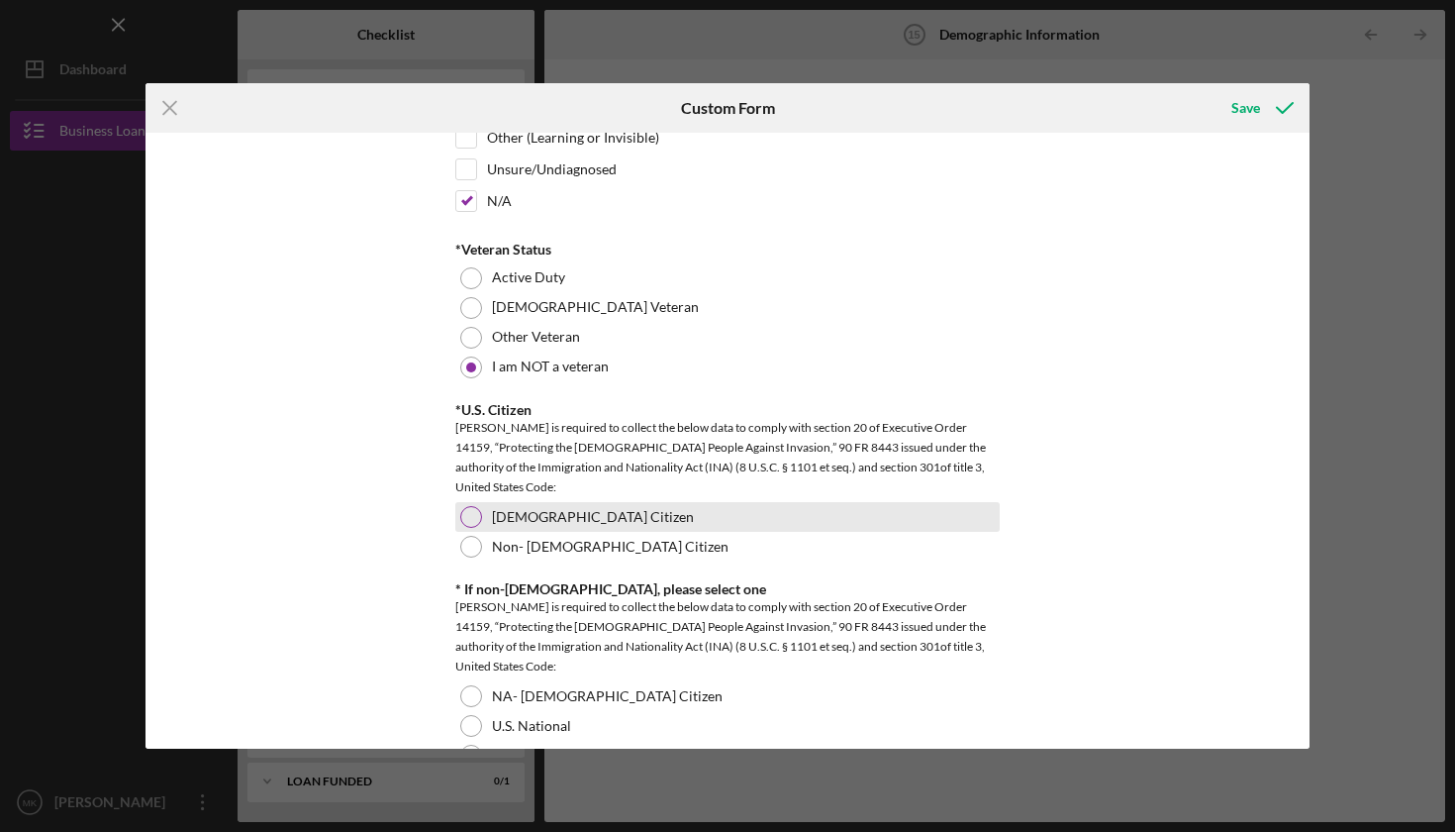
click at [464, 512] on div at bounding box center [471, 517] width 22 height 22
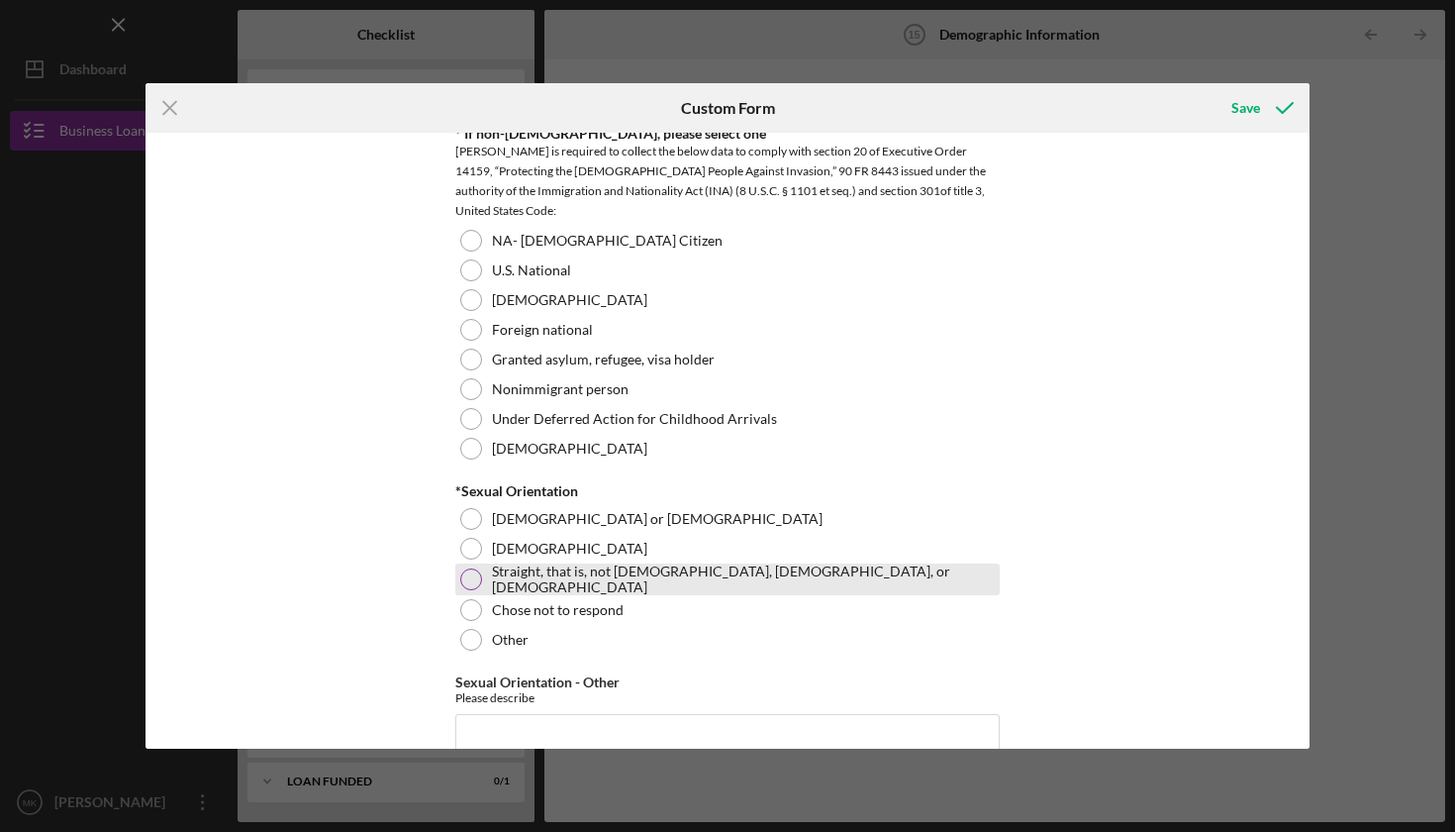
scroll to position [2221, 0]
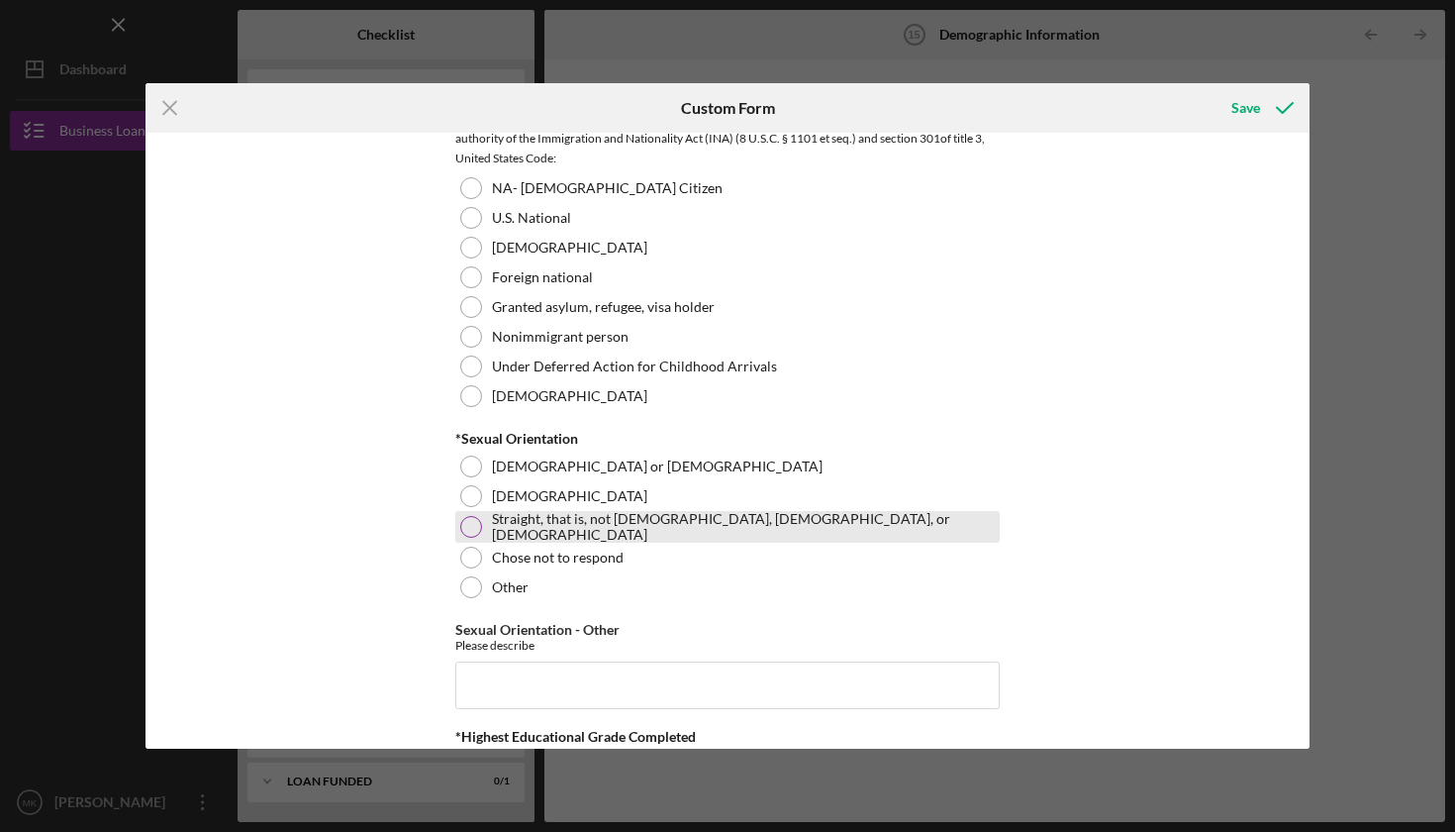
click at [468, 522] on div at bounding box center [471, 527] width 22 height 22
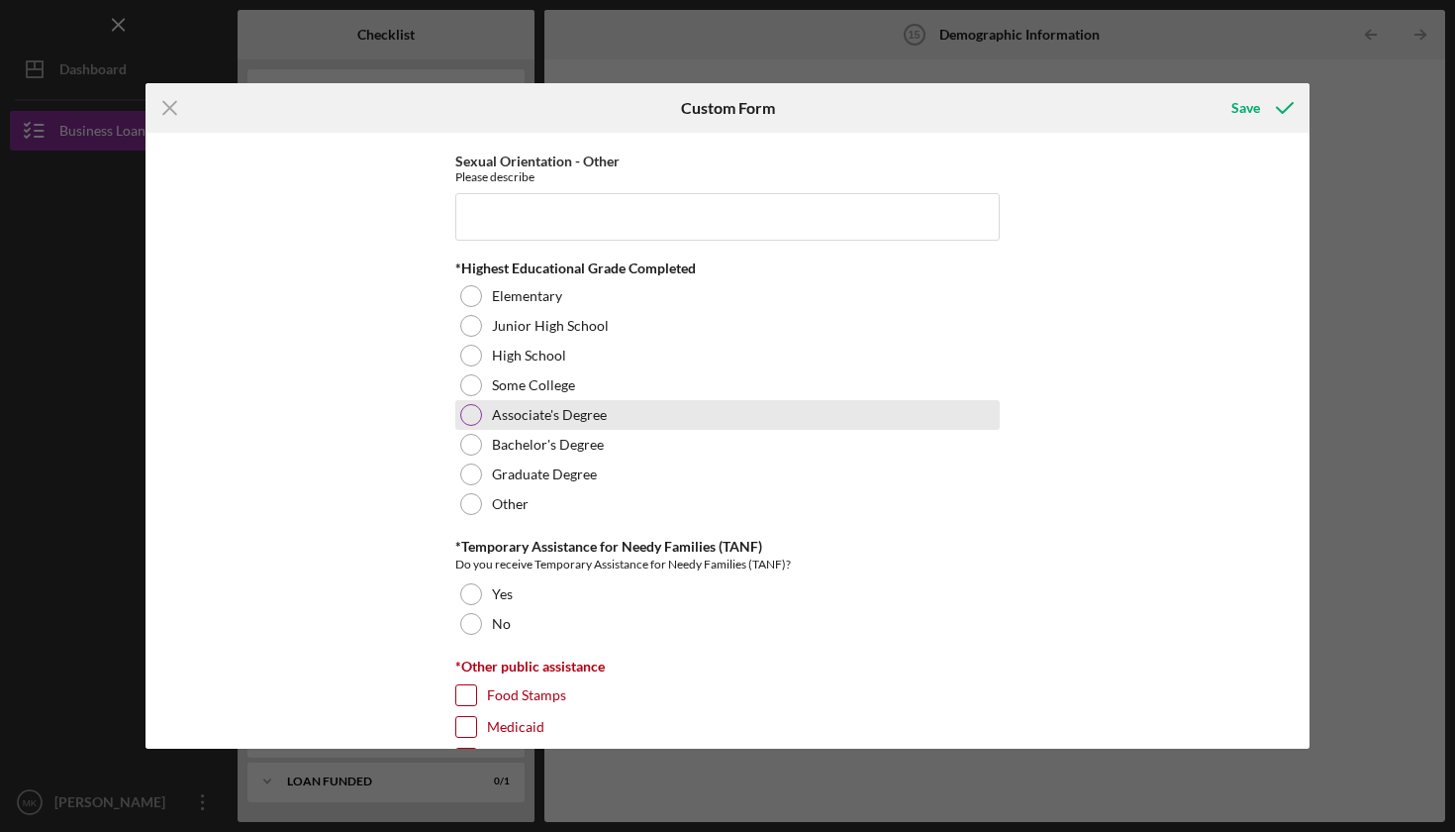
scroll to position [2709, 0]
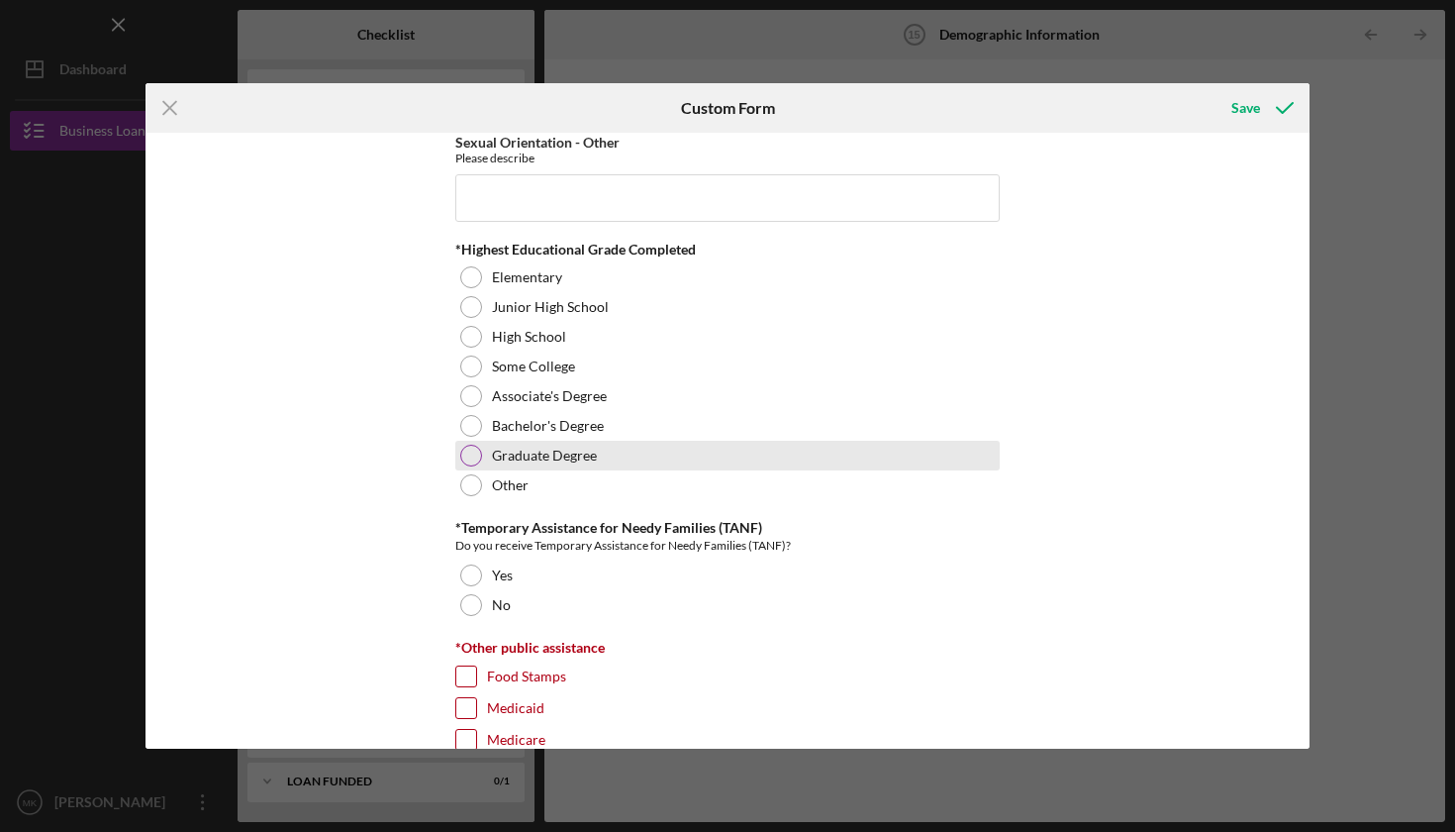
click at [470, 453] on div at bounding box center [471, 455] width 22 height 22
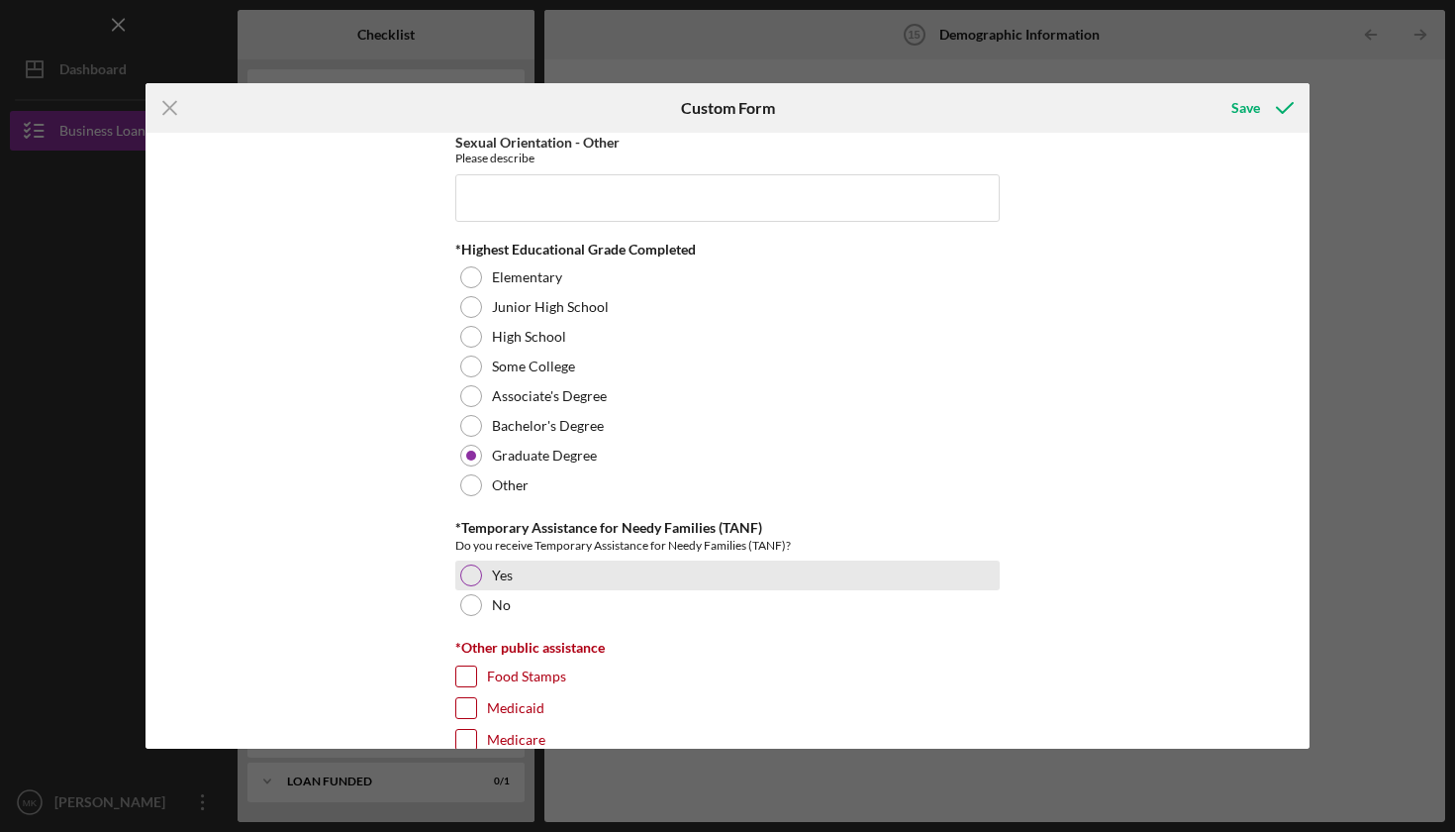
click at [466, 570] on div at bounding box center [471, 575] width 22 height 22
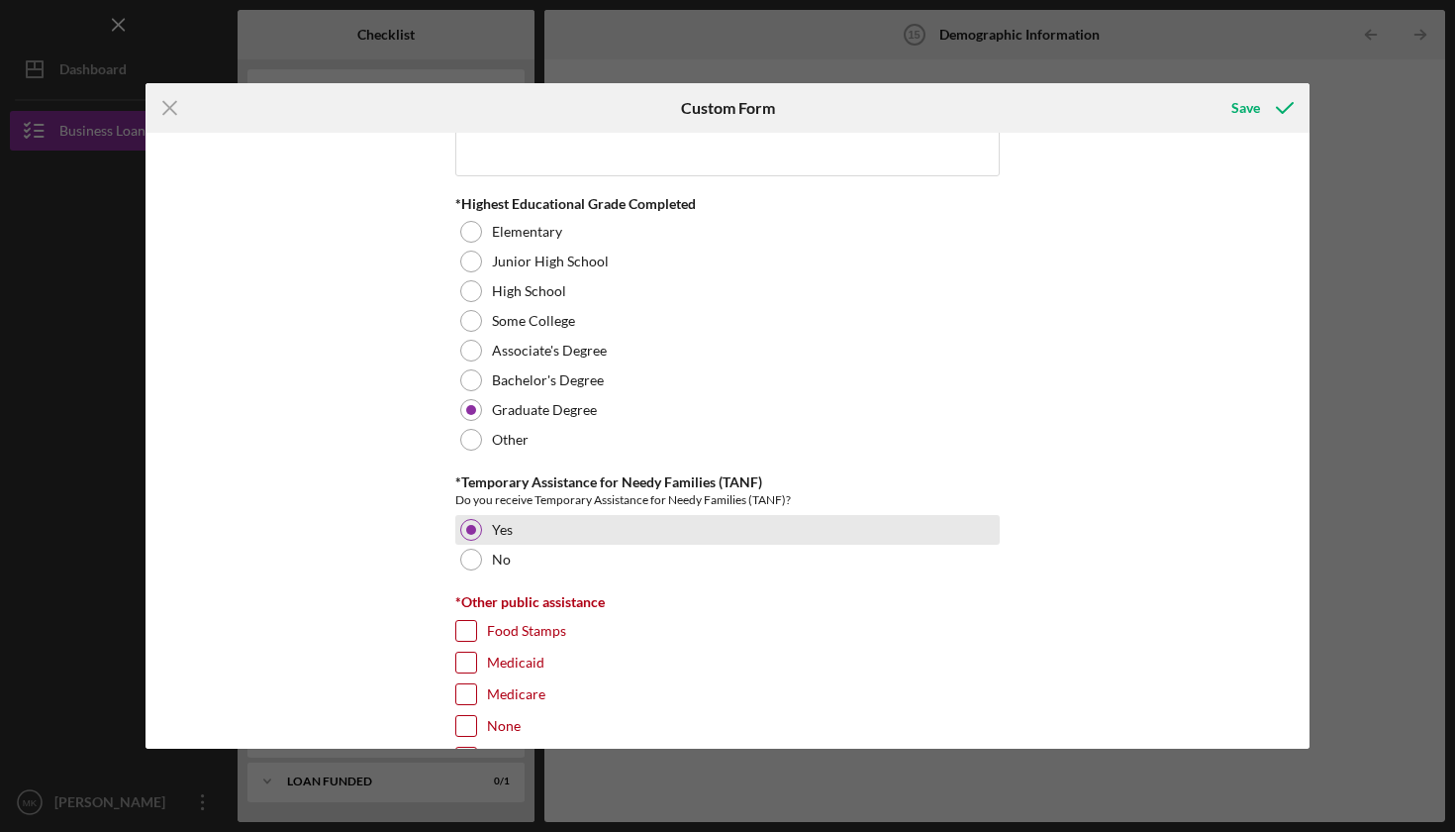
scroll to position [2755, 0]
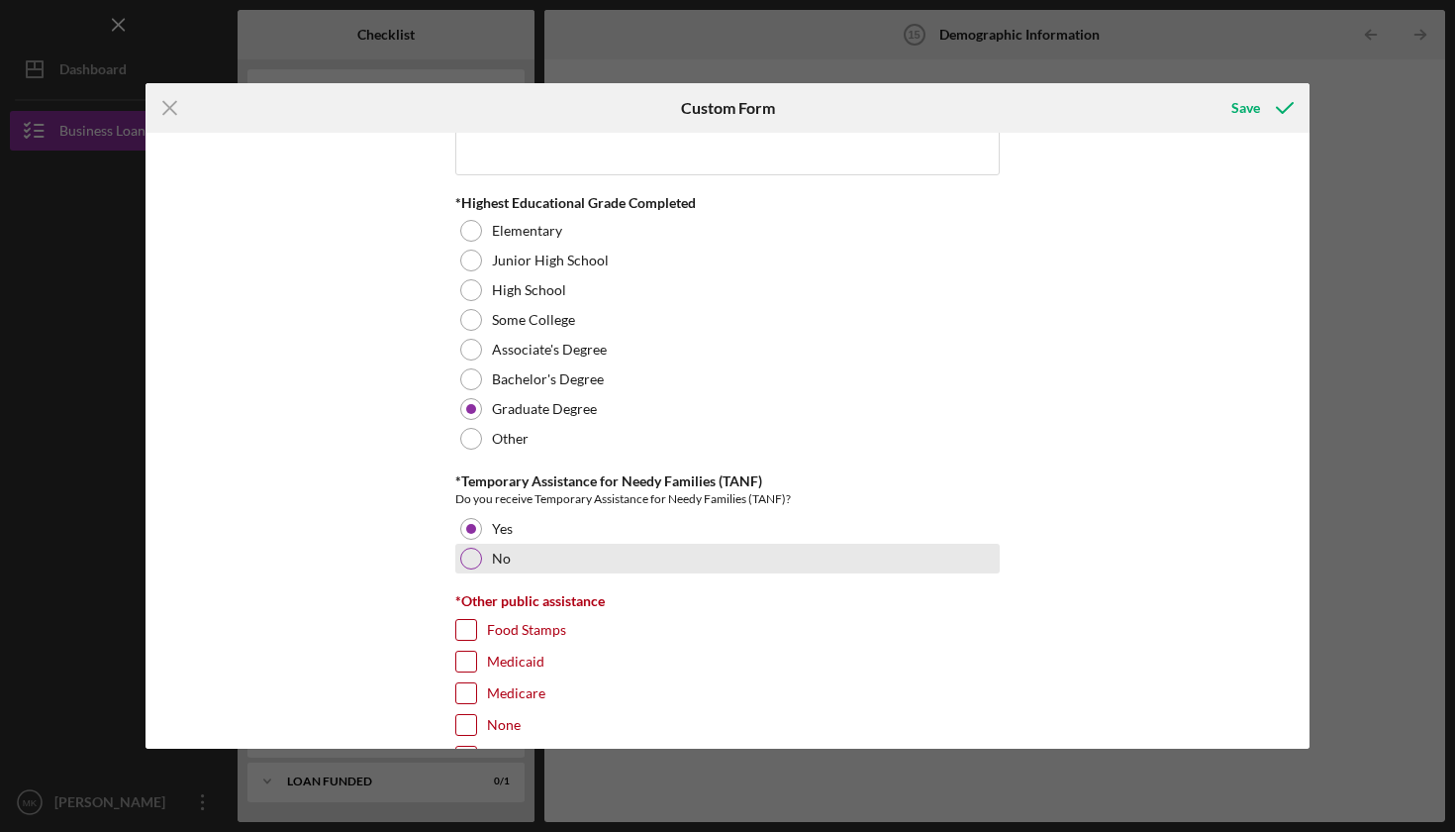
click at [468, 553] on div at bounding box center [471, 558] width 22 height 22
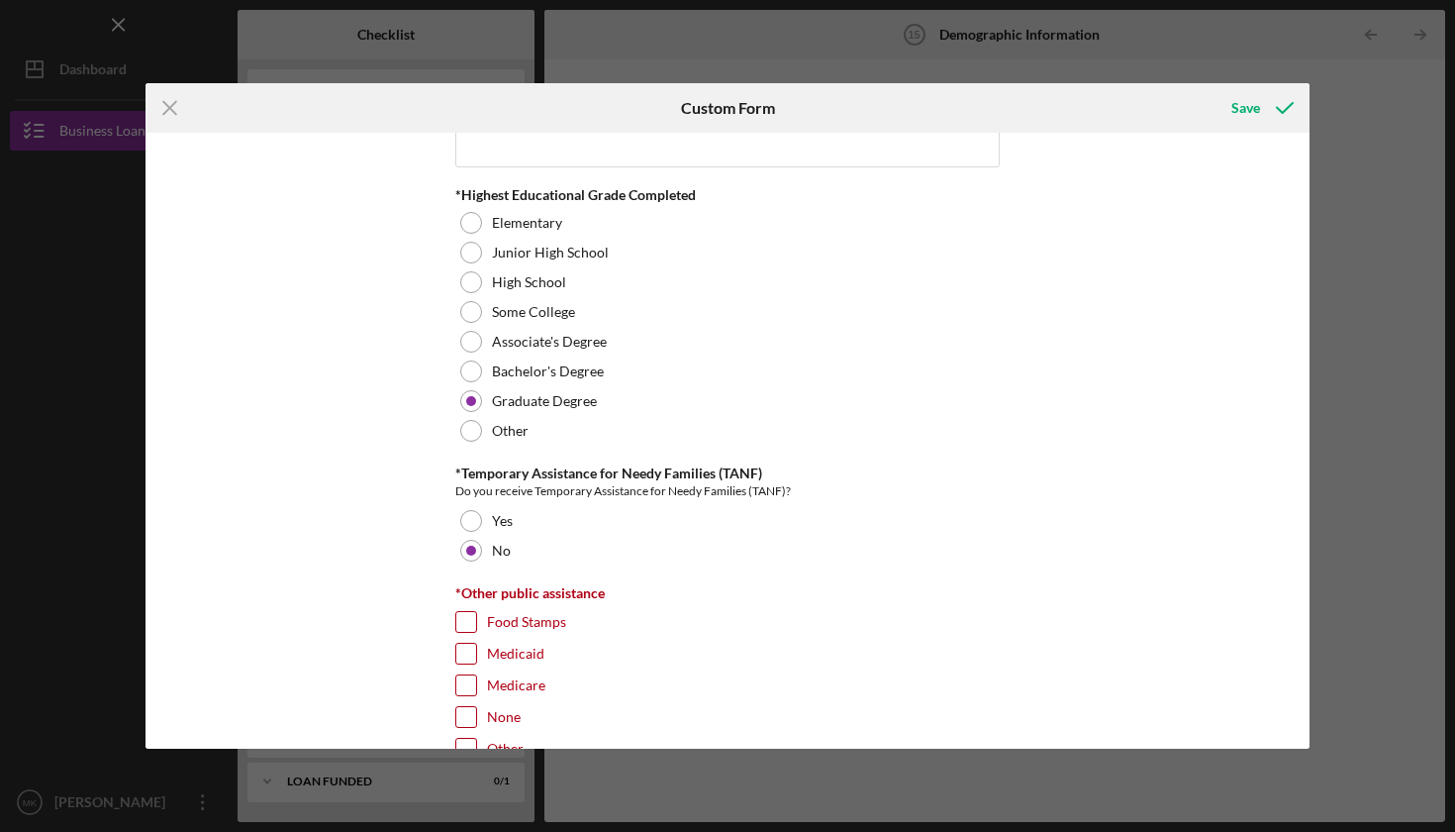
click at [465, 611] on div at bounding box center [466, 622] width 22 height 22
click at [457, 614] on input "Food Stamps" at bounding box center [466, 622] width 20 height 20
click at [460, 614] on input "Food Stamps" at bounding box center [466, 622] width 20 height 20
checkbox input "true"
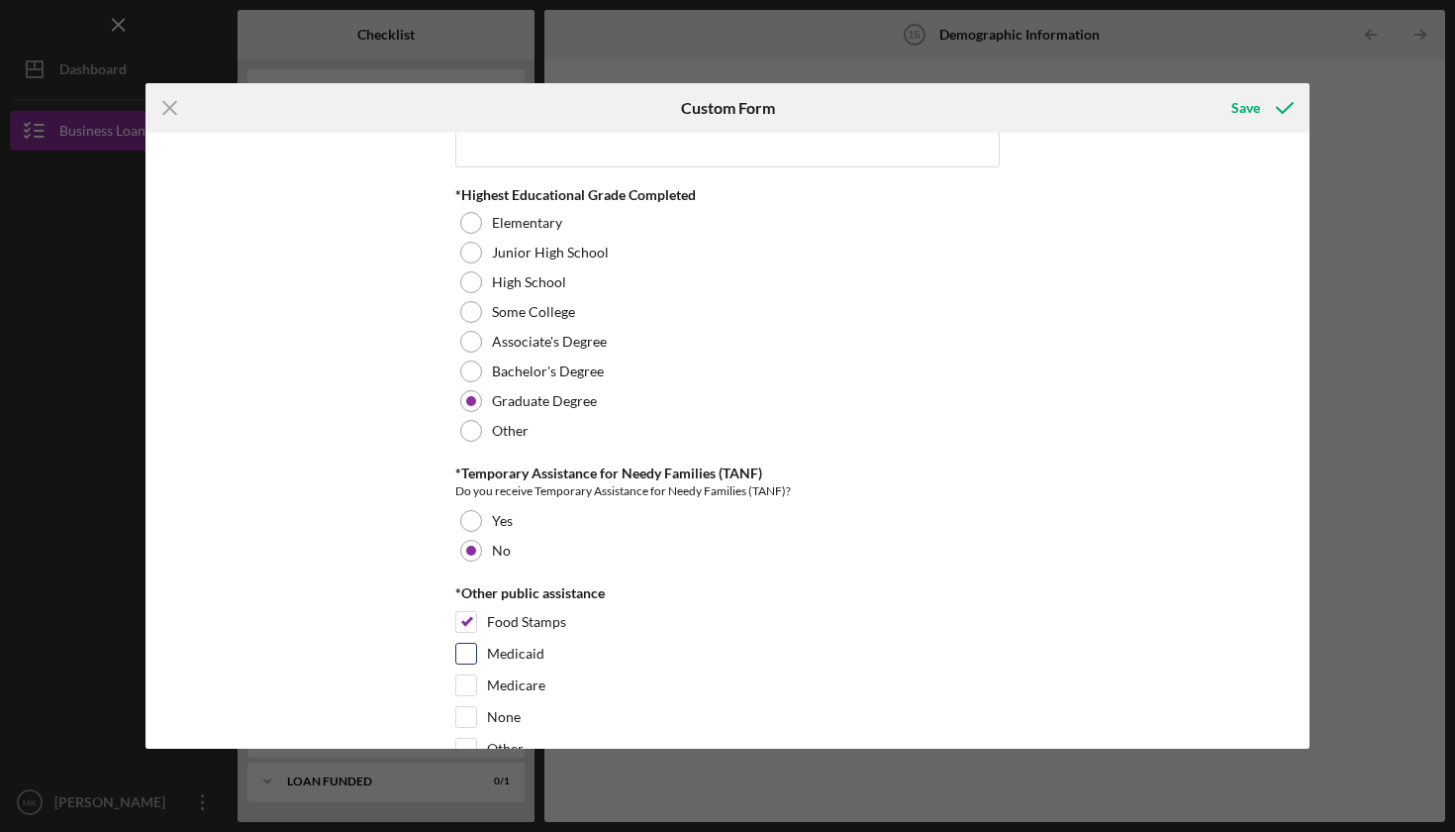
click at [466, 648] on input "Medicaid" at bounding box center [466, 653] width 20 height 20
checkbox input "true"
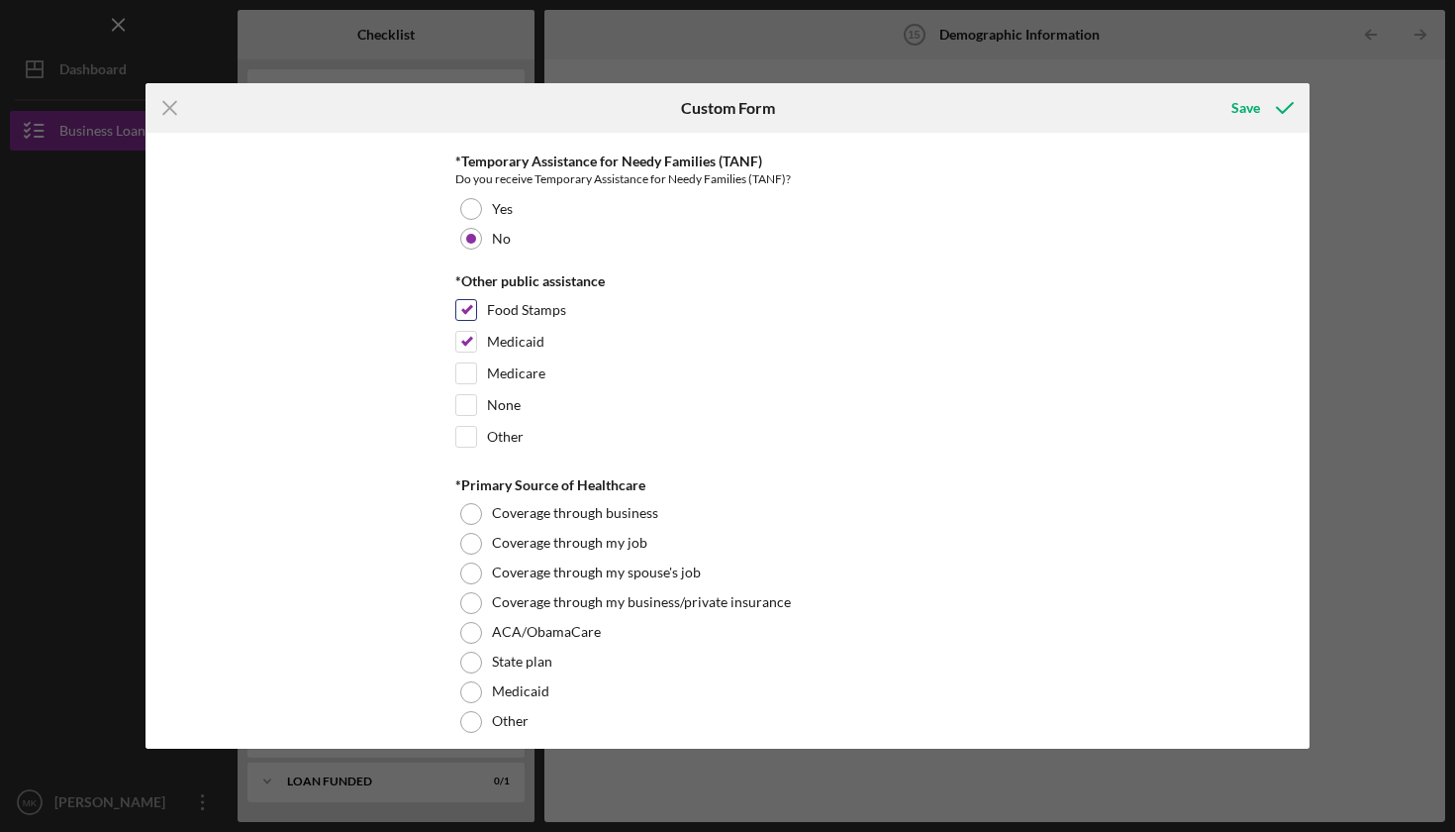
scroll to position [3078, 0]
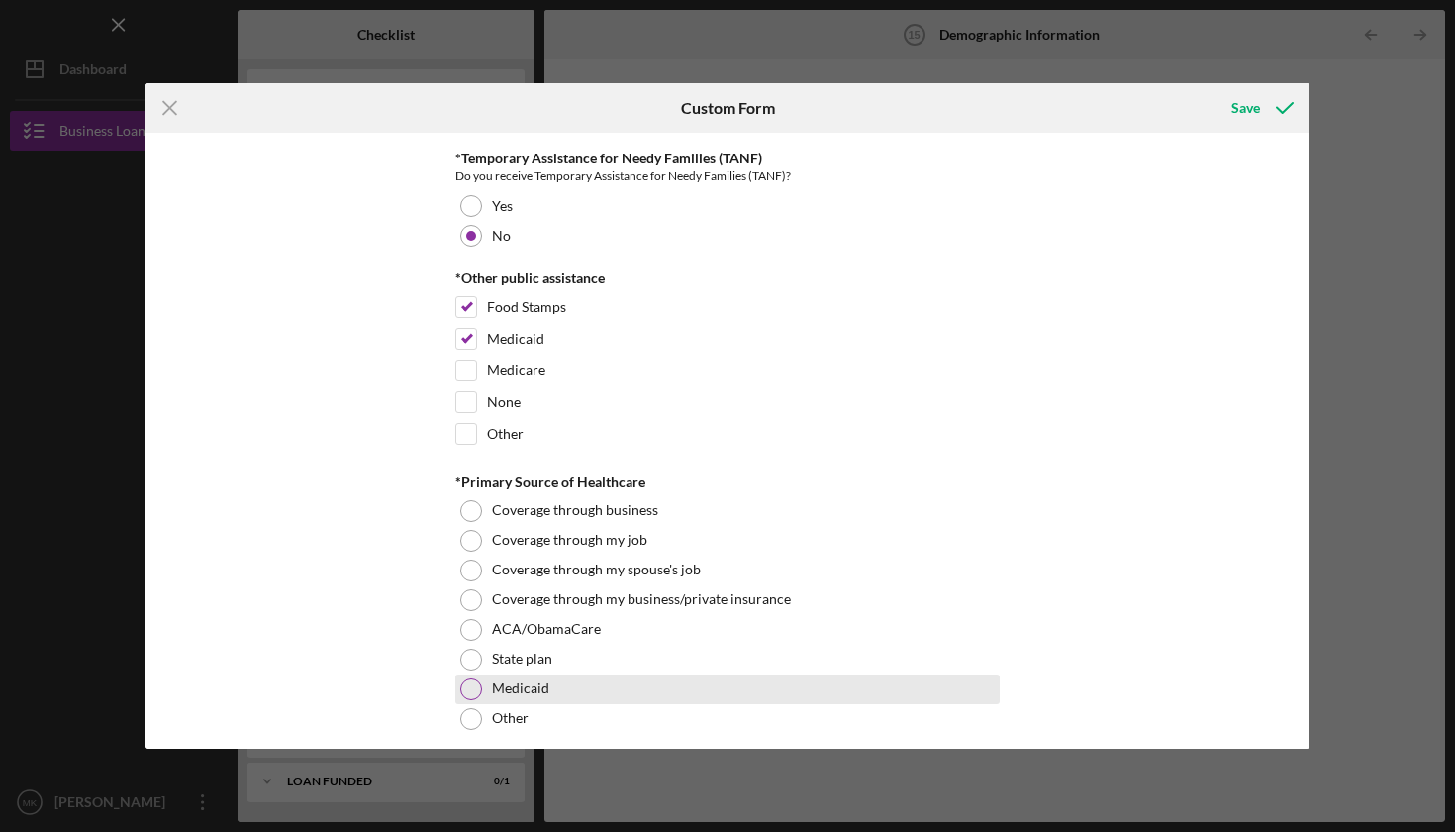
click at [473, 683] on div at bounding box center [471, 689] width 22 height 22
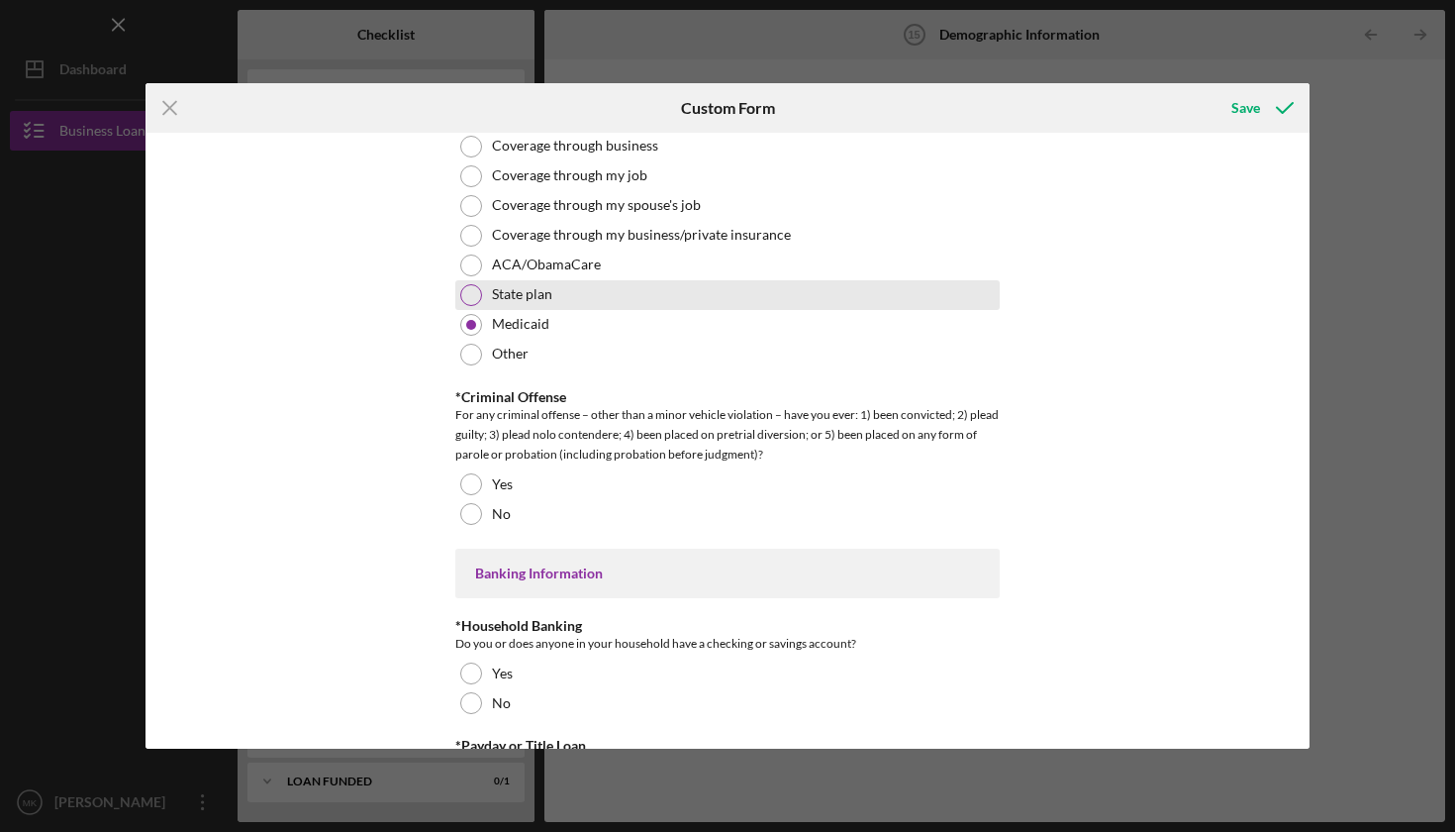
scroll to position [3512, 0]
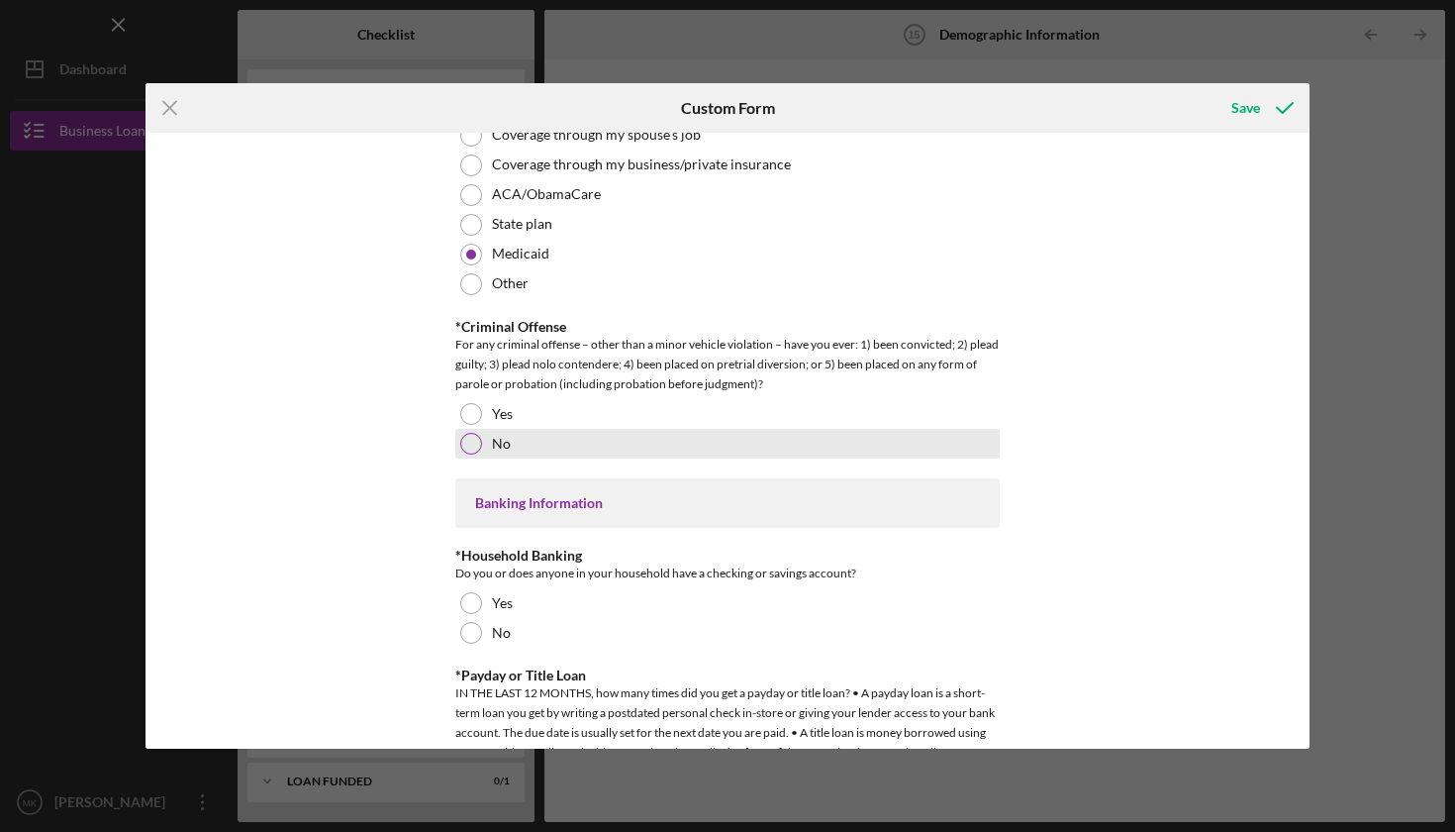
click at [469, 437] on div at bounding box center [471, 444] width 22 height 22
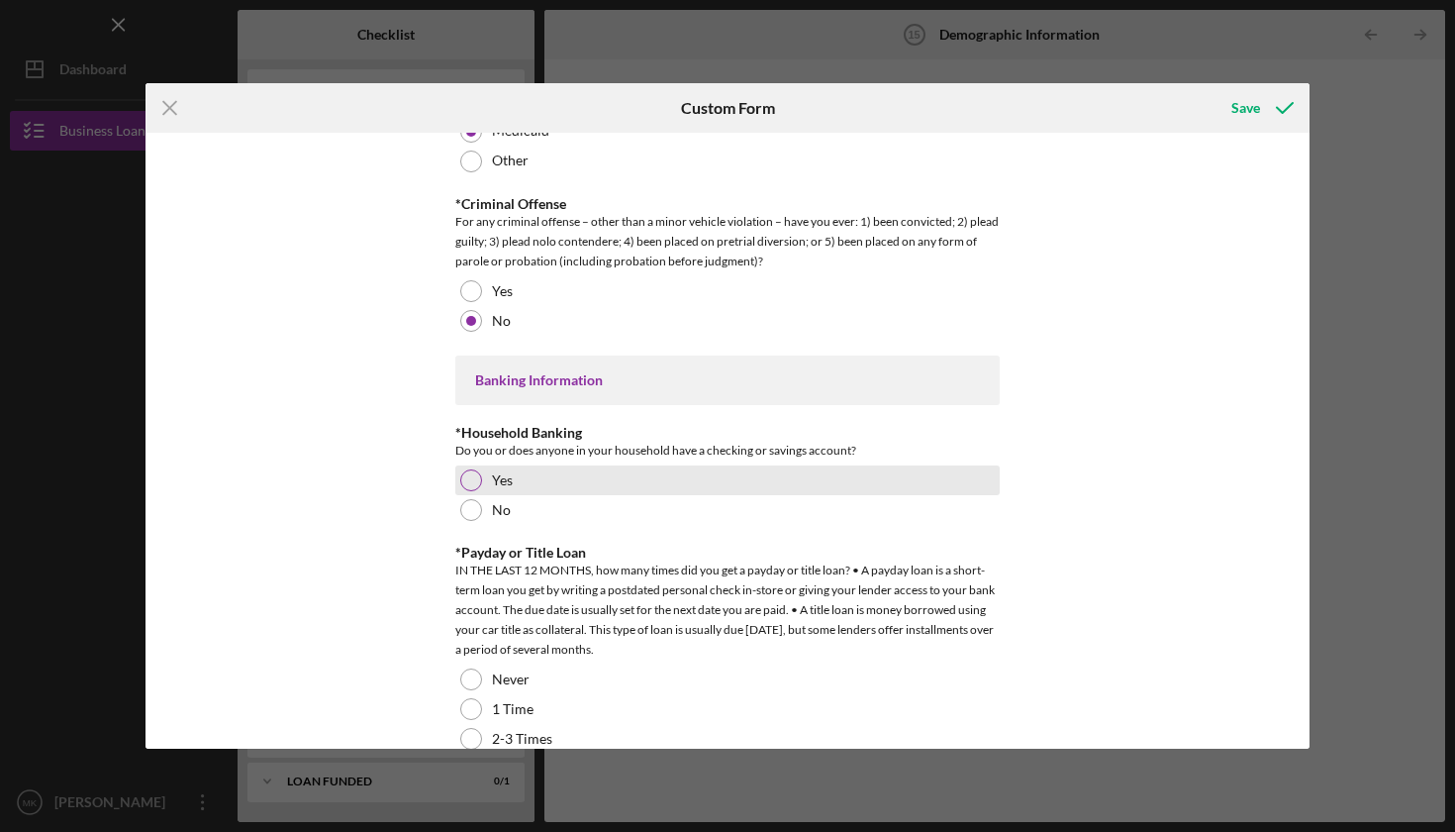
click at [467, 477] on div at bounding box center [471, 480] width 22 height 22
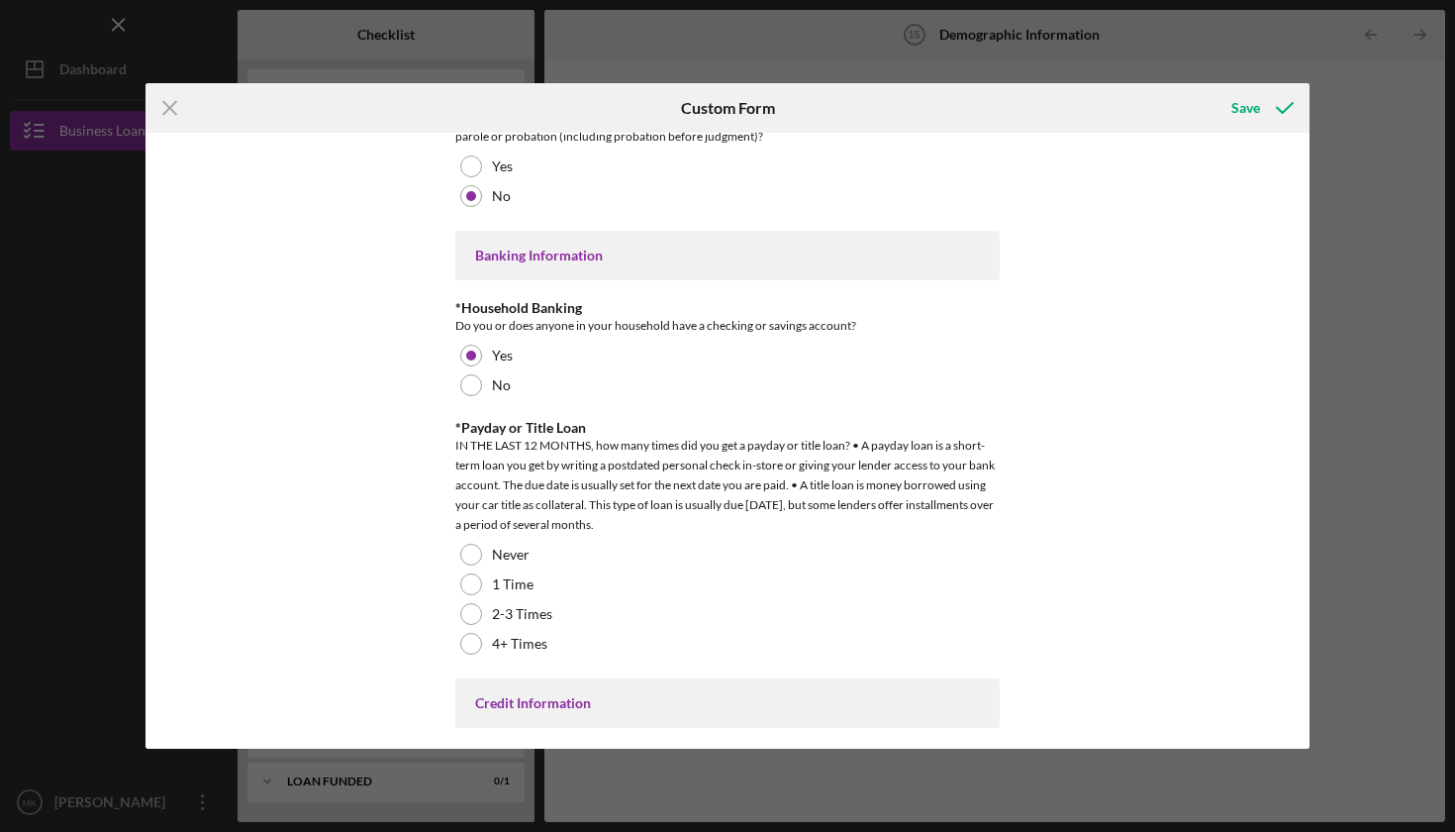
scroll to position [3839, 0]
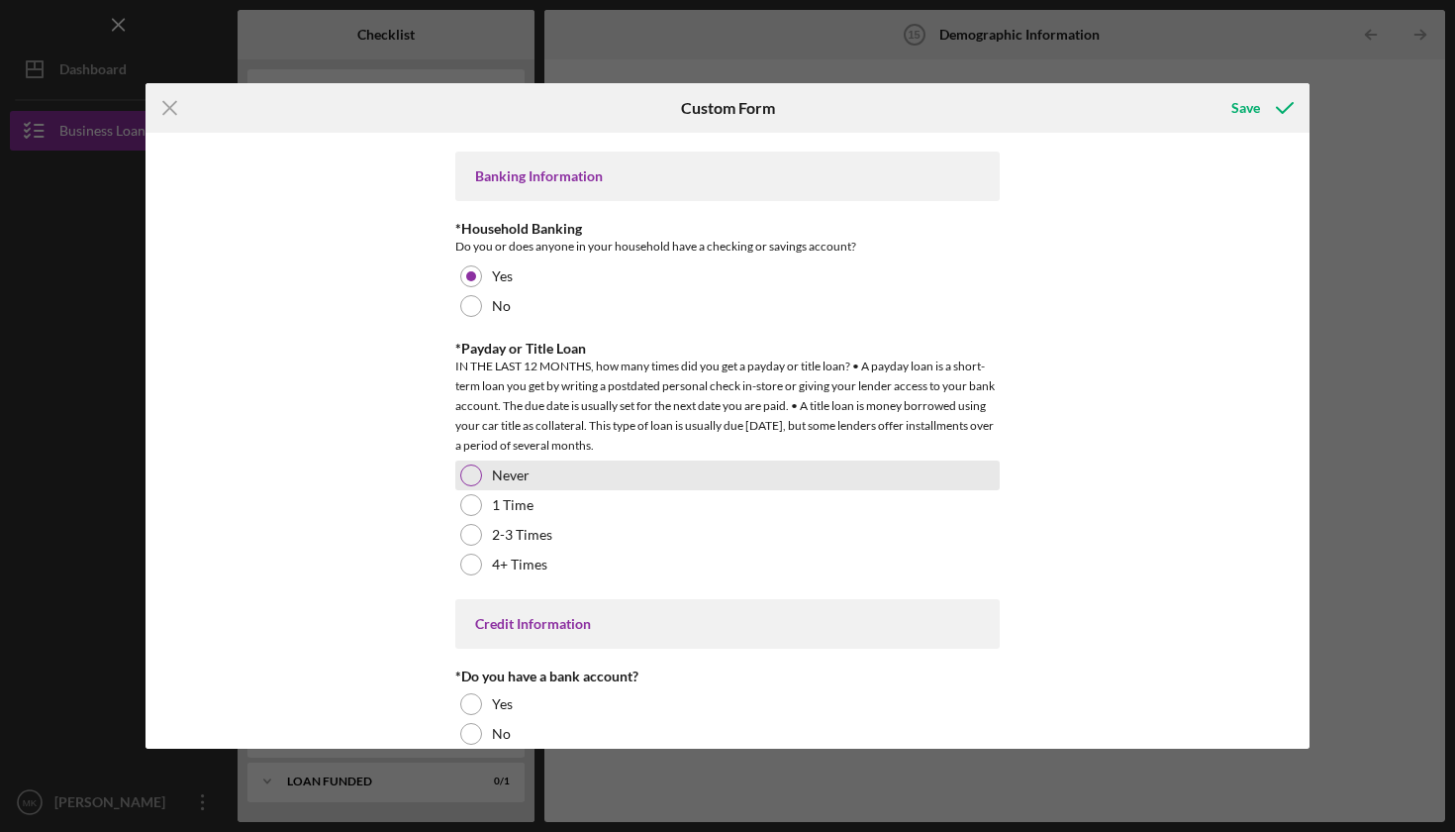
click at [465, 464] on div at bounding box center [471, 475] width 22 height 22
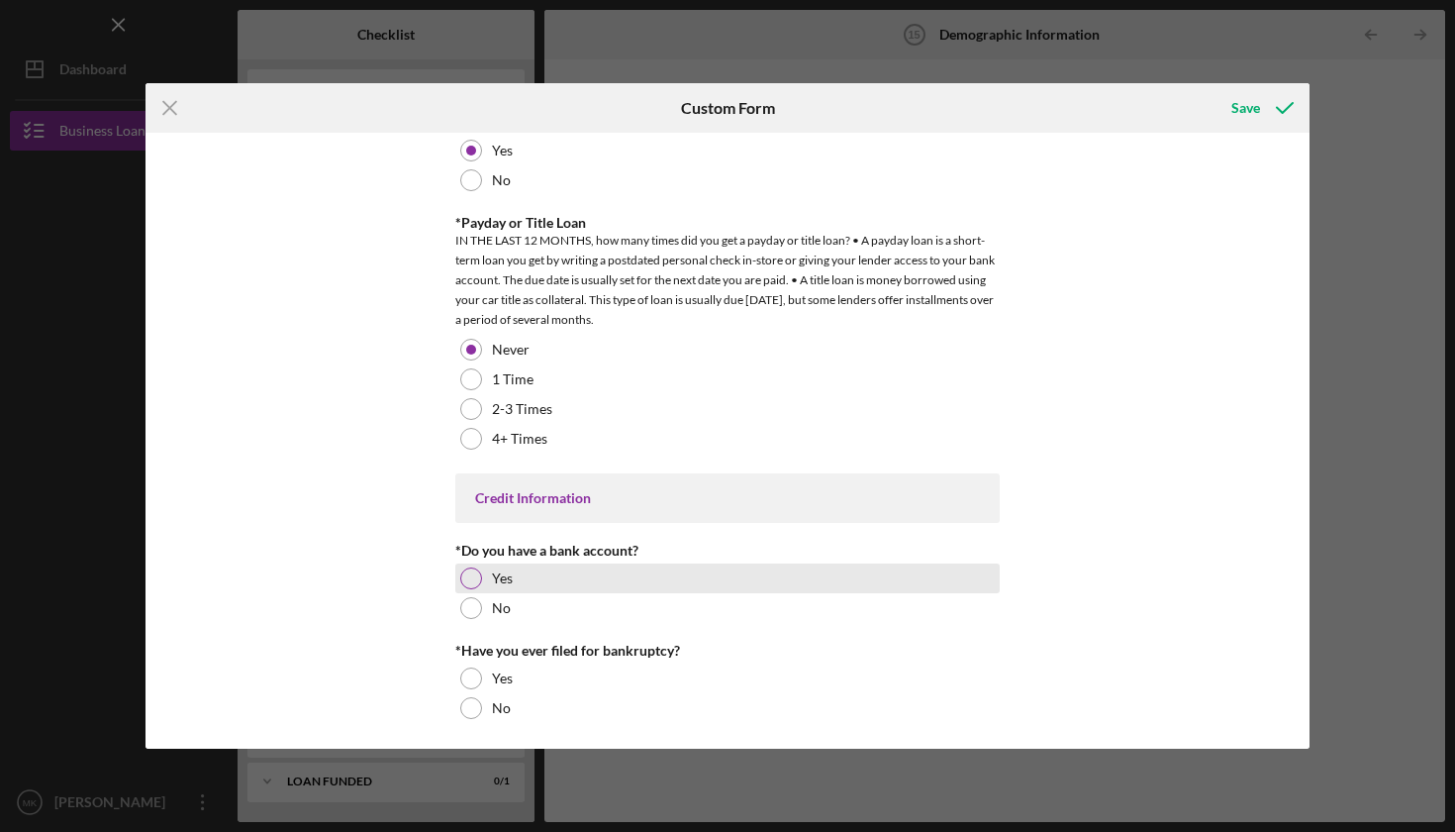
scroll to position [3964, 0]
click at [467, 573] on div at bounding box center [471, 579] width 22 height 22
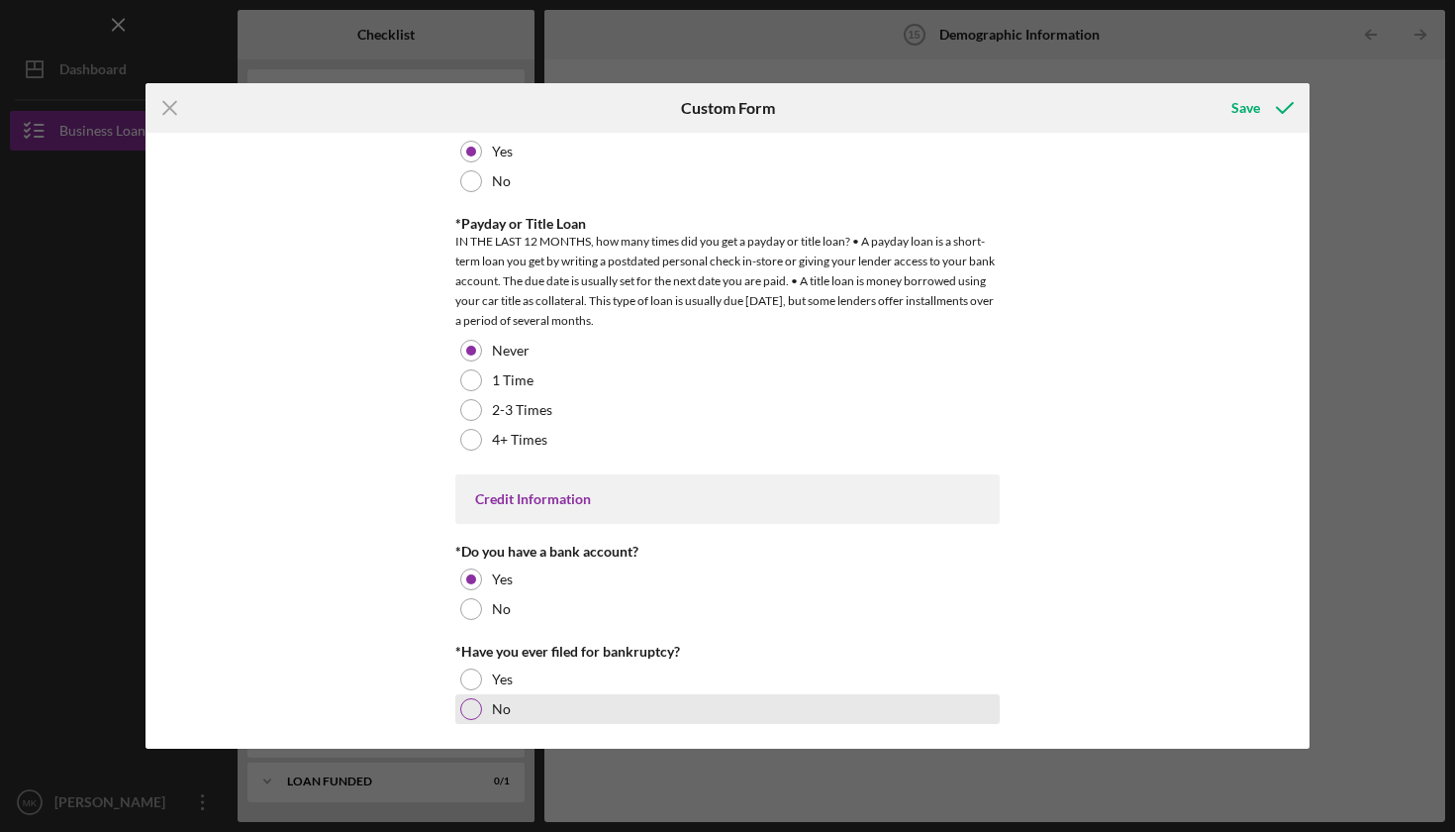
click at [470, 704] on div at bounding box center [471, 709] width 22 height 22
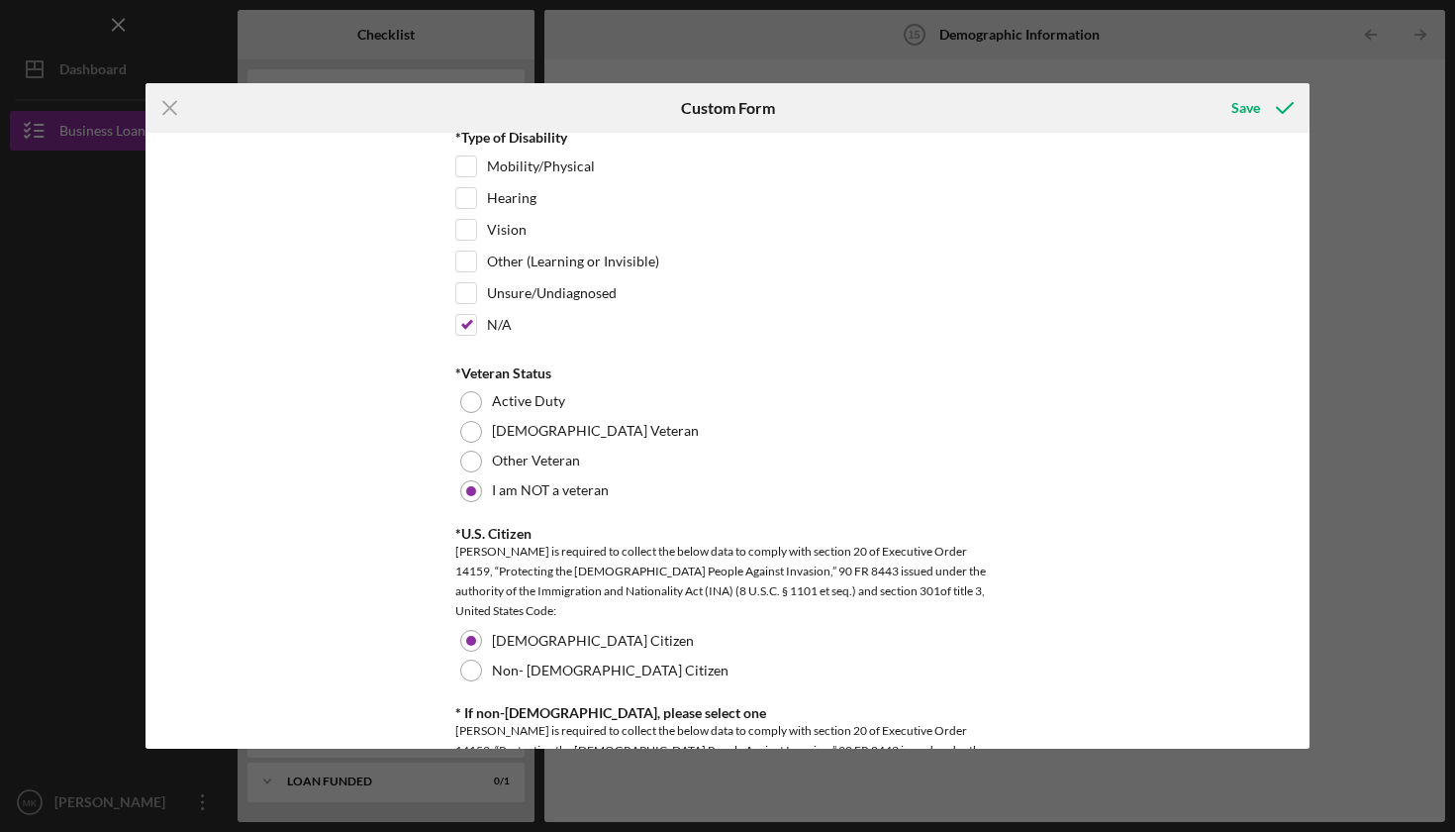
scroll to position [1534, 0]
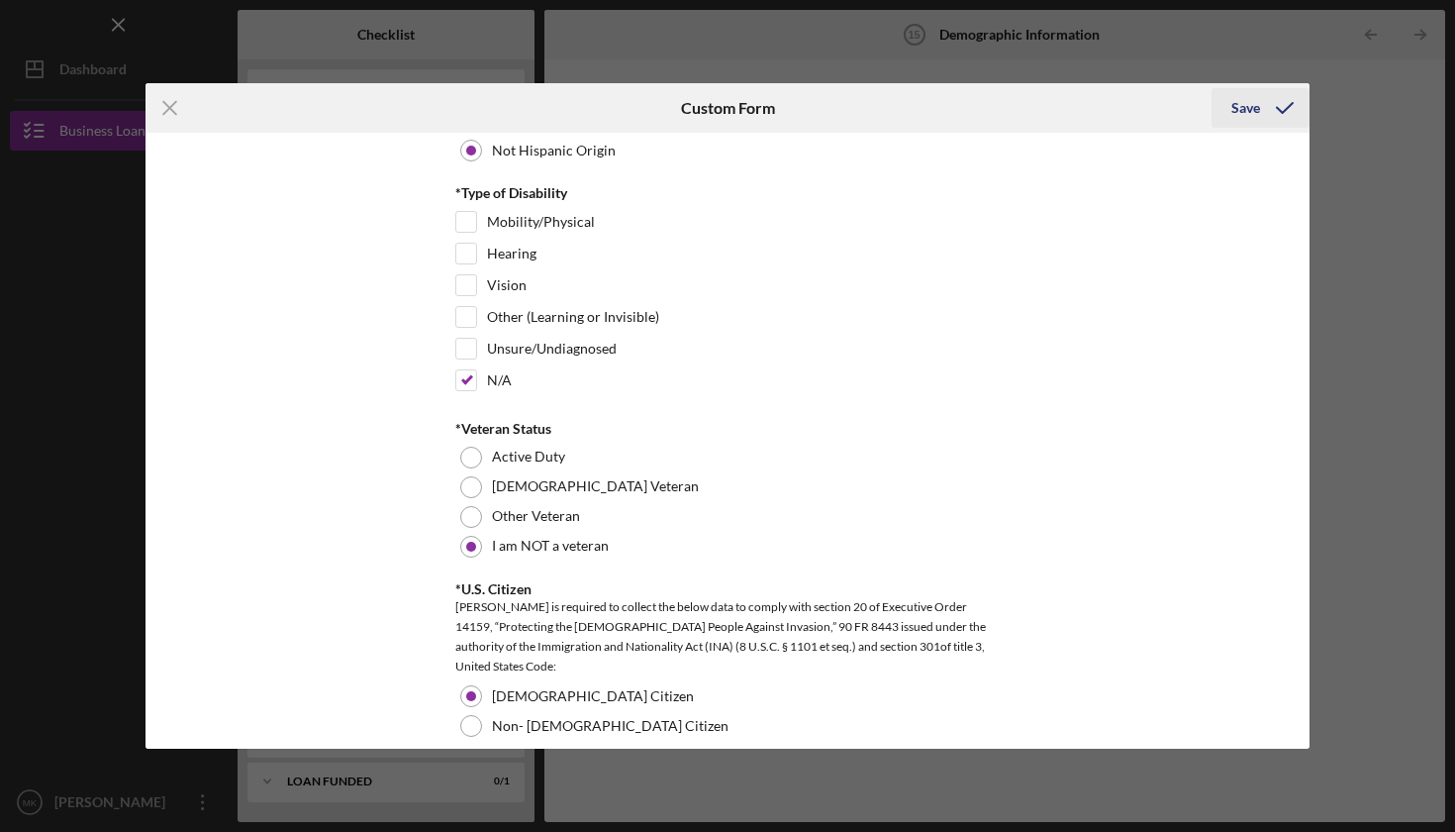
click at [1245, 110] on div "Save" at bounding box center [1246, 108] width 29 height 40
click at [1247, 102] on div "Save" at bounding box center [1246, 108] width 29 height 40
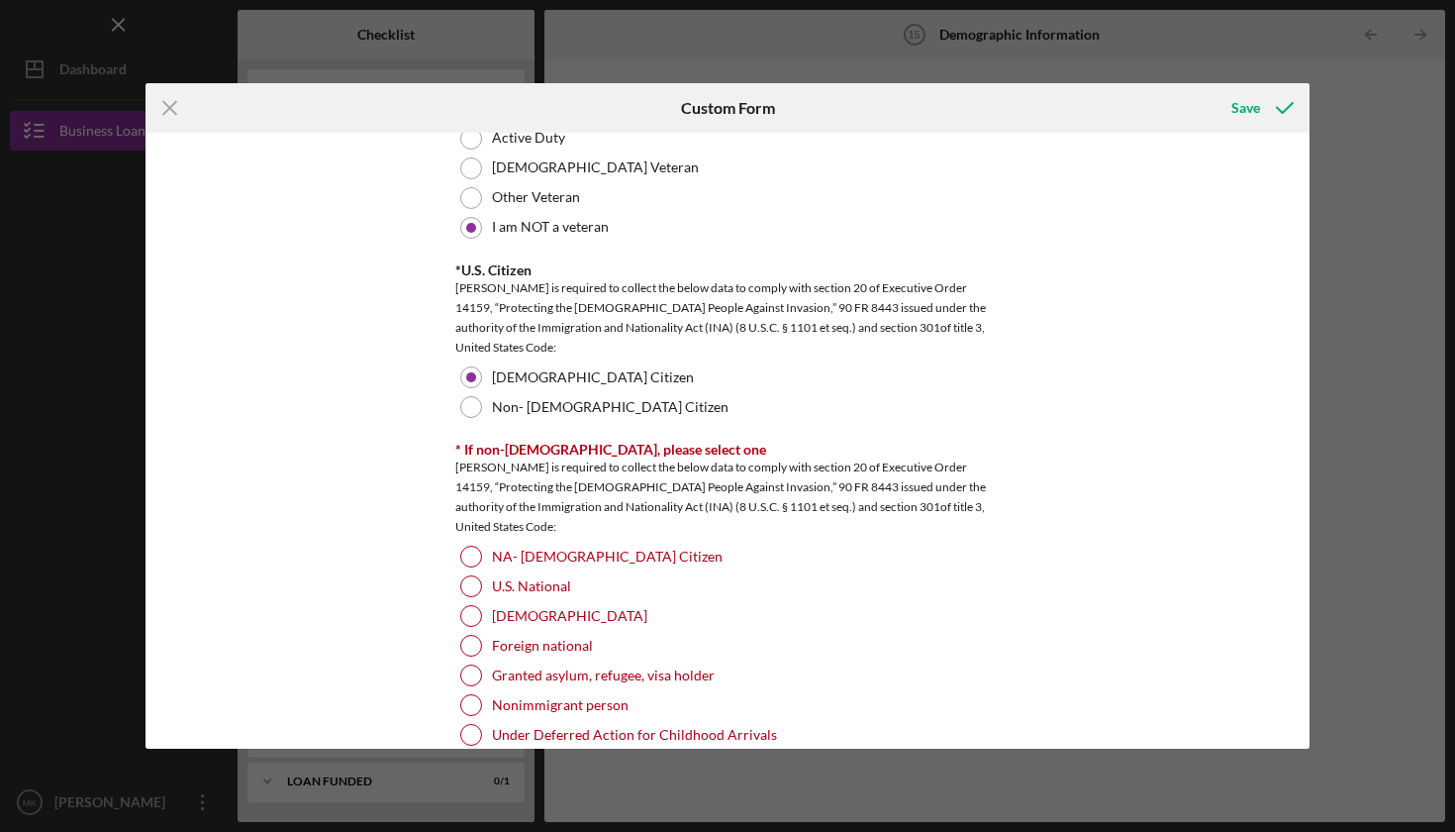
scroll to position [1994, 0]
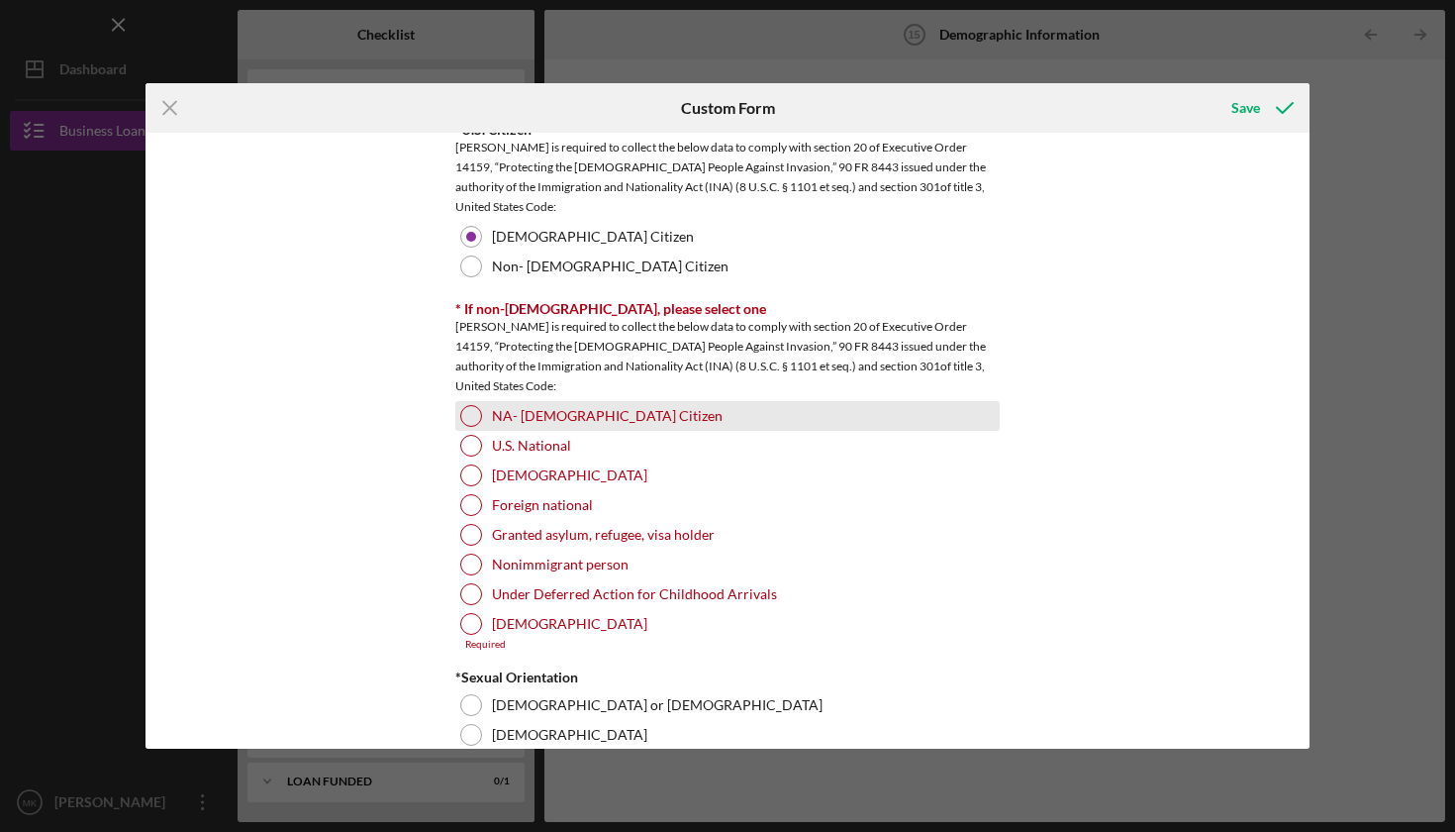
click at [464, 408] on div at bounding box center [471, 416] width 22 height 22
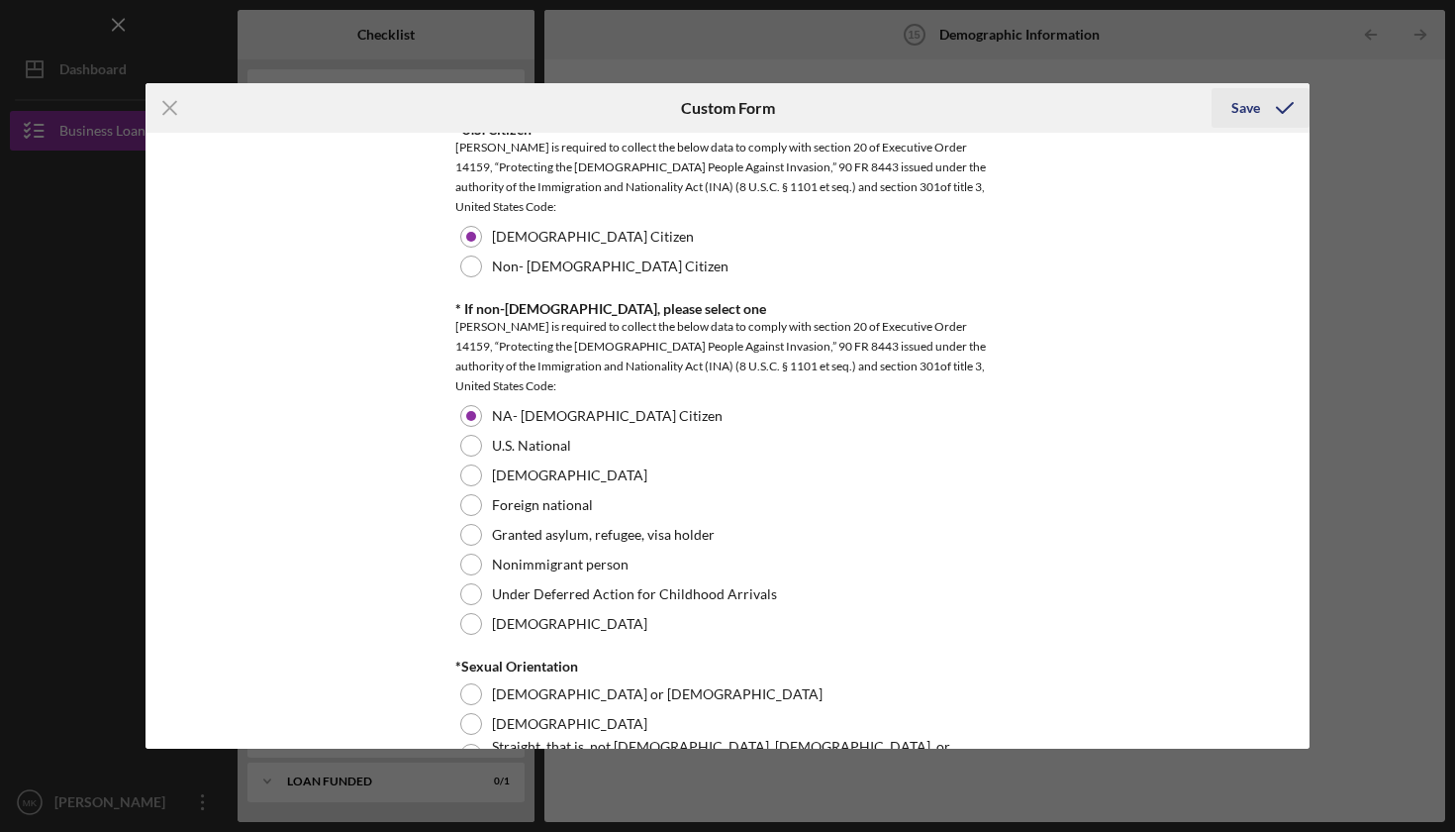
click at [1260, 107] on icon "submit" at bounding box center [1284, 107] width 49 height 49
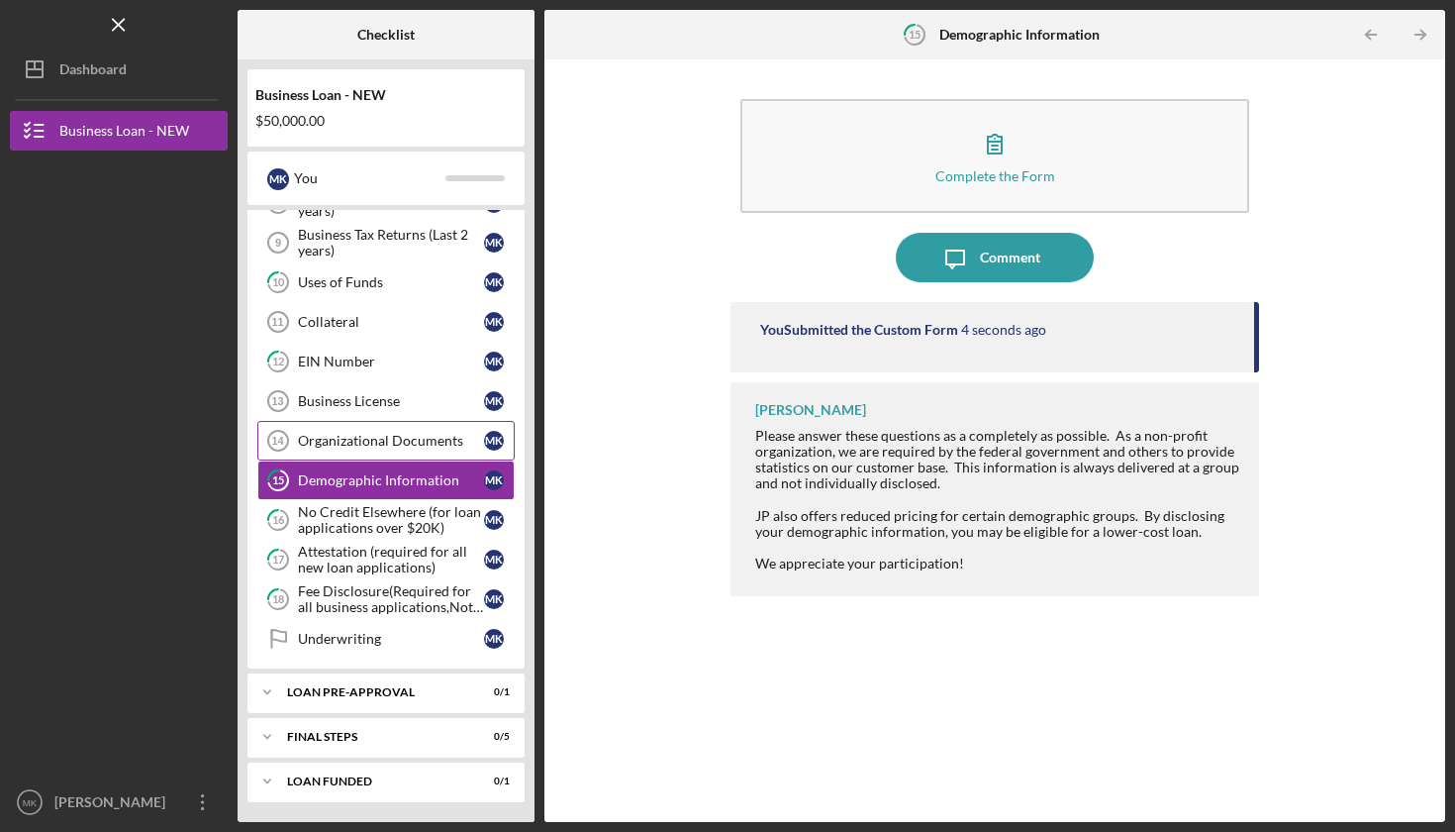
click at [373, 439] on div "Organizational Documents" at bounding box center [391, 441] width 186 height 16
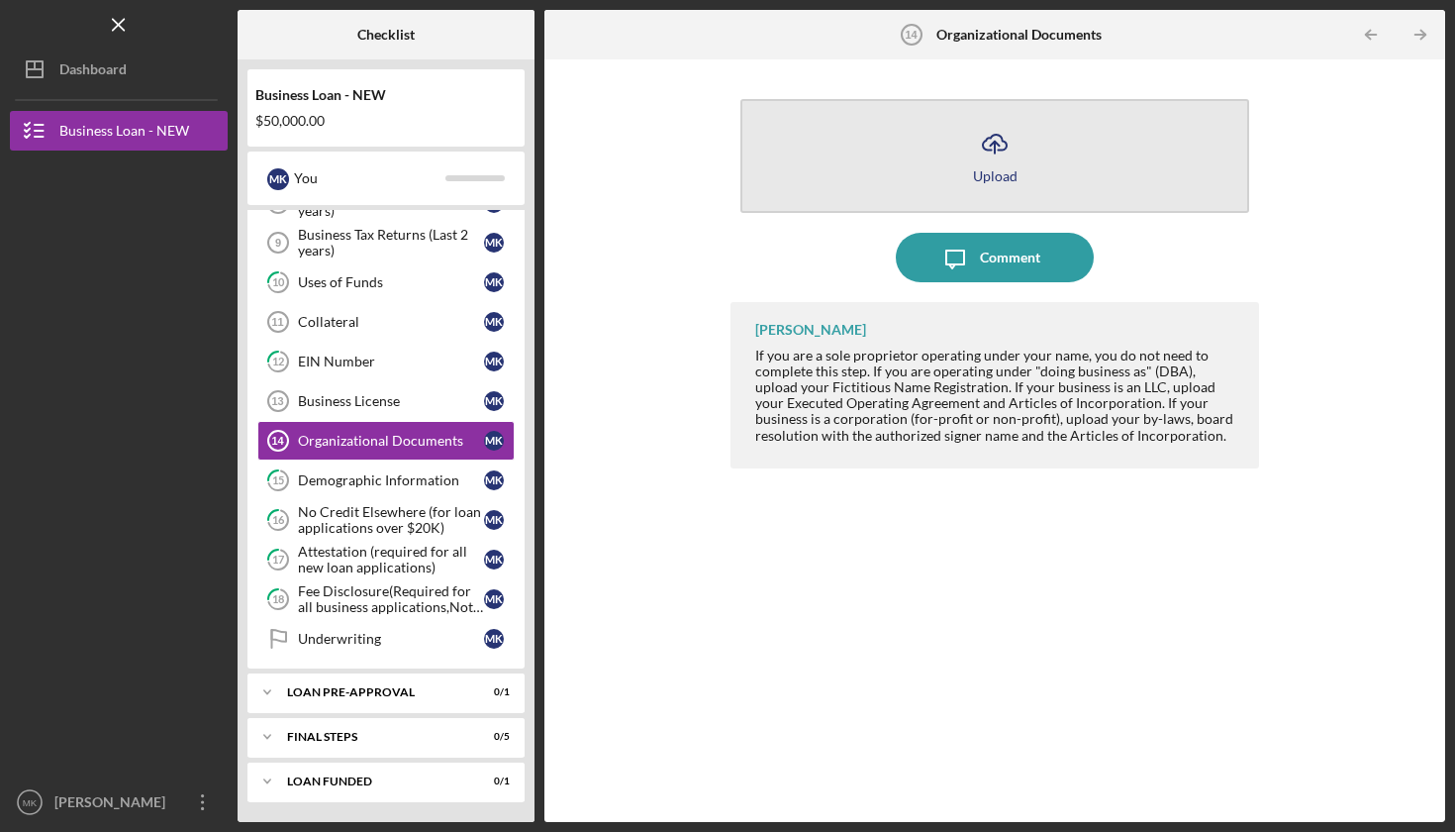
click at [999, 162] on icon "Icon/Upload" at bounding box center [994, 143] width 49 height 49
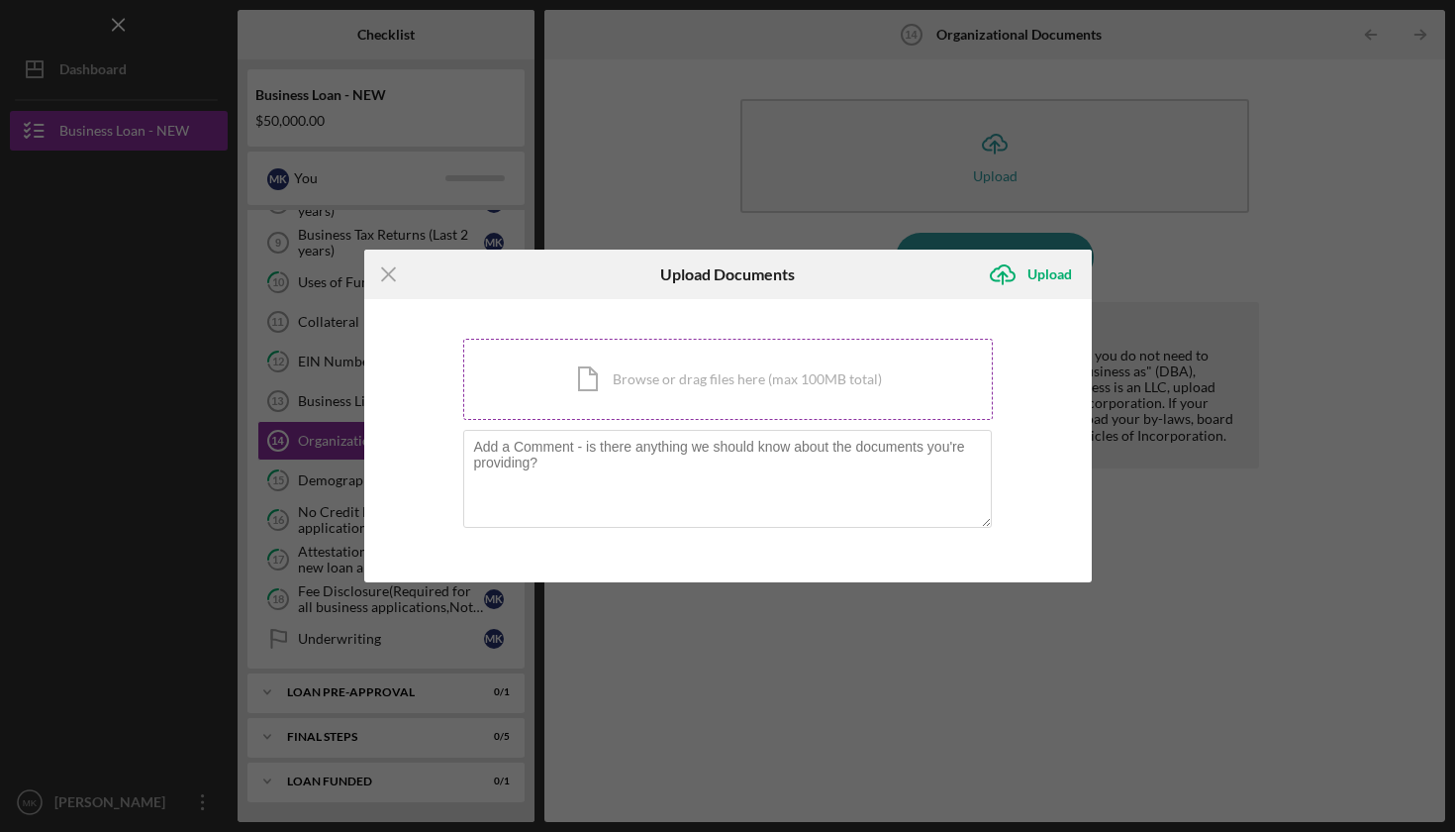
click at [718, 373] on div "Icon/Document Browse or drag files here (max 100MB total) Tap to choose files o…" at bounding box center [728, 379] width 530 height 81
click at [387, 274] on line at bounding box center [388, 274] width 13 height 13
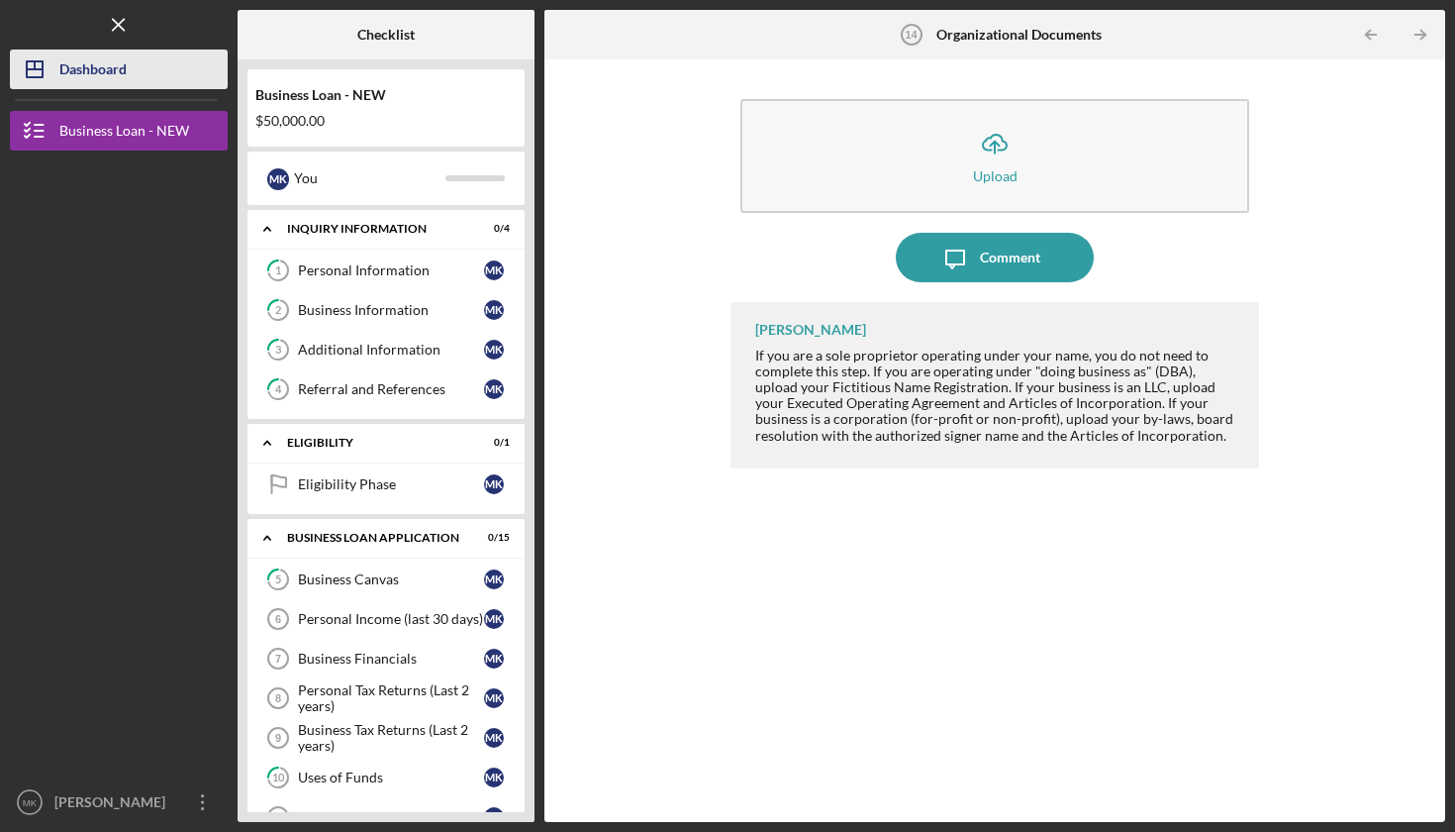
click at [106, 65] on div "Dashboard" at bounding box center [92, 71] width 67 height 45
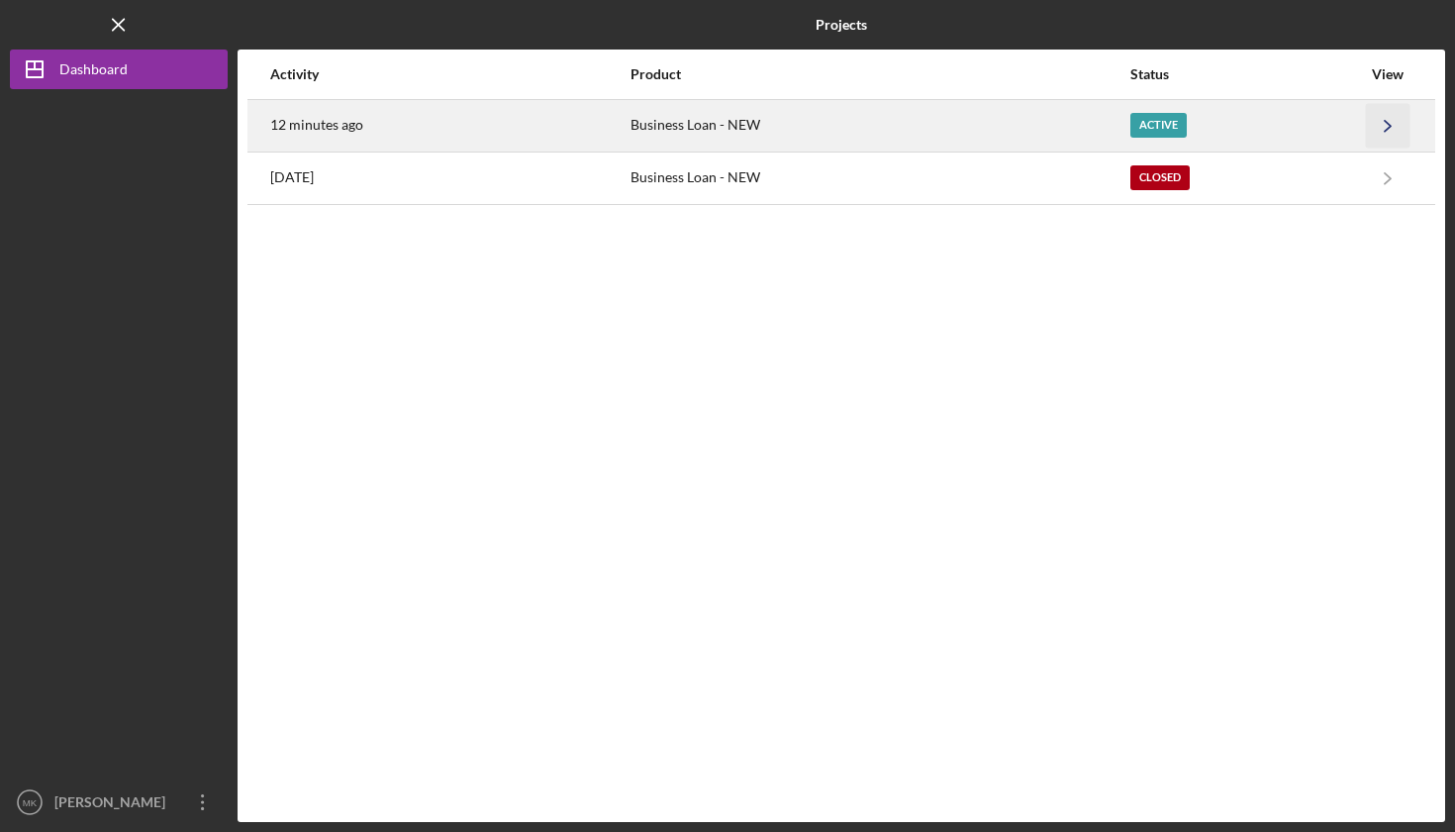
click at [1389, 120] on icon "Icon/Navigate" at bounding box center [1388, 125] width 45 height 45
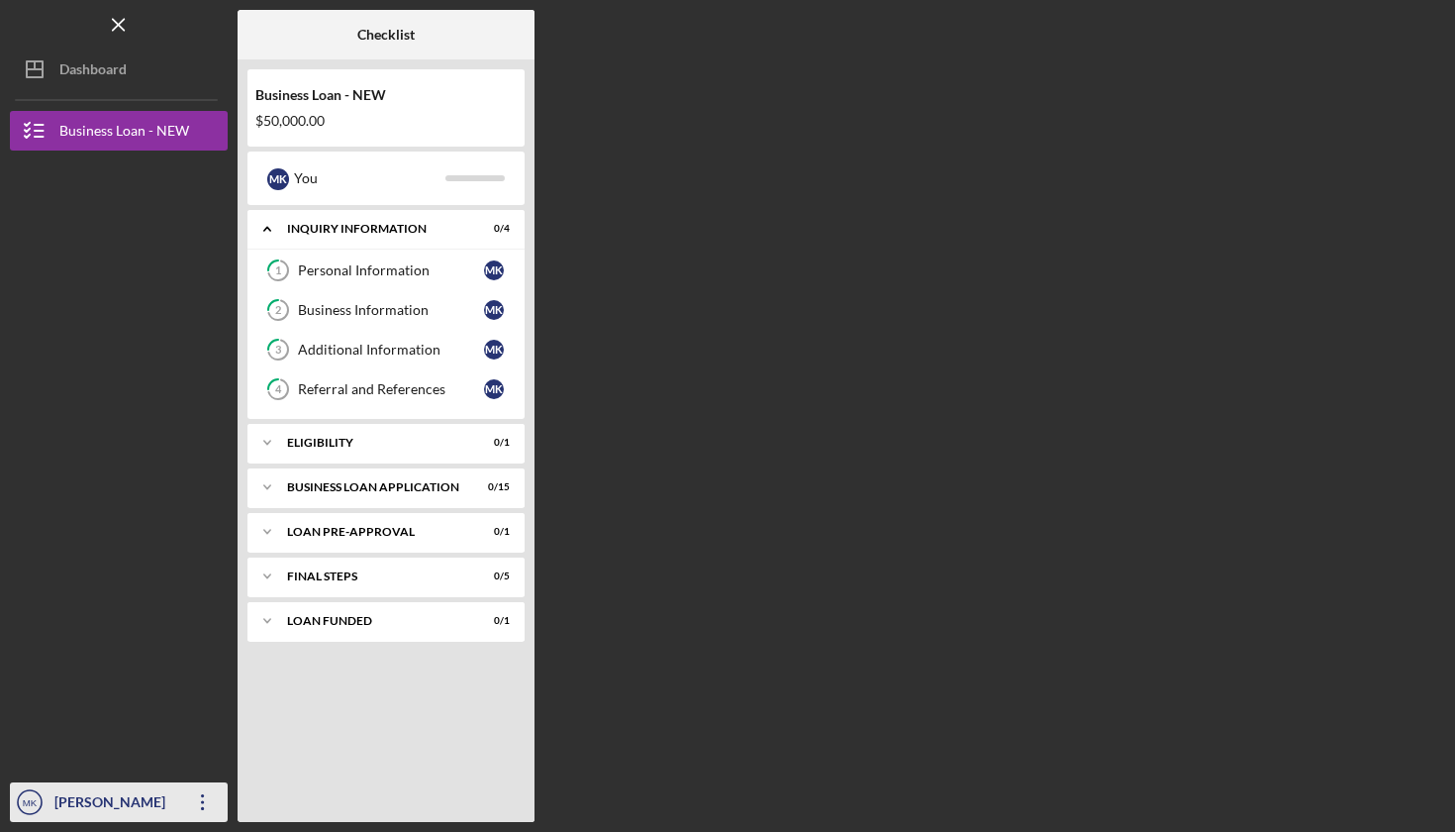
click at [201, 796] on icon "Icon/Overflow" at bounding box center [202, 801] width 49 height 49
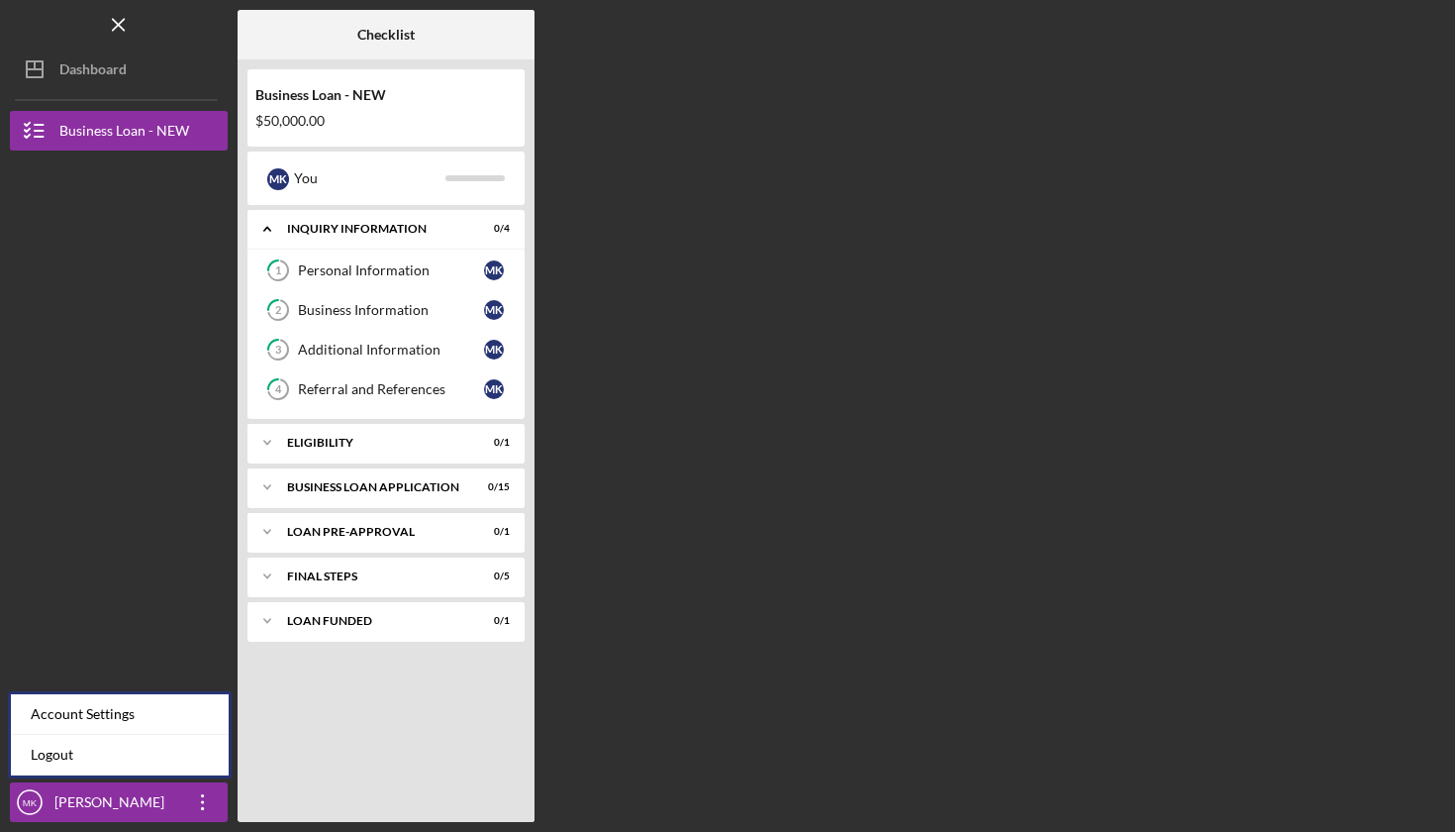
click at [870, 383] on div "Checklist Business Loan - NEW $50,000.00 M K You Icon/Expander INQUIRY INFORMAT…" at bounding box center [842, 416] width 1208 height 812
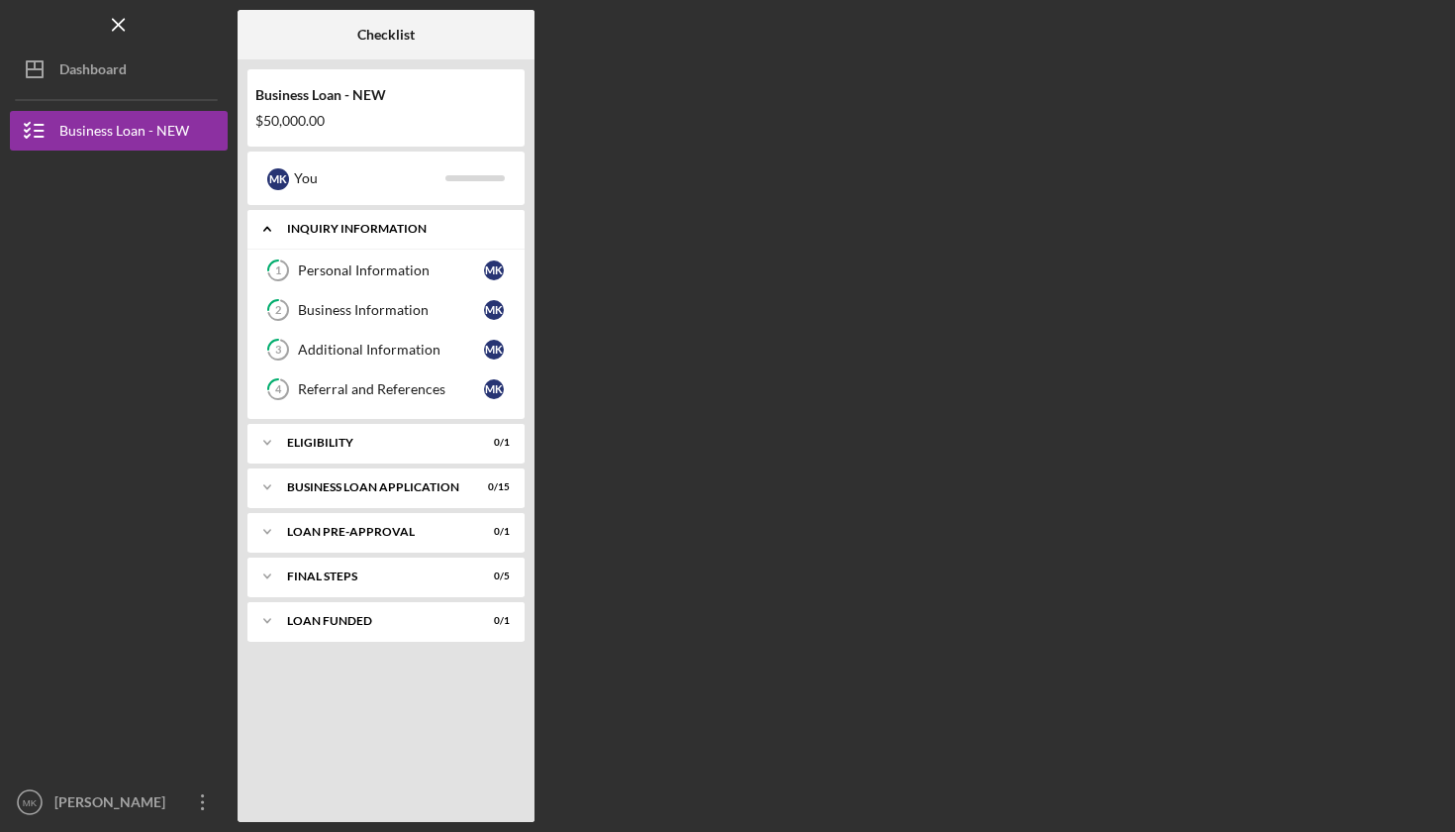
click at [337, 233] on div "INQUIRY INFORMATION" at bounding box center [393, 229] width 213 height 12
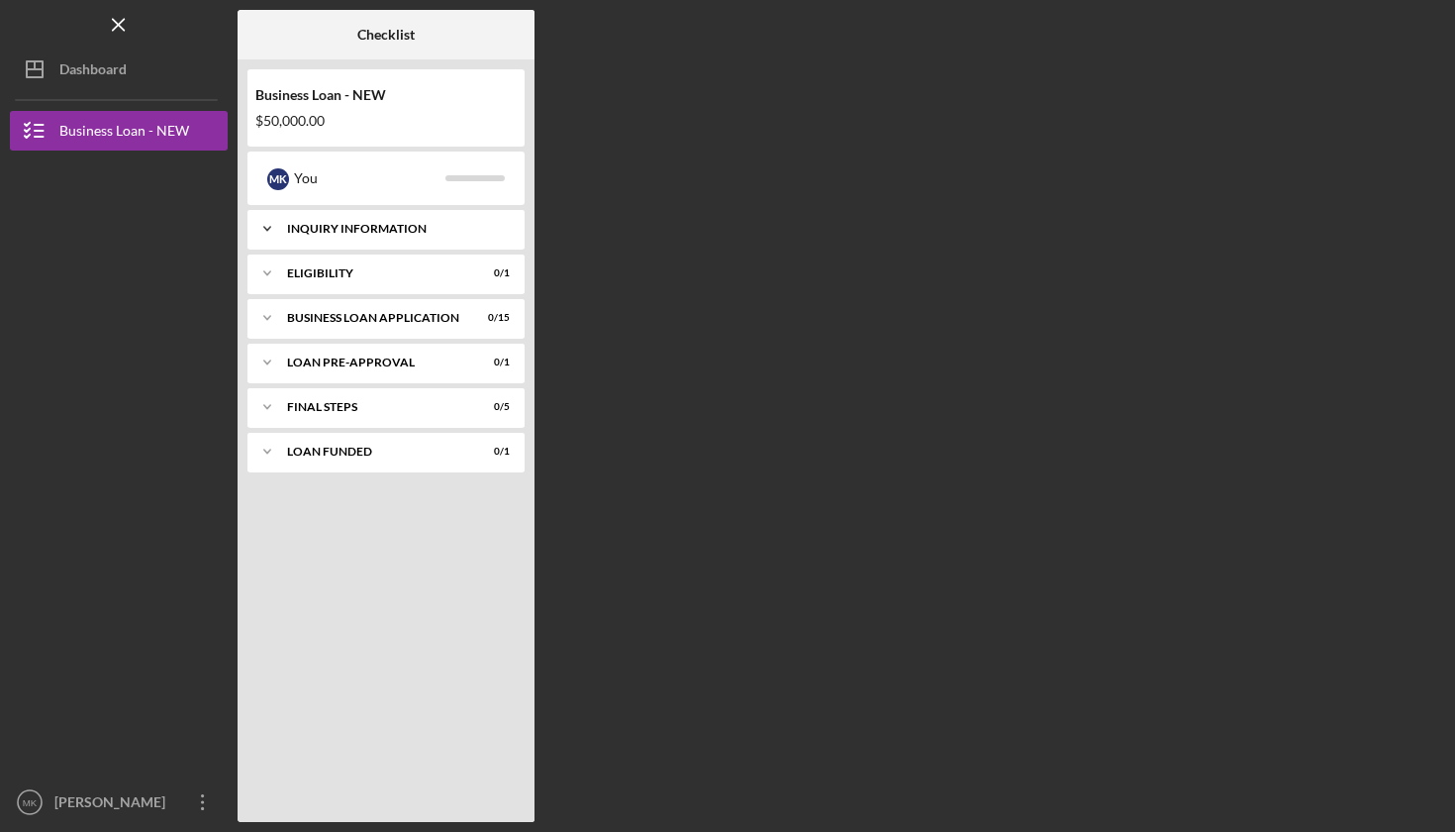
click at [337, 233] on div "INQUIRY INFORMATION" at bounding box center [393, 229] width 213 height 12
